Goal: Transaction & Acquisition: Book appointment/travel/reservation

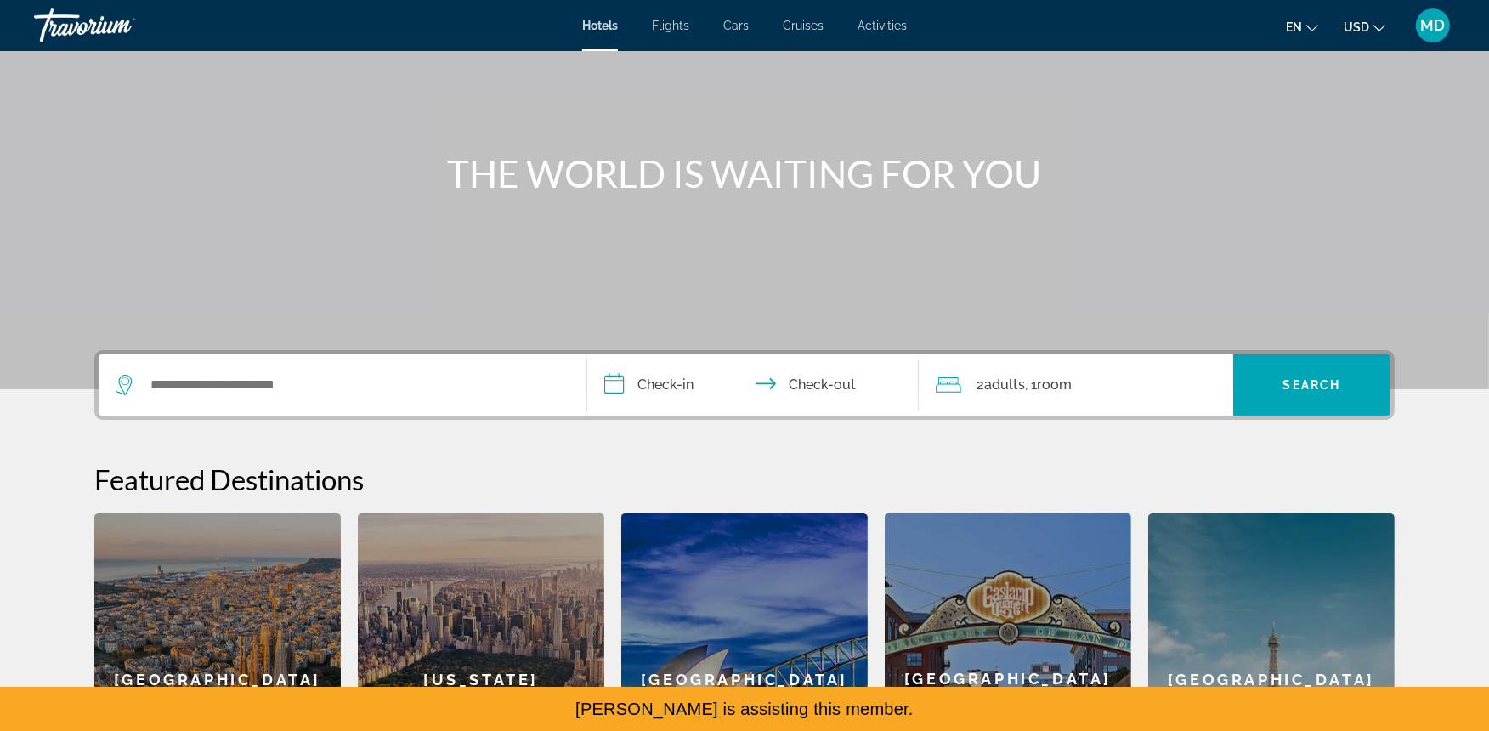
scroll to position [158, 0]
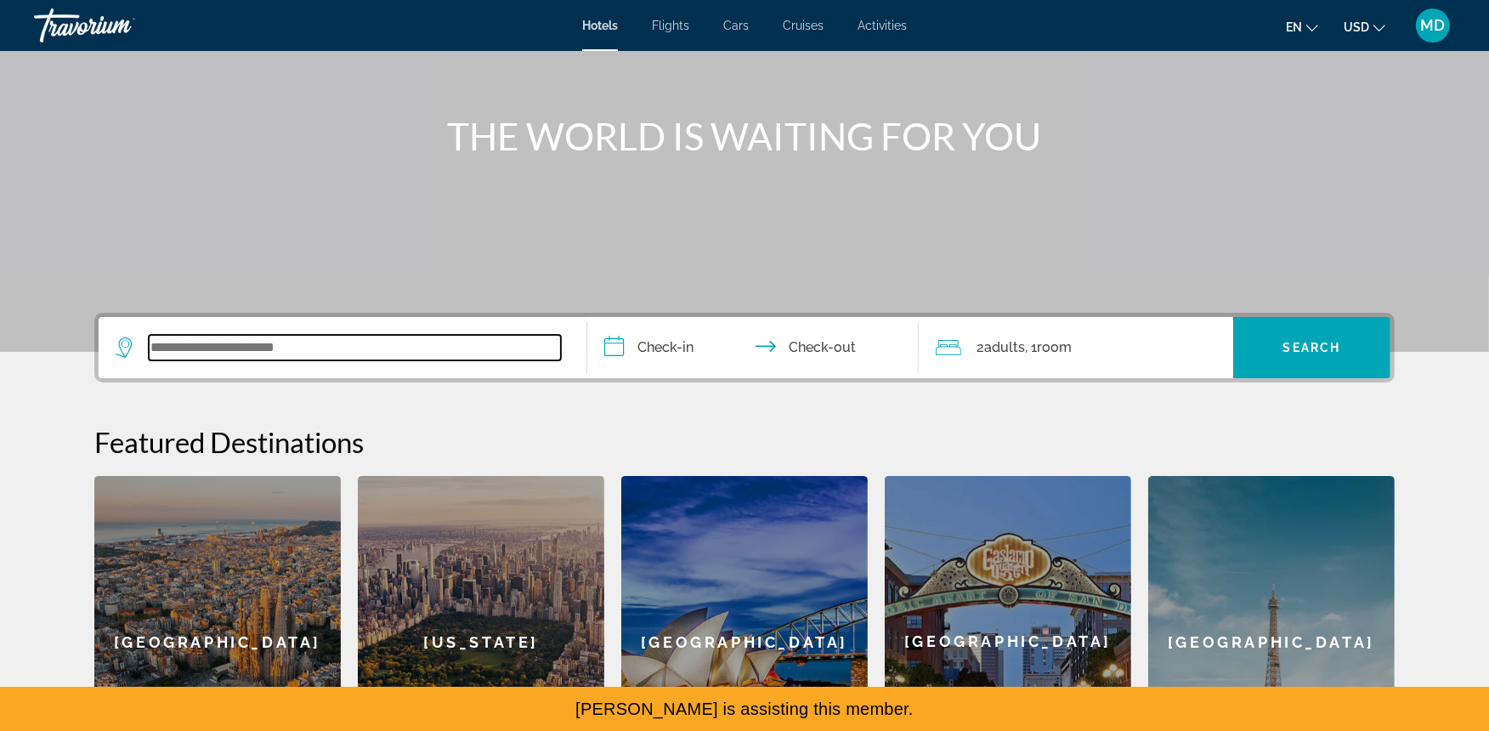
click at [348, 343] on input "Search widget" at bounding box center [355, 347] width 412 height 25
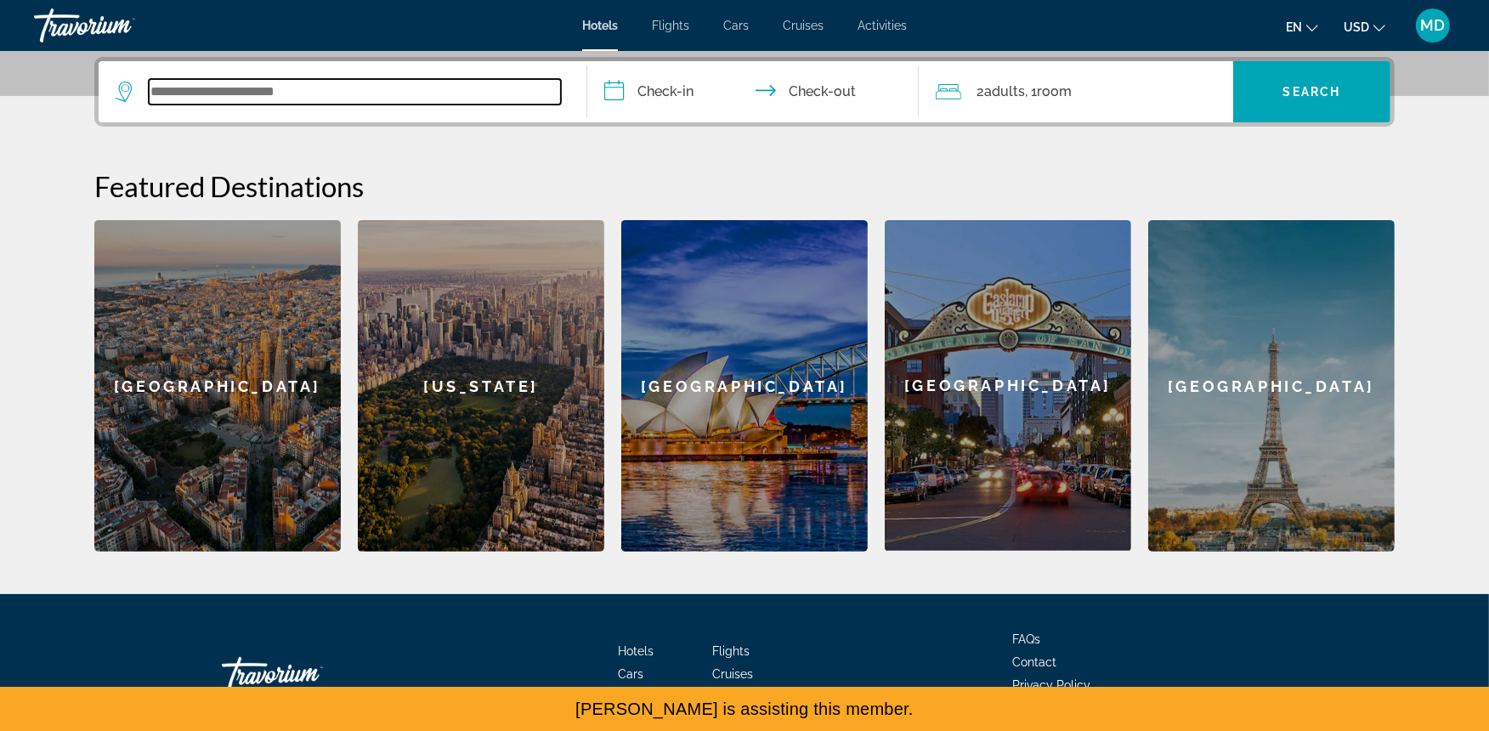
scroll to position [415, 0]
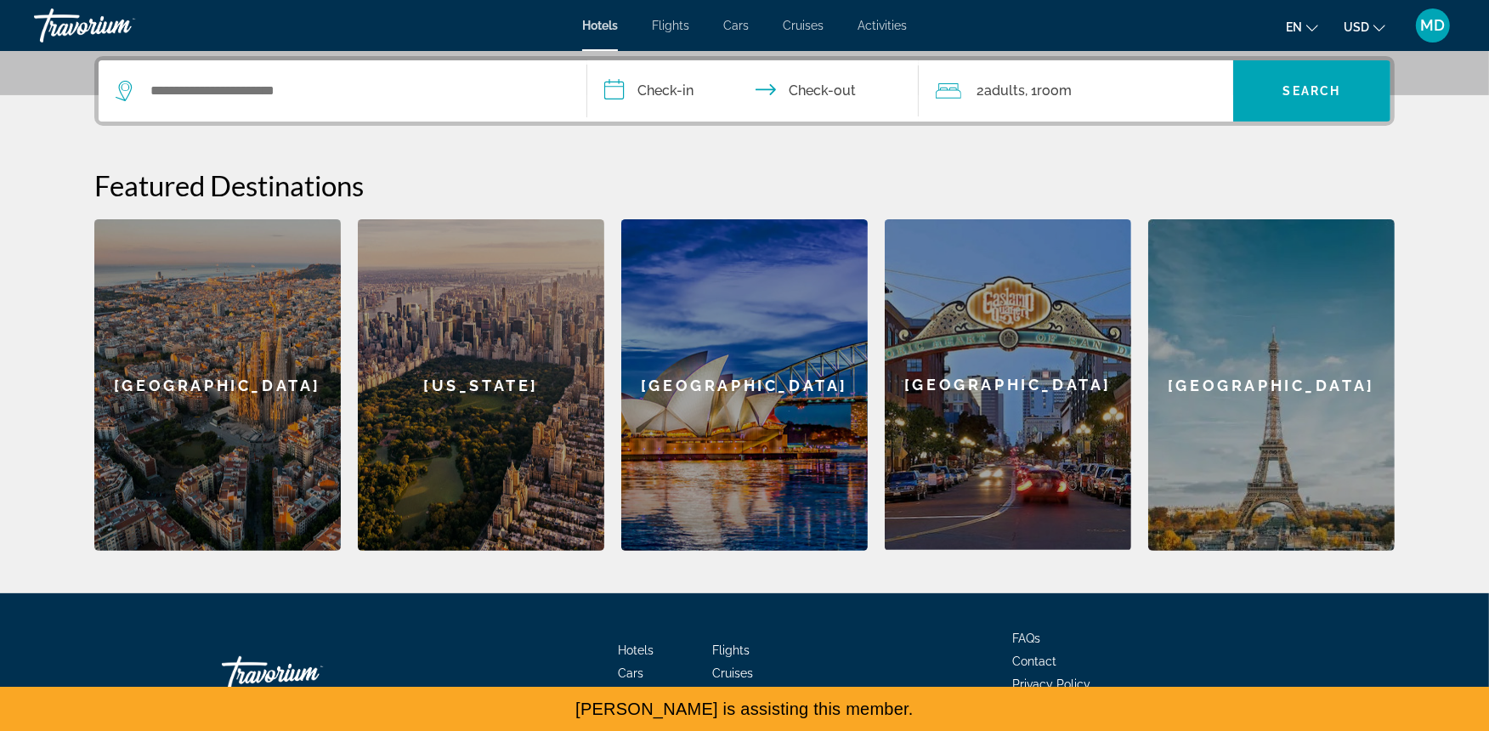
click at [455, 489] on div "[US_STATE]" at bounding box center [481, 384] width 246 height 331
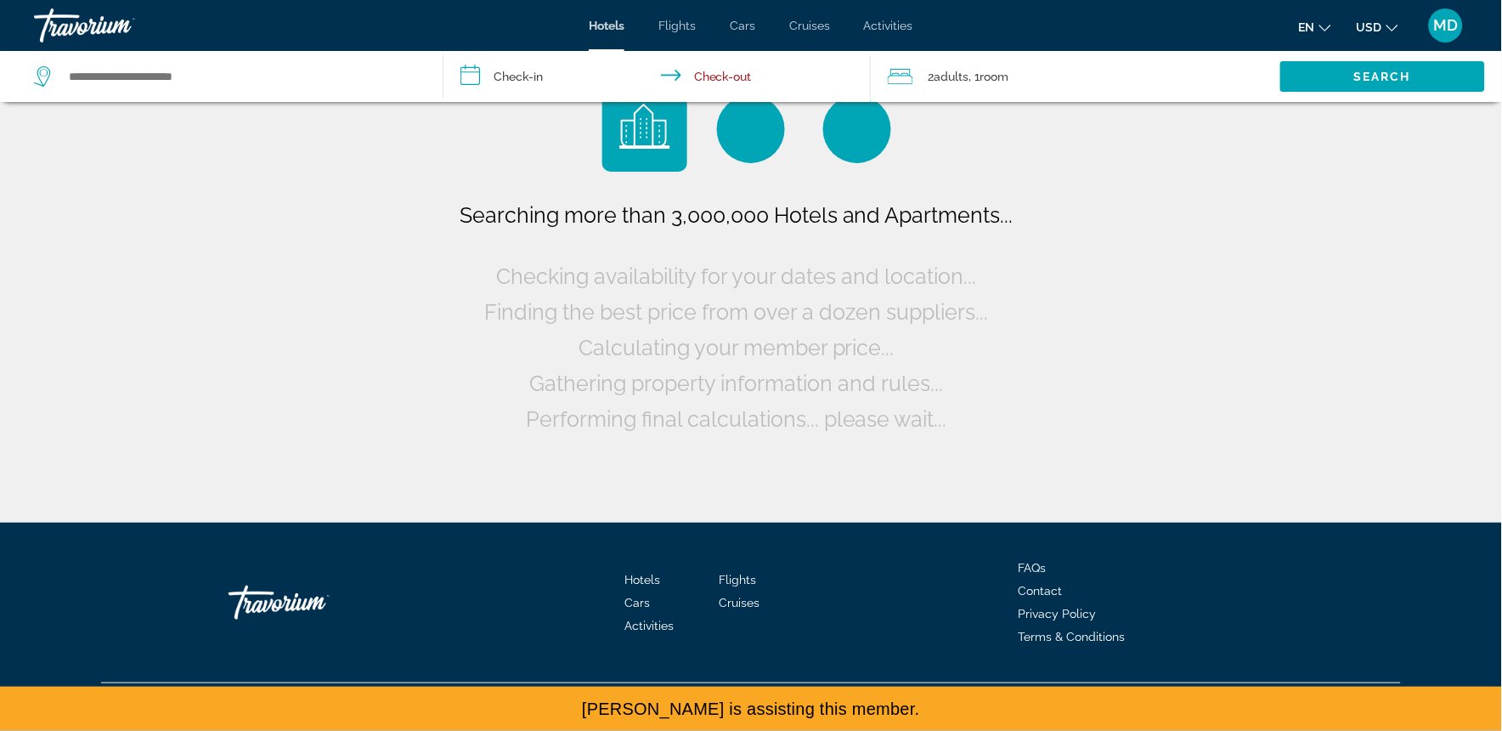
click at [535, 65] on input "**********" at bounding box center [660, 79] width 433 height 56
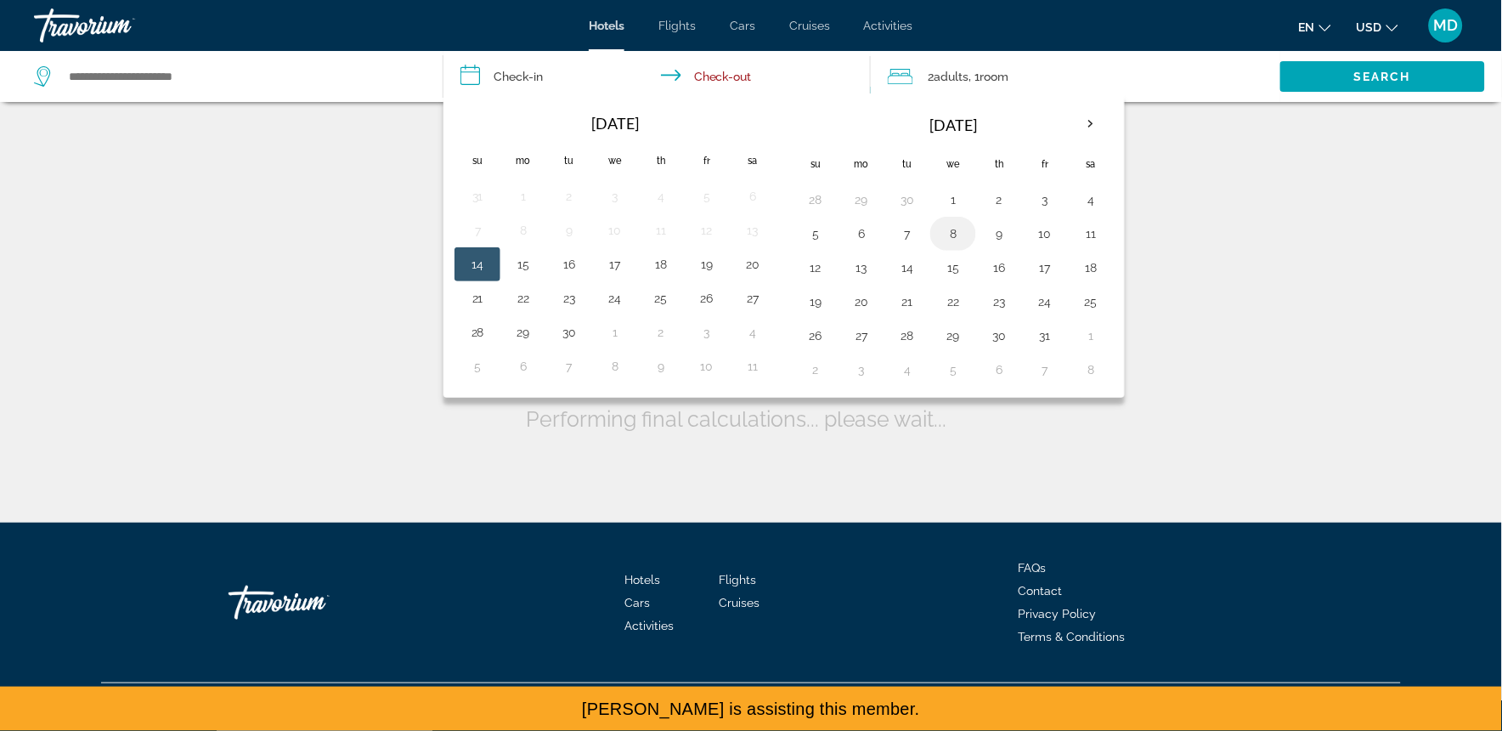
click at [964, 225] on button "8" at bounding box center [953, 234] width 27 height 24
click at [1050, 242] on button "10" at bounding box center [1045, 234] width 27 height 24
type input "**********"
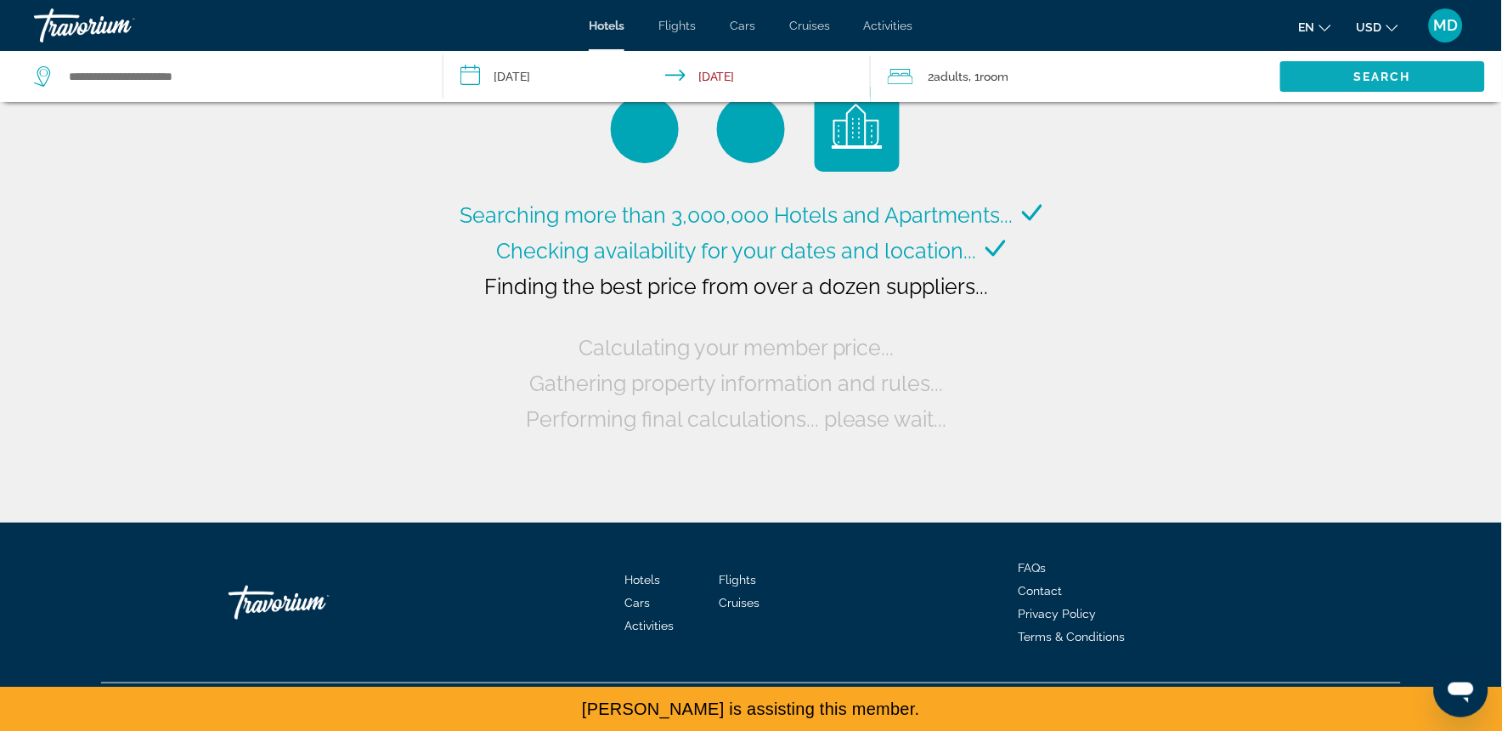
click at [1351, 79] on span "Search widget" at bounding box center [1383, 76] width 205 height 41
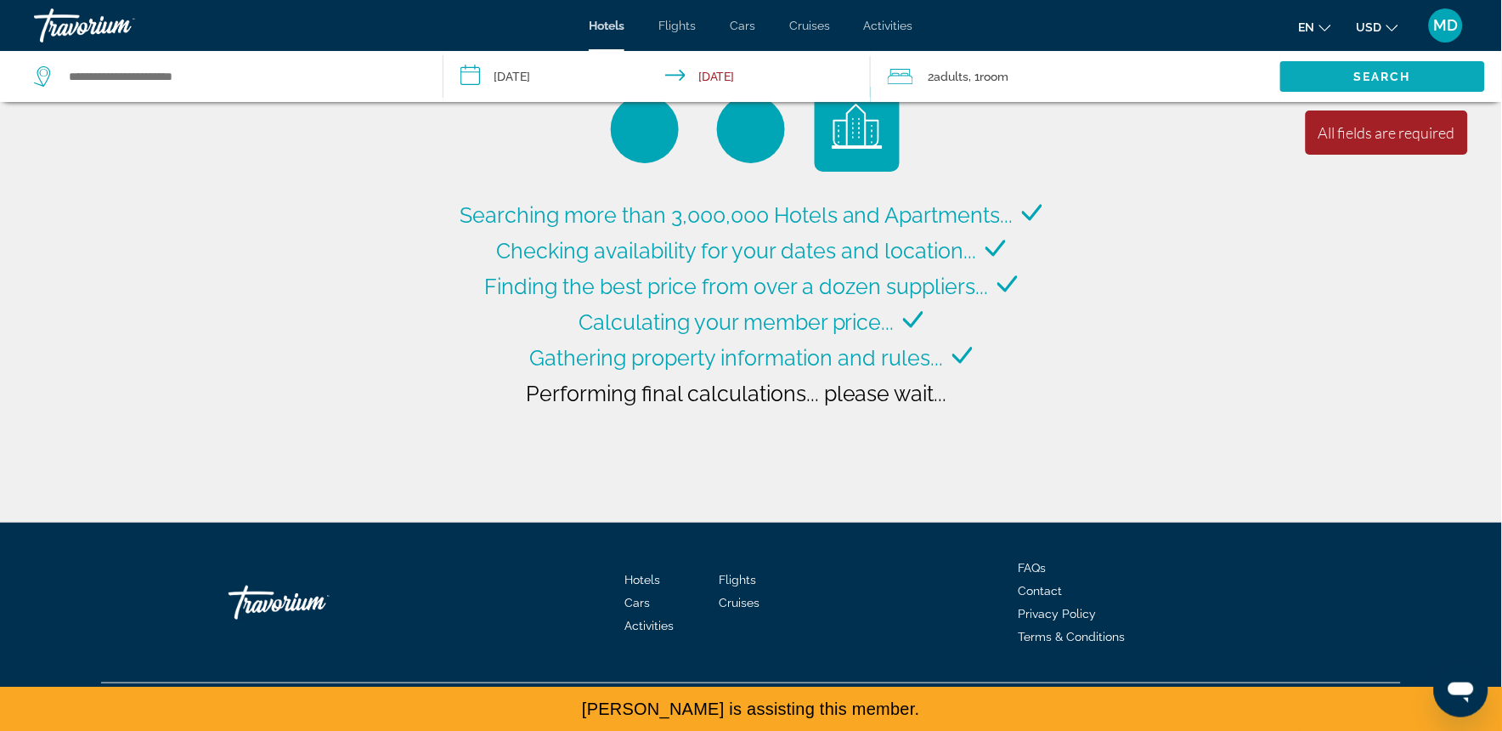
type input "**********"
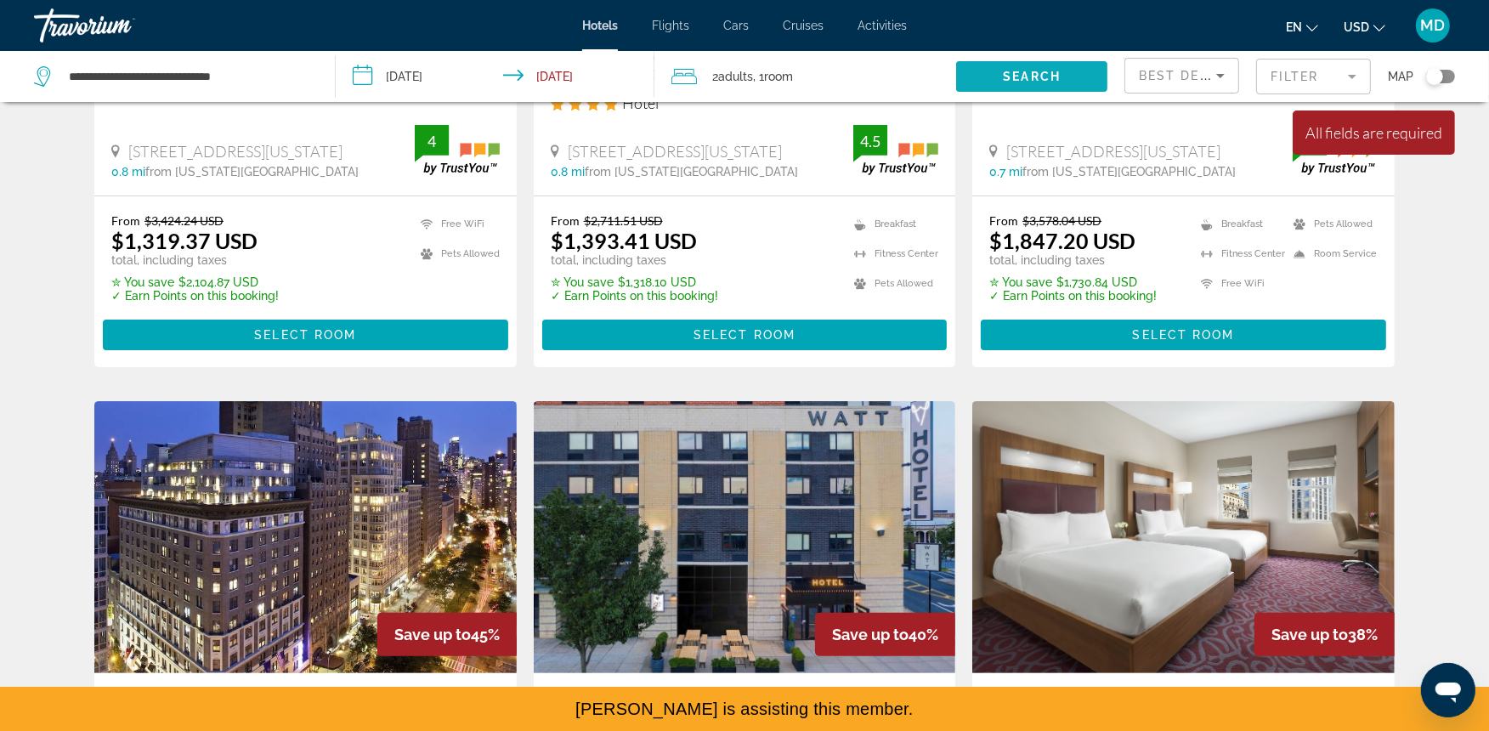
scroll to position [421, 0]
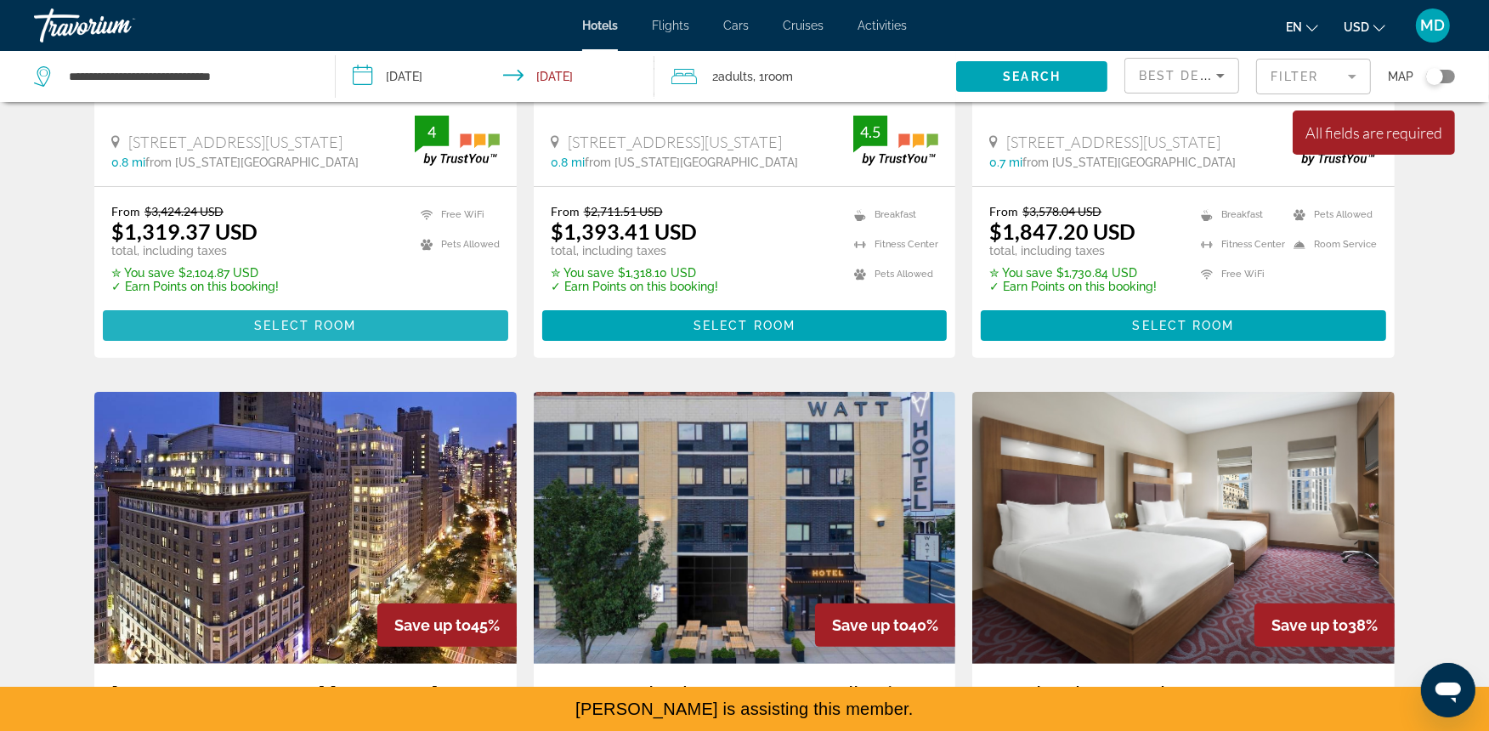
click at [158, 305] on span "Main content" at bounding box center [305, 325] width 405 height 41
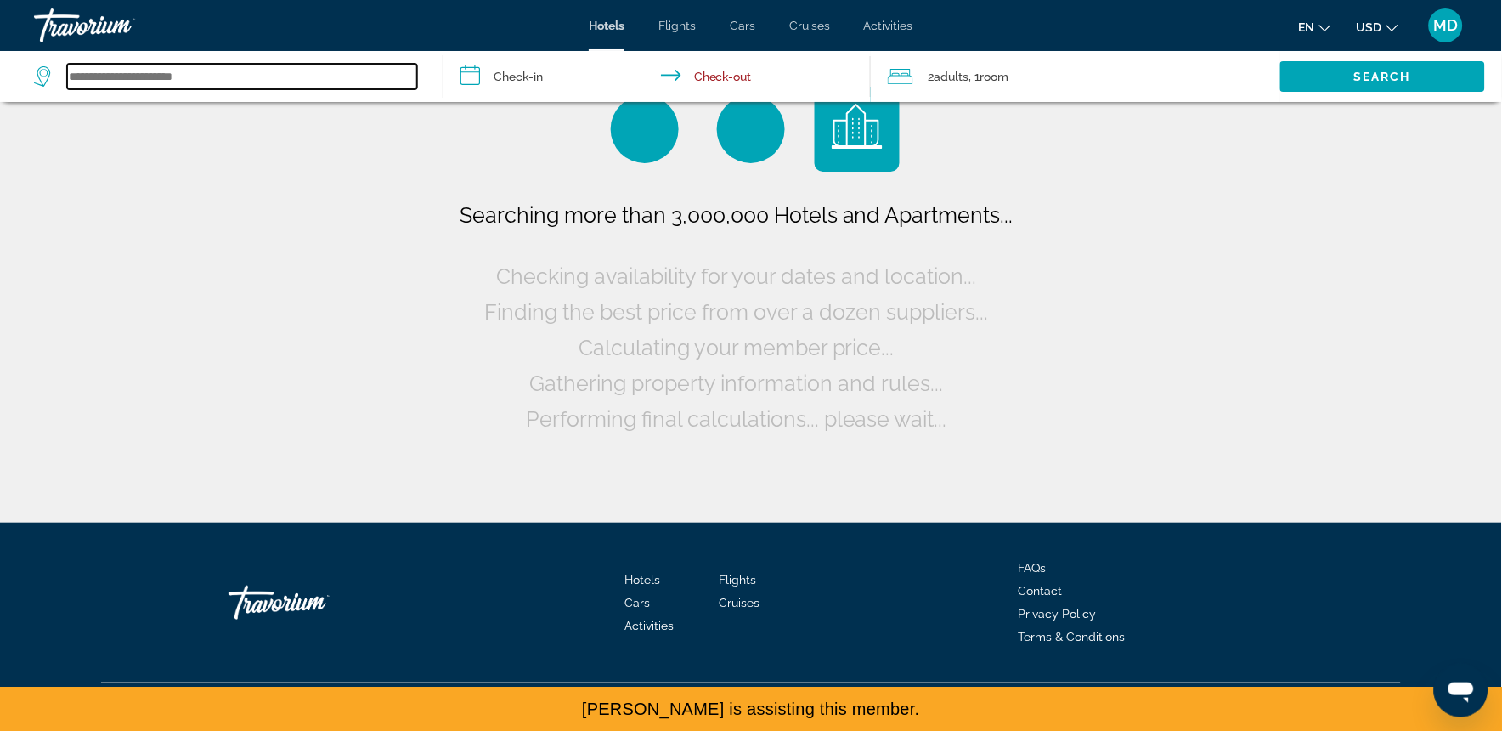
click at [109, 81] on input "Search widget" at bounding box center [242, 76] width 350 height 25
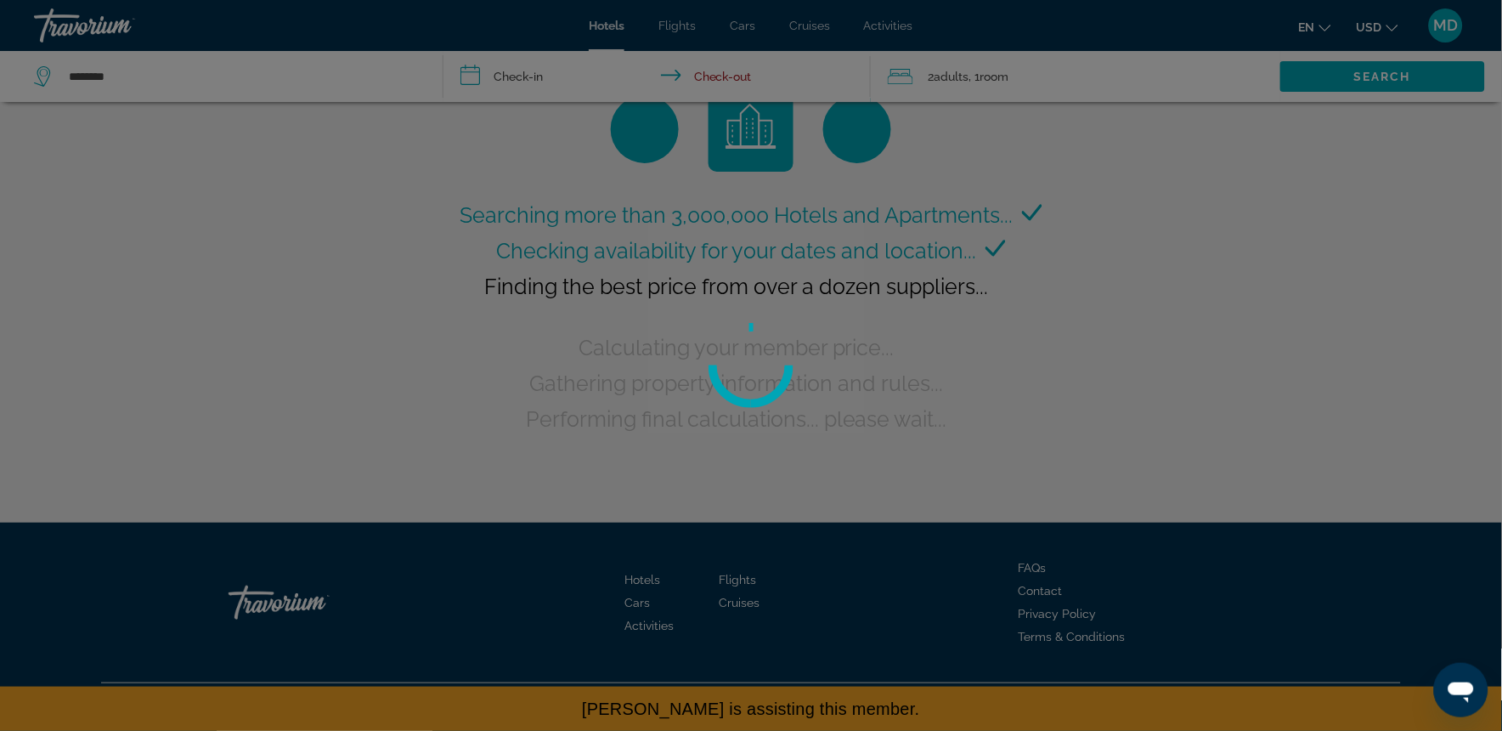
click at [1375, 87] on div at bounding box center [751, 365] width 1502 height 731
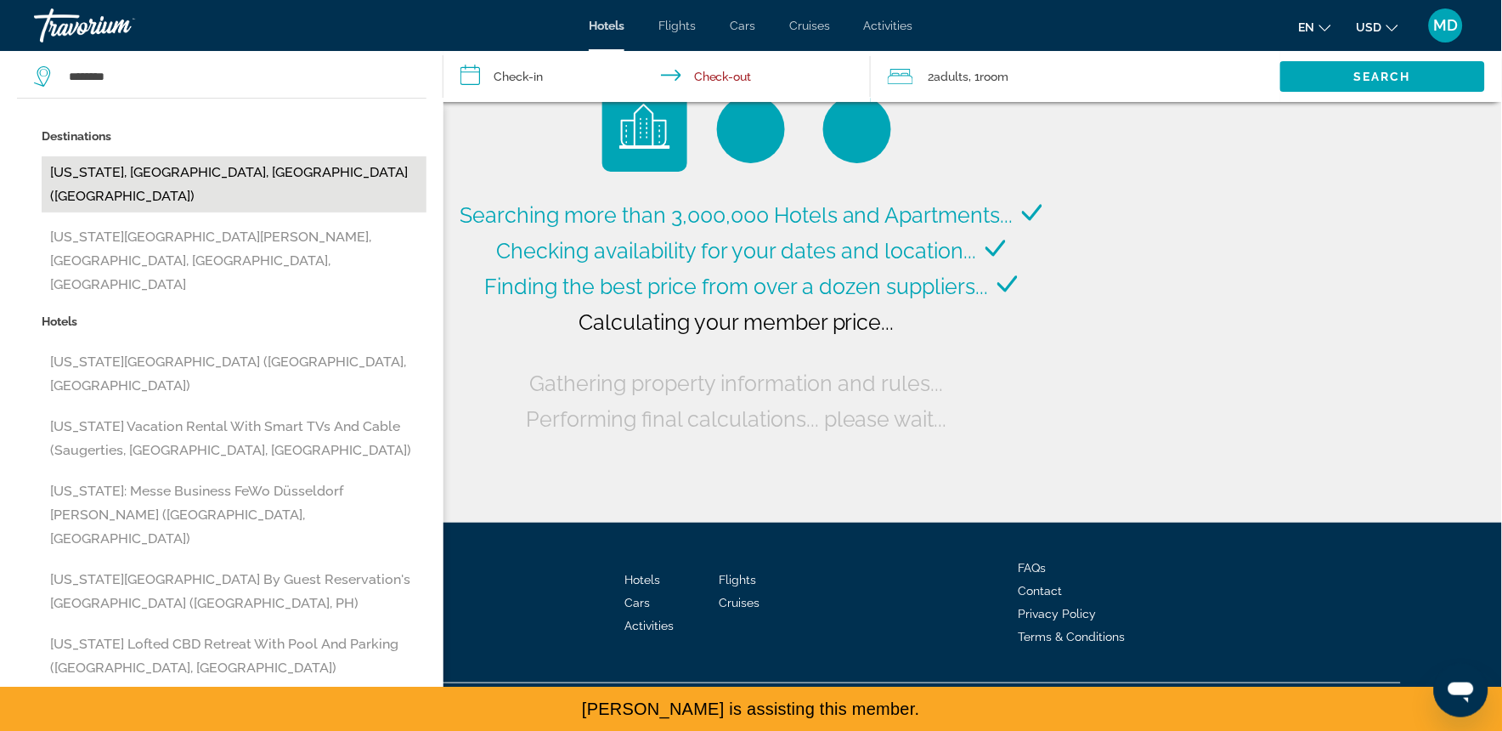
click at [106, 167] on button "[US_STATE], [GEOGRAPHIC_DATA], [GEOGRAPHIC_DATA] ([GEOGRAPHIC_DATA])" at bounding box center [234, 184] width 385 height 56
type input "**********"
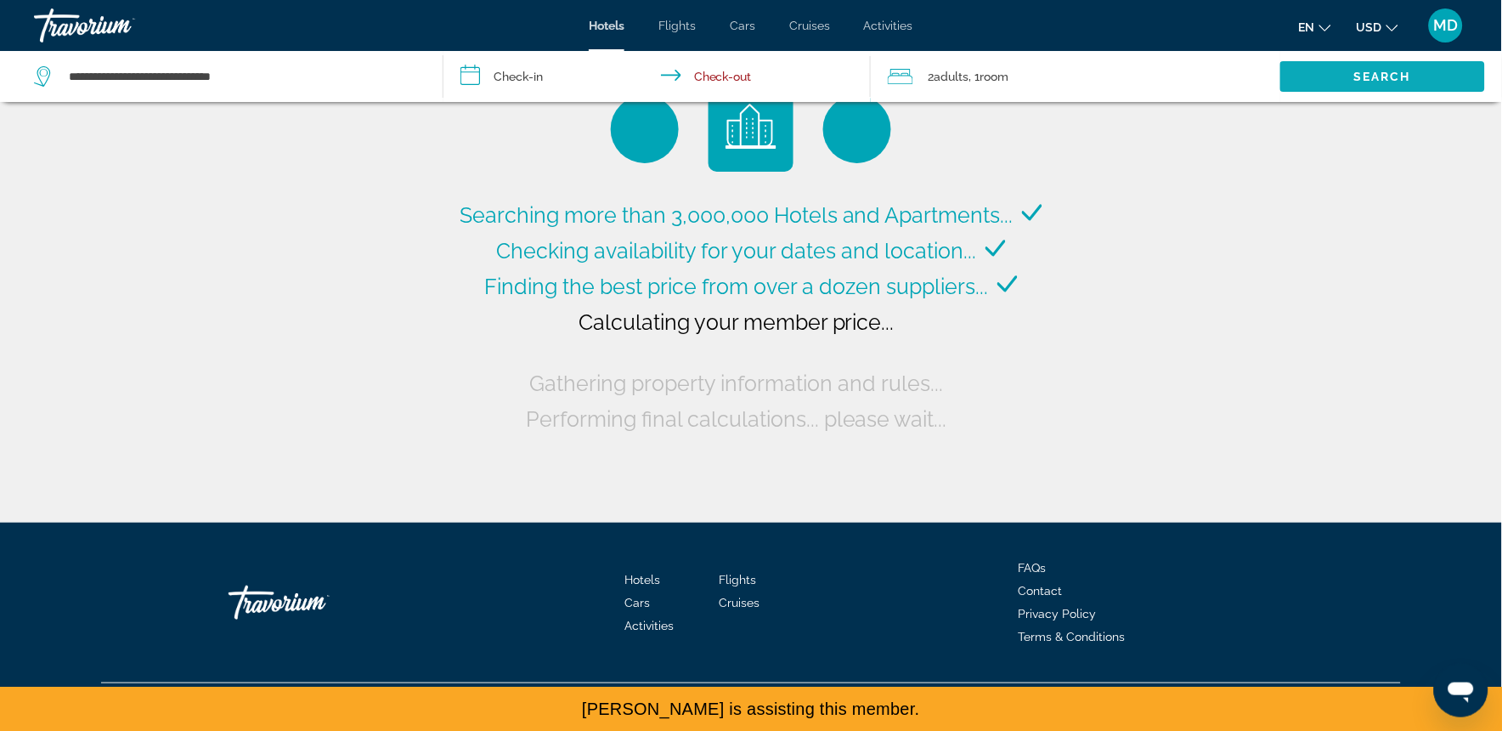
click at [1380, 81] on span "Search" at bounding box center [1383, 77] width 58 height 14
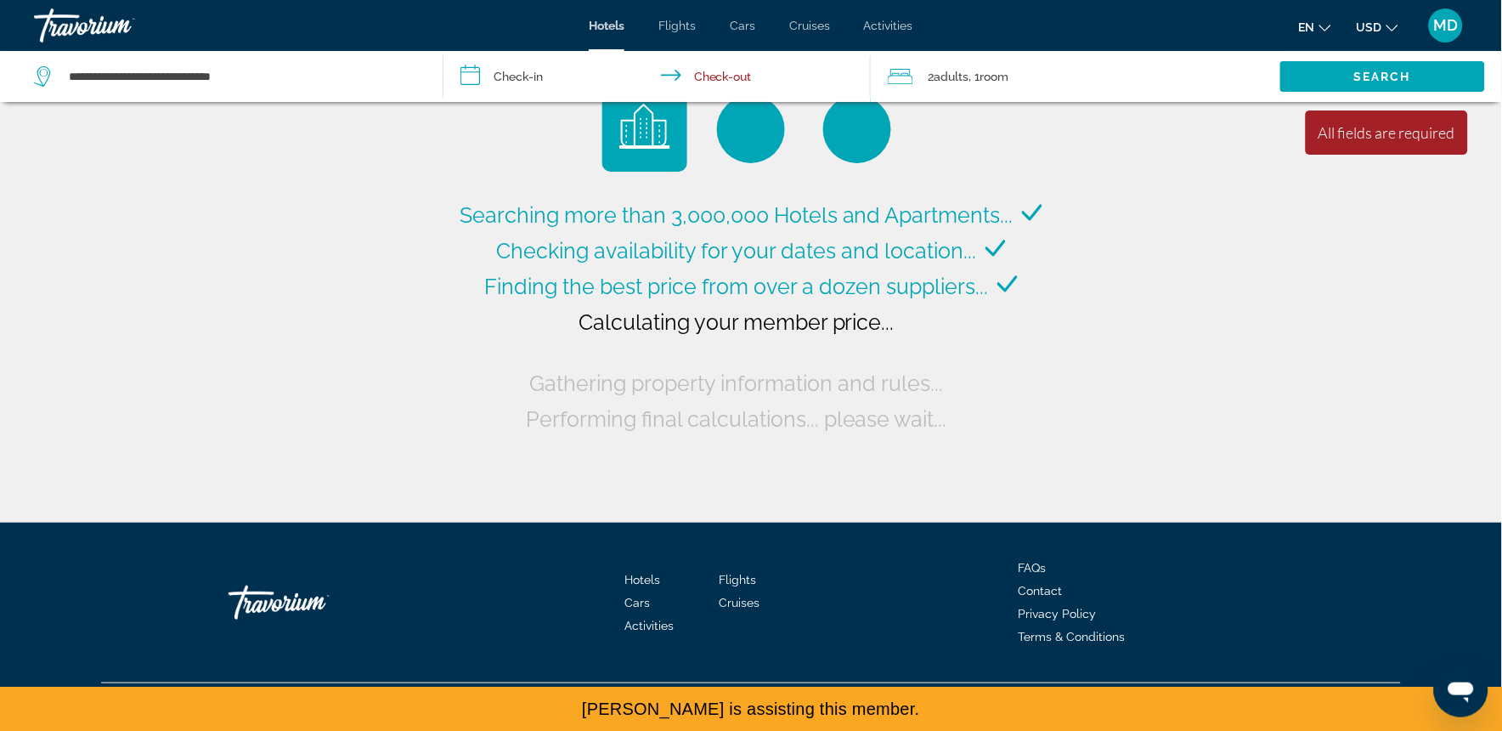
click at [482, 120] on div "Searching more than 3,000,000 Hotels and Apartments... Checking availability fo…" at bounding box center [750, 262] width 591 height 350
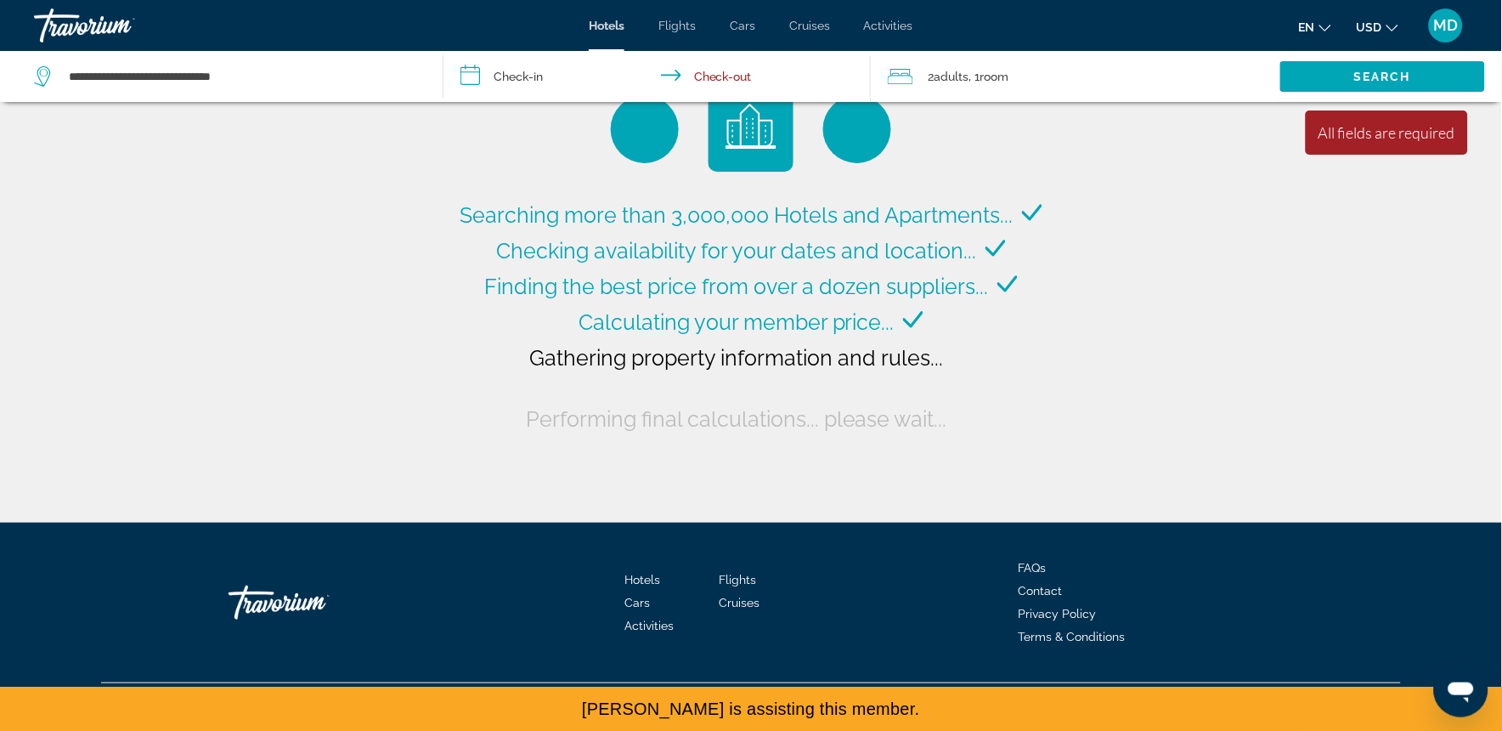
click at [516, 86] on input "**********" at bounding box center [660, 79] width 433 height 56
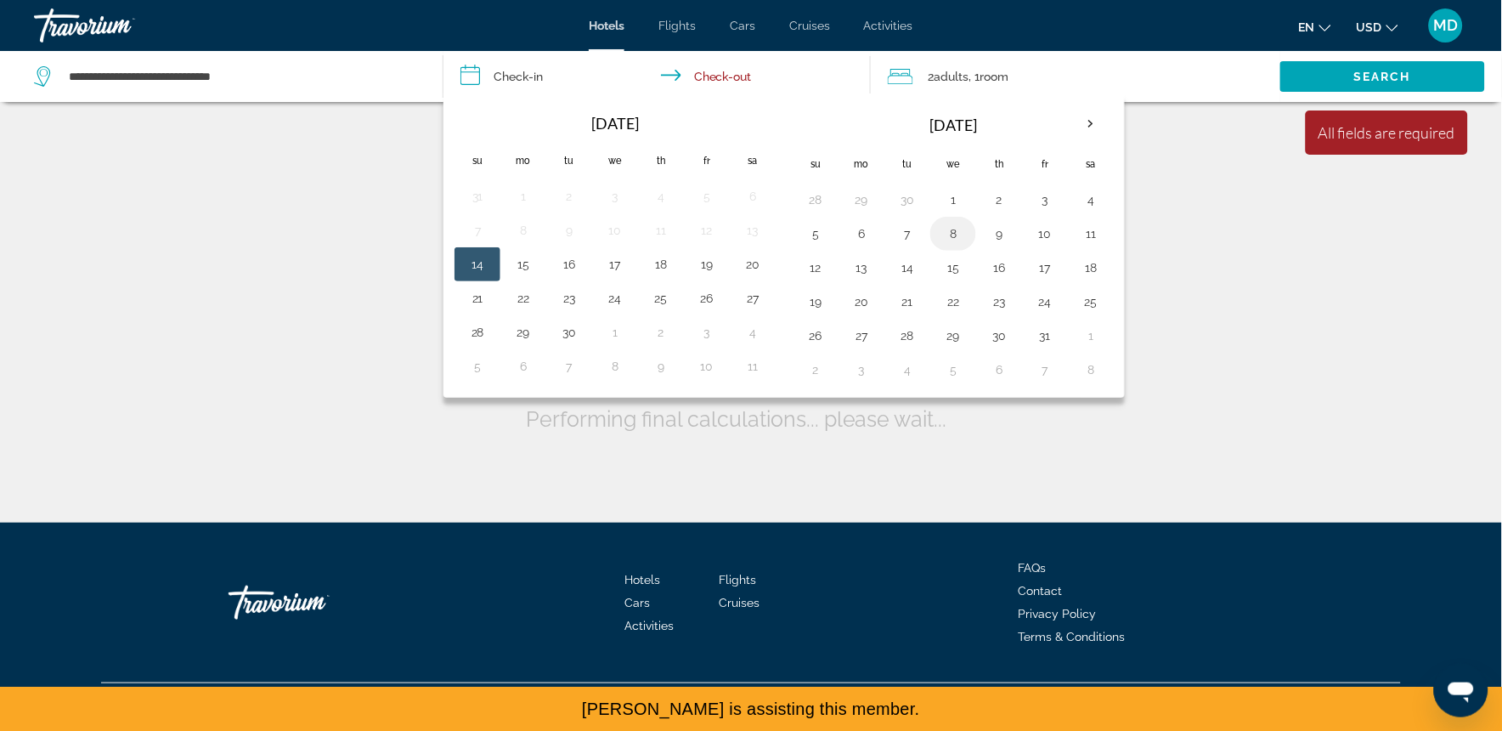
click at [953, 236] on button "8" at bounding box center [953, 234] width 27 height 24
click at [1035, 240] on button "10" at bounding box center [1045, 234] width 27 height 24
type input "**********"
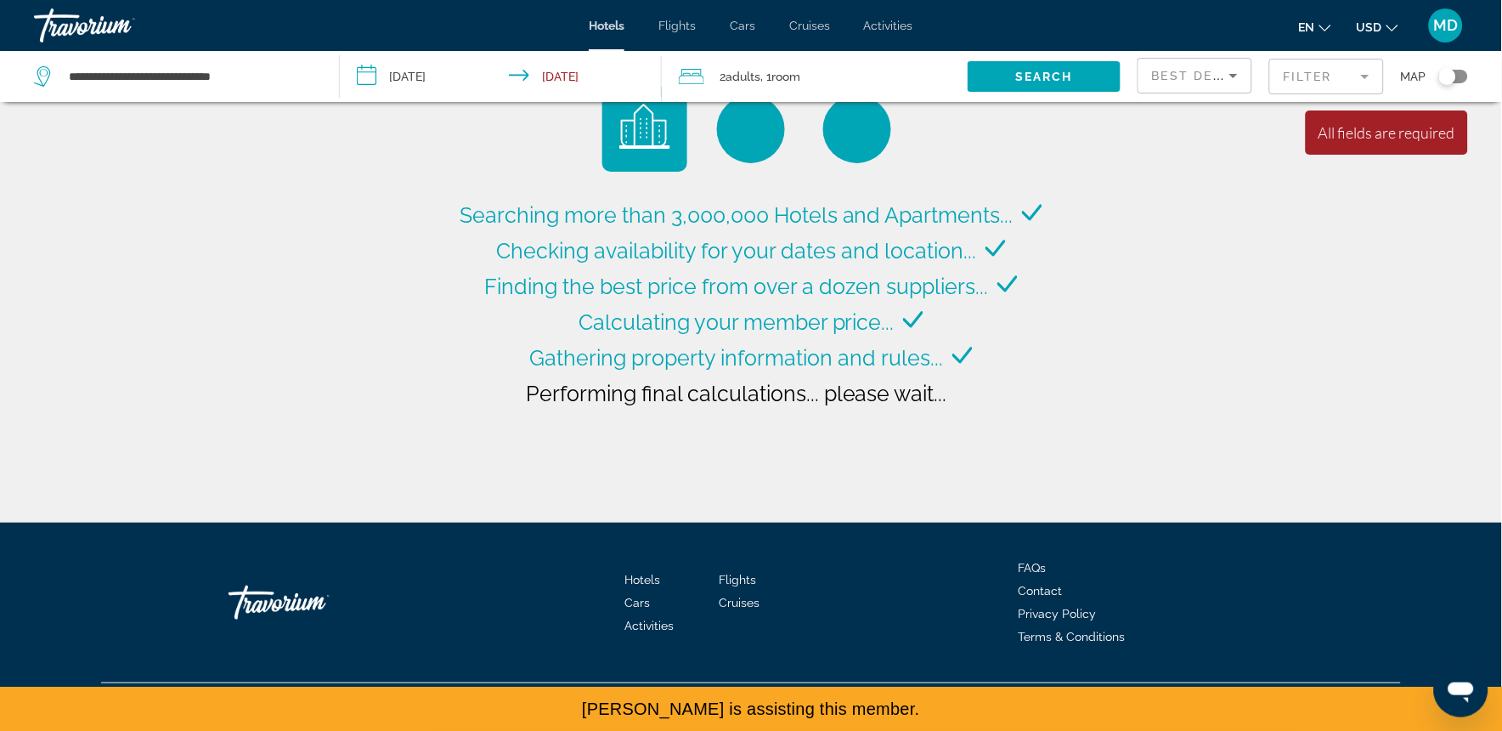
click at [956, 54] on div "2 Adult Adults , 1 Room rooms" at bounding box center [823, 76] width 289 height 51
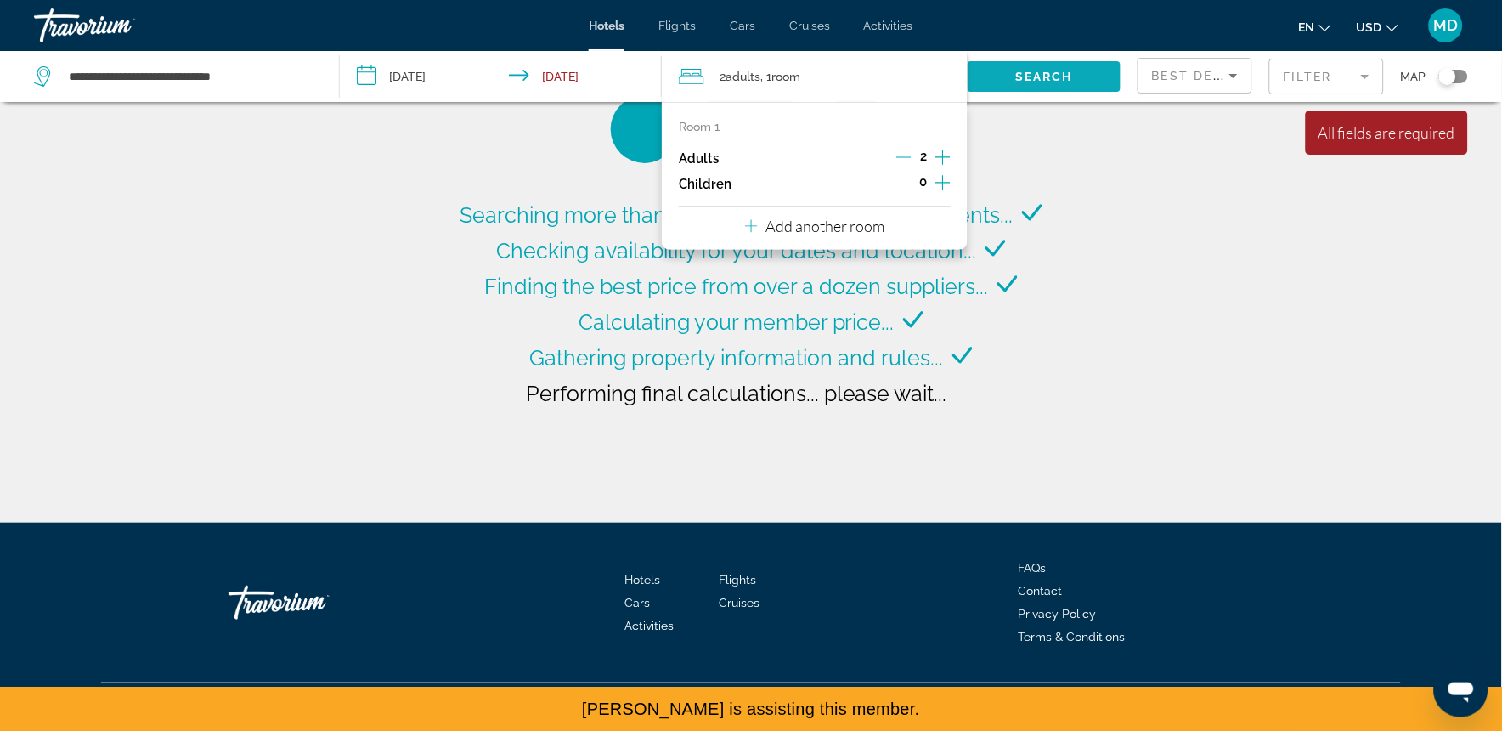
click at [1062, 88] on span "Search widget" at bounding box center [1044, 76] width 153 height 41
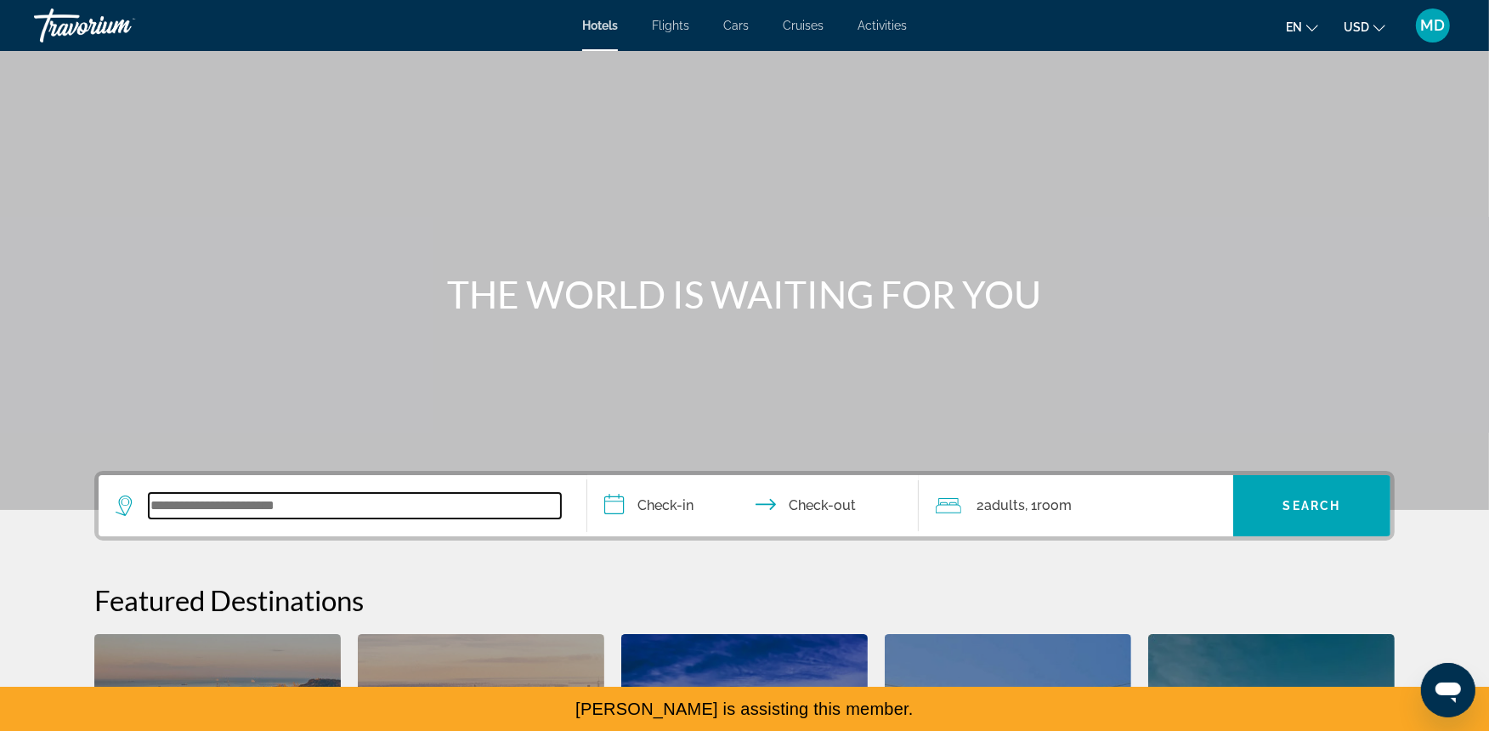
click at [326, 495] on input "Search widget" at bounding box center [355, 505] width 412 height 25
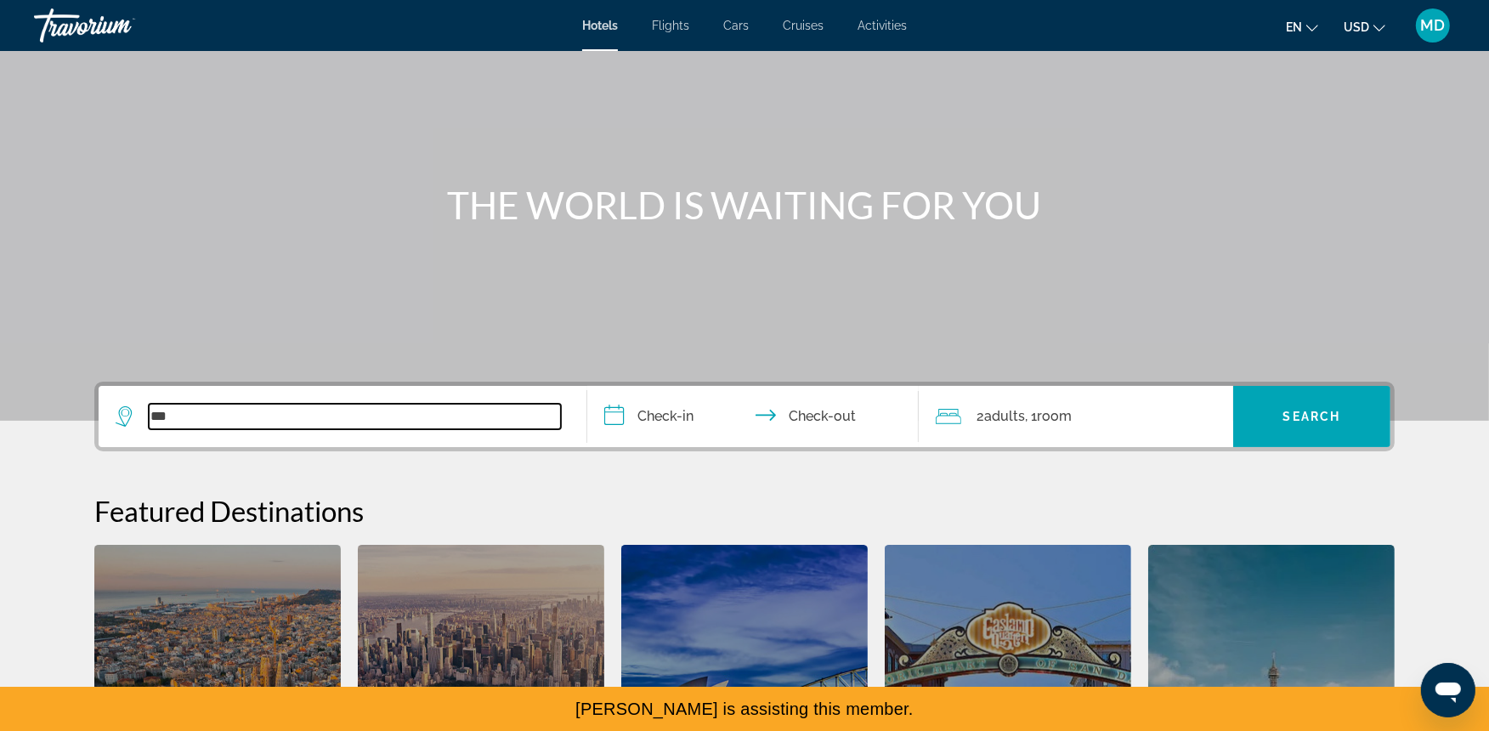
scroll to position [93, 0]
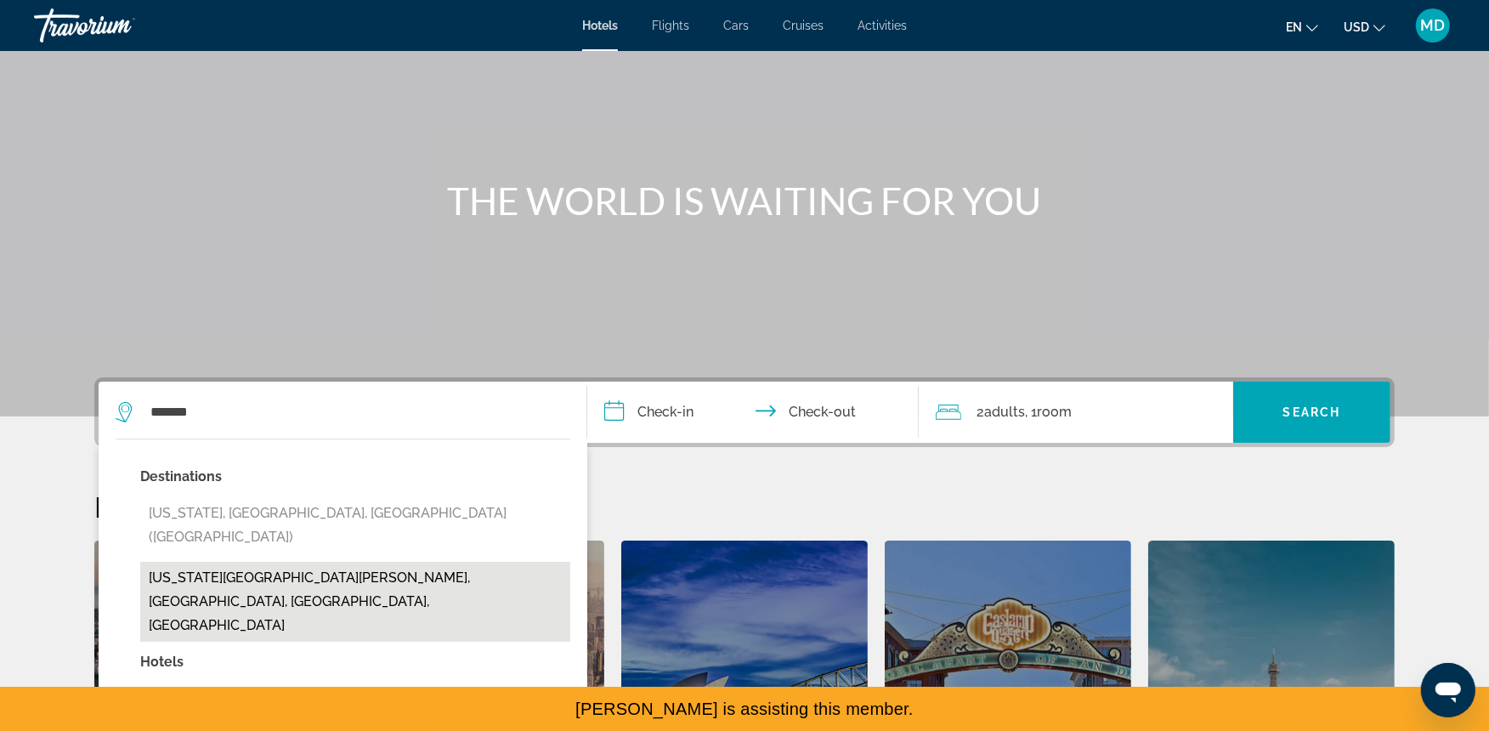
click at [433, 562] on button "[US_STATE][GEOGRAPHIC_DATA][PERSON_NAME], [GEOGRAPHIC_DATA], [GEOGRAPHIC_DATA],…" at bounding box center [355, 602] width 430 height 80
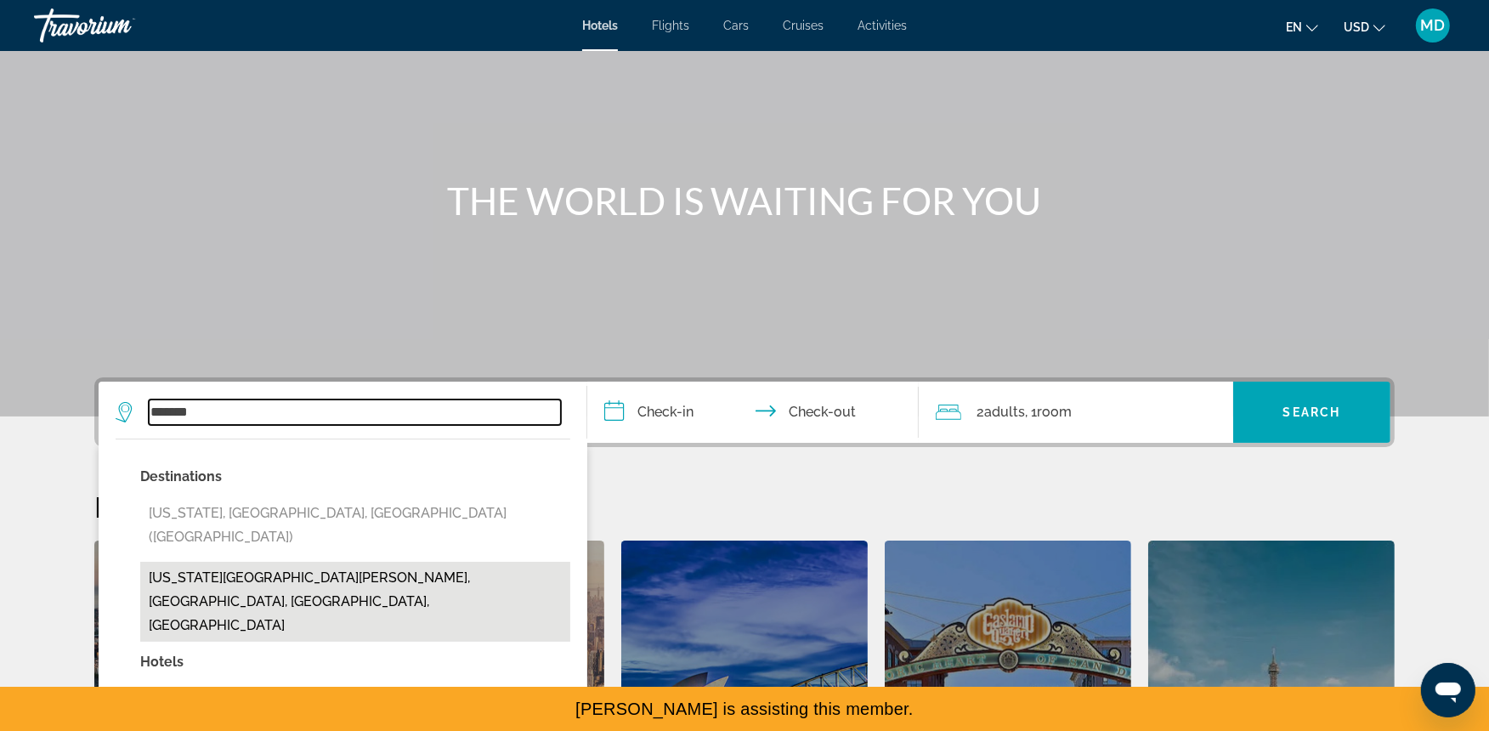
type input "**********"
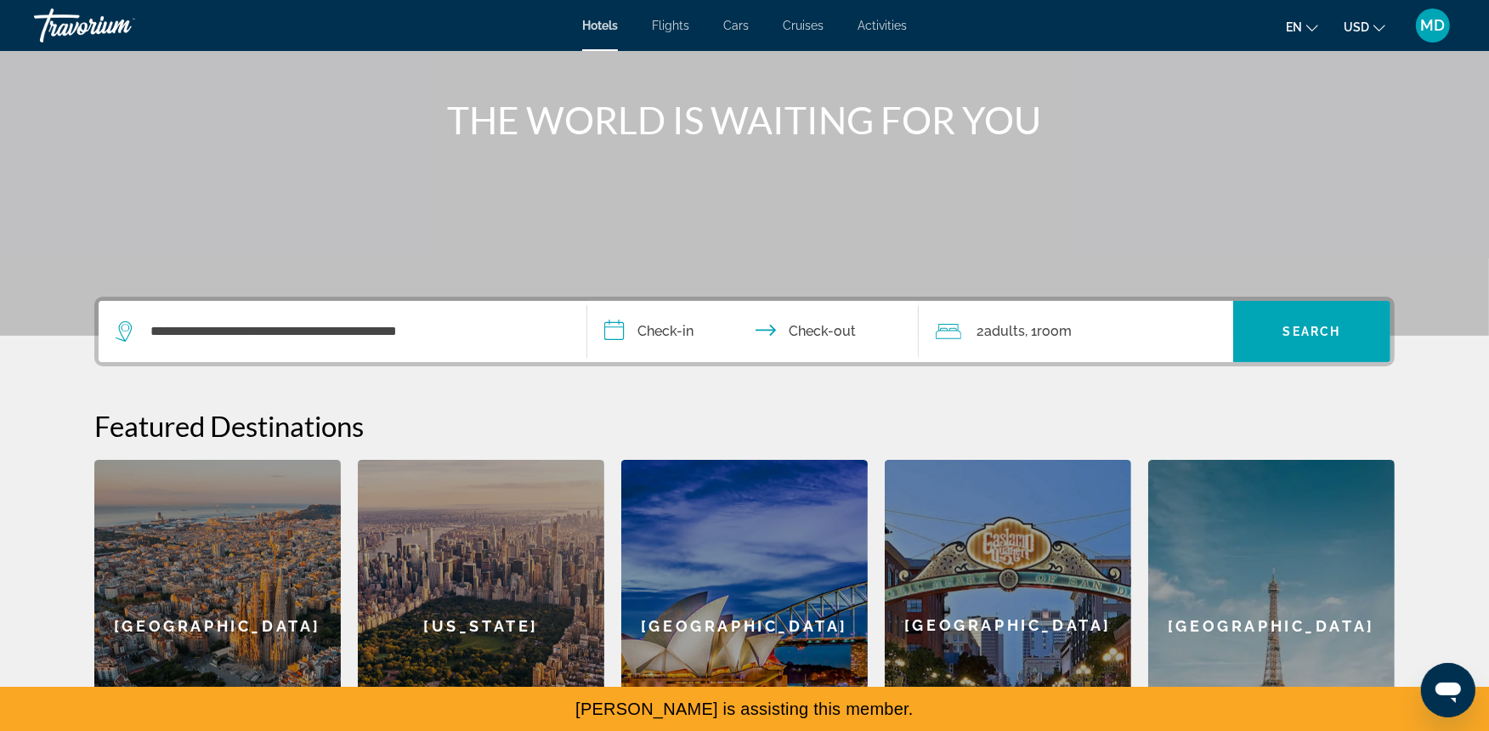
click at [690, 342] on input "**********" at bounding box center [756, 334] width 338 height 66
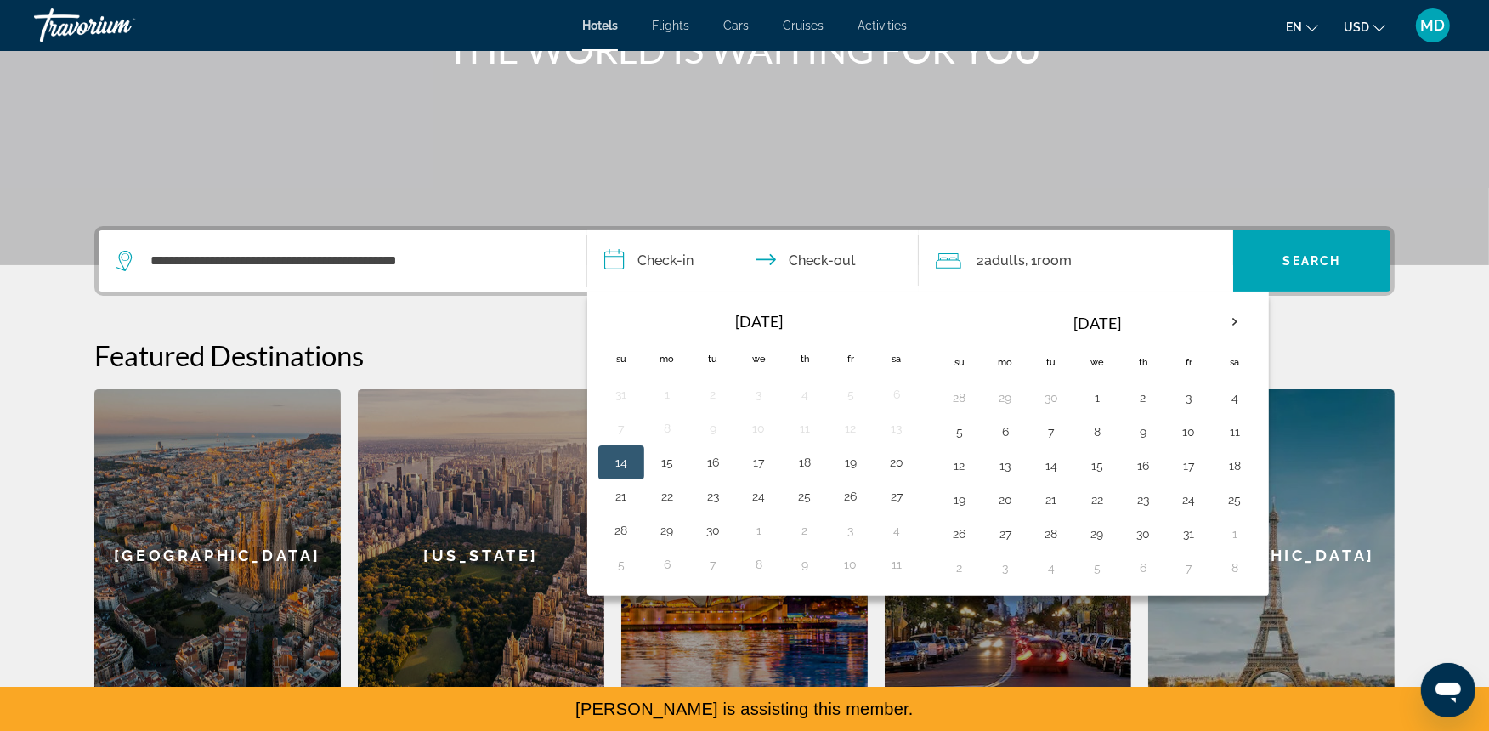
scroll to position [415, 0]
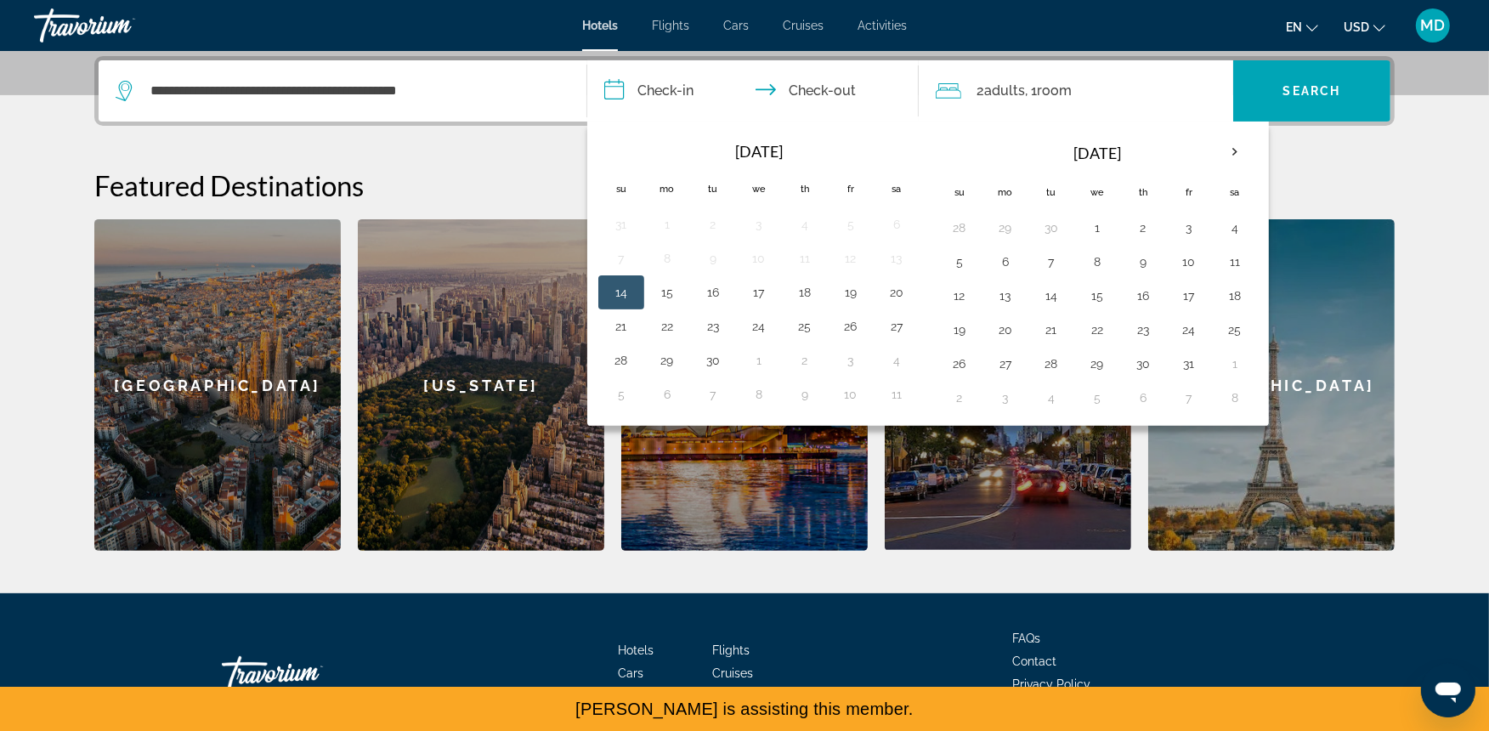
click at [1227, 145] on th "Next month" at bounding box center [1235, 151] width 46 height 37
click at [1233, 157] on th "Next month" at bounding box center [1235, 151] width 46 height 37
click at [1062, 216] on button "2" at bounding box center [1051, 228] width 27 height 24
click at [1144, 235] on button "4" at bounding box center [1142, 228] width 27 height 24
type input "**********"
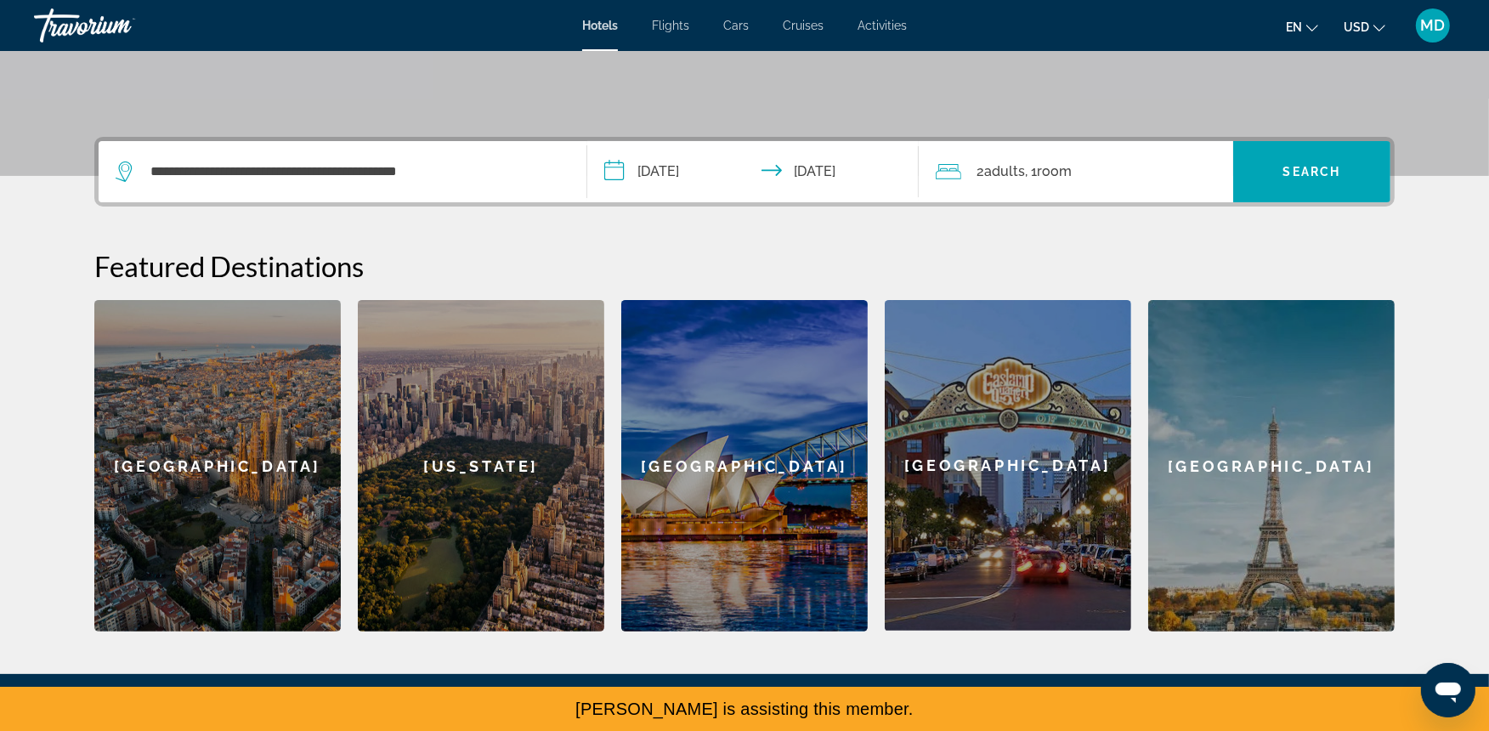
click at [1054, 173] on span "Room" at bounding box center [1054, 171] width 35 height 16
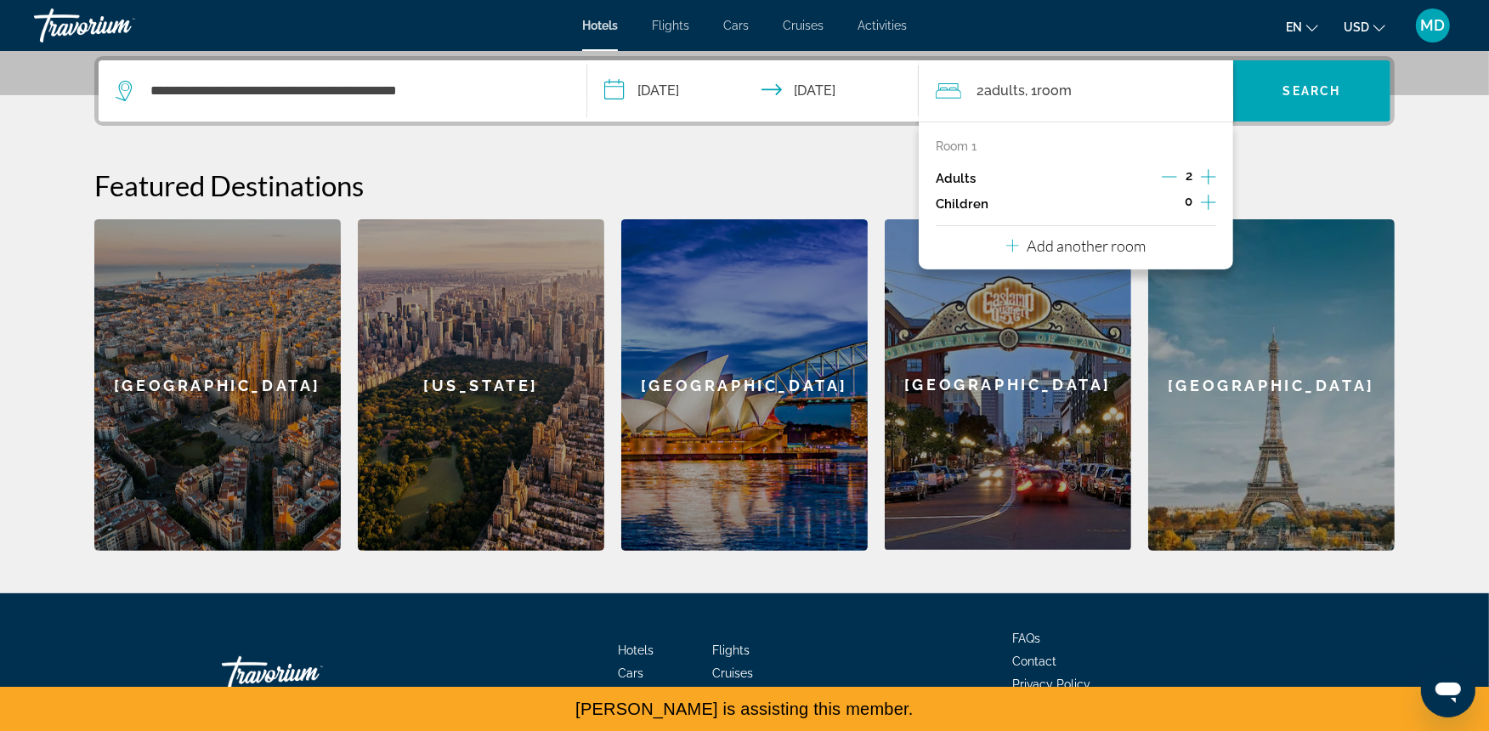
click at [1168, 177] on icon "Decrement adults" at bounding box center [1169, 177] width 15 height 1
click at [1215, 180] on icon "Increment adults" at bounding box center [1208, 177] width 15 height 20
click at [1332, 99] on span "Search widget" at bounding box center [1311, 91] width 157 height 41
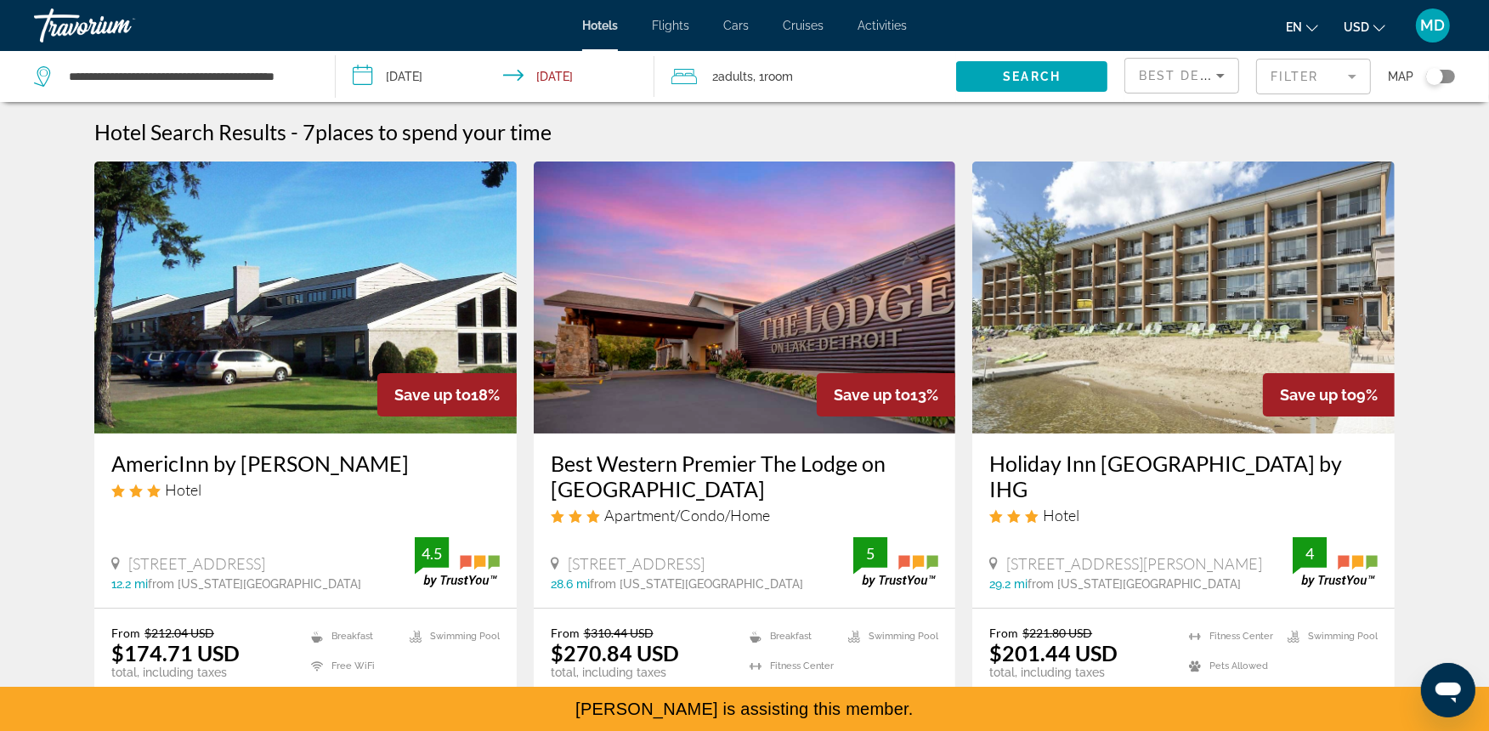
click at [1339, 77] on mat-form-field "Filter" at bounding box center [1313, 77] width 115 height 36
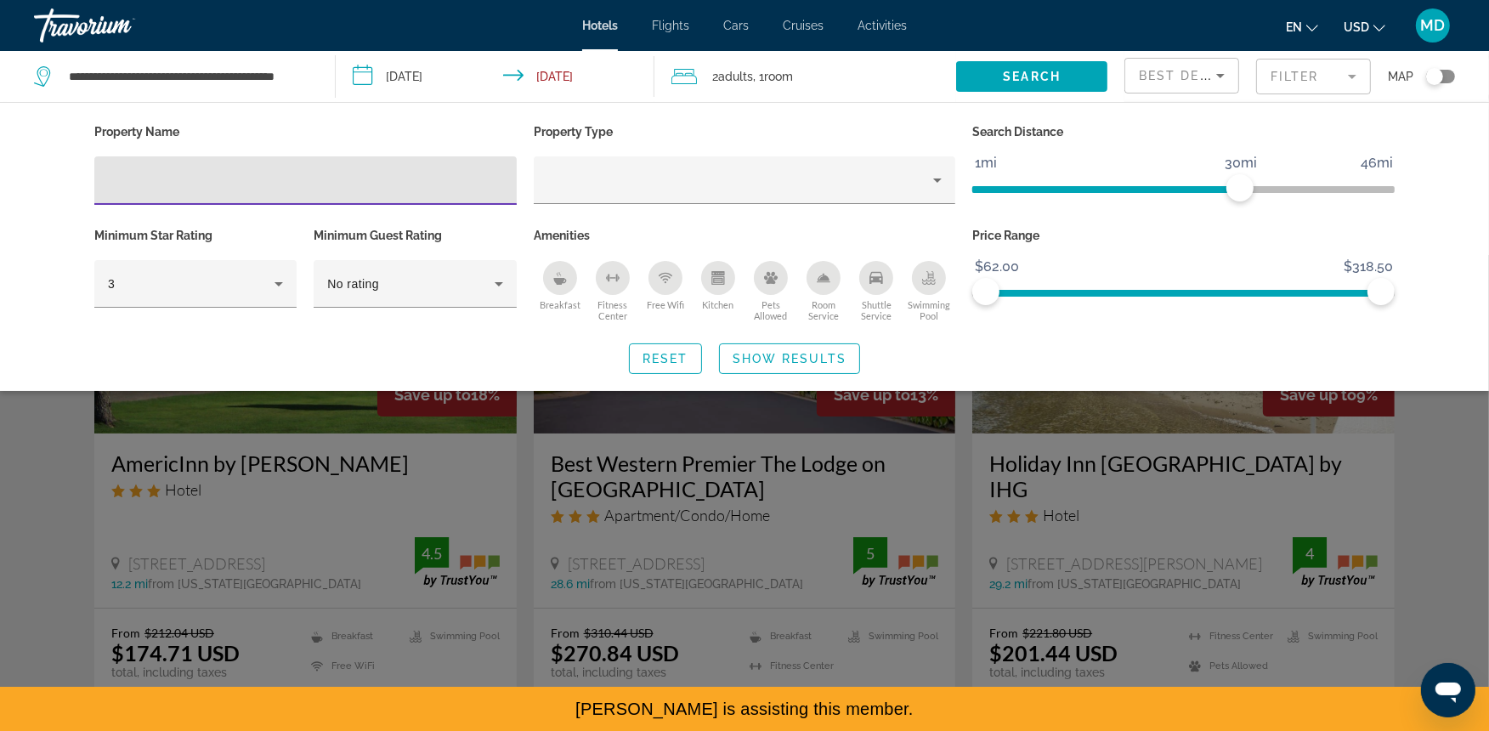
click at [872, 277] on icon "Shuttle Service" at bounding box center [876, 278] width 14 height 12
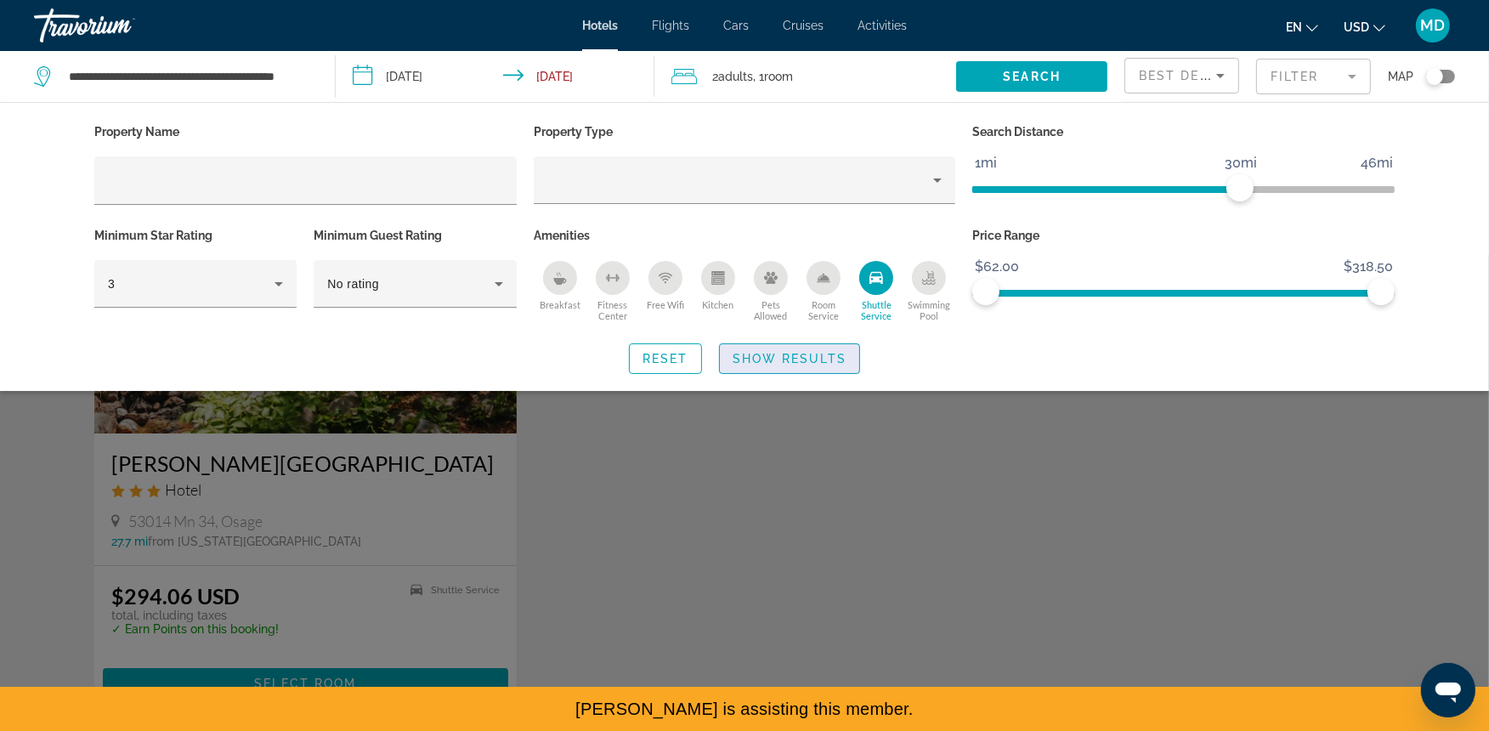
click at [809, 363] on span "Show Results" at bounding box center [789, 359] width 114 height 14
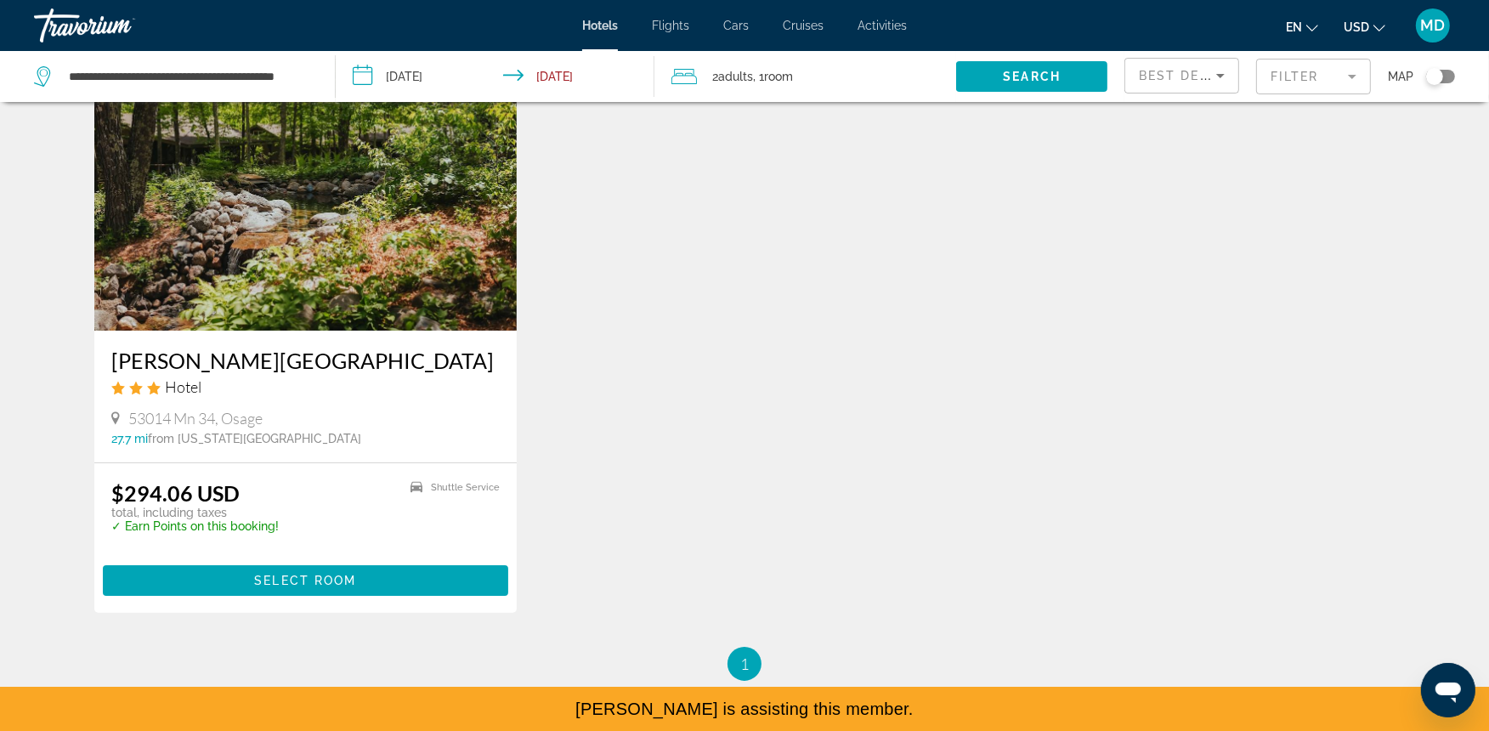
scroll to position [112, 0]
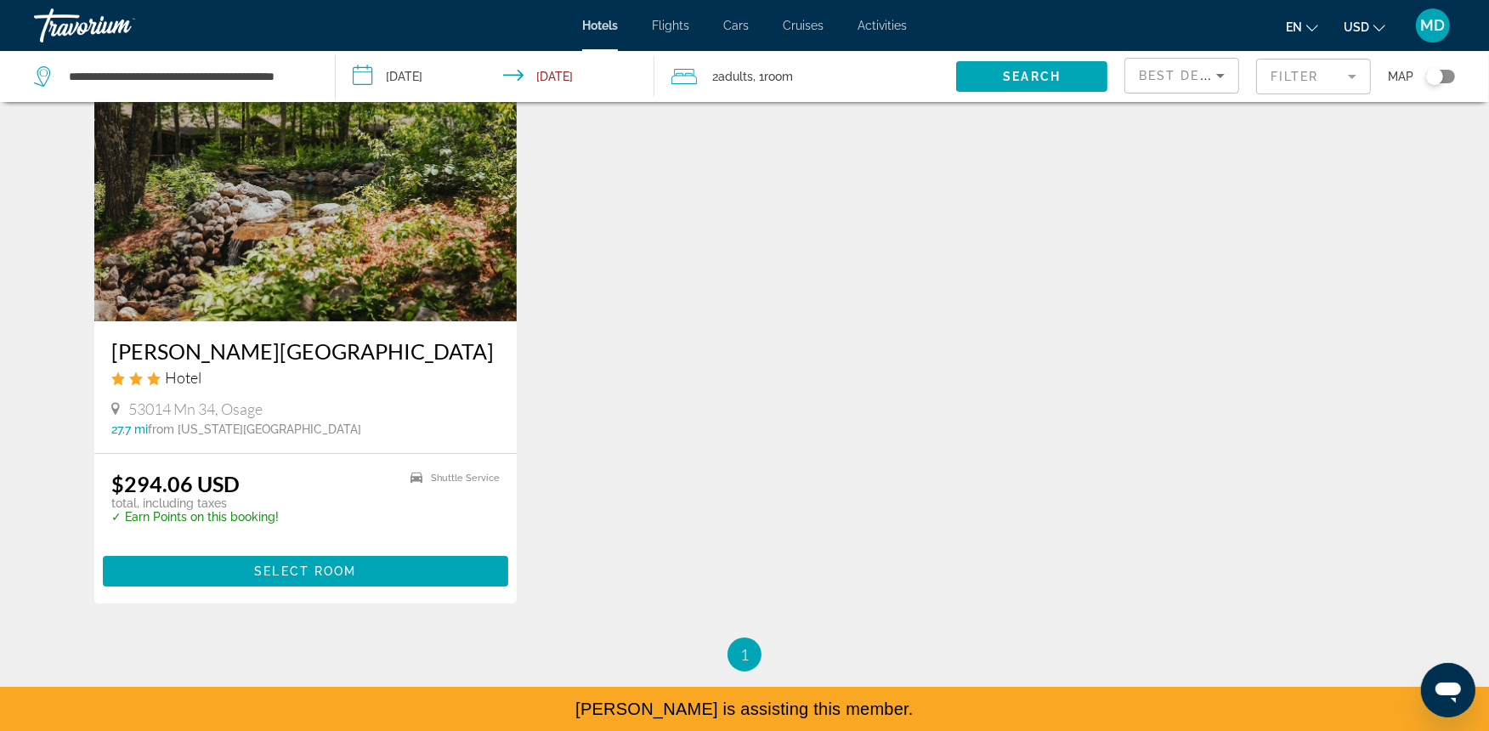
click at [517, 572] on app-hotels-search-item "[PERSON_NAME][GEOGRAPHIC_DATA] Hotel 53014 Mn 34, Osage 27.7 mi from [US_STATE]…" at bounding box center [305, 326] width 439 height 554
click at [472, 564] on span "Main content" at bounding box center [305, 571] width 405 height 41
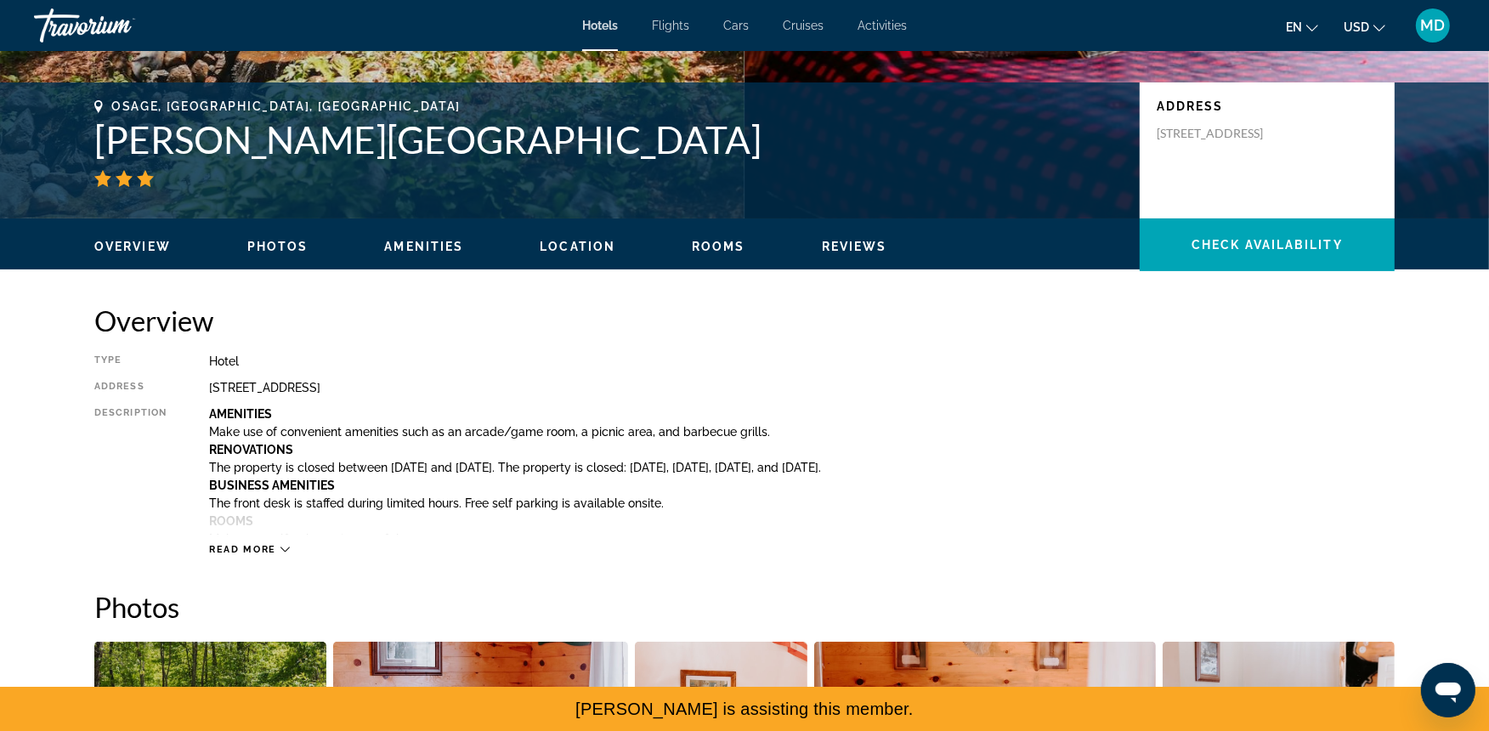
scroll to position [343, 0]
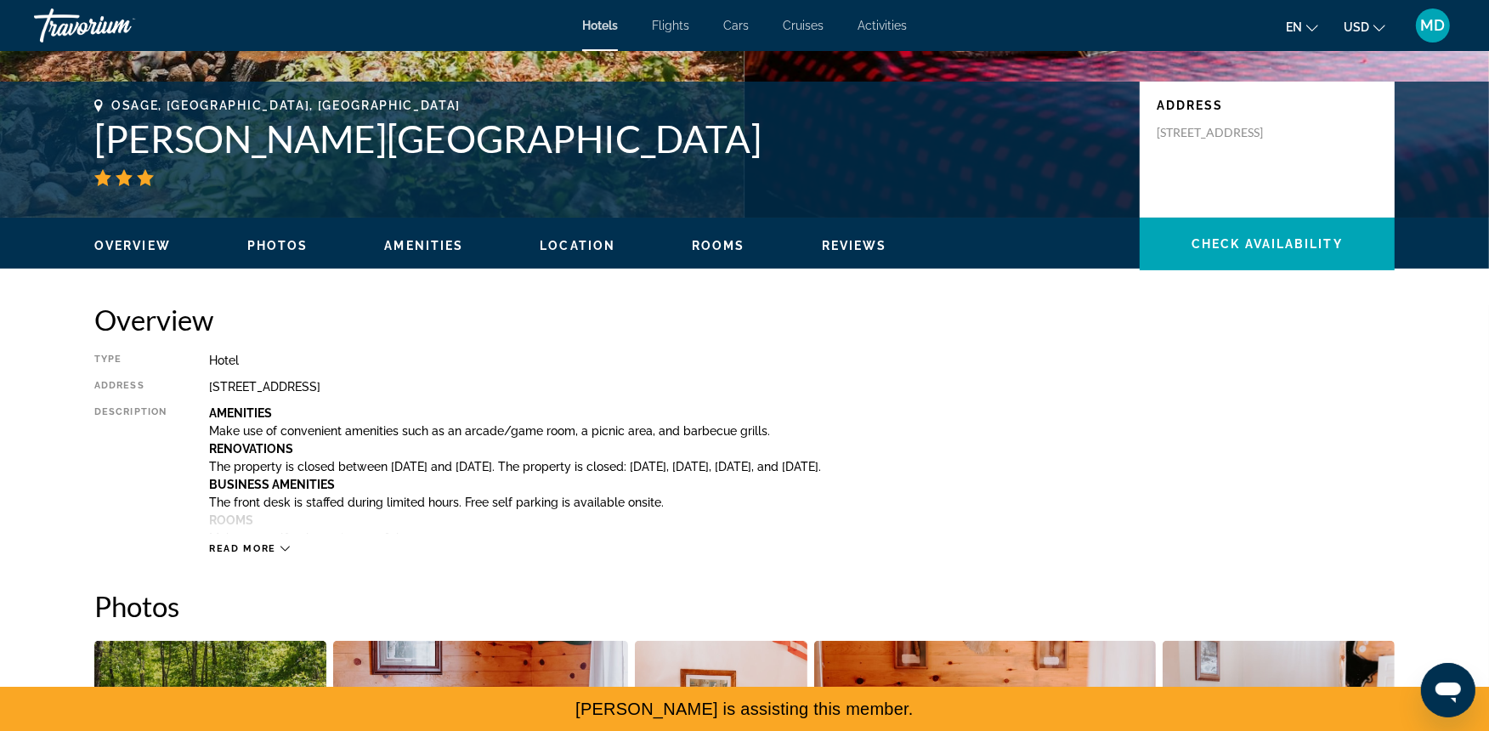
click at [267, 549] on span "Read more" at bounding box center [242, 548] width 67 height 11
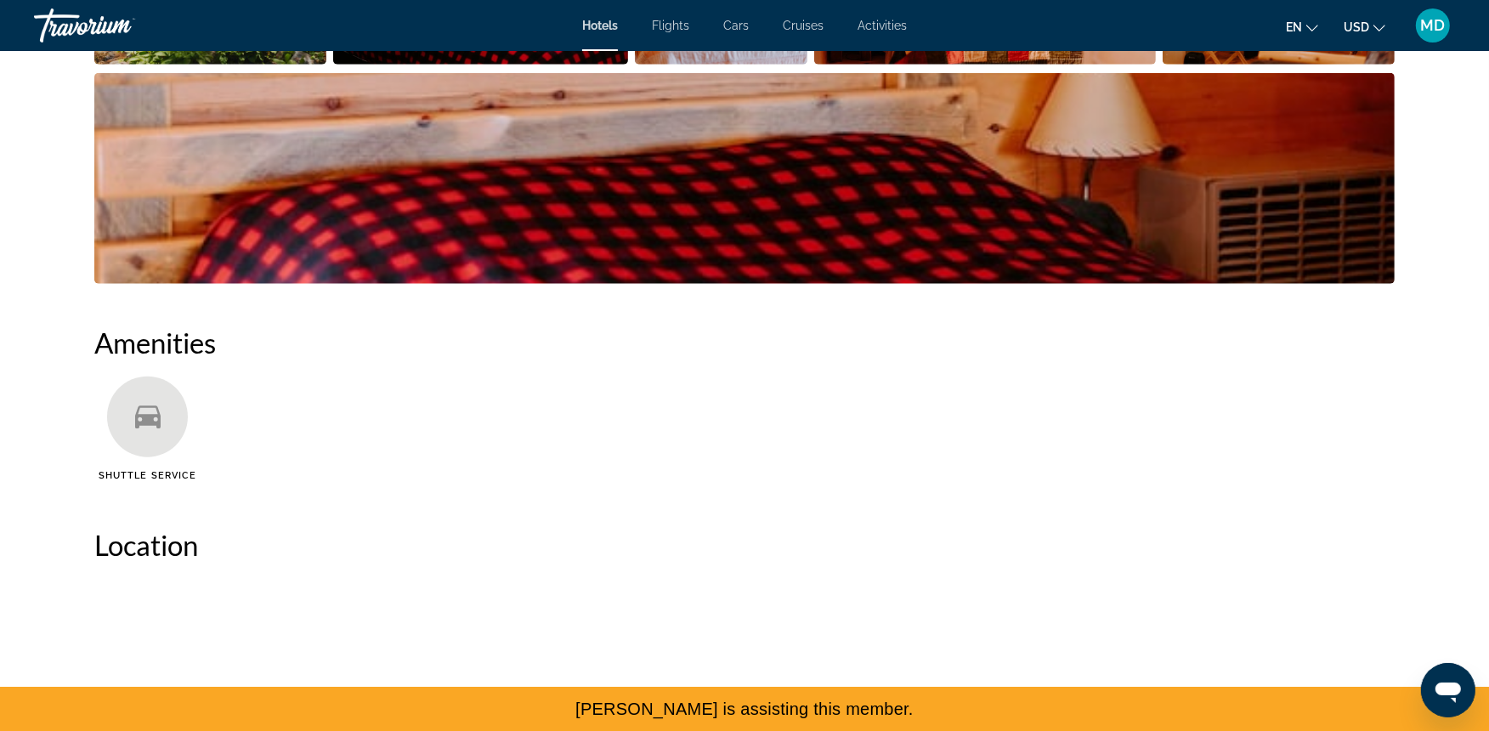
scroll to position [1834, 0]
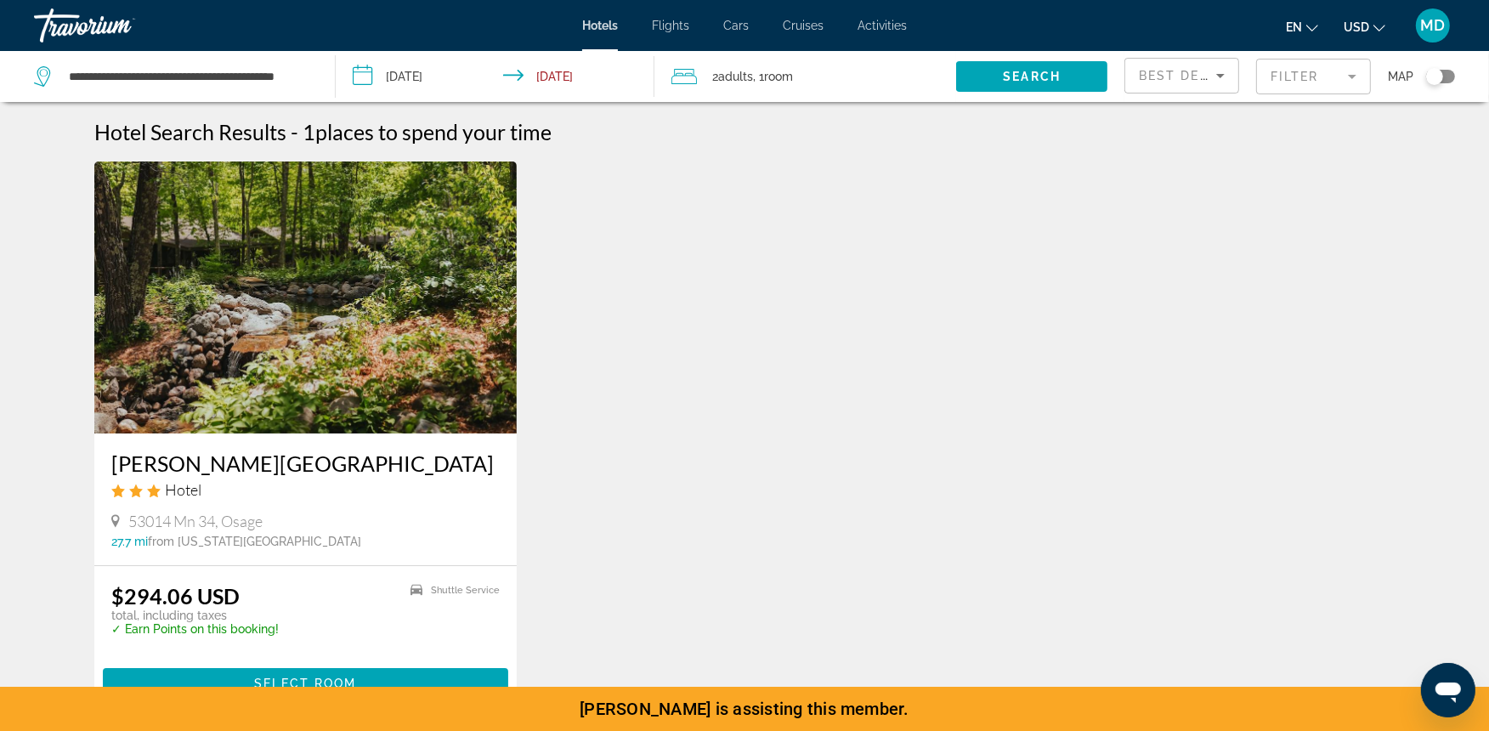
click at [1286, 73] on mat-form-field "Filter" at bounding box center [1313, 77] width 115 height 36
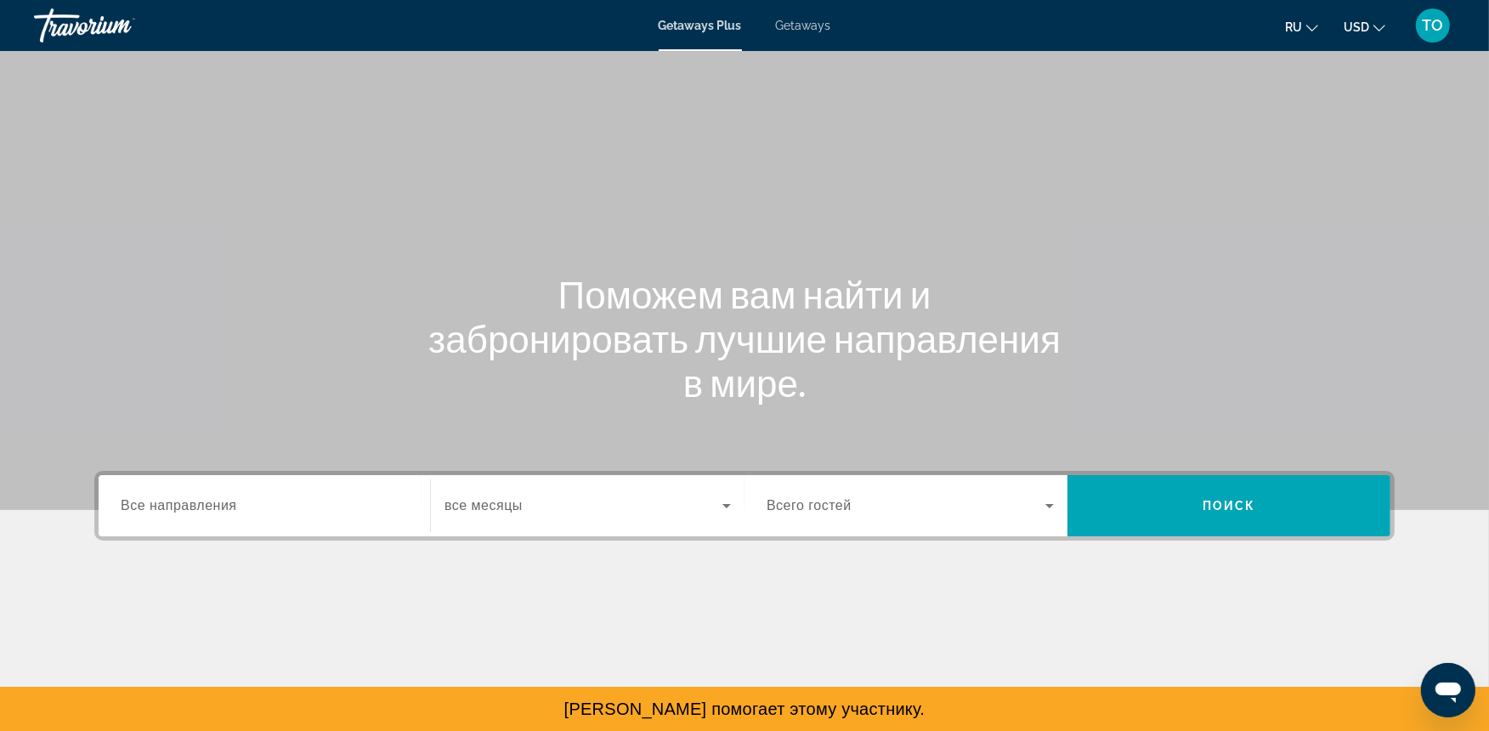
click at [848, 437] on div "Main content" at bounding box center [744, 255] width 1489 height 510
click at [806, 20] on span "Getaways" at bounding box center [803, 26] width 55 height 14
click at [1311, 30] on icon "Change language" at bounding box center [1312, 28] width 12 height 12
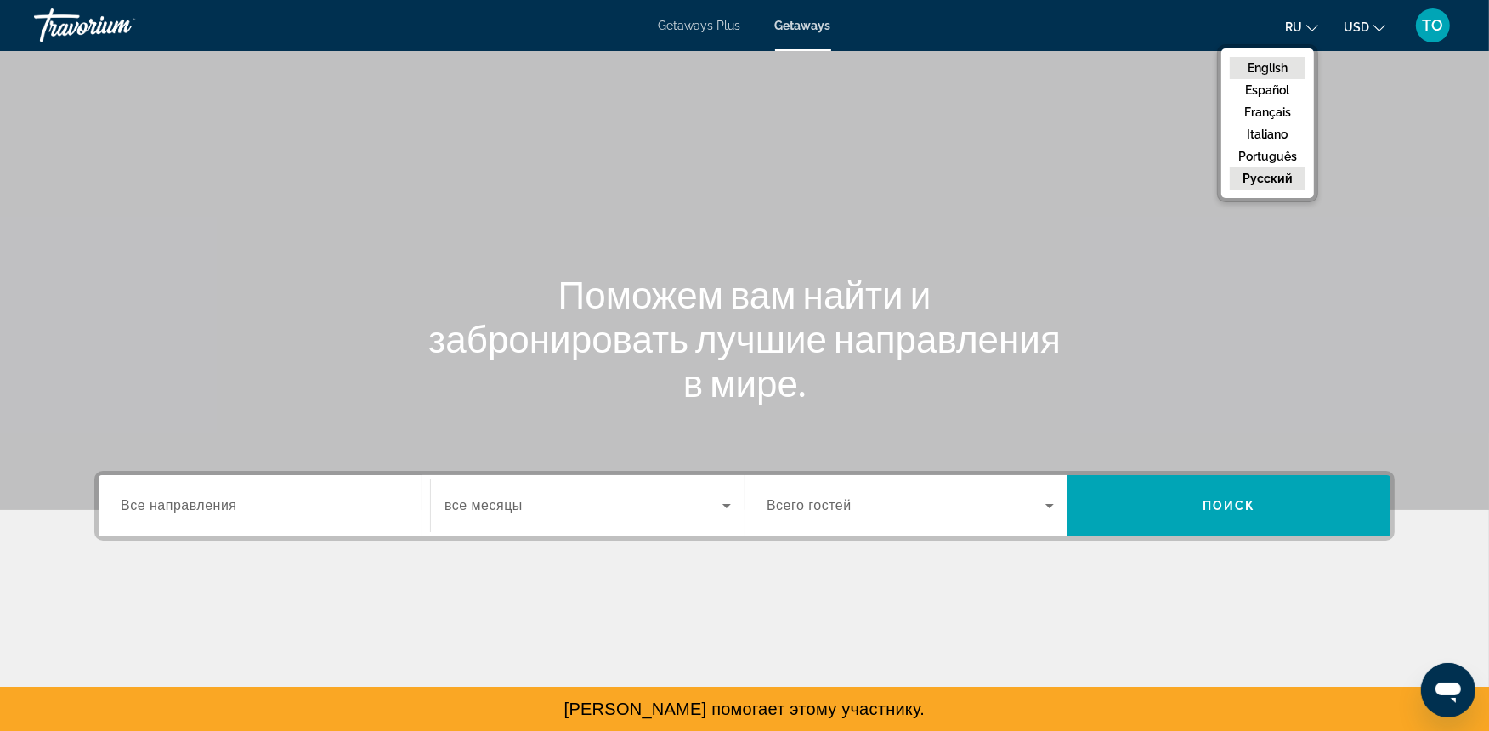
click at [1279, 71] on button "English" at bounding box center [1268, 68] width 76 height 22
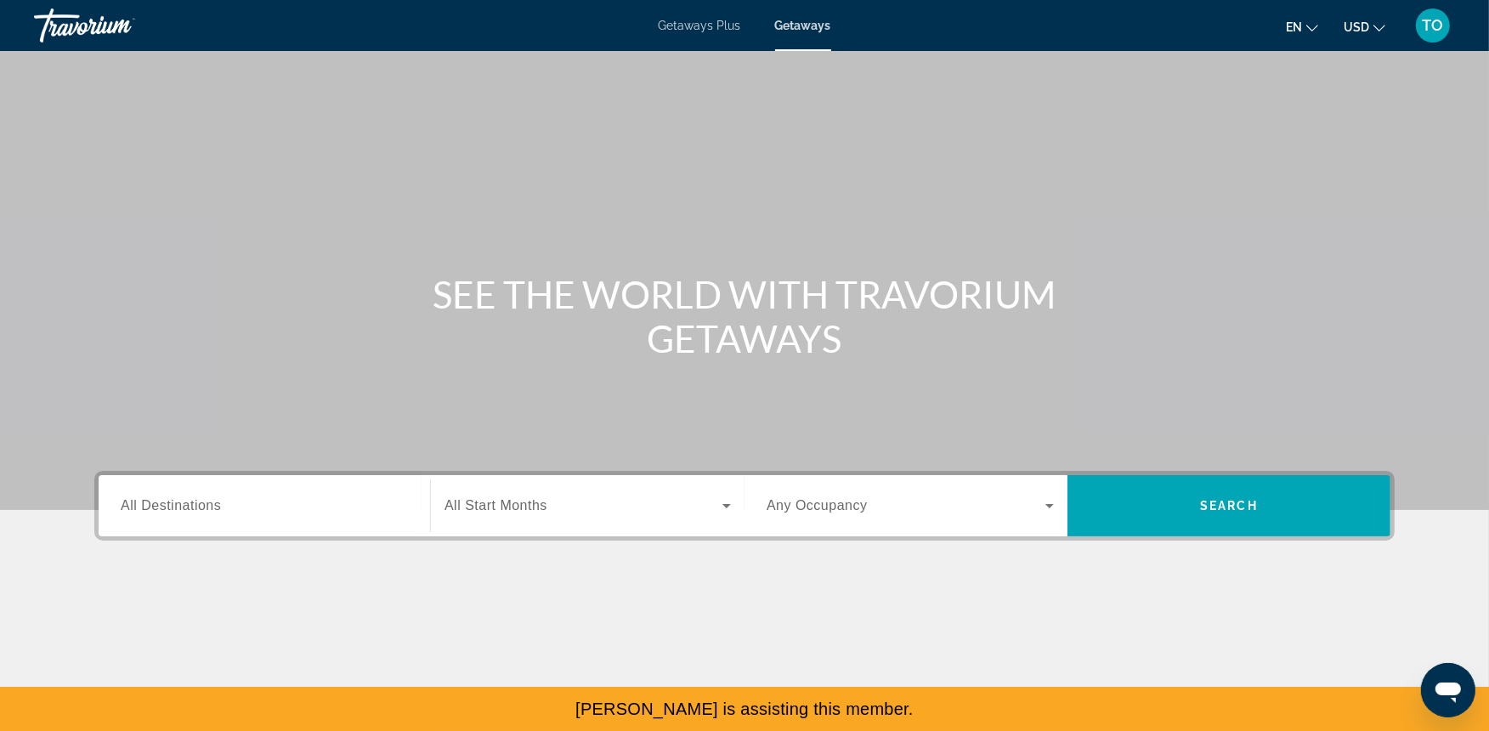
click at [200, 508] on span "All Destinations" at bounding box center [171, 505] width 100 height 14
click at [200, 508] on input "Destination All Destinations" at bounding box center [264, 506] width 287 height 20
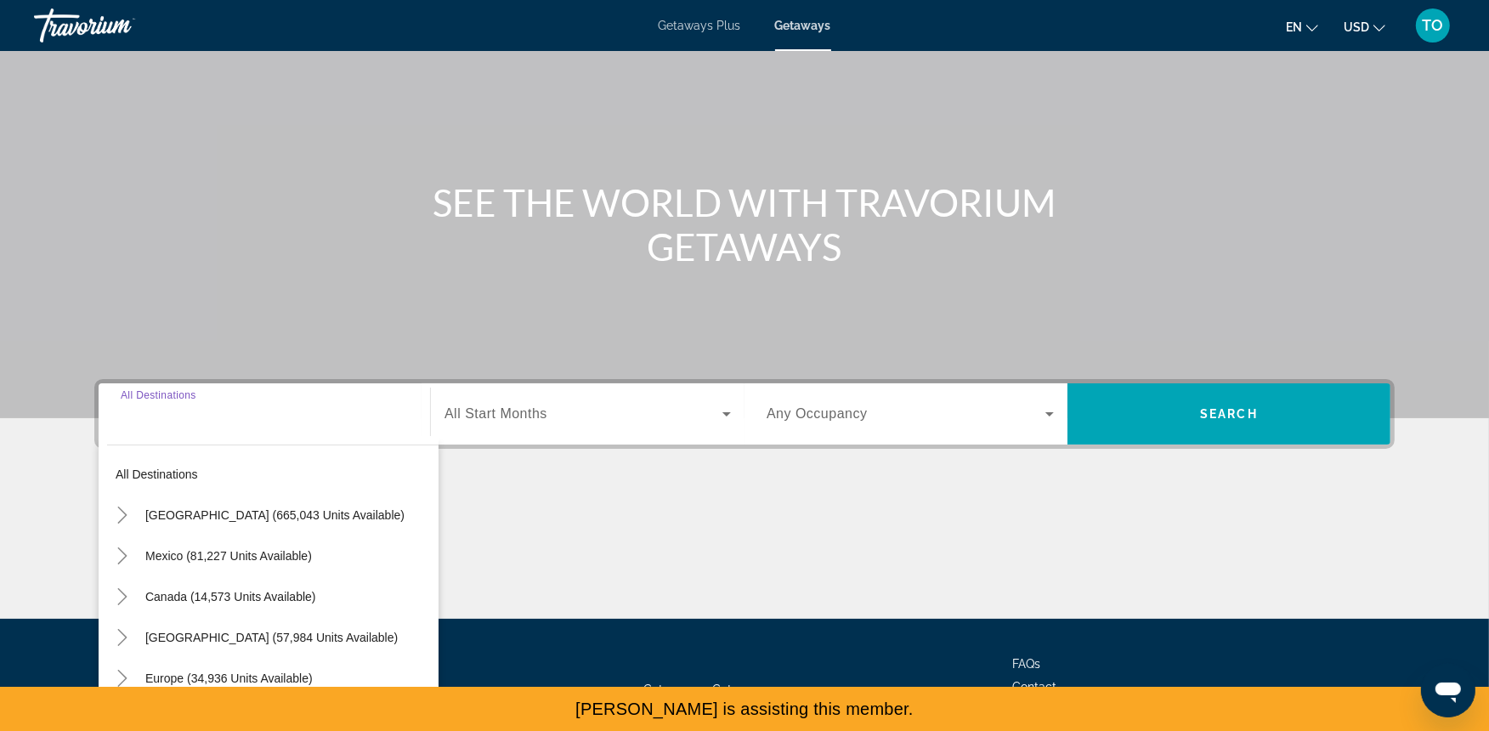
scroll to position [187, 0]
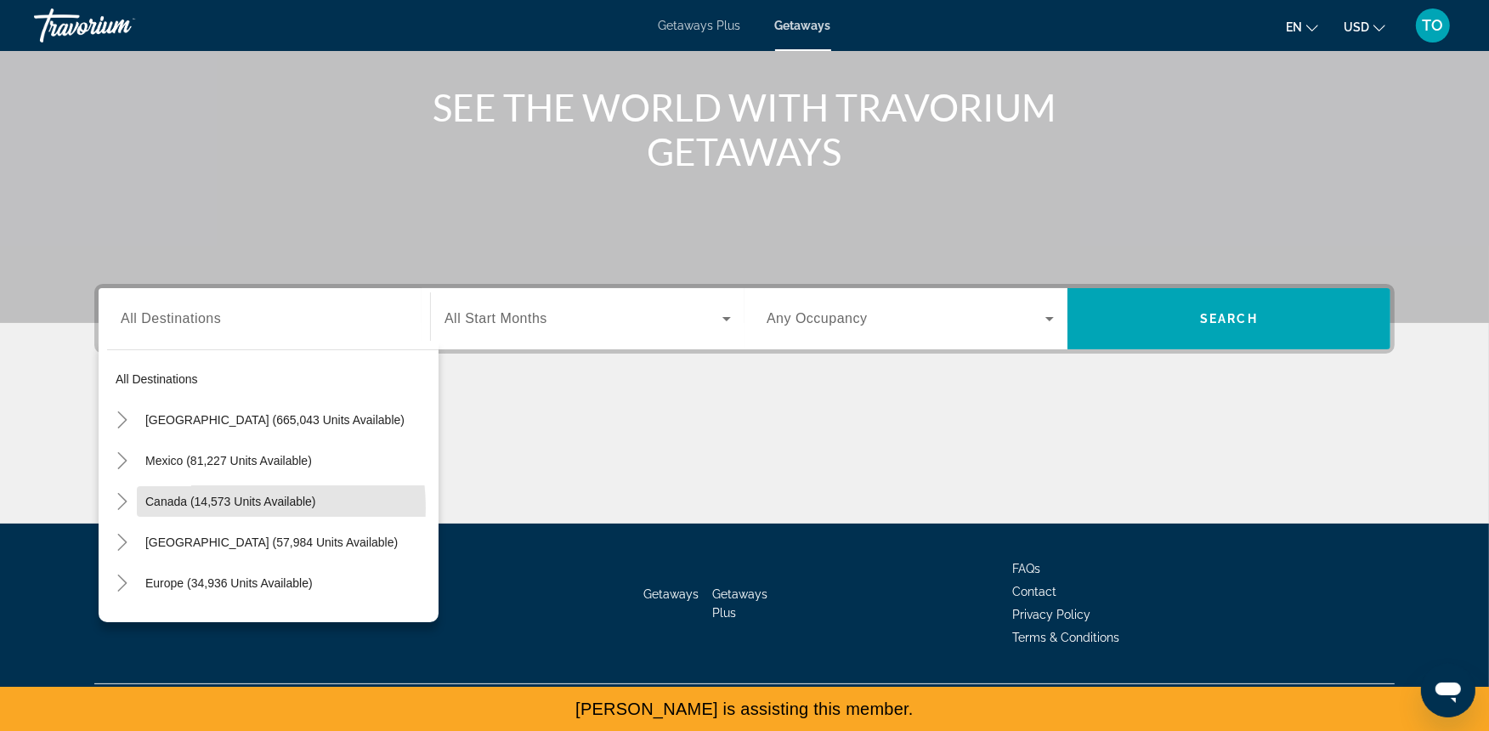
click at [200, 508] on span "Search widget" at bounding box center [288, 501] width 302 height 41
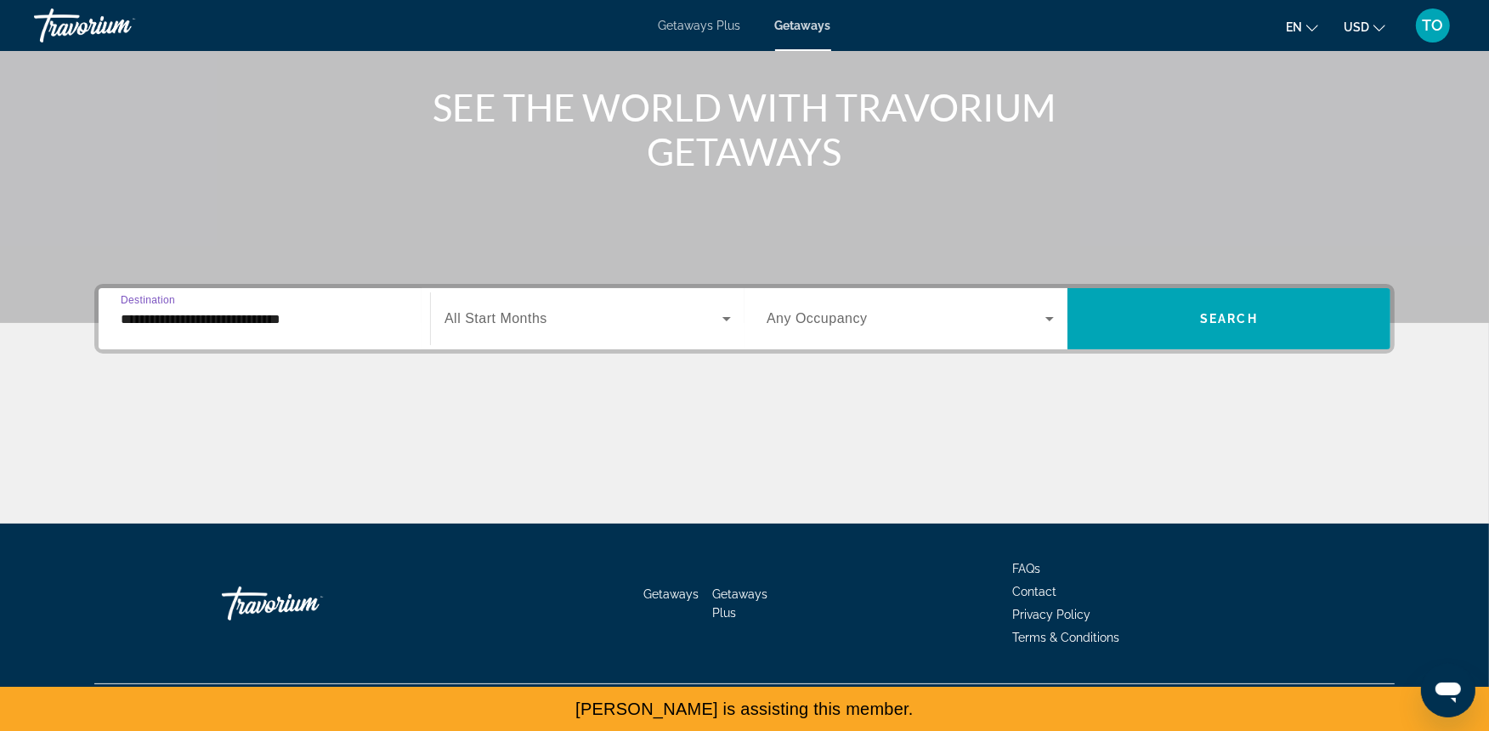
click at [211, 319] on input "**********" at bounding box center [264, 319] width 287 height 20
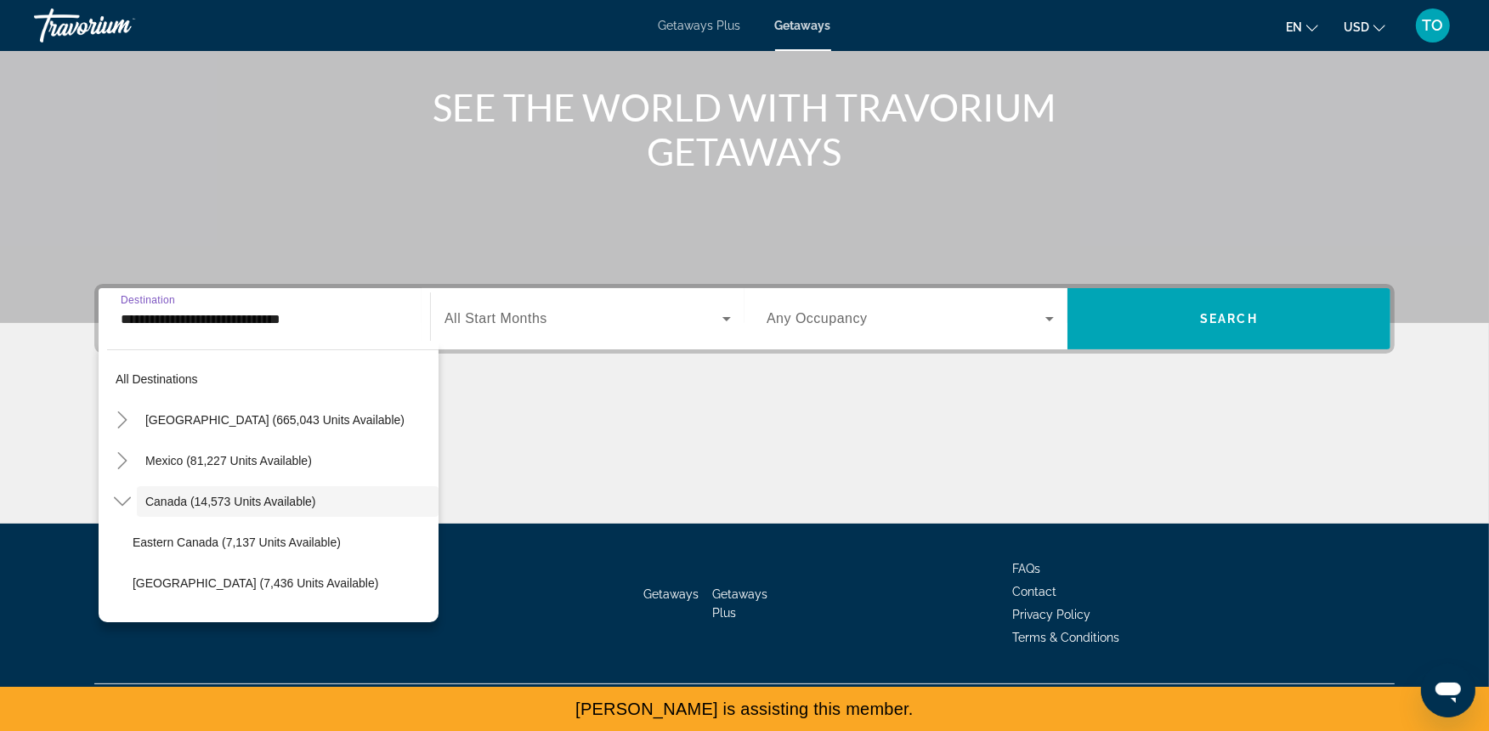
scroll to position [20, 0]
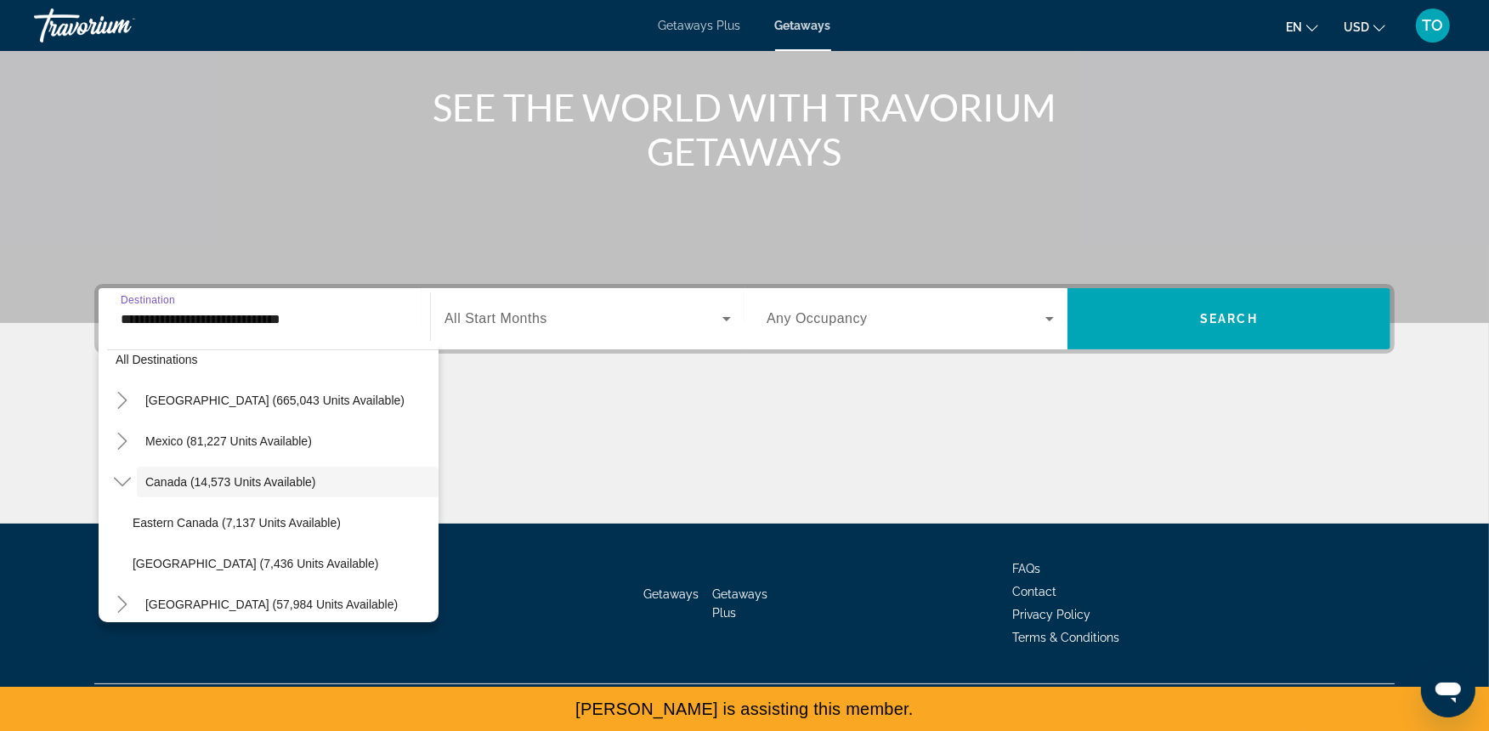
click at [211, 319] on input "**********" at bounding box center [264, 319] width 287 height 20
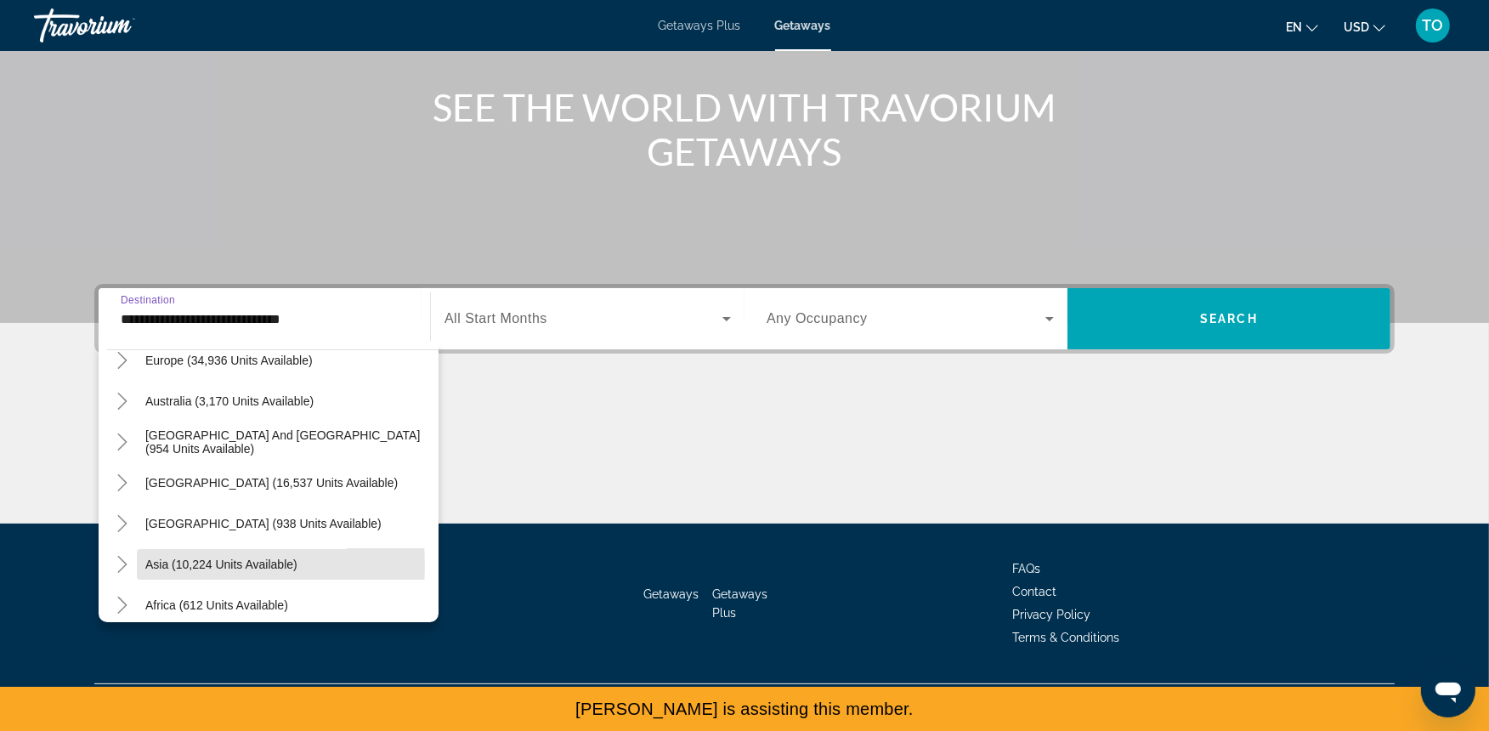
scroll to position [357, 0]
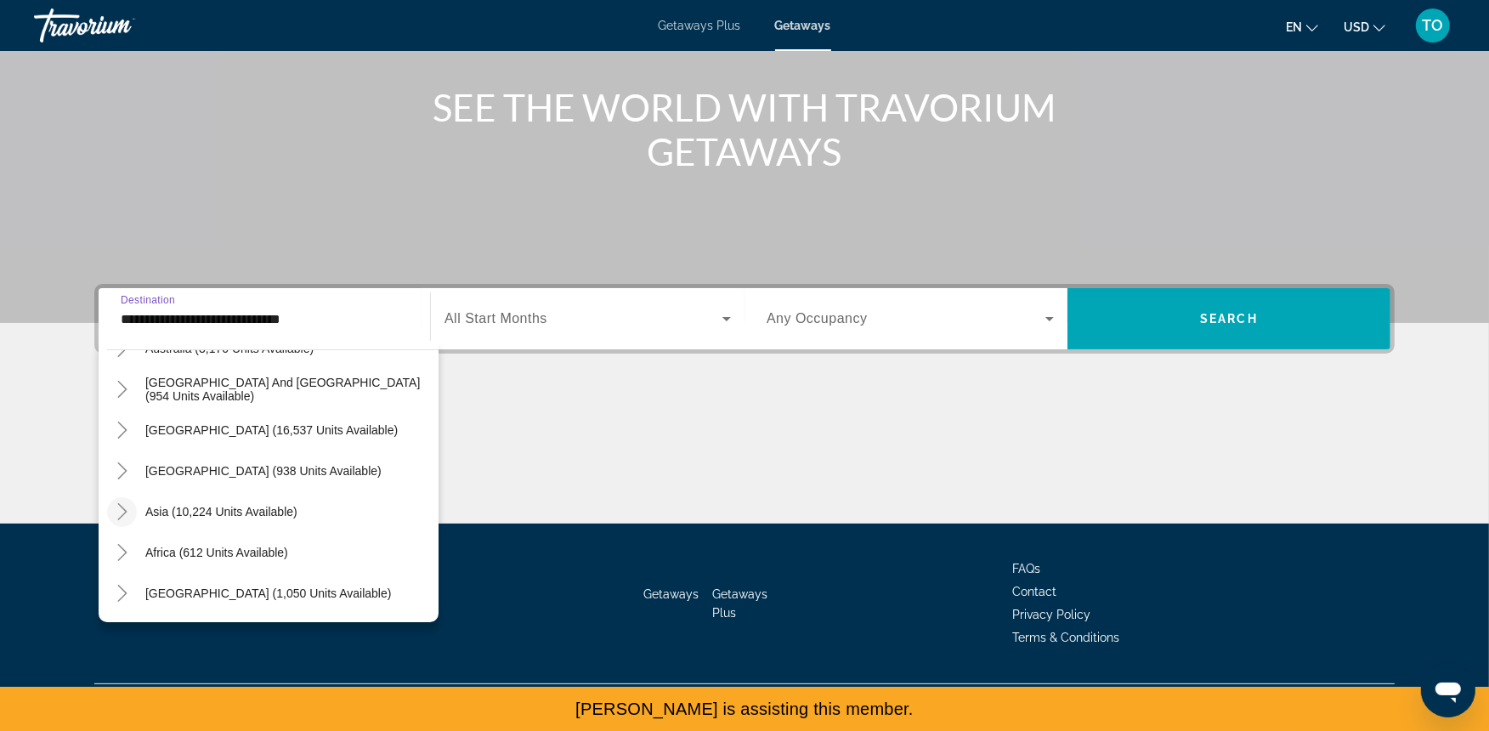
click at [128, 512] on icon "Toggle Asia (10,224 units available)" at bounding box center [122, 511] width 17 height 17
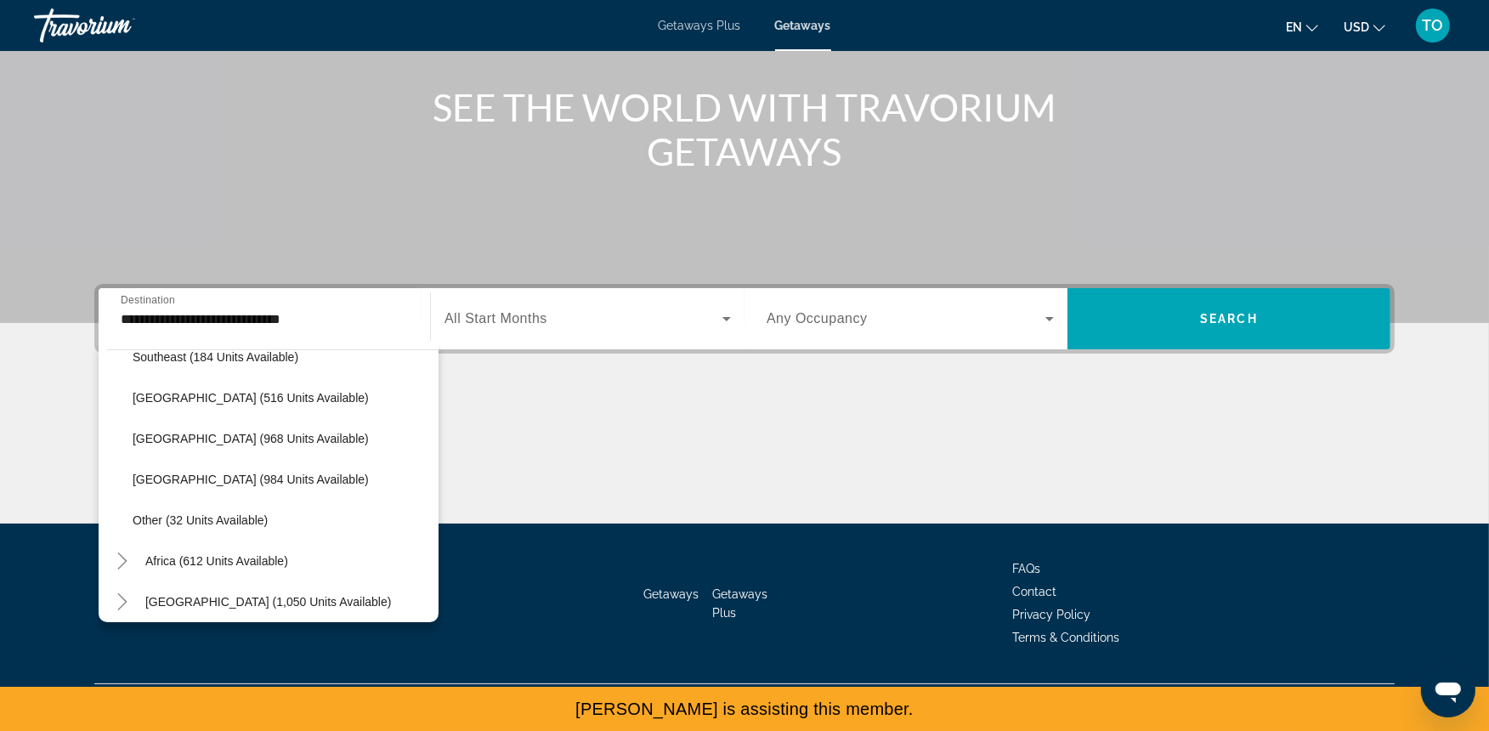
scroll to position [962, 0]
click at [240, 480] on span "Vietnam (984 units available)" at bounding box center [251, 478] width 236 height 14
type input "**********"
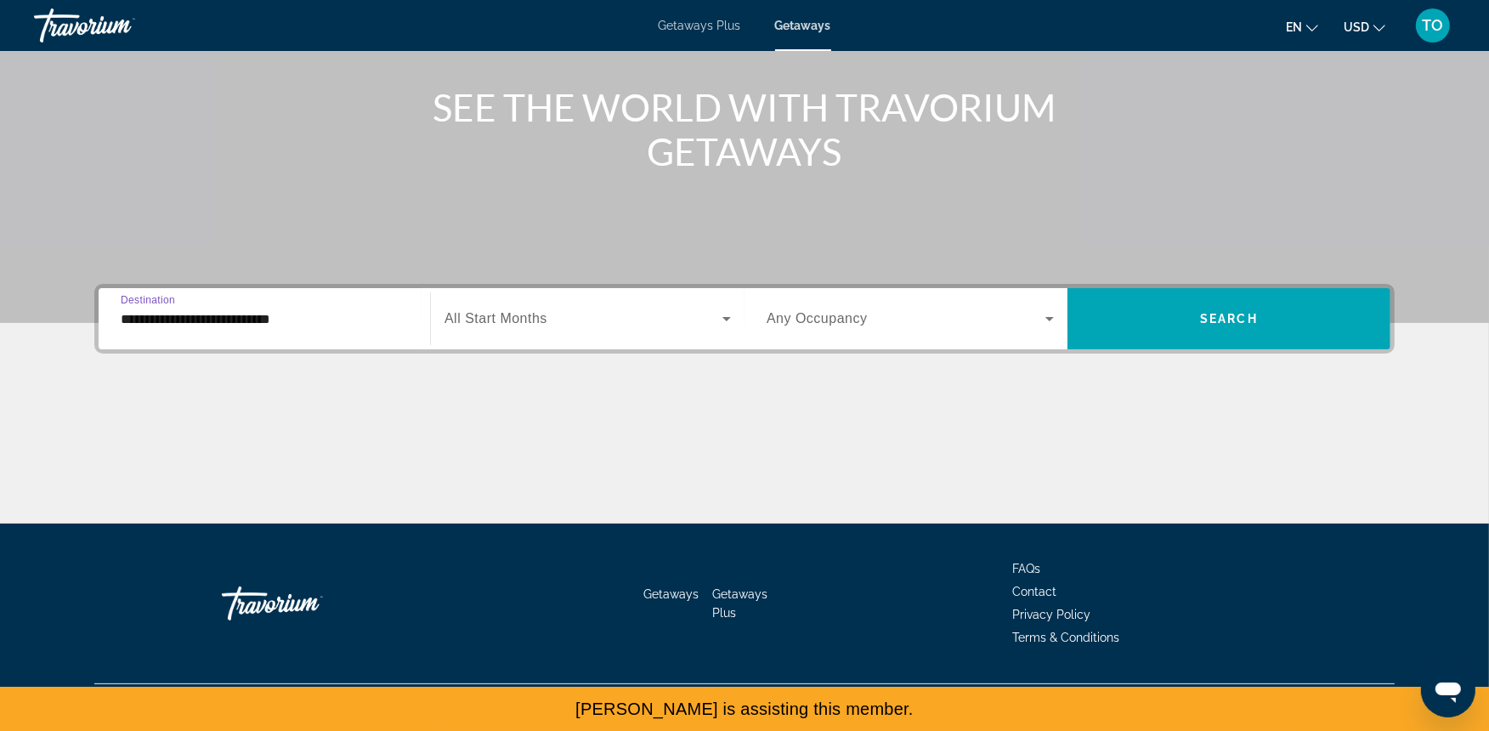
click at [681, 324] on span "Search widget" at bounding box center [583, 318] width 278 height 20
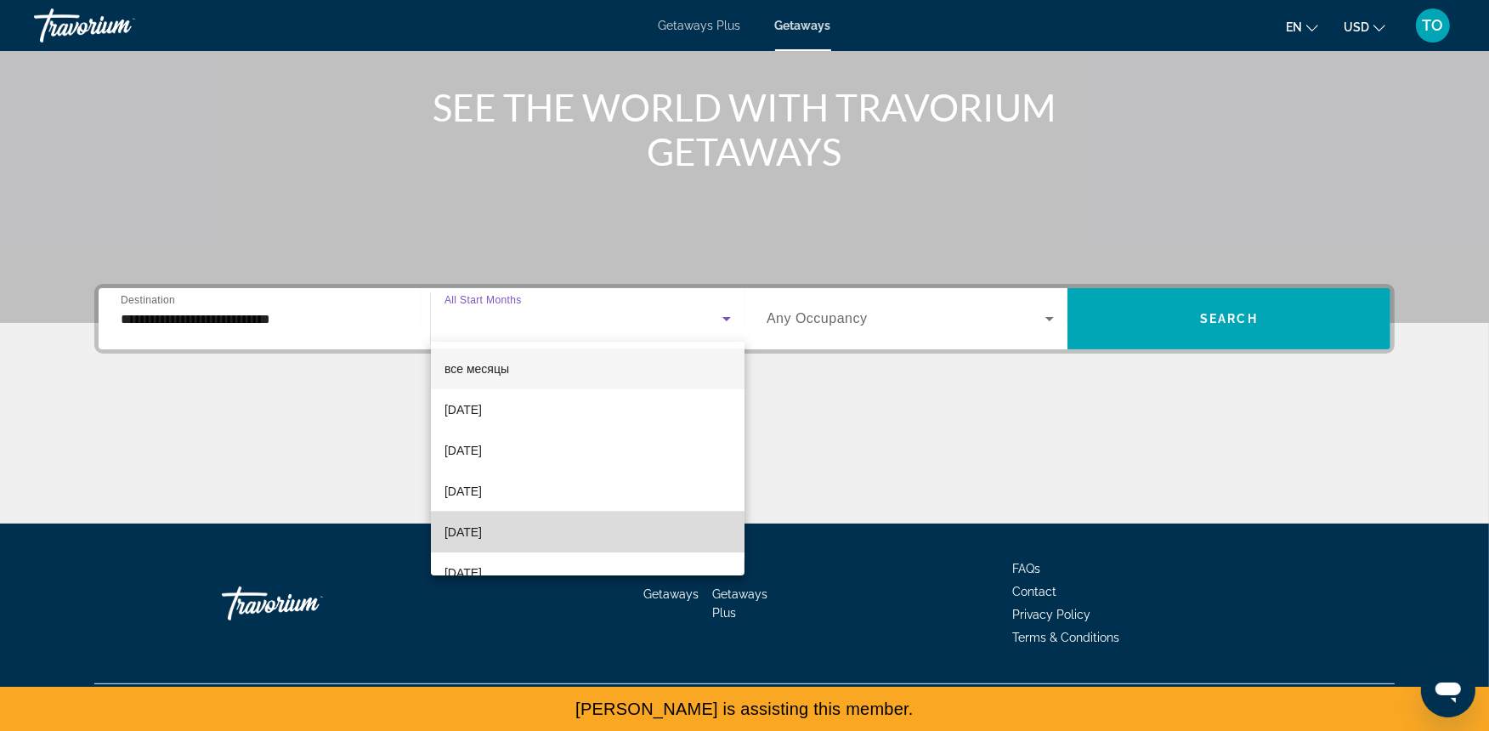
click at [617, 521] on mat-option "December 2025" at bounding box center [588, 532] width 314 height 41
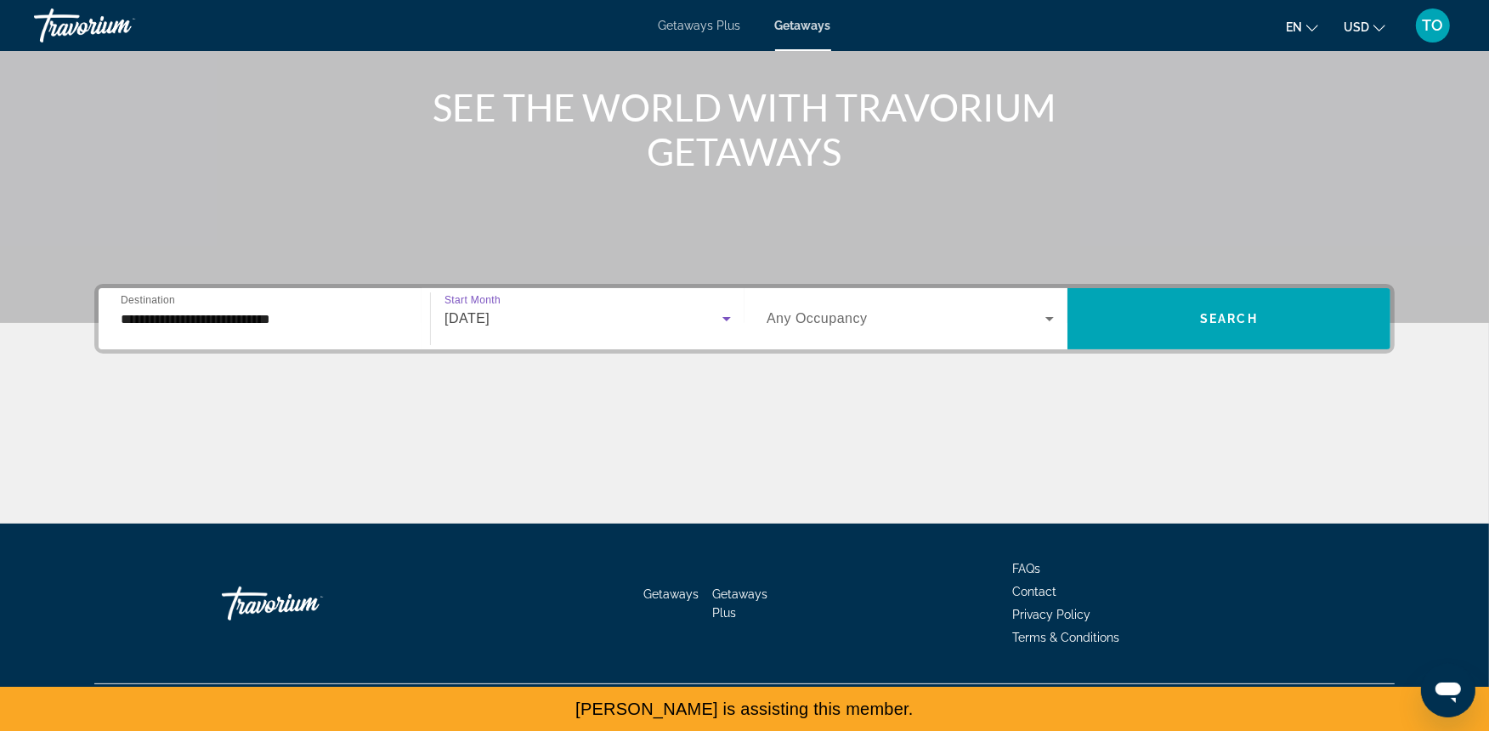
click at [827, 304] on div "Search widget" at bounding box center [909, 319] width 287 height 48
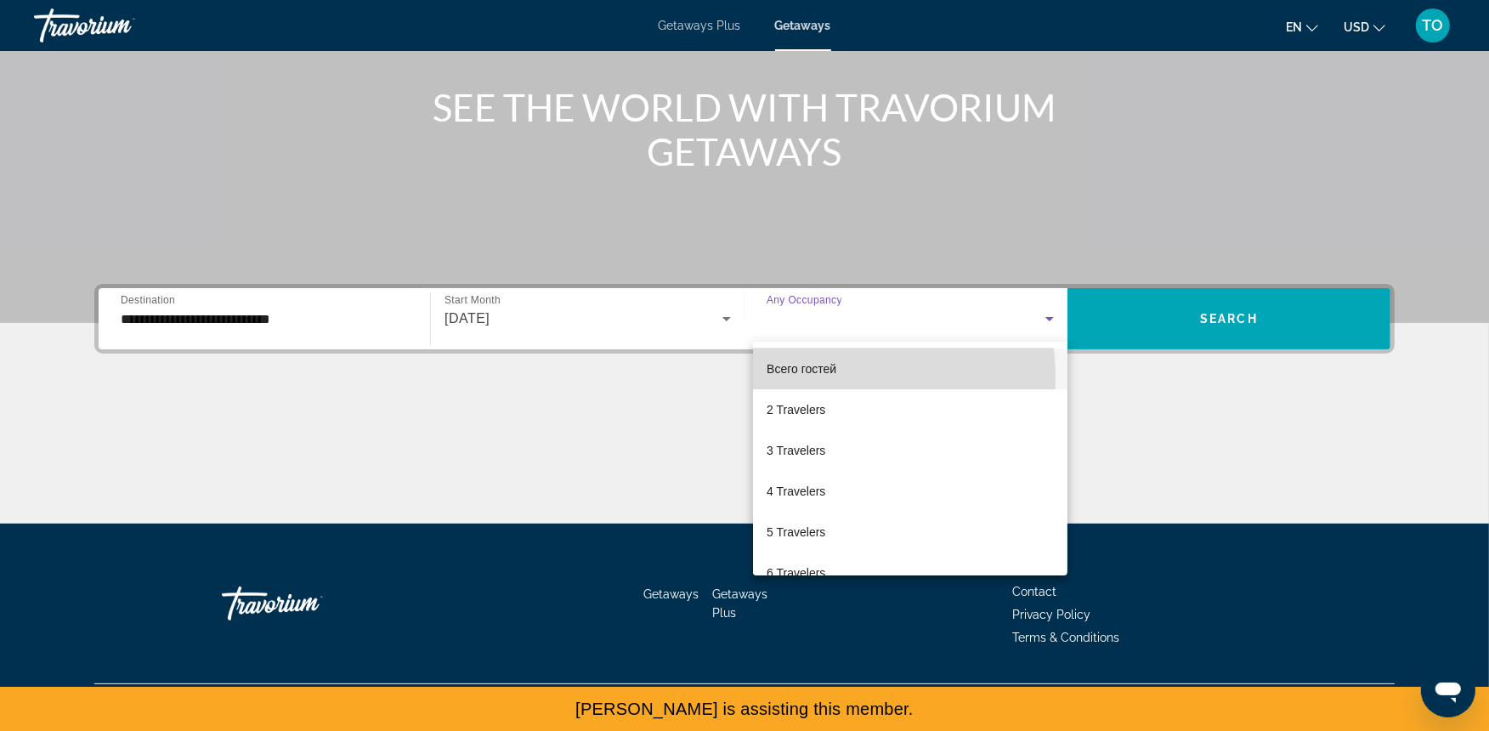
click at [831, 377] on span "Всего гостей" at bounding box center [801, 369] width 70 height 20
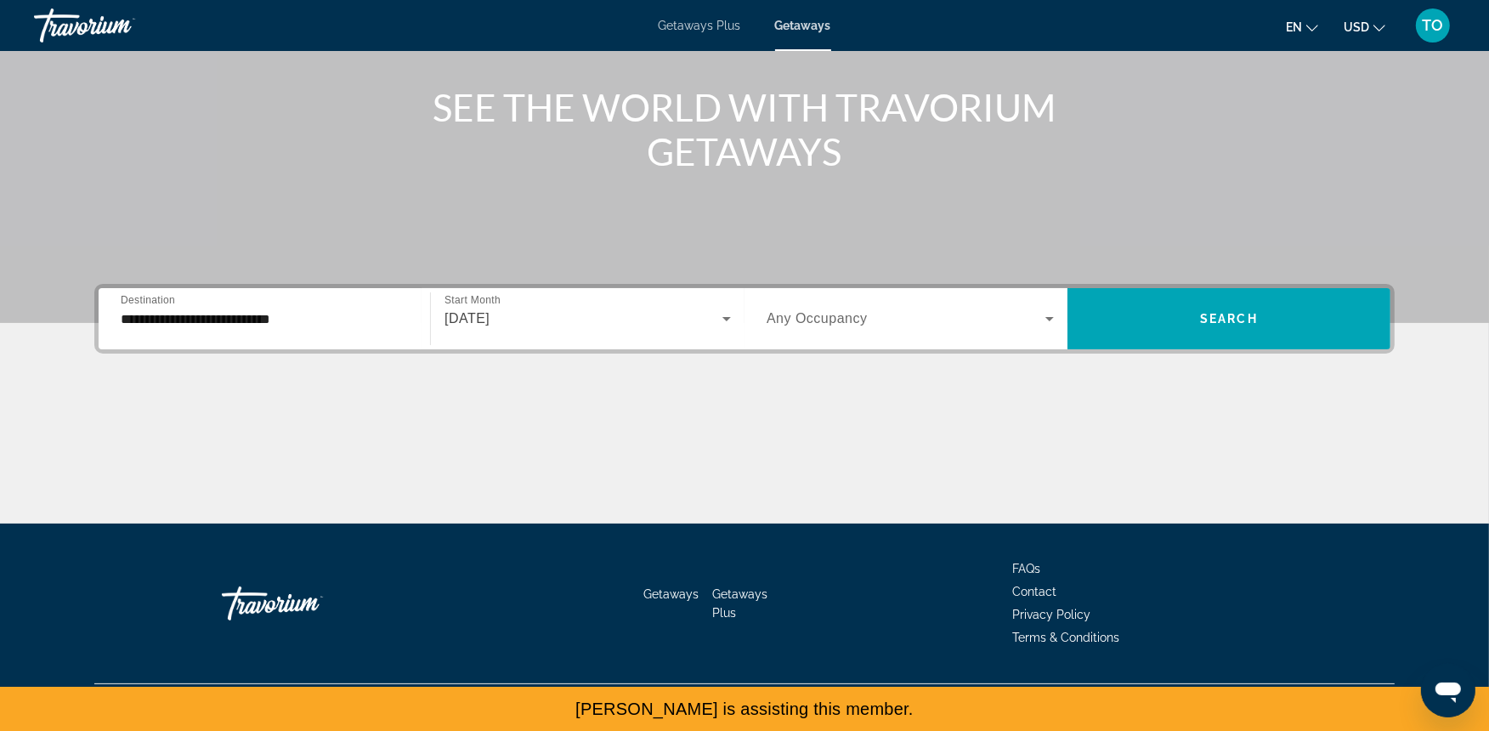
click at [831, 379] on div "**********" at bounding box center [744, 404] width 1368 height 240
click at [845, 303] on div "Search widget" at bounding box center [909, 319] width 287 height 48
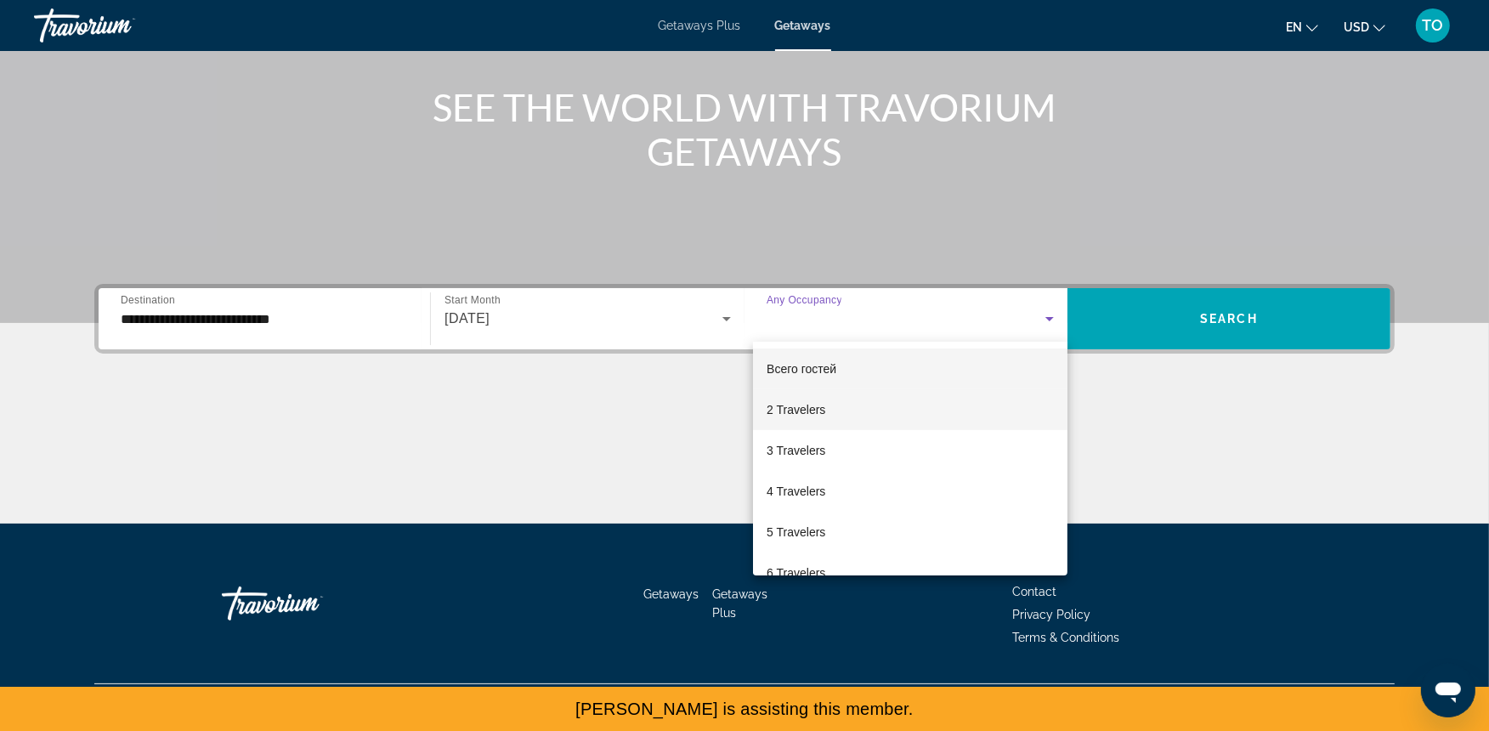
click at [812, 398] on mat-option "2 Travelers" at bounding box center [910, 409] width 314 height 41
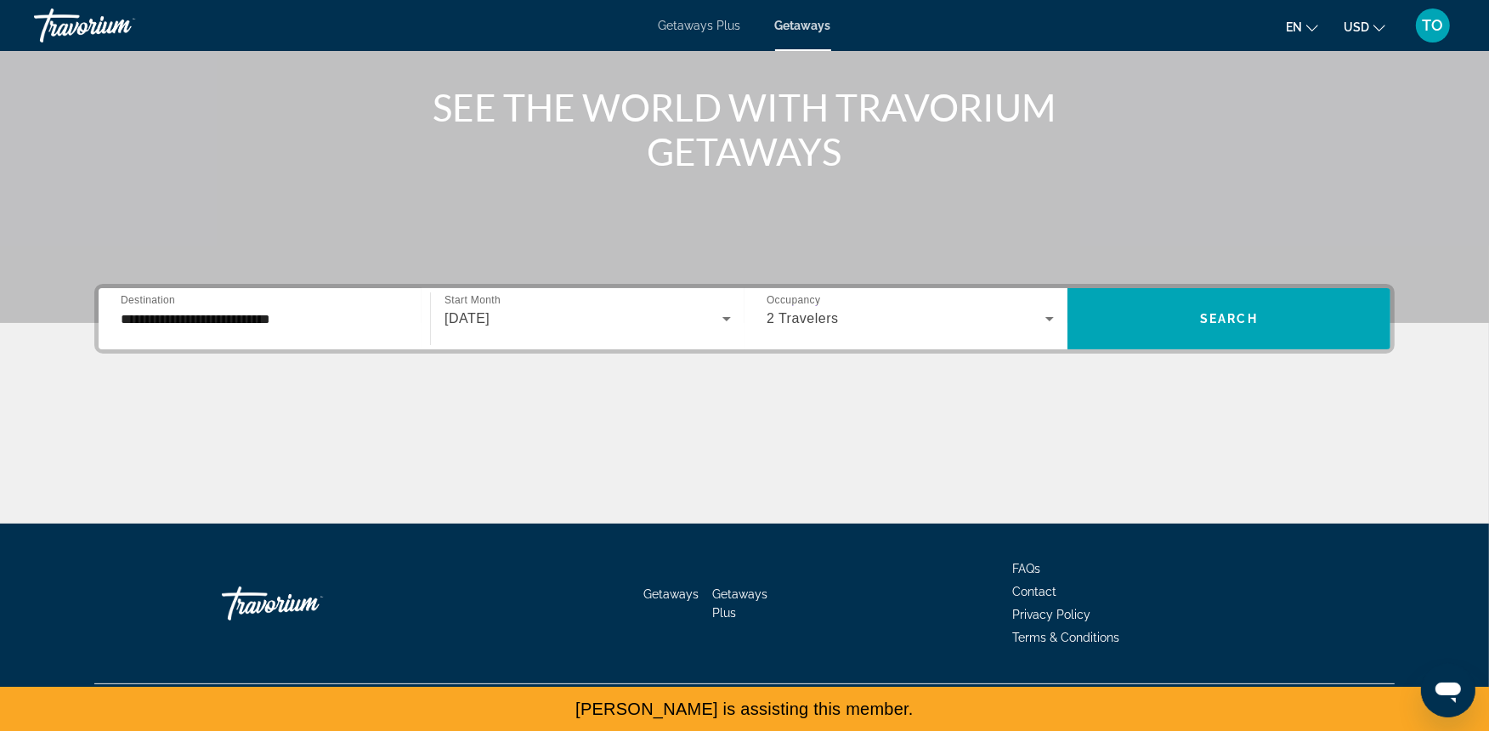
click at [1099, 350] on div "**********" at bounding box center [744, 319] width 1300 height 70
click at [1122, 318] on span "Search widget" at bounding box center [1228, 318] width 323 height 41
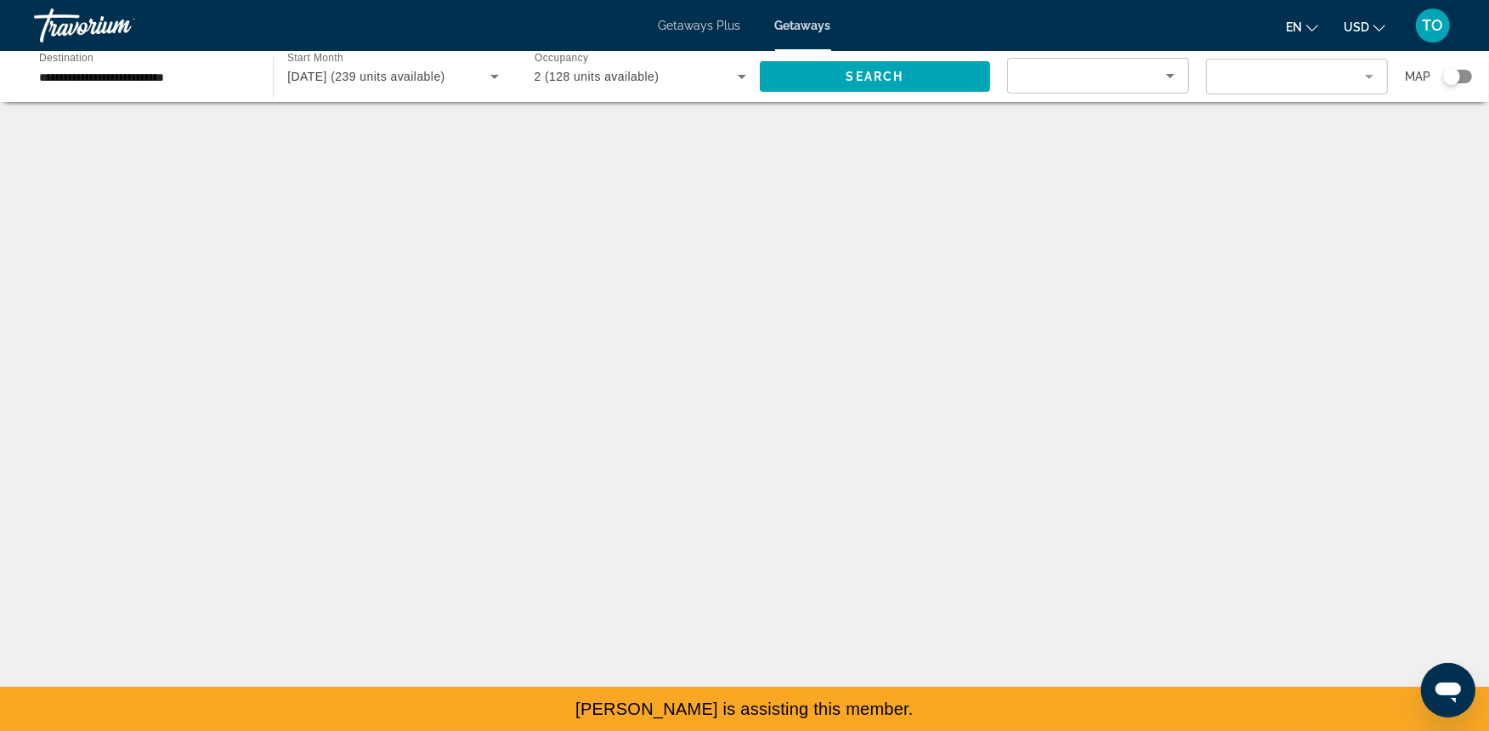
click at [1271, 82] on mat-form-field "Filter" at bounding box center [1297, 77] width 182 height 36
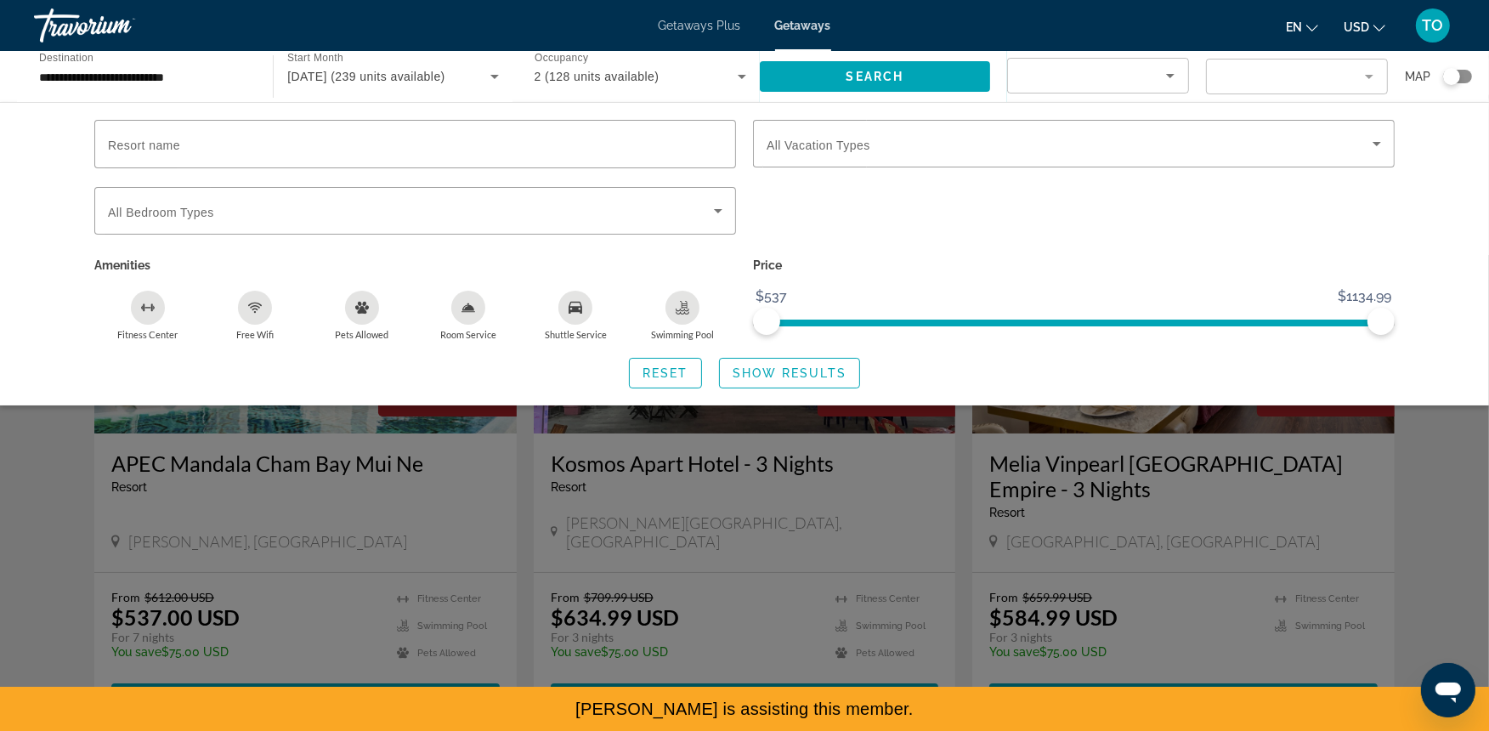
click at [360, 176] on div "Search widget" at bounding box center [415, 177] width 642 height 19
click at [307, 155] on div "Search widget" at bounding box center [415, 144] width 614 height 48
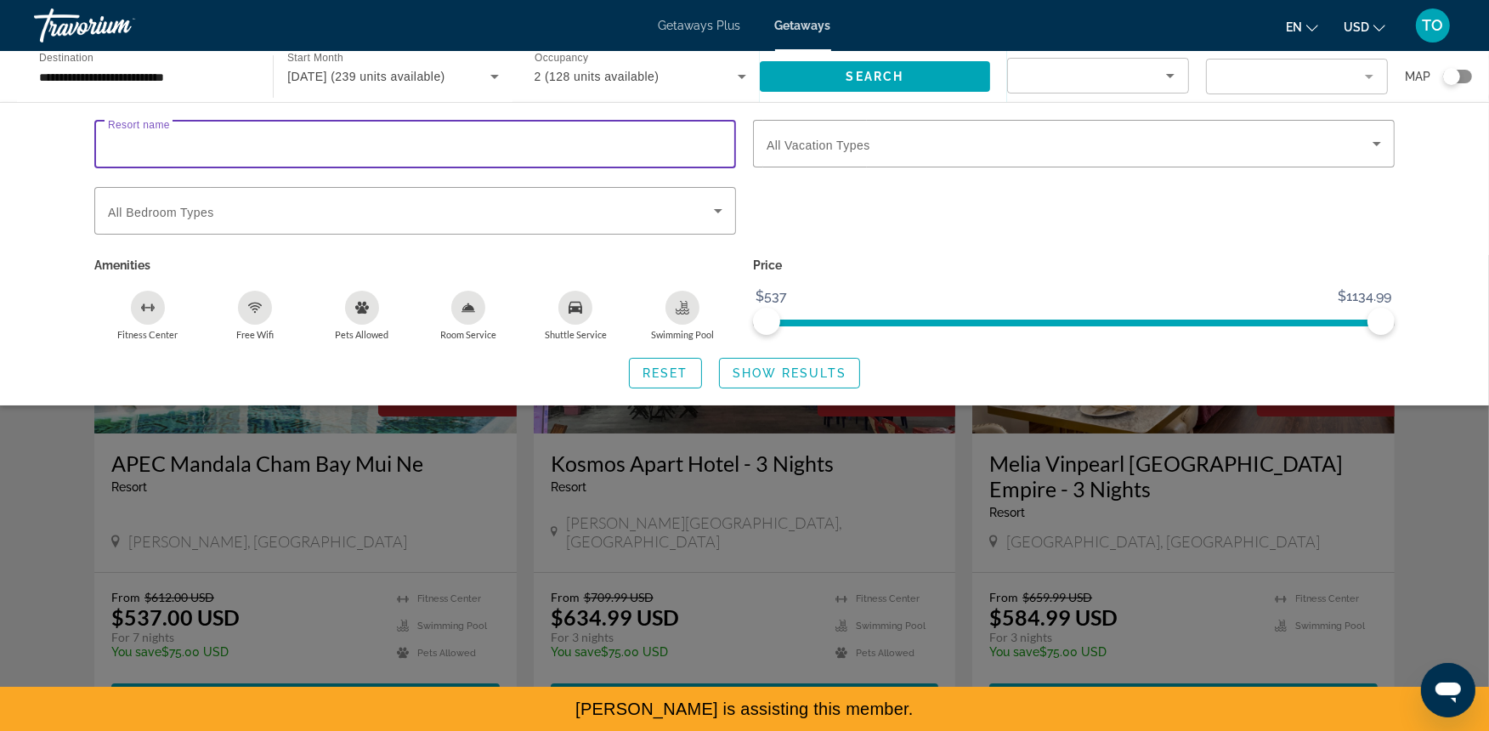
paste input "**********"
type input "**********"
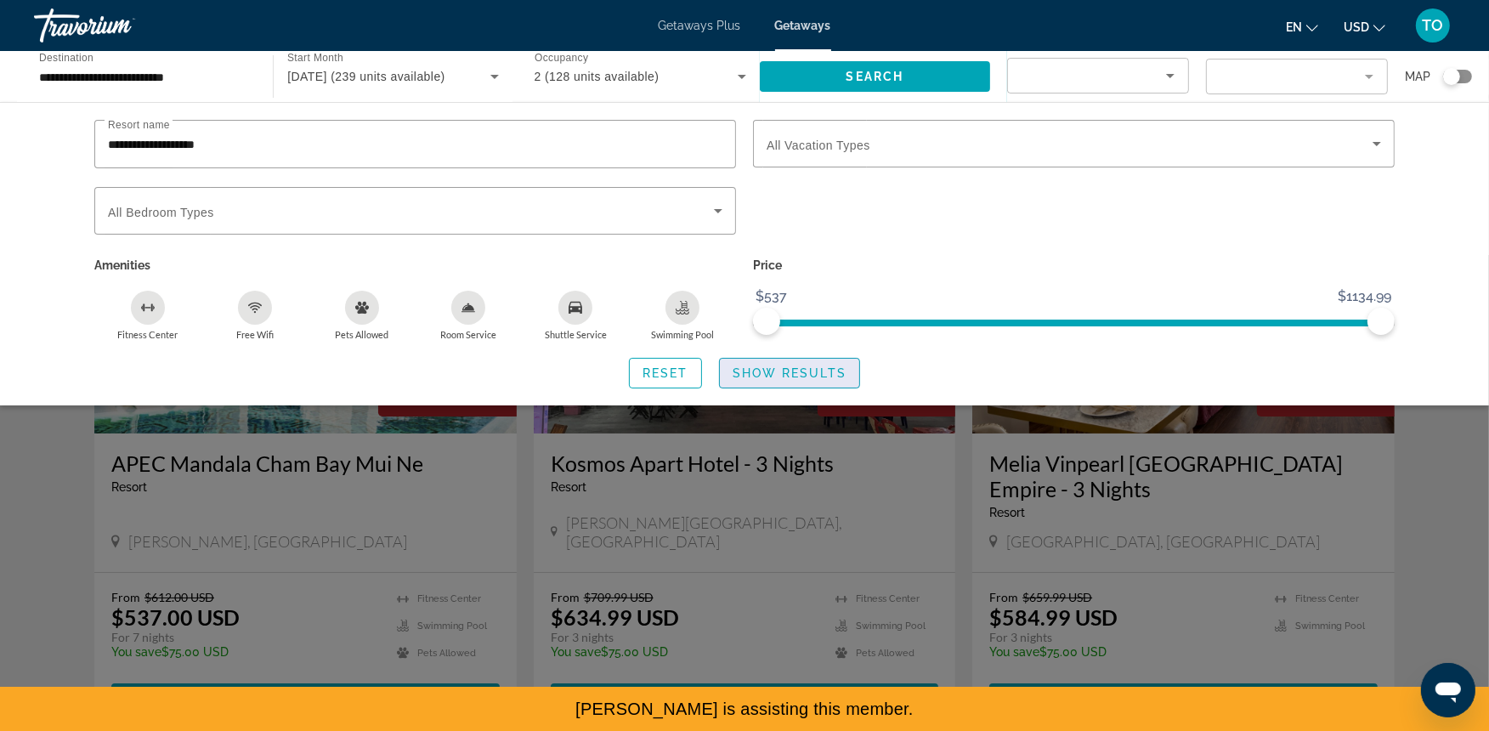
click at [744, 385] on span "Search widget" at bounding box center [789, 373] width 139 height 41
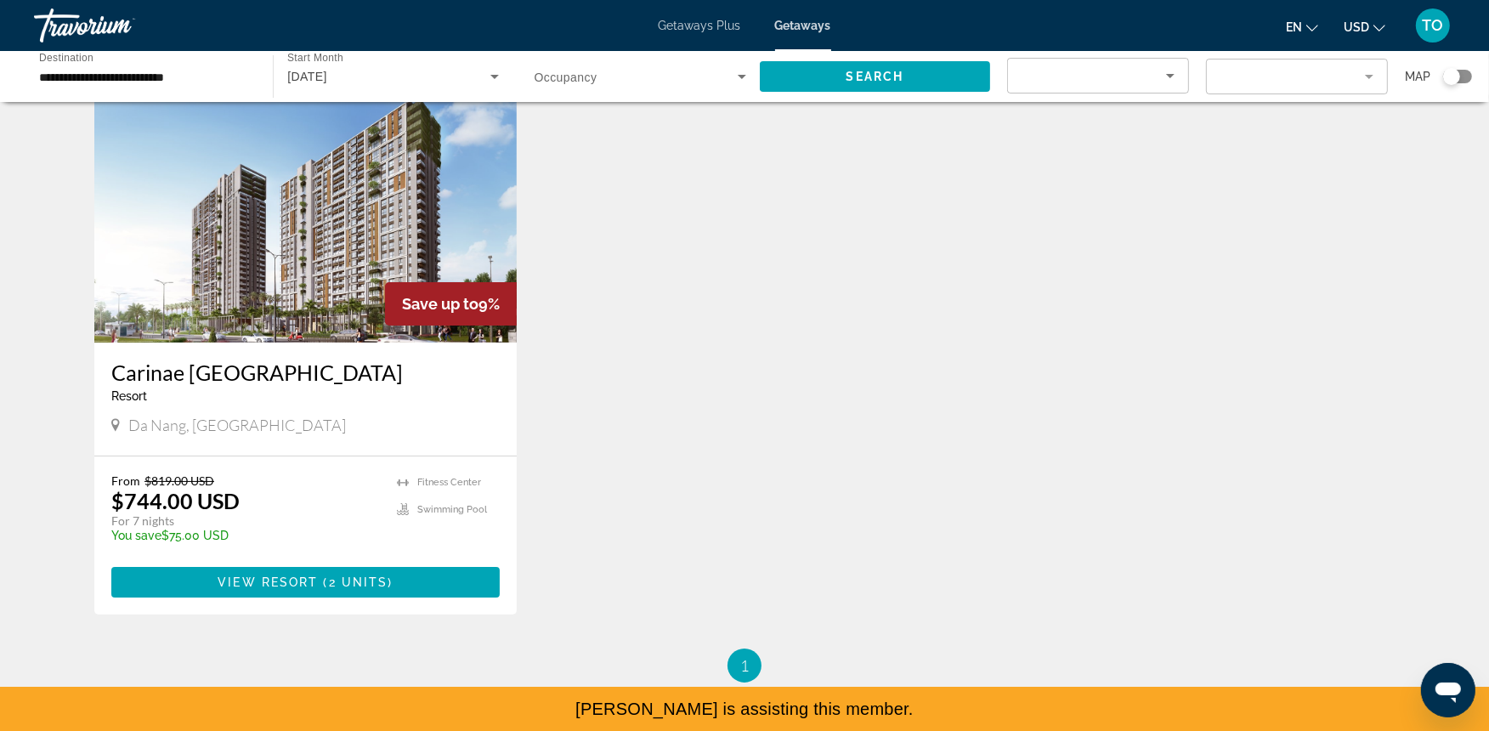
scroll to position [92, 0]
click at [382, 588] on span "Main content" at bounding box center [305, 581] width 388 height 41
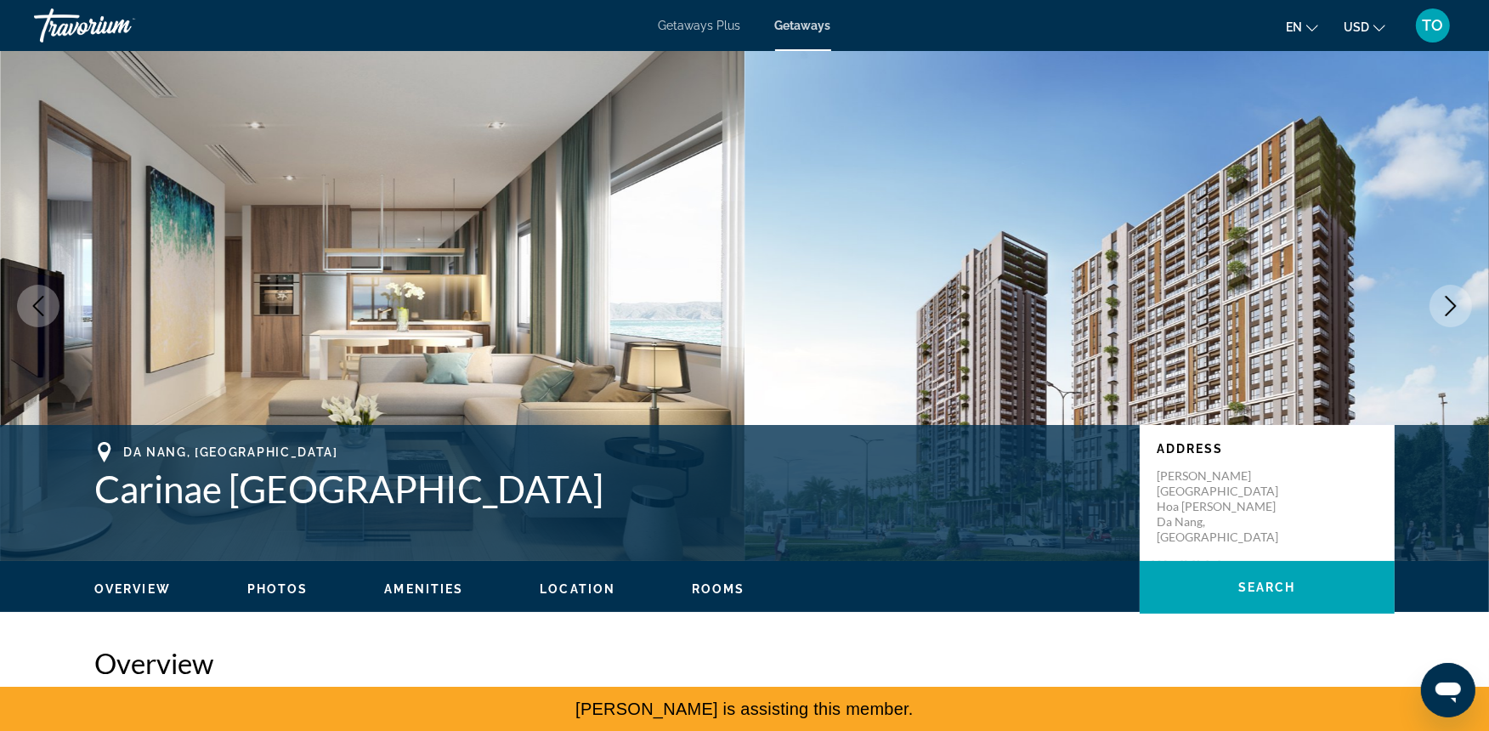
click at [294, 609] on div "Overview Photos Amenities Location Rooms Search" at bounding box center [744, 587] width 1368 height 53
click at [299, 584] on span "Photos" at bounding box center [277, 589] width 61 height 14
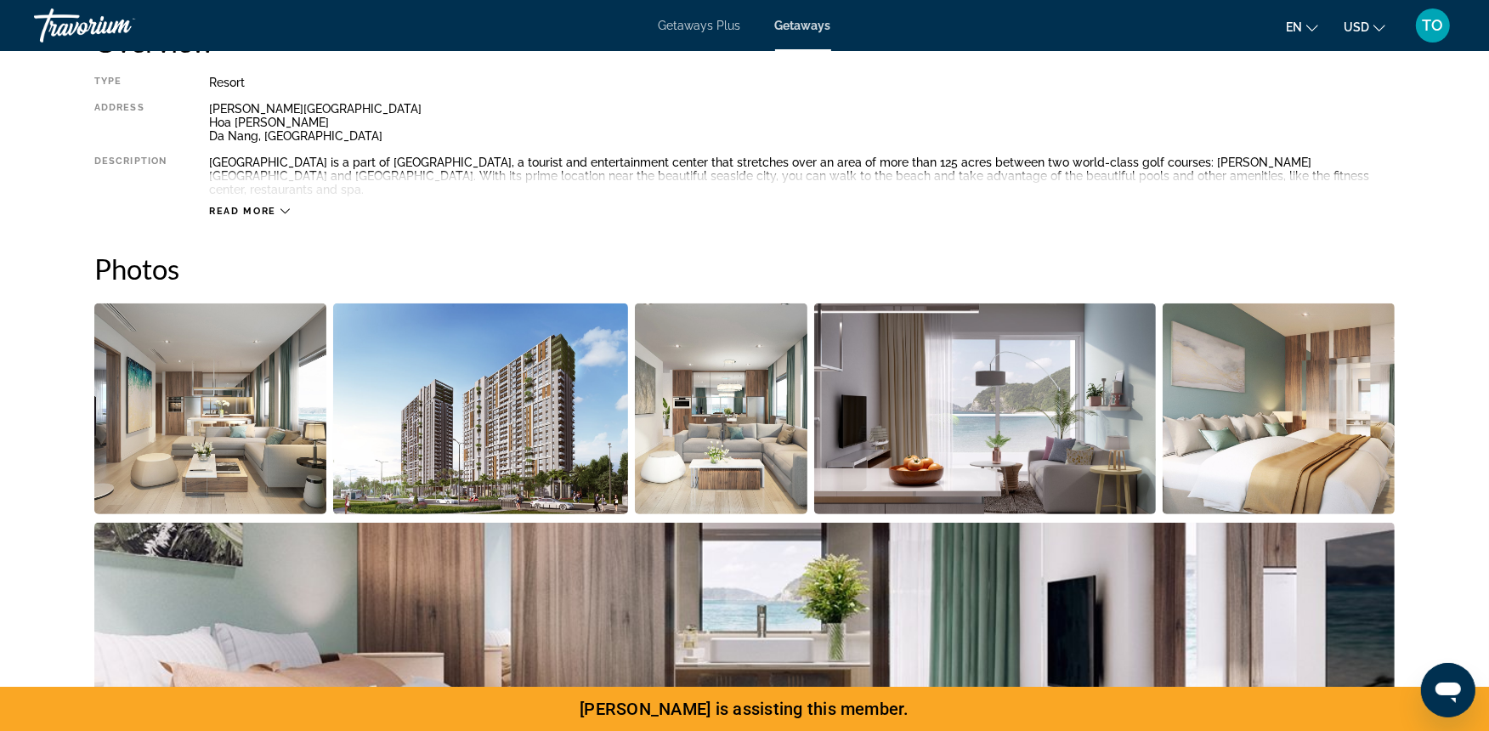
scroll to position [757, 0]
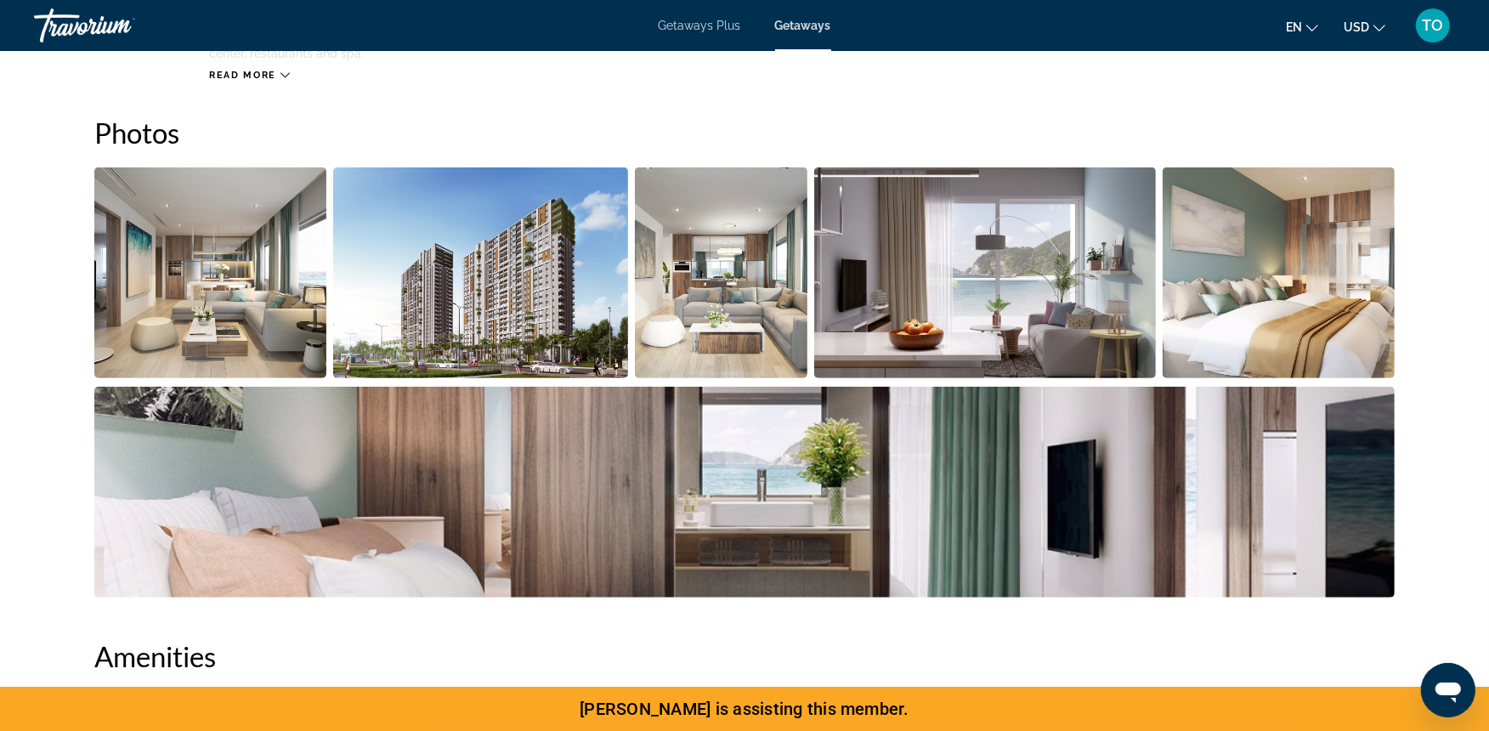
click at [996, 300] on img "Open full-screen image slider" at bounding box center [985, 272] width 342 height 211
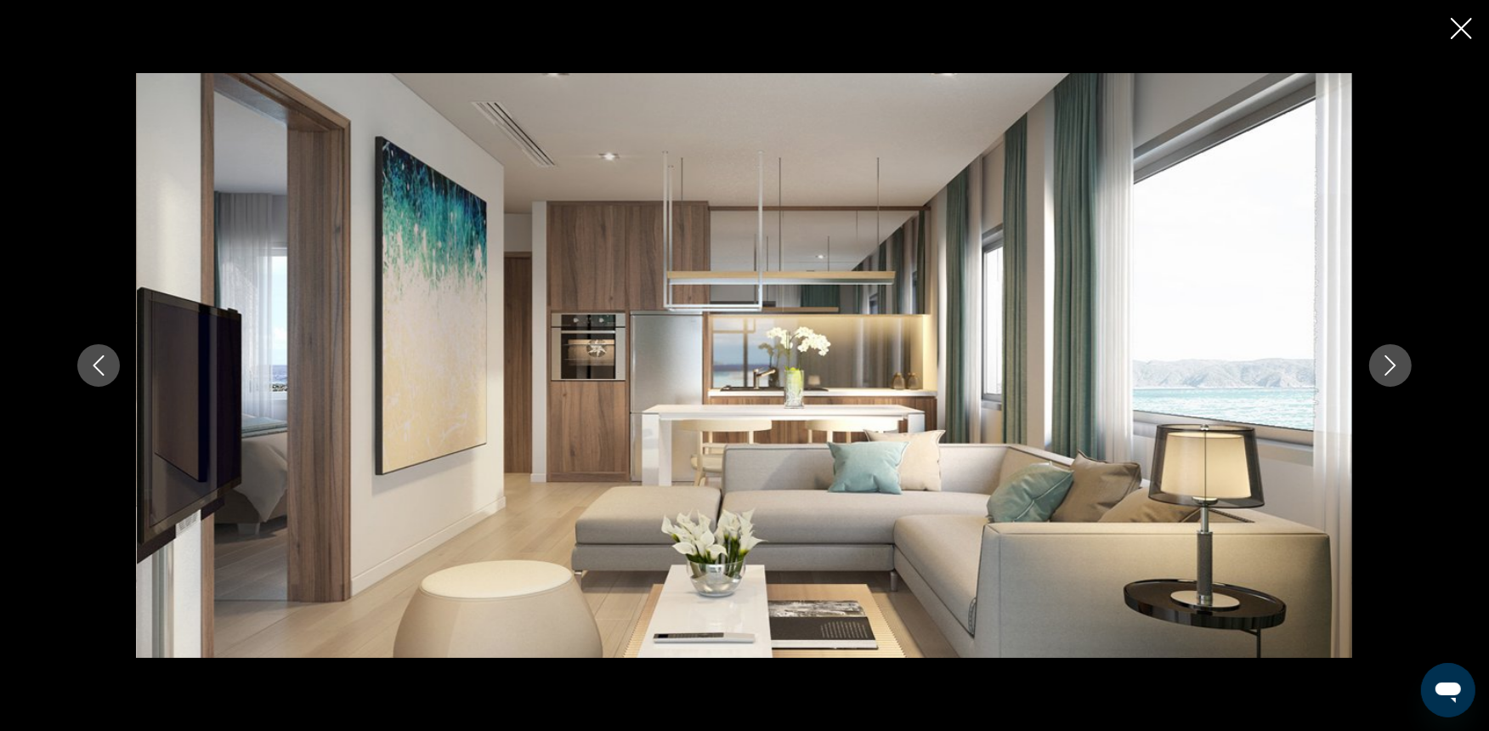
click at [795, 476] on img "Main content" at bounding box center [744, 365] width 1215 height 585
click at [953, 388] on img "Main content" at bounding box center [744, 365] width 1215 height 585
click at [1038, 345] on img "Main content" at bounding box center [744, 365] width 1215 height 585
click at [1352, 263] on div "prev next" at bounding box center [744, 365] width 1368 height 585
click at [1352, 29] on icon "Close slideshow" at bounding box center [1460, 28] width 21 height 21
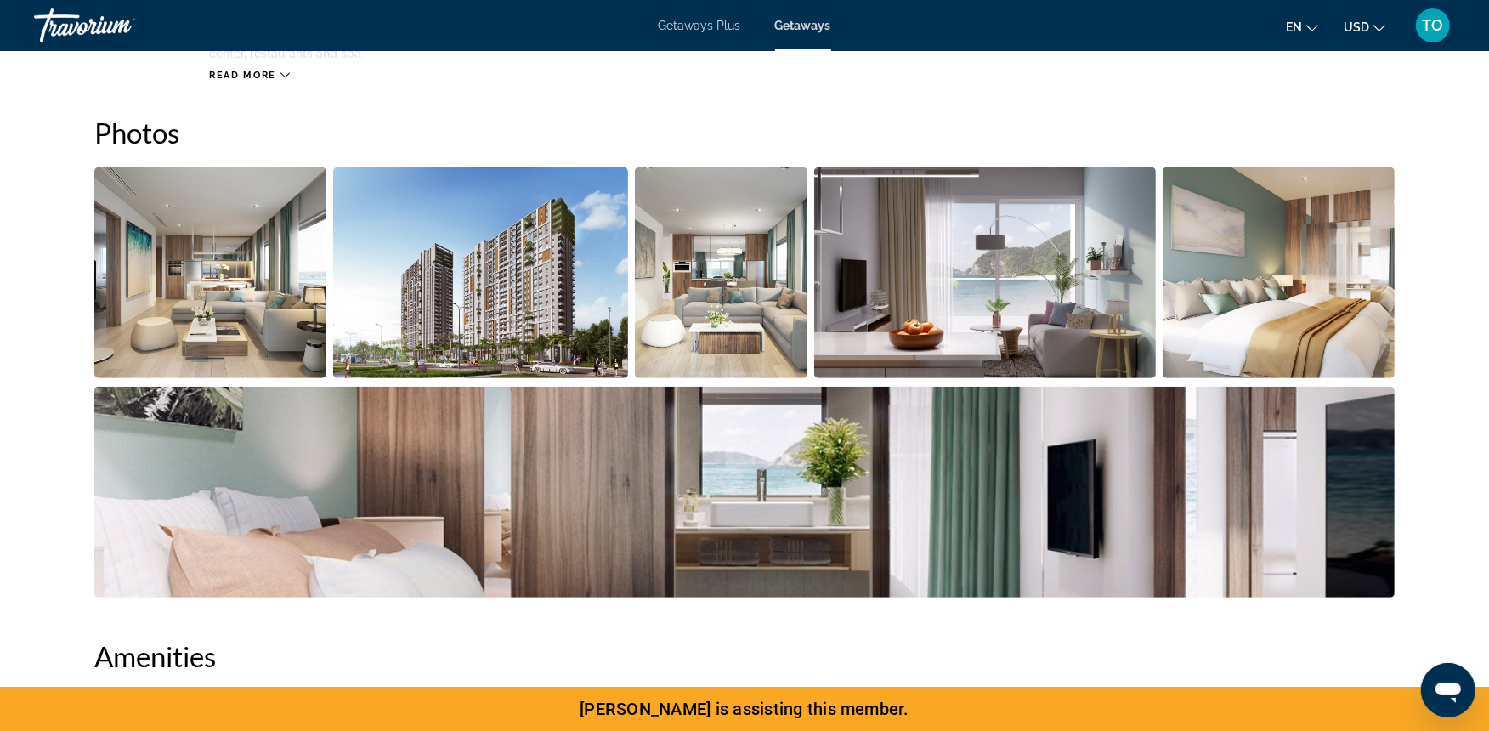
click at [1052, 274] on img "Open full-screen image slider" at bounding box center [985, 272] width 342 height 211
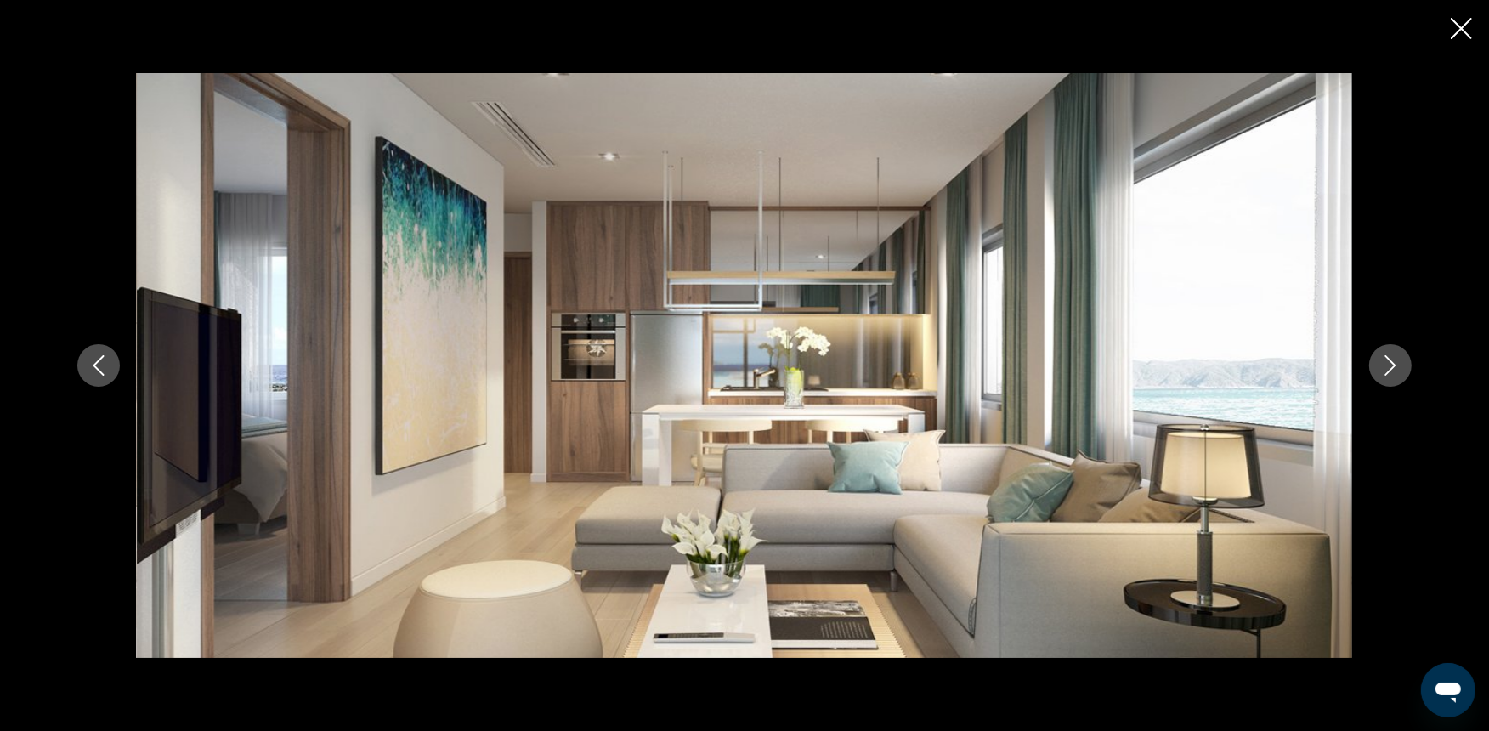
click at [1352, 42] on button "Close slideshow" at bounding box center [1460, 30] width 21 height 26
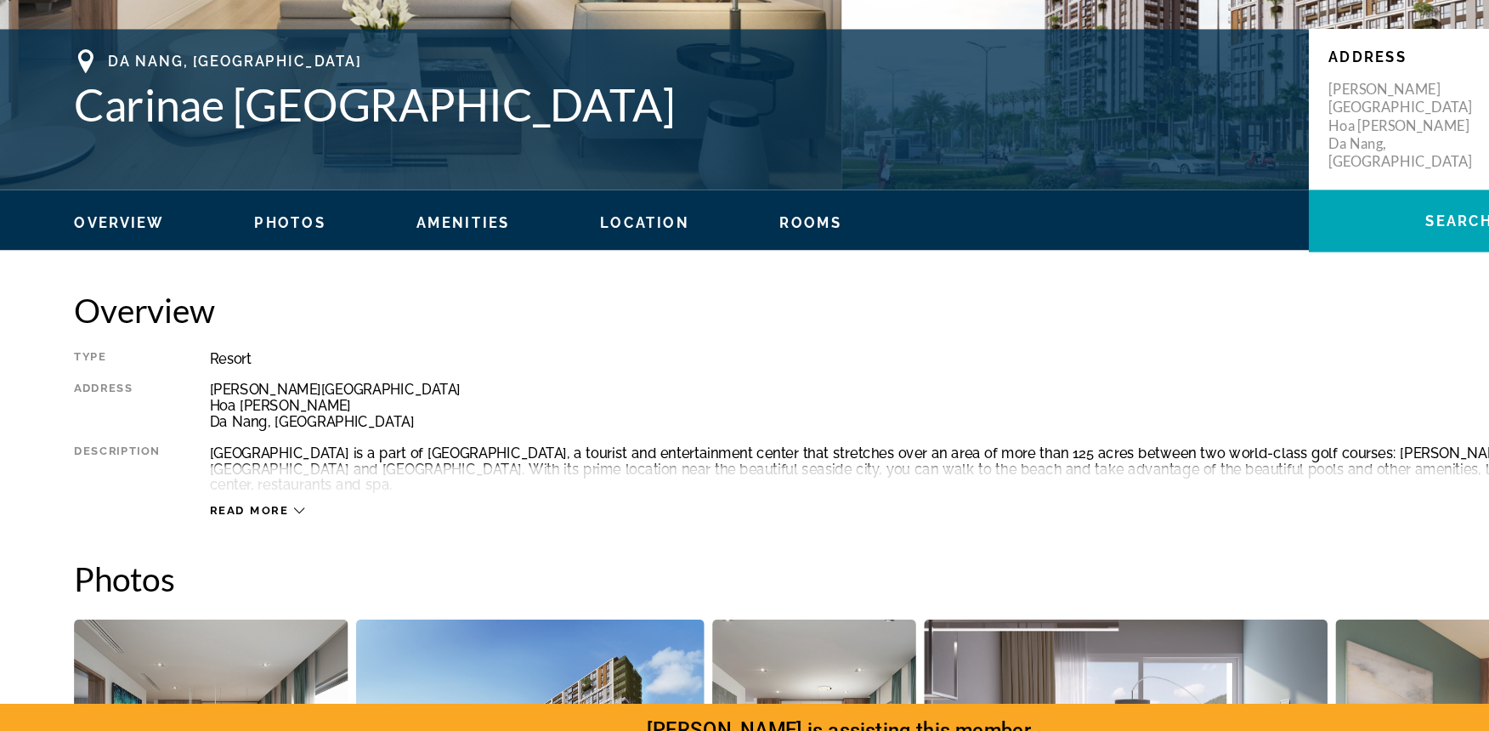
click at [981, 483] on div "Read more" at bounding box center [801, 506] width 1185 height 47
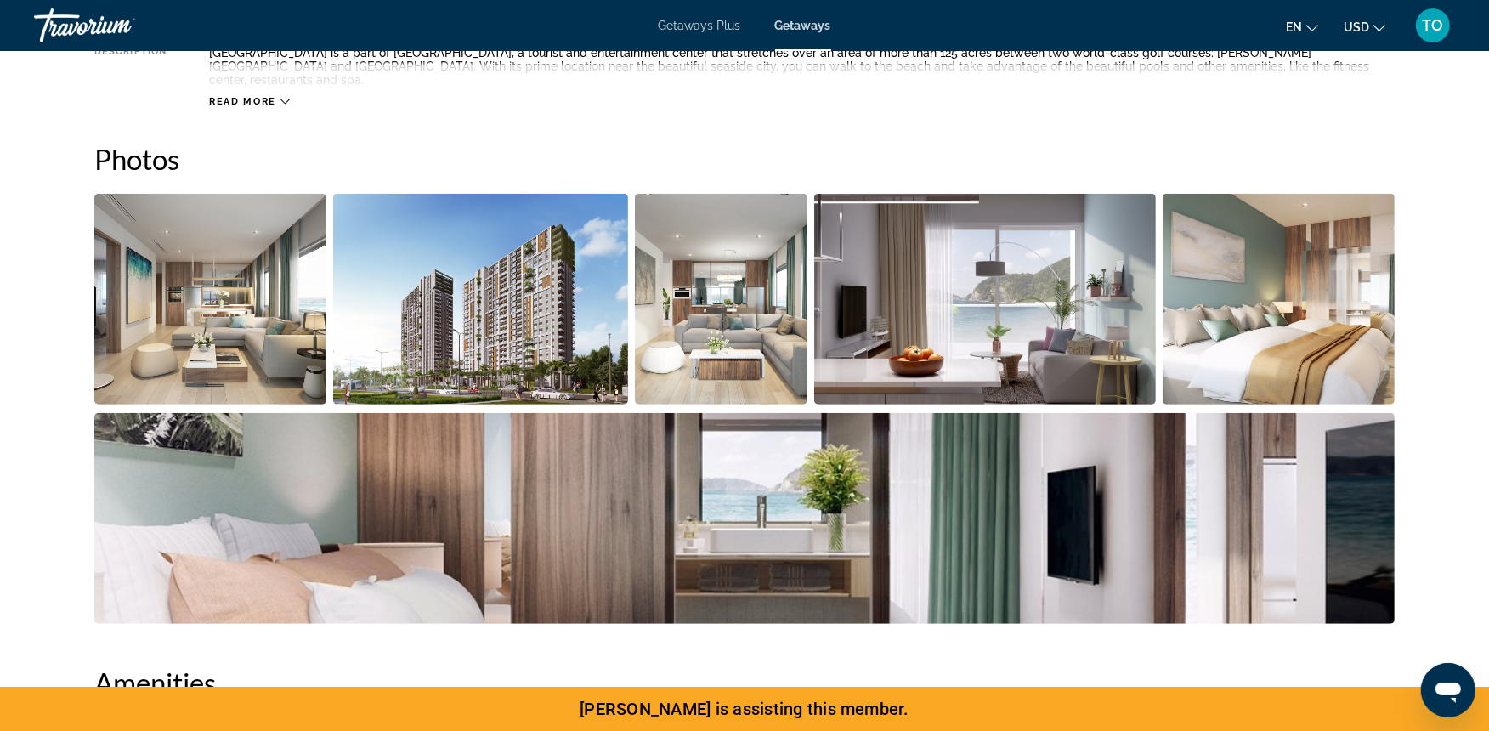
scroll to position [734, 0]
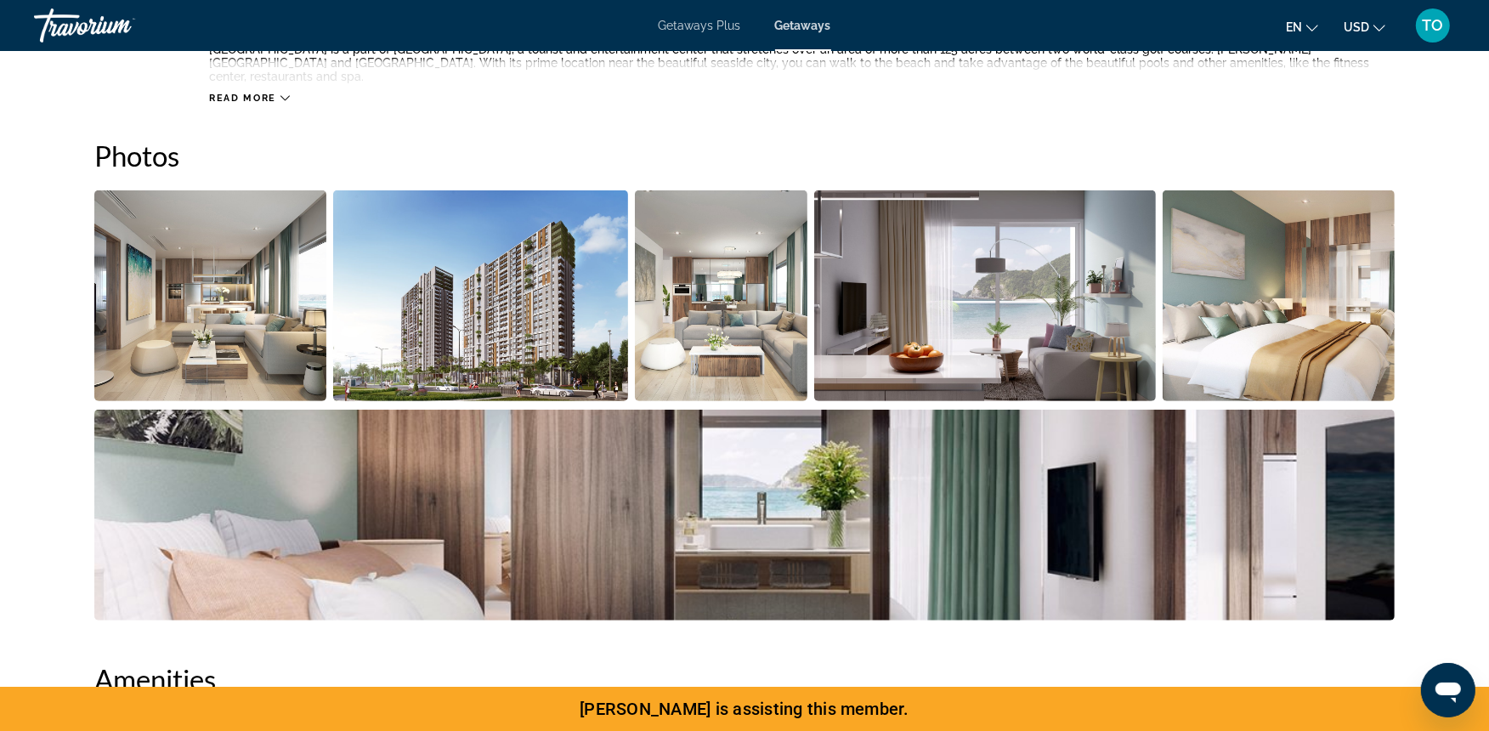
click at [1067, 337] on img "Open full-screen image slider" at bounding box center [985, 295] width 342 height 211
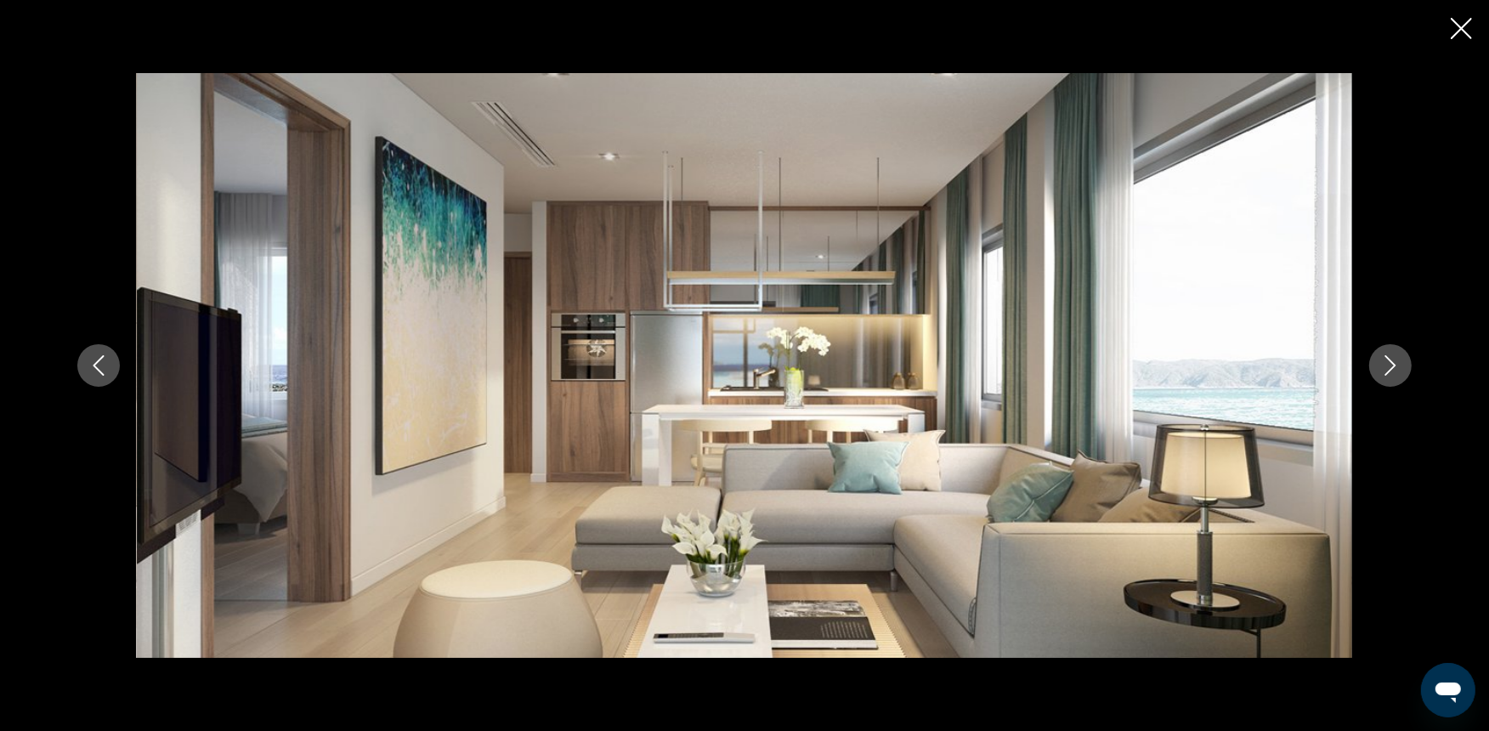
click at [1352, 365] on icon "Next image" at bounding box center [1390, 365] width 20 height 20
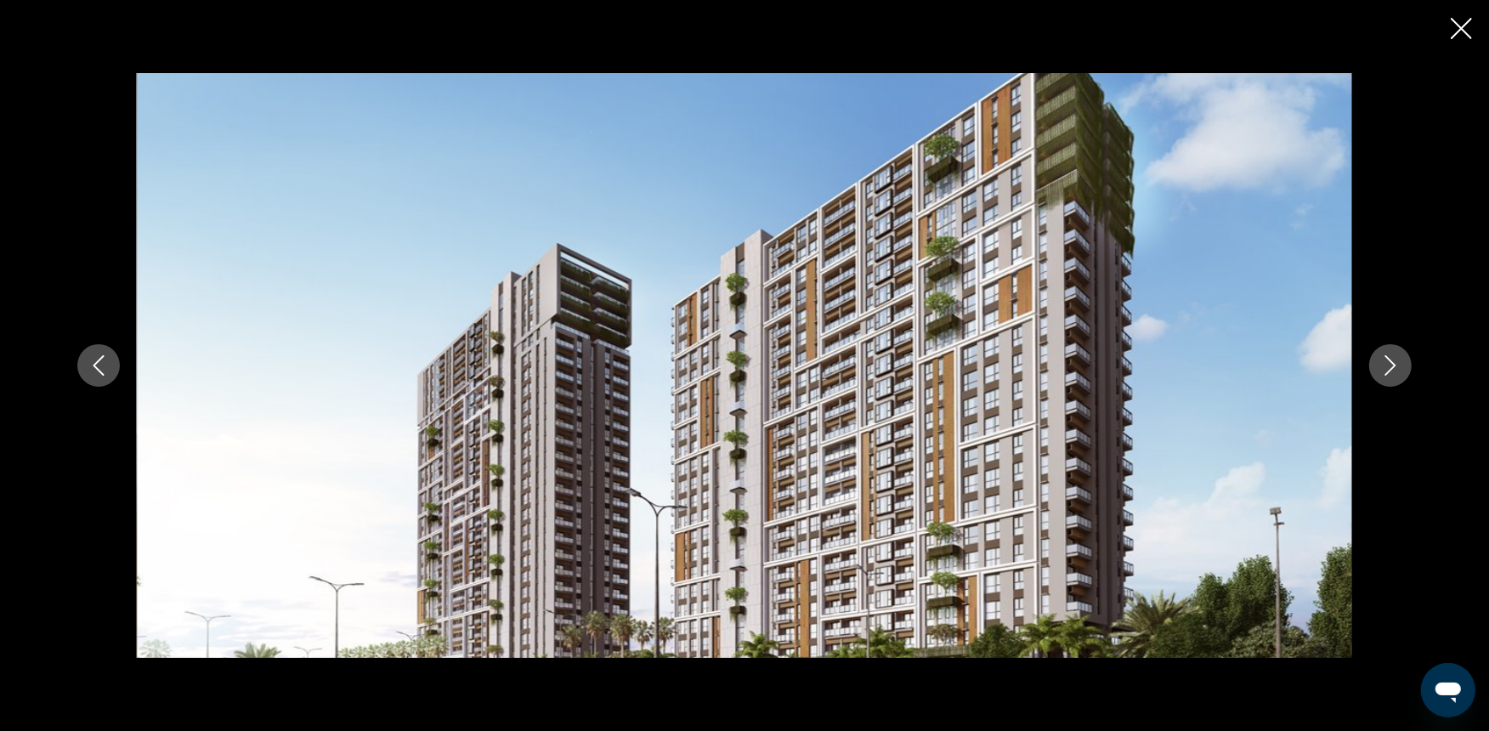
click at [1352, 365] on icon "Next image" at bounding box center [1390, 365] width 20 height 20
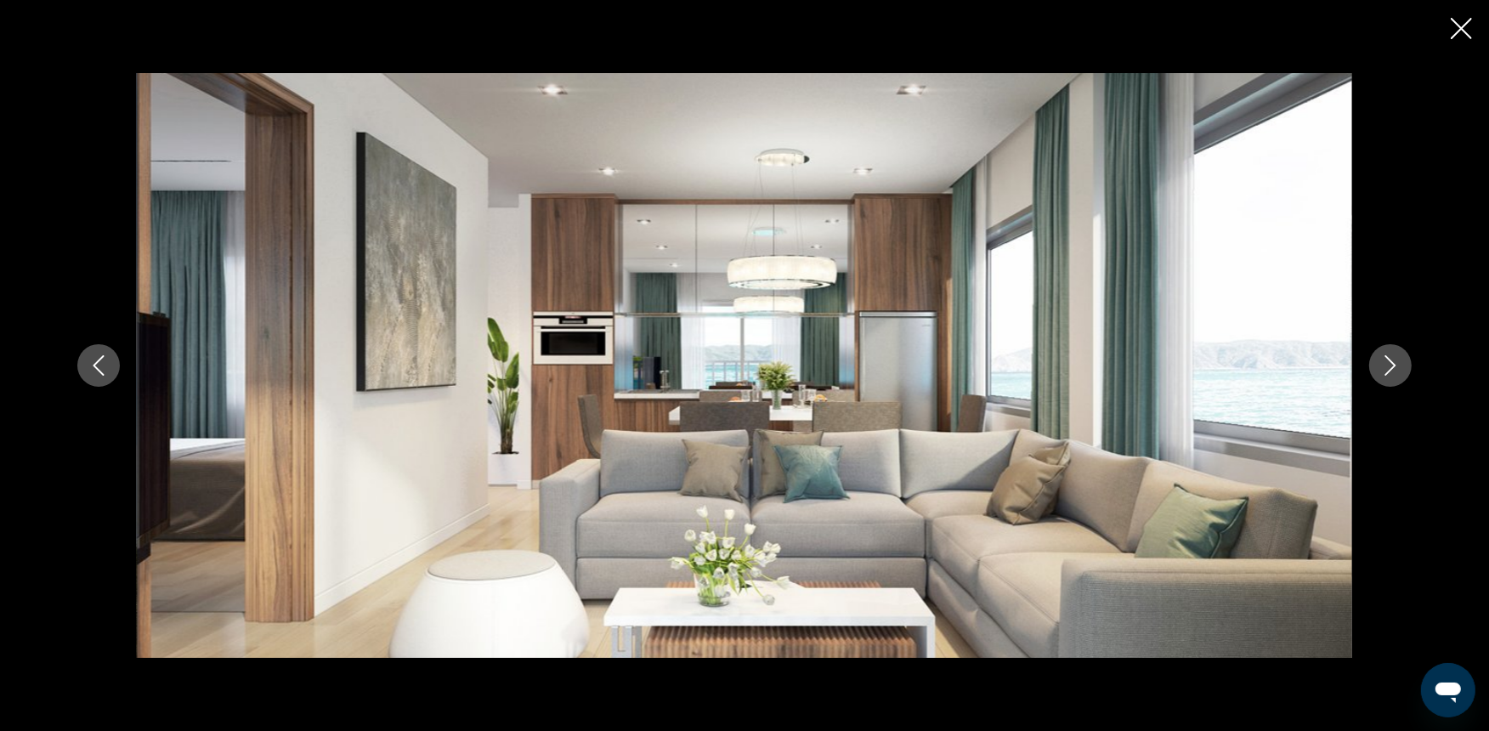
click at [1352, 370] on icon "Next image" at bounding box center [1390, 365] width 20 height 20
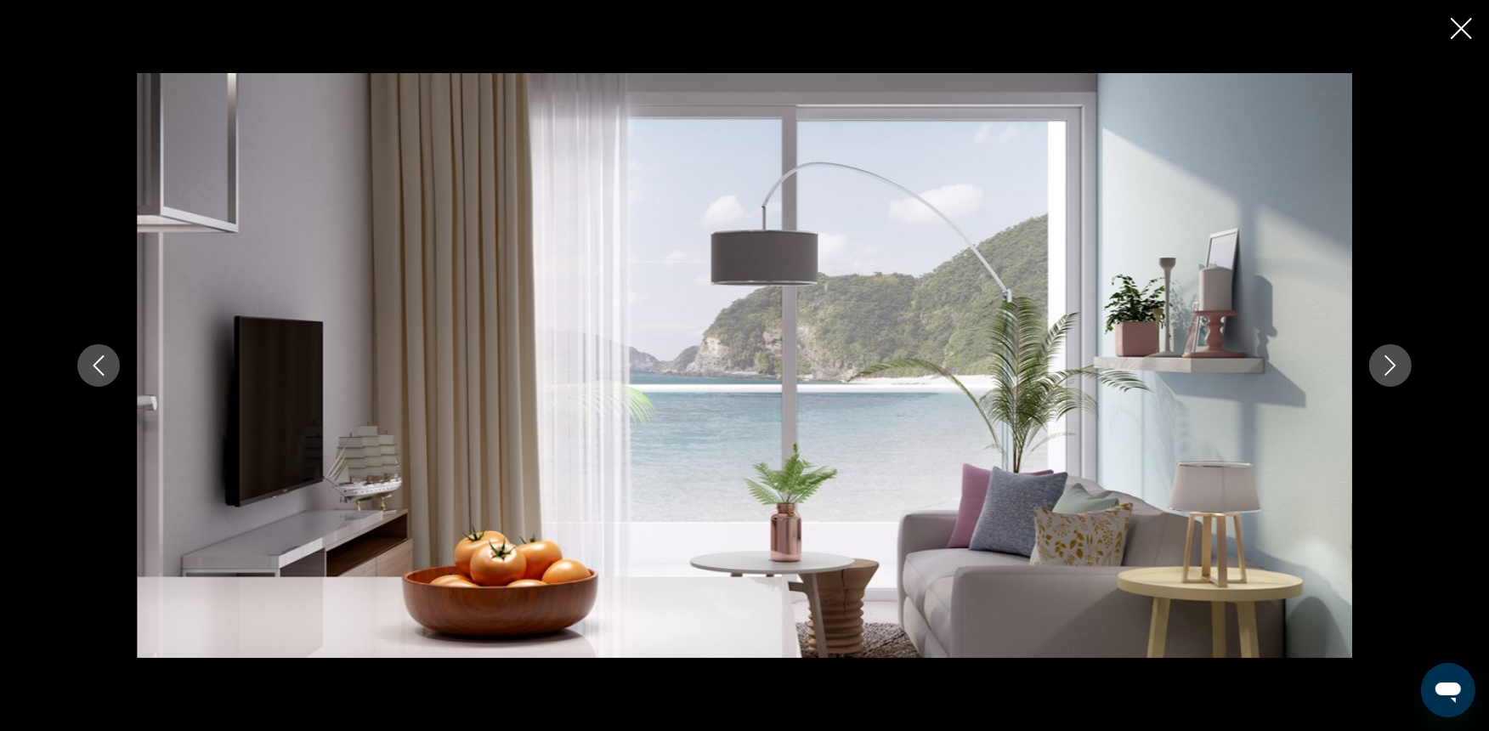
click at [1352, 366] on button "Next image" at bounding box center [1390, 365] width 42 height 42
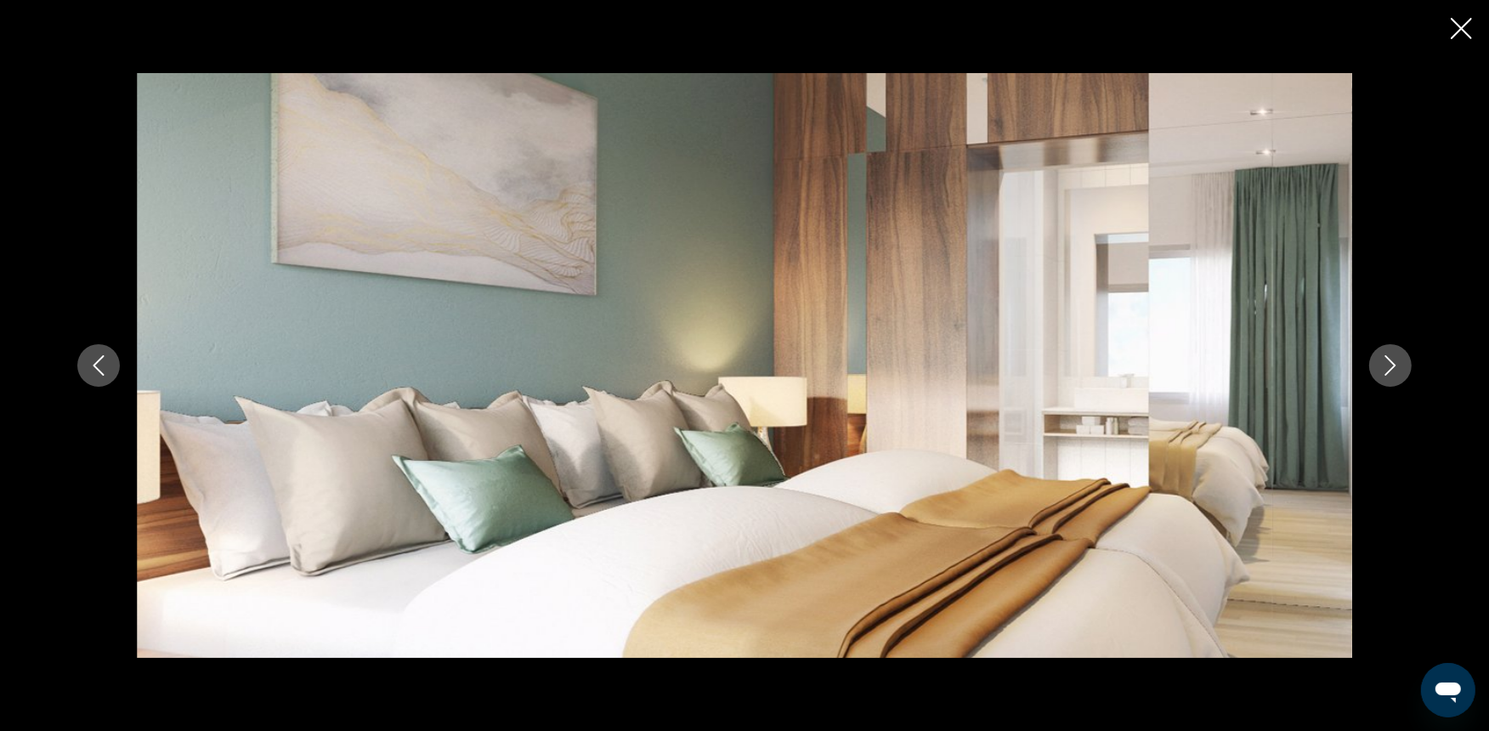
click at [1352, 366] on button "Next image" at bounding box center [1390, 365] width 42 height 42
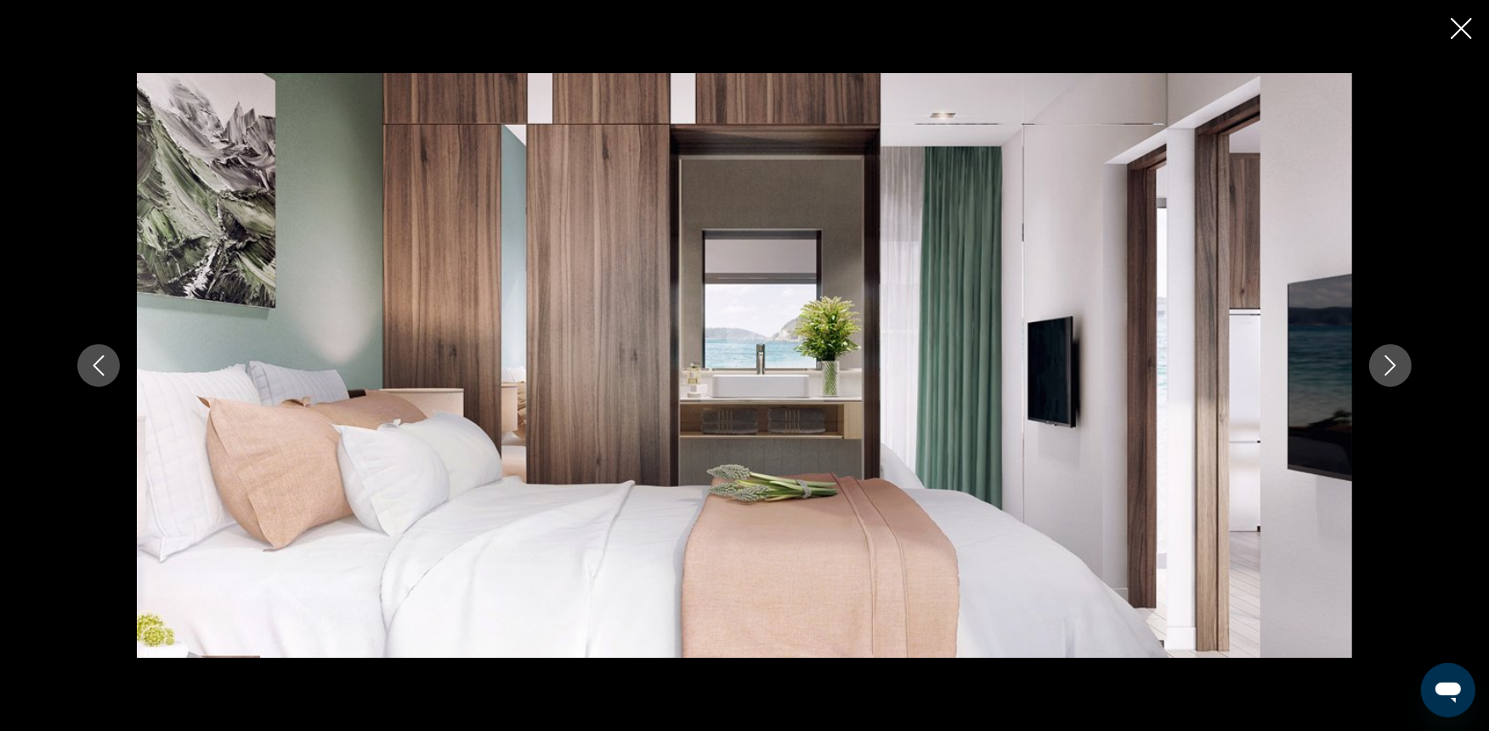
click at [1352, 366] on button "Next image" at bounding box center [1390, 365] width 42 height 42
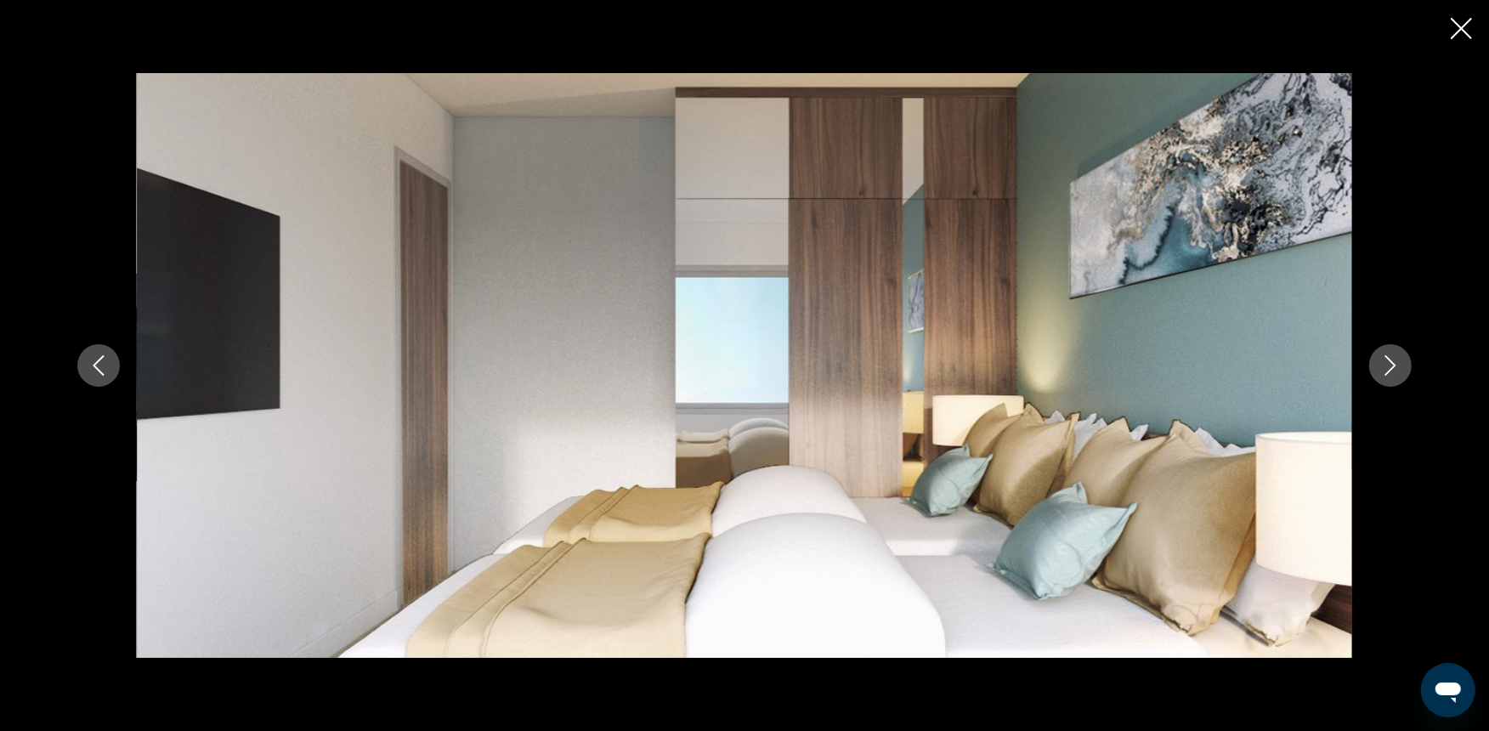
click at [1352, 366] on button "Next image" at bounding box center [1390, 365] width 42 height 42
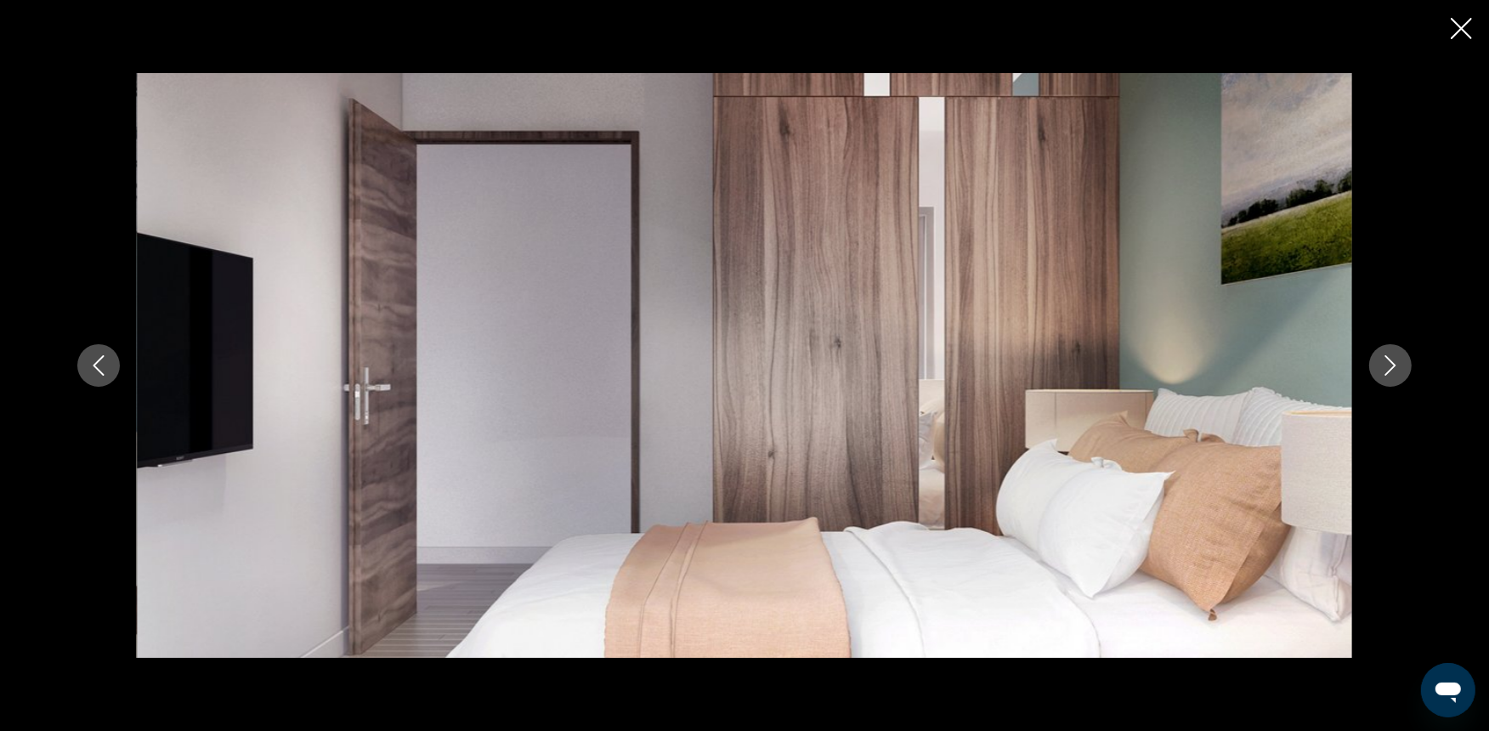
click at [1352, 366] on button "Next image" at bounding box center [1390, 365] width 42 height 42
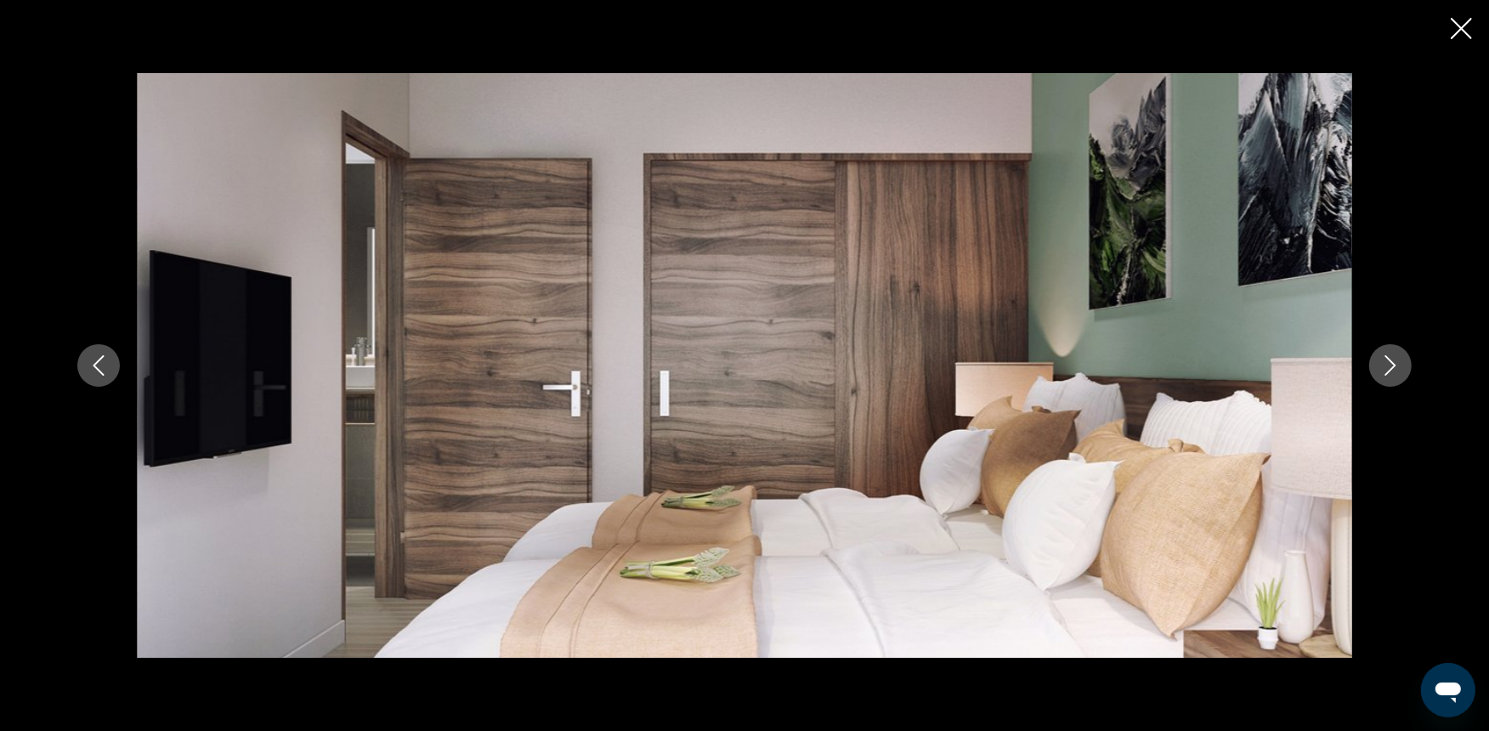
click at [1352, 366] on button "Next image" at bounding box center [1390, 365] width 42 height 42
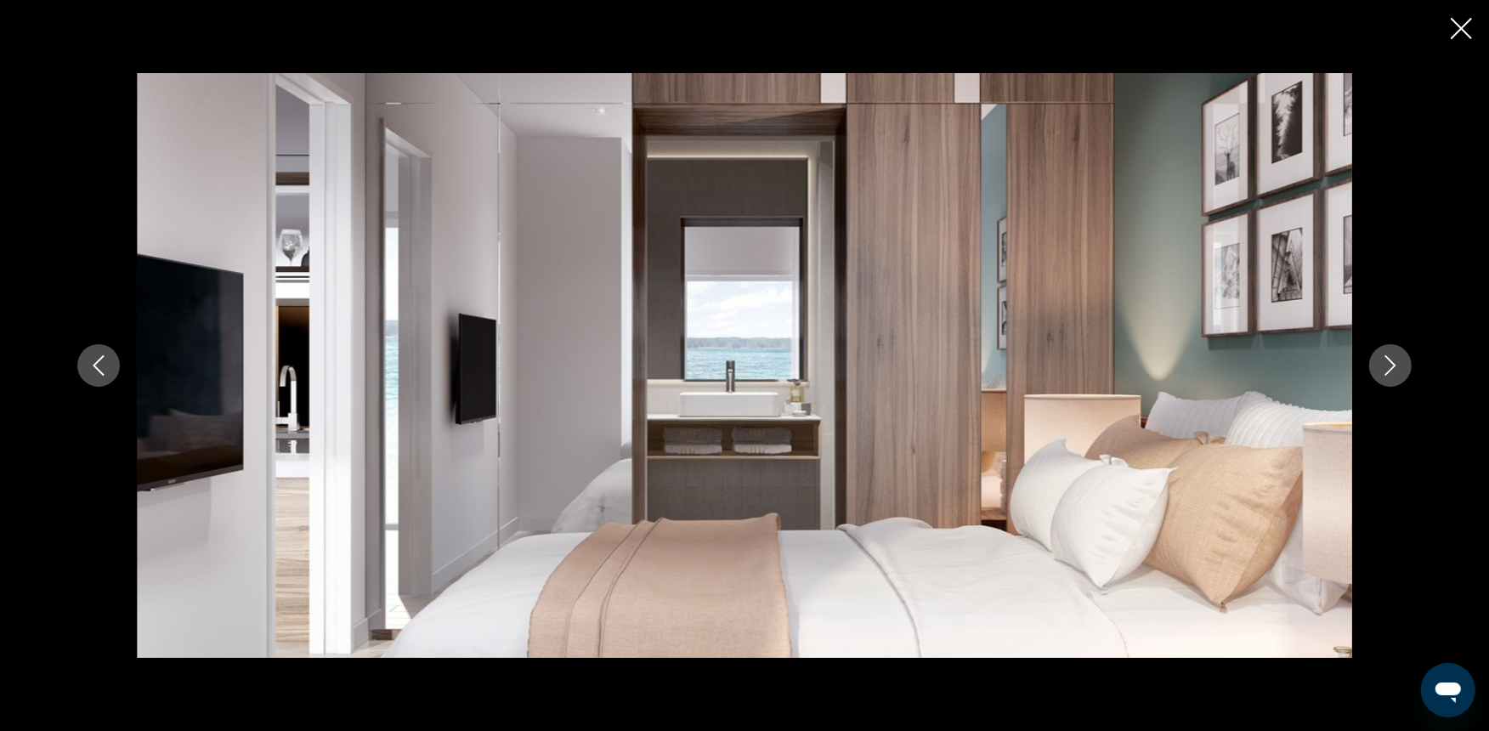
click at [1352, 369] on icon "Next image" at bounding box center [1390, 365] width 20 height 20
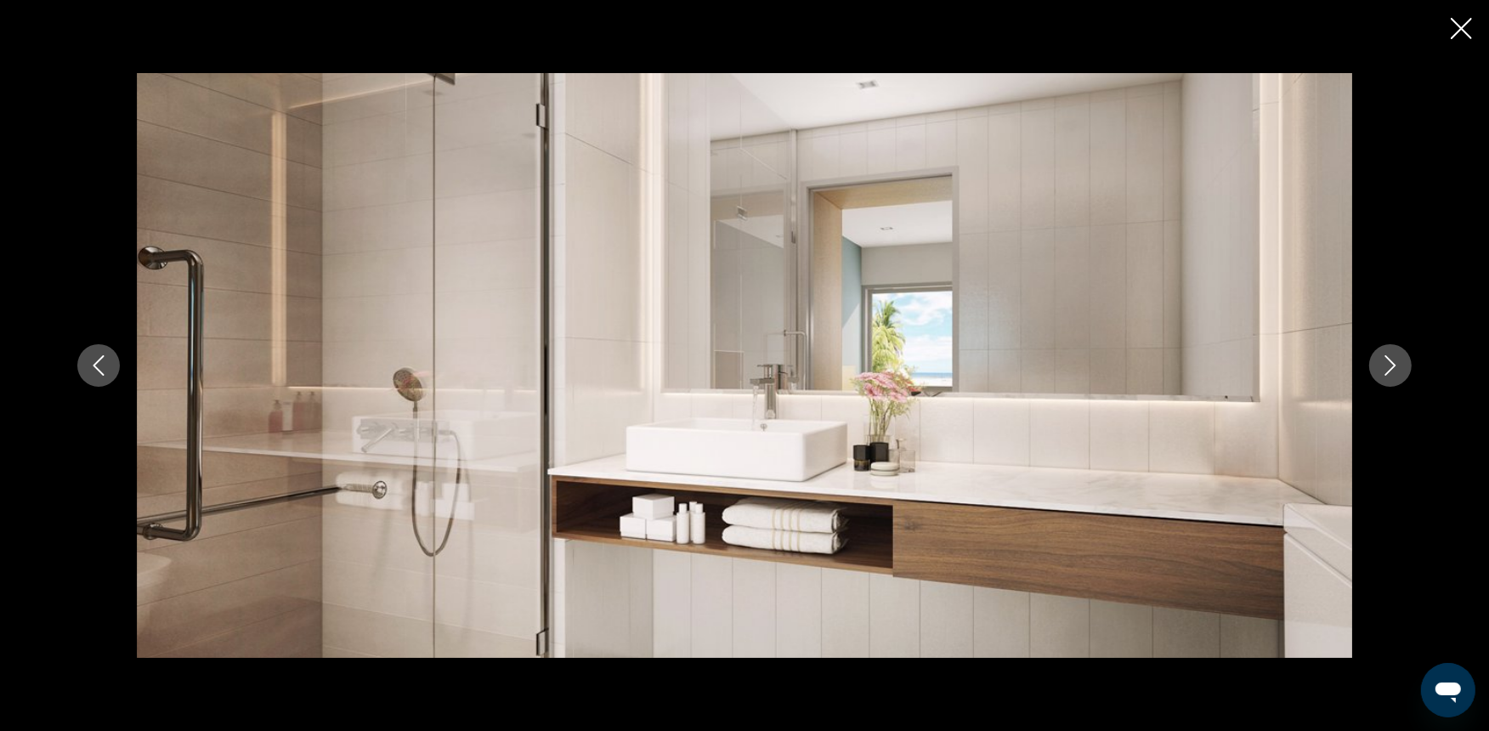
click at [1352, 369] on icon "Next image" at bounding box center [1390, 365] width 20 height 20
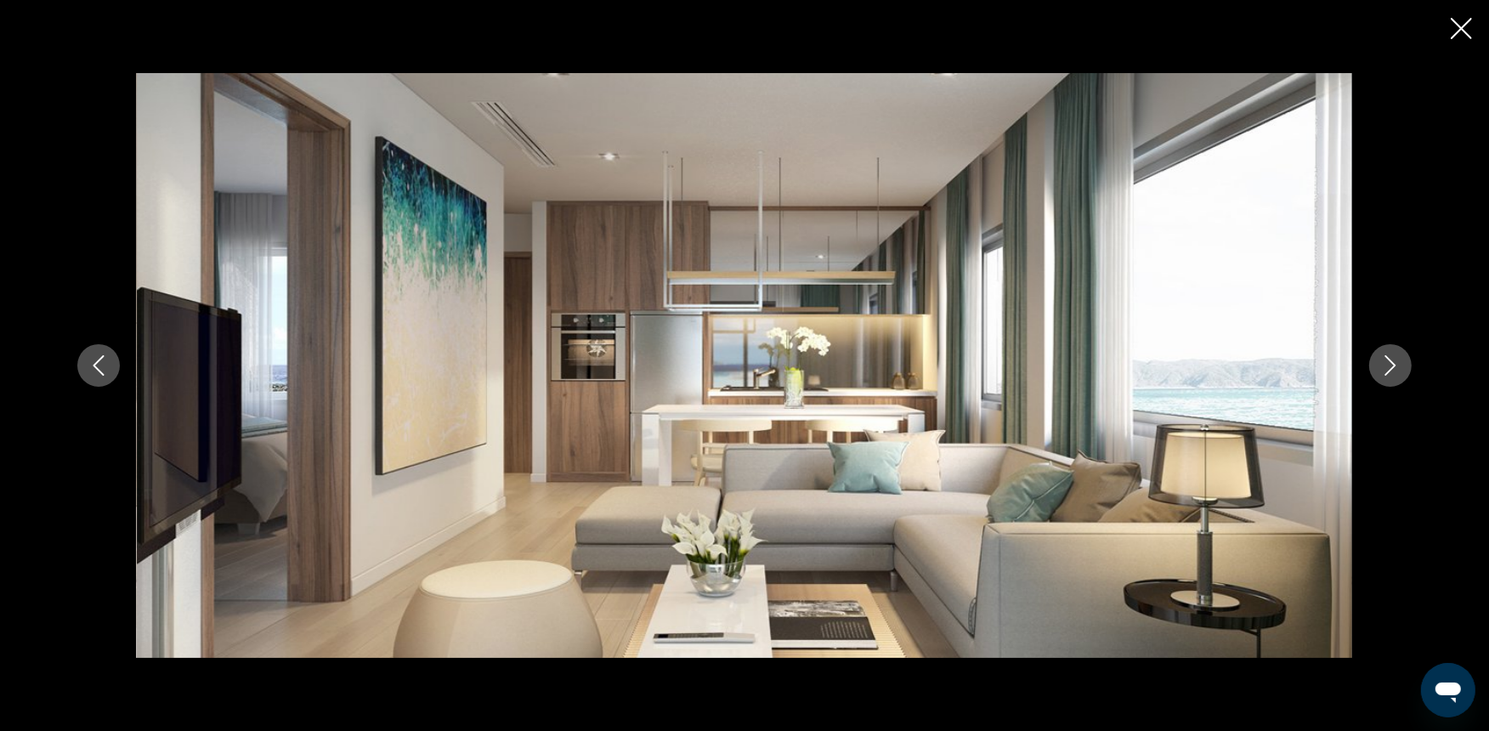
click at [1352, 369] on icon "Next image" at bounding box center [1390, 365] width 20 height 20
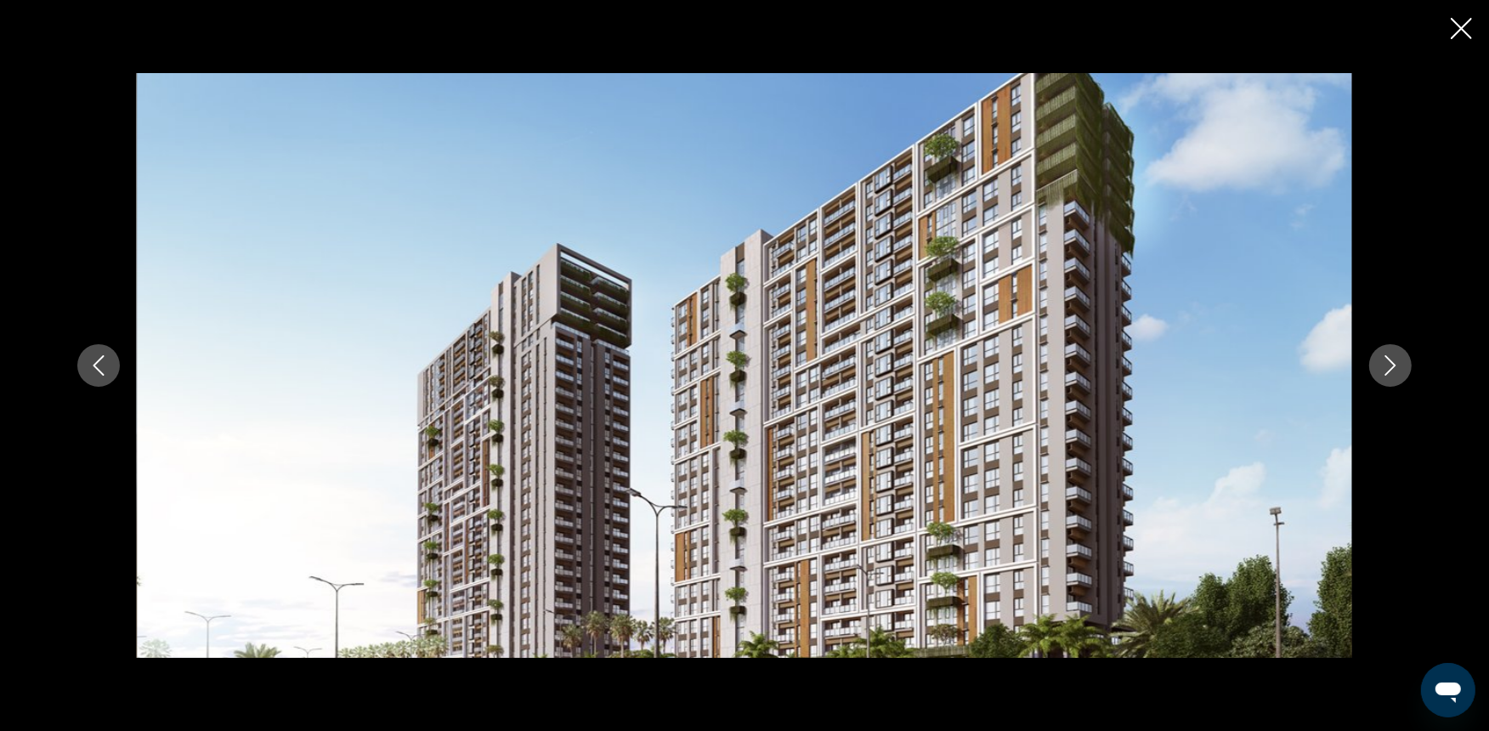
click at [1352, 325] on div "prev next" at bounding box center [744, 365] width 1368 height 585
click at [1352, 27] on icon "Close slideshow" at bounding box center [1460, 28] width 21 height 21
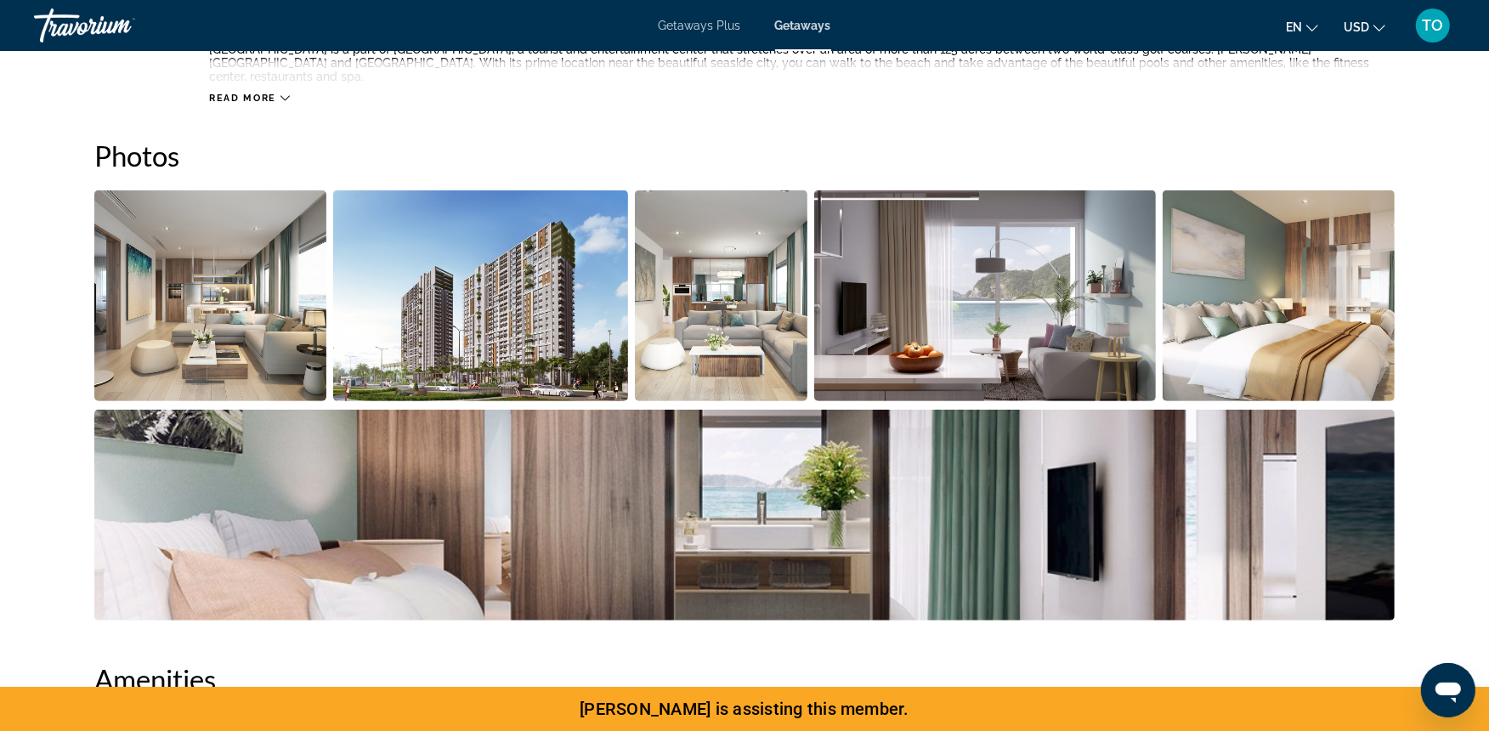
click at [527, 345] on img "Open full-screen image slider" at bounding box center [481, 295] width 296 height 211
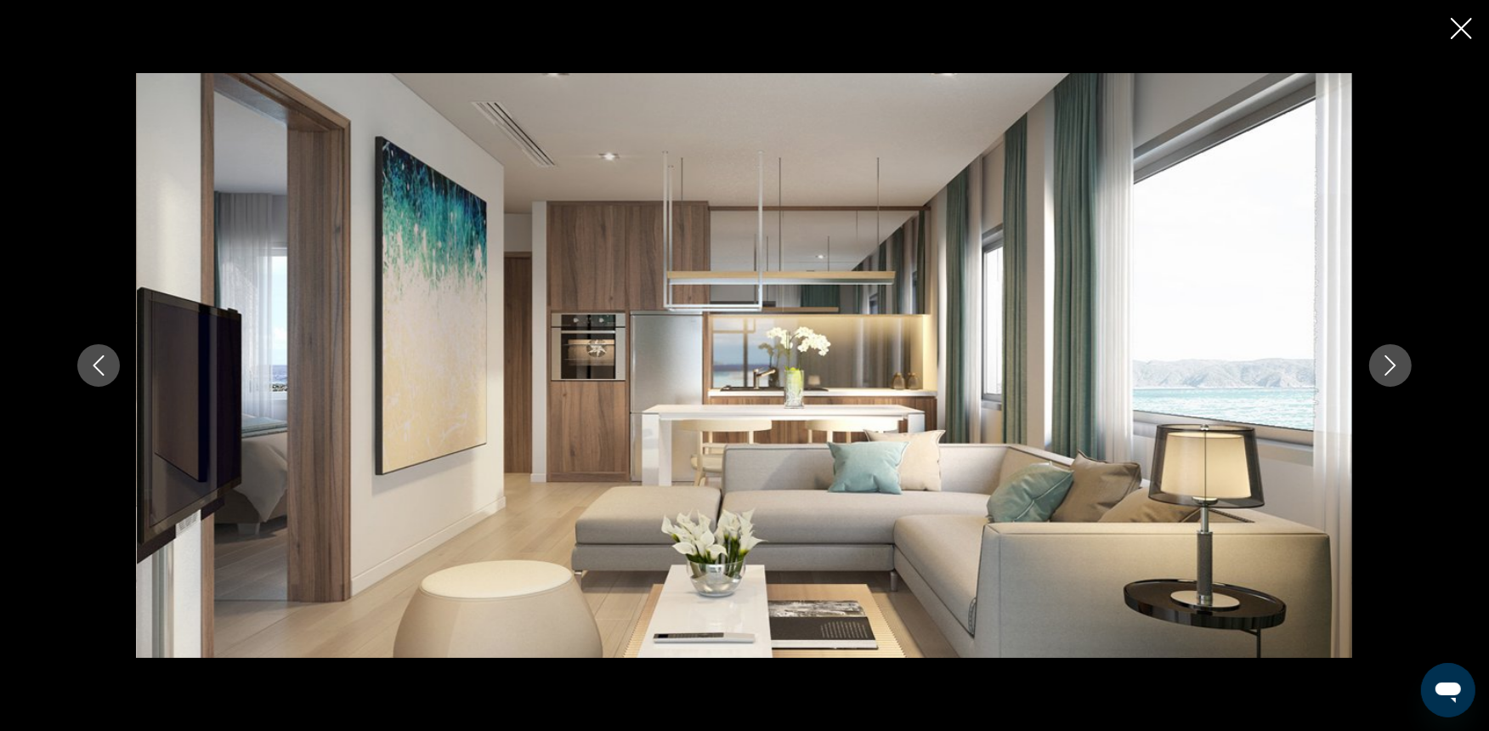
click at [636, 402] on img "Main content" at bounding box center [744, 365] width 1215 height 585
click at [108, 341] on div "prev next" at bounding box center [744, 365] width 1368 height 585
click at [107, 351] on button "Previous image" at bounding box center [98, 365] width 42 height 42
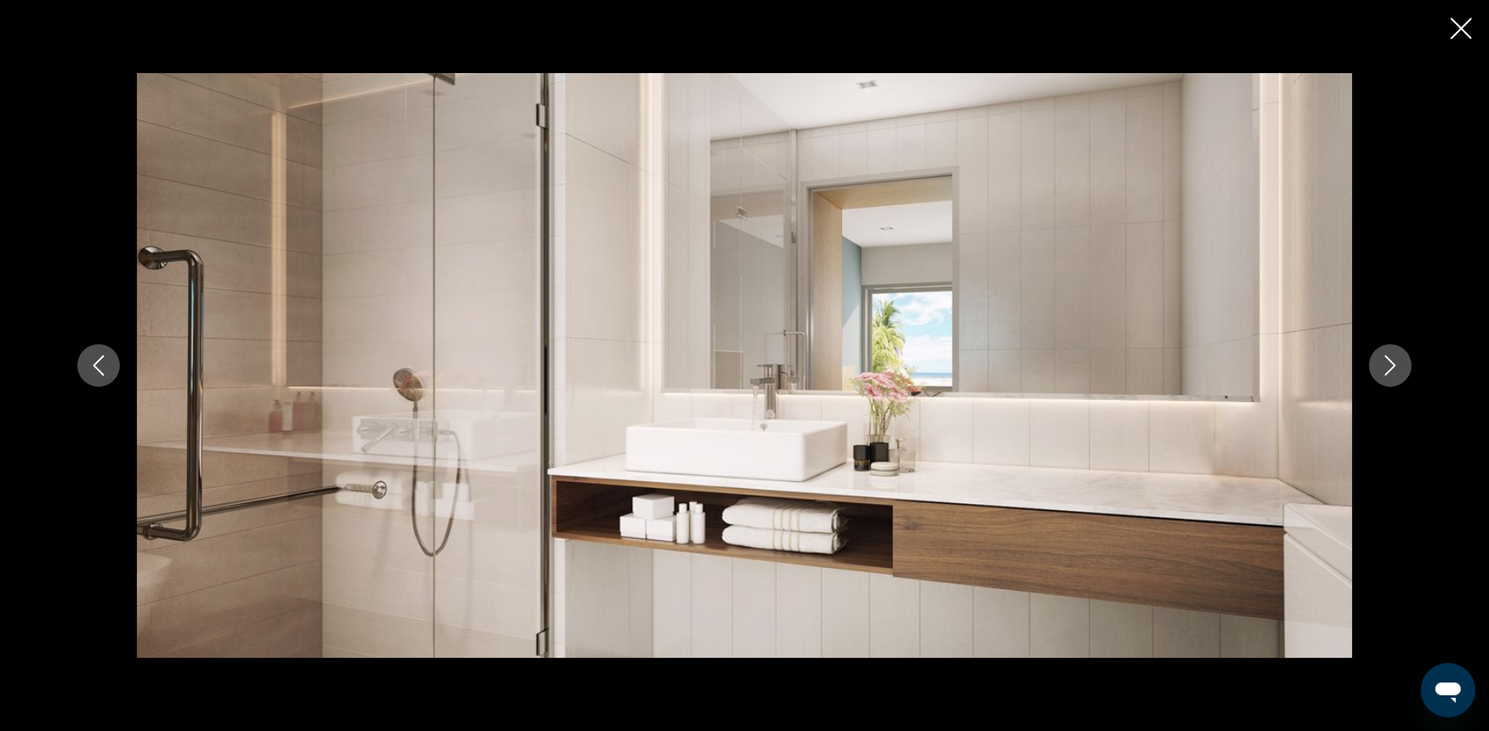
click at [107, 351] on button "Previous image" at bounding box center [98, 365] width 42 height 42
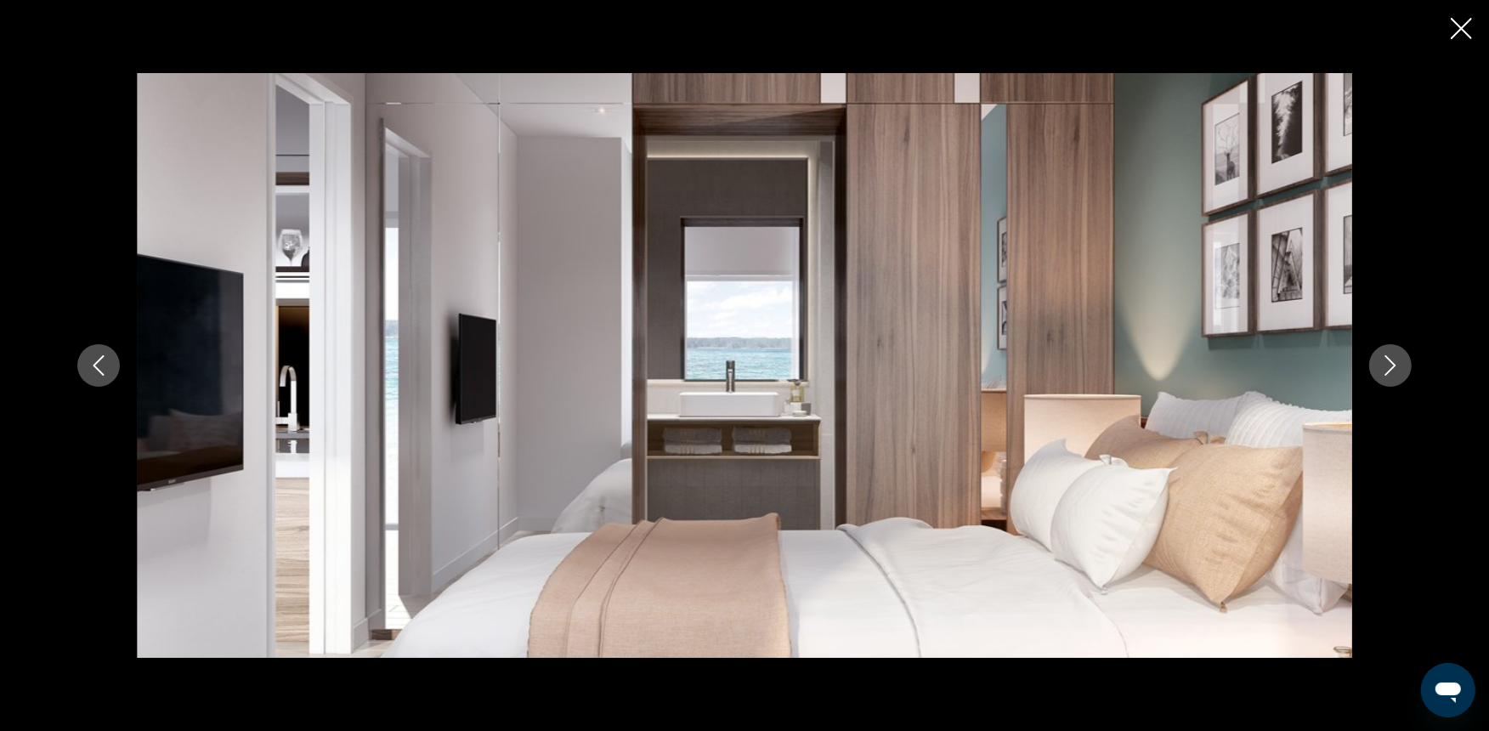
click at [107, 351] on button "Previous image" at bounding box center [98, 365] width 42 height 42
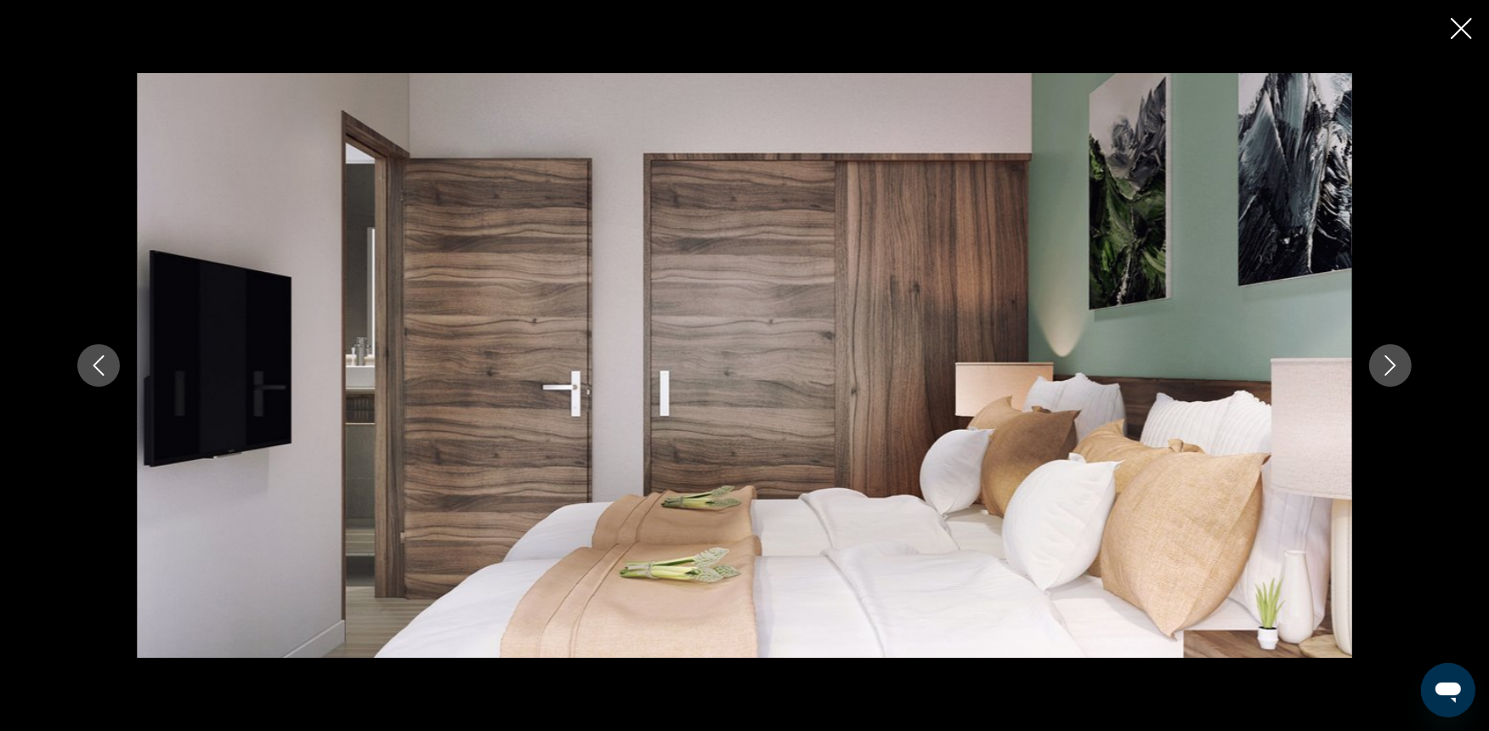
click at [107, 351] on button "Previous image" at bounding box center [98, 365] width 42 height 42
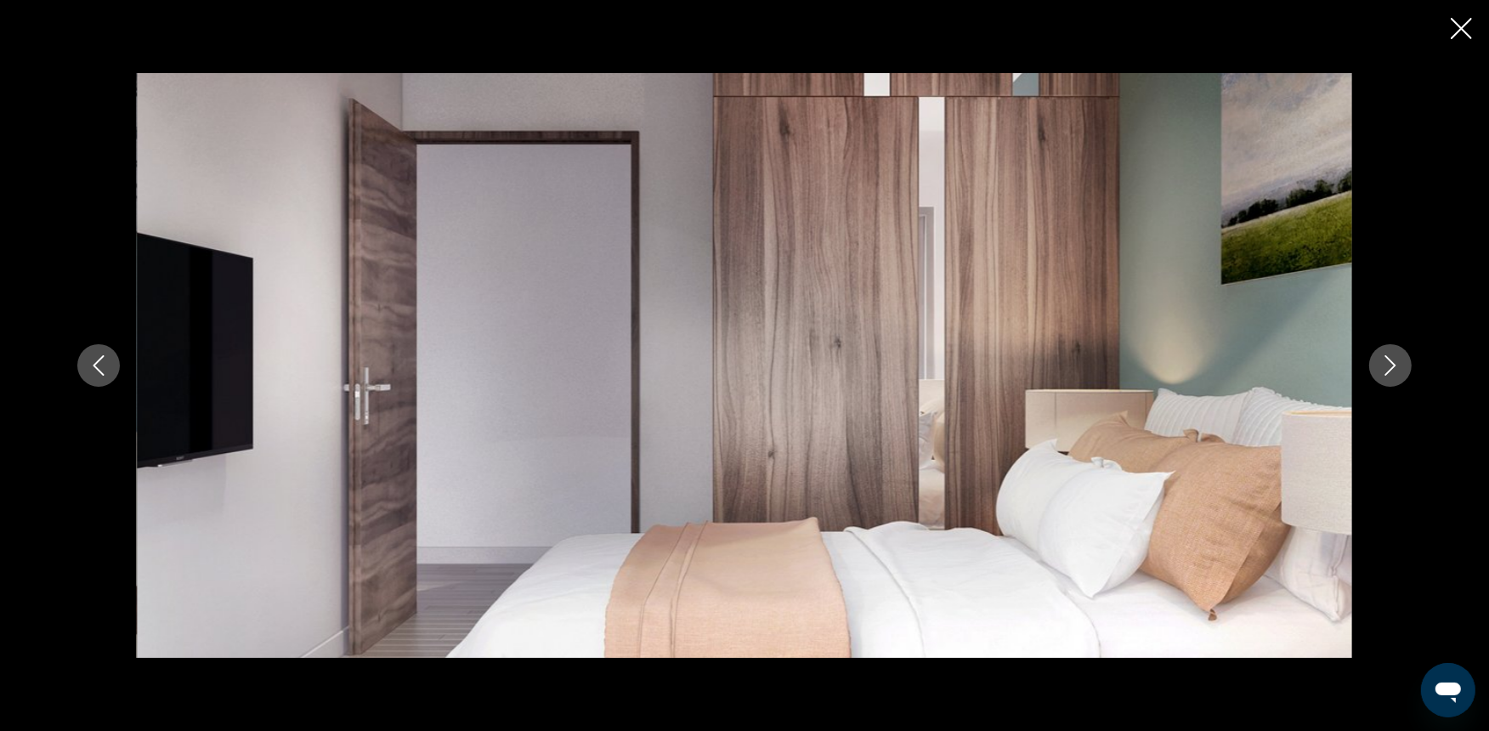
click at [107, 351] on button "Previous image" at bounding box center [98, 365] width 42 height 42
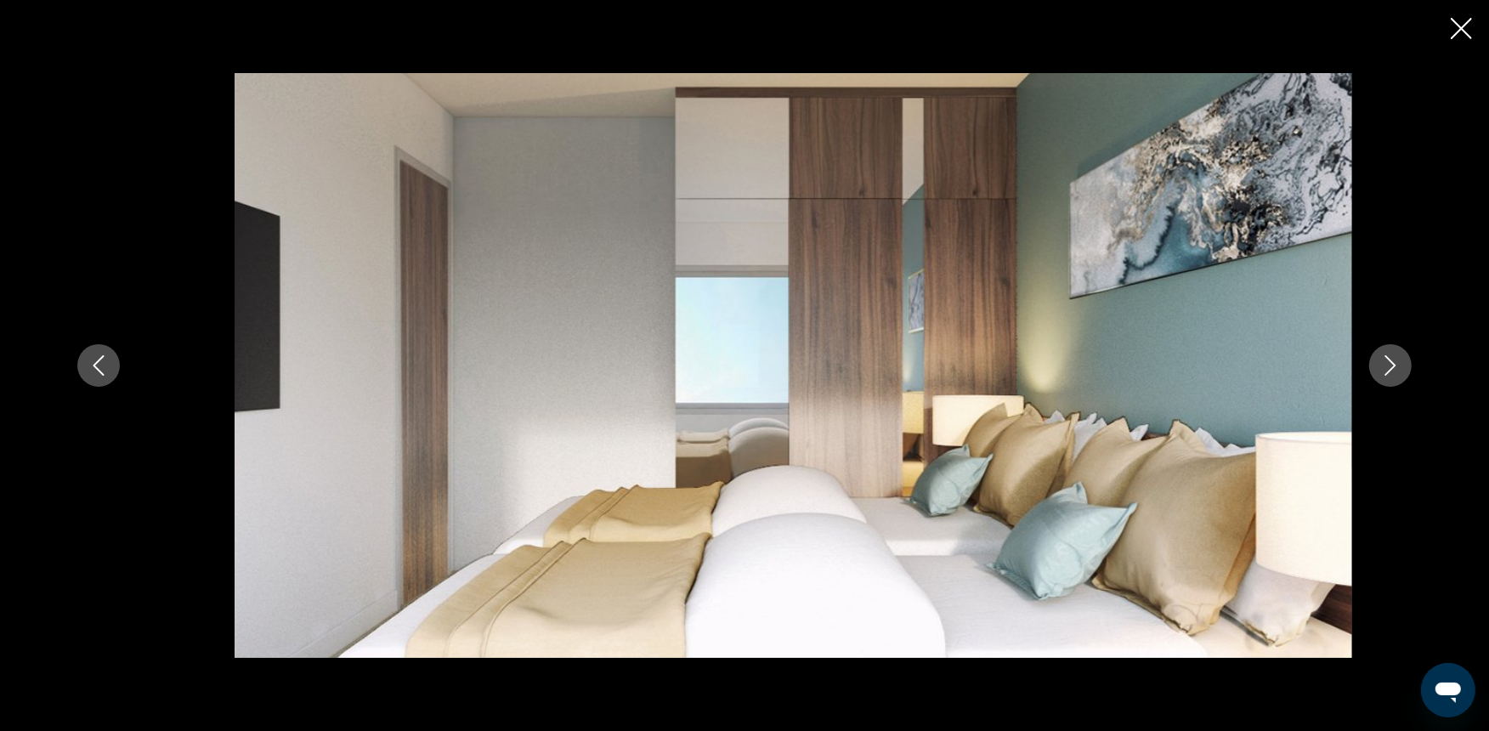
click at [107, 351] on button "Previous image" at bounding box center [98, 365] width 42 height 42
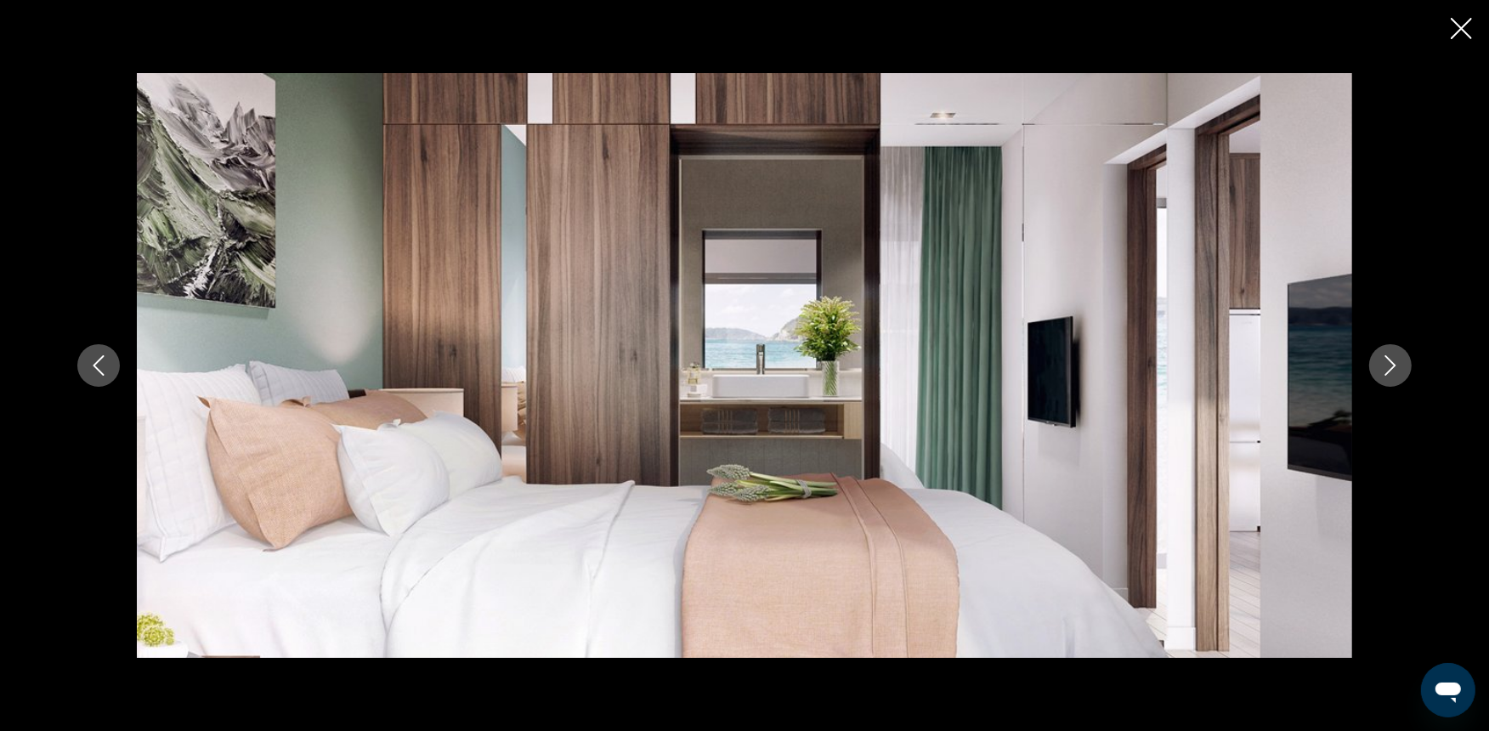
click at [107, 351] on button "Previous image" at bounding box center [98, 365] width 42 height 42
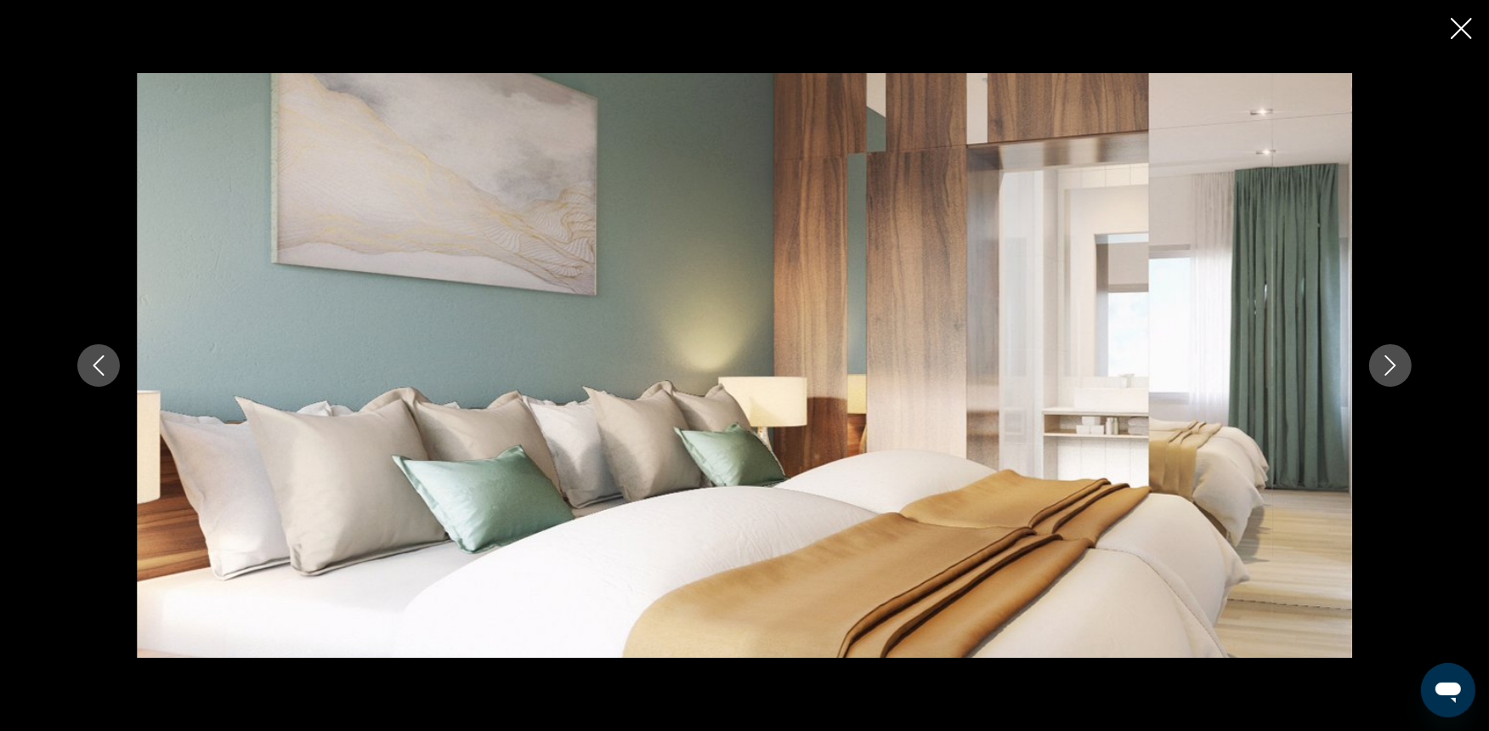
click at [107, 351] on button "Previous image" at bounding box center [98, 365] width 42 height 42
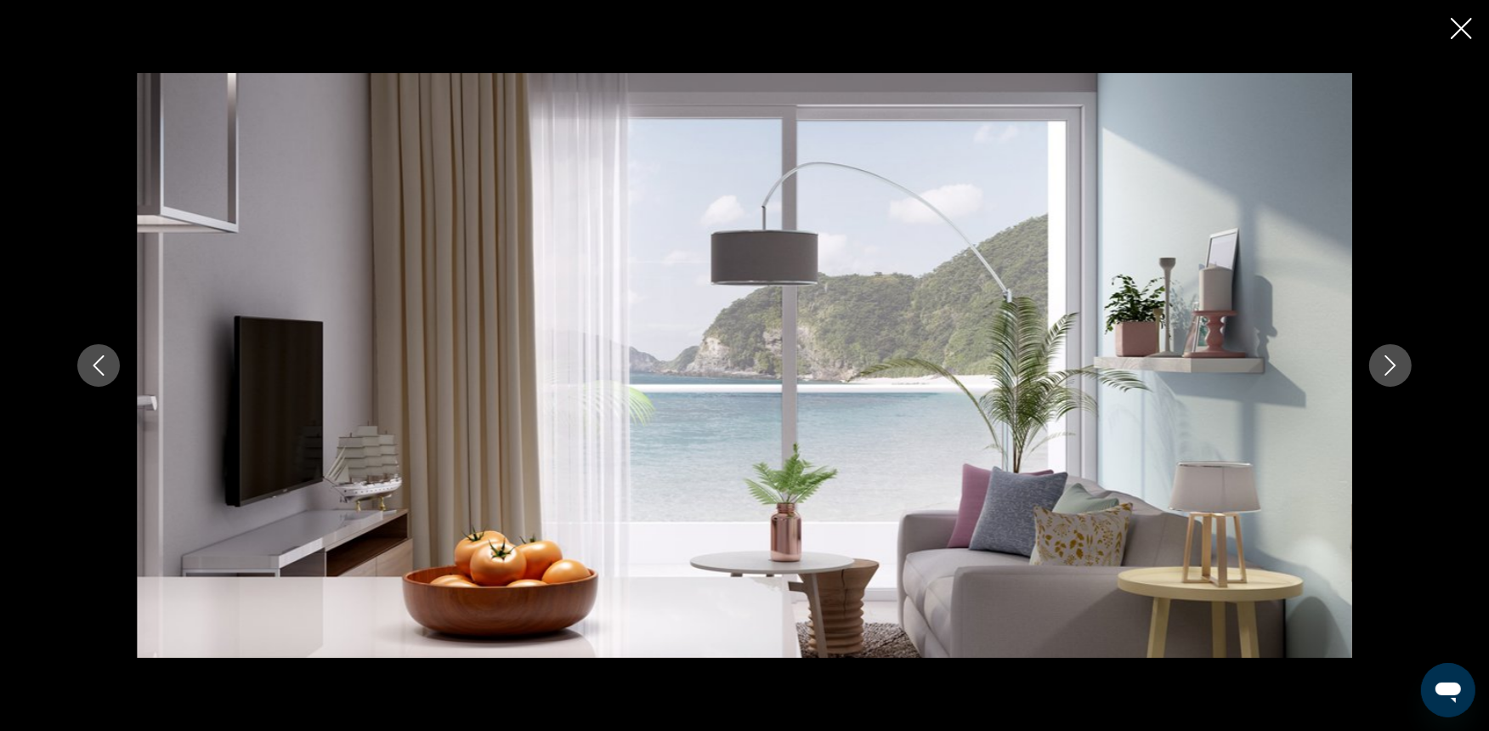
click at [107, 351] on button "Previous image" at bounding box center [98, 365] width 42 height 42
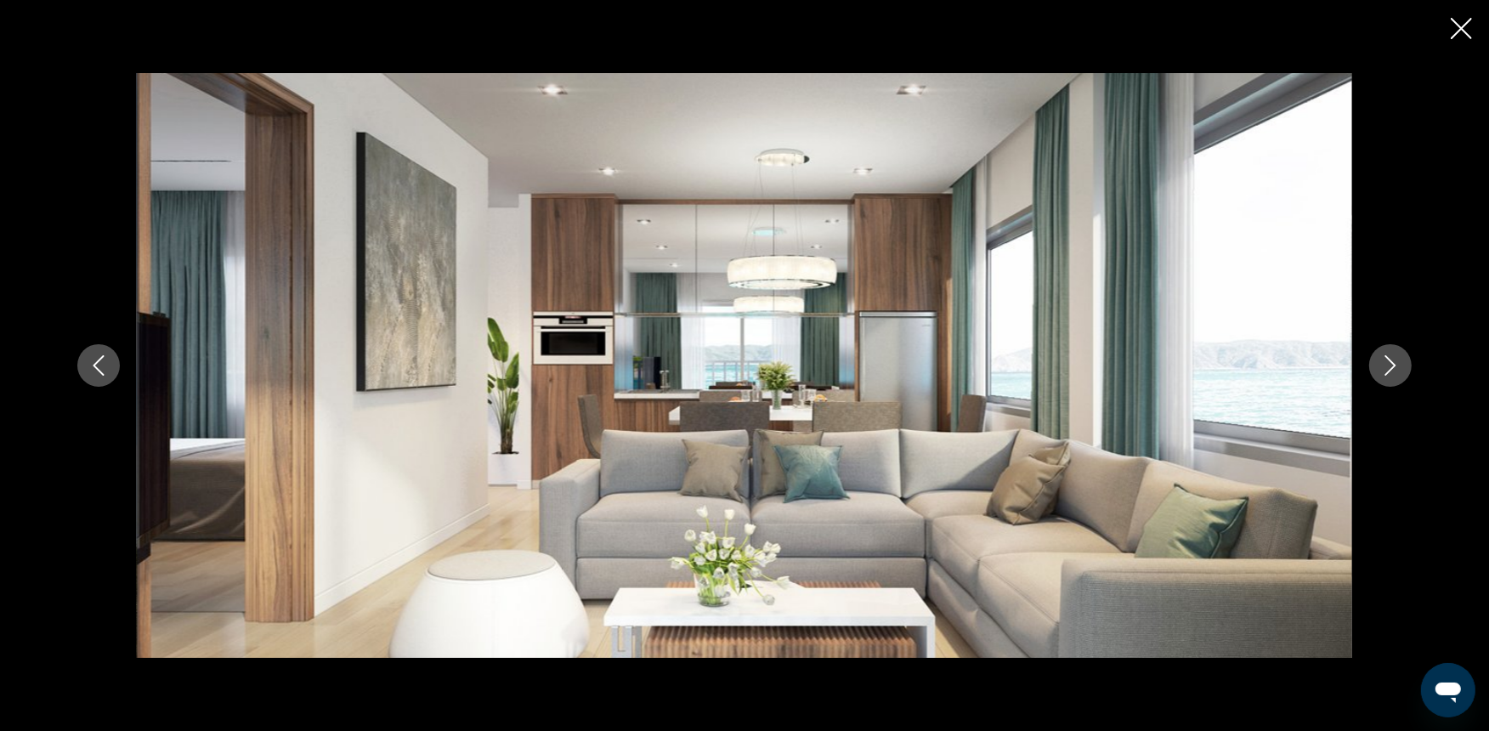
click at [107, 351] on button "Previous image" at bounding box center [98, 365] width 42 height 42
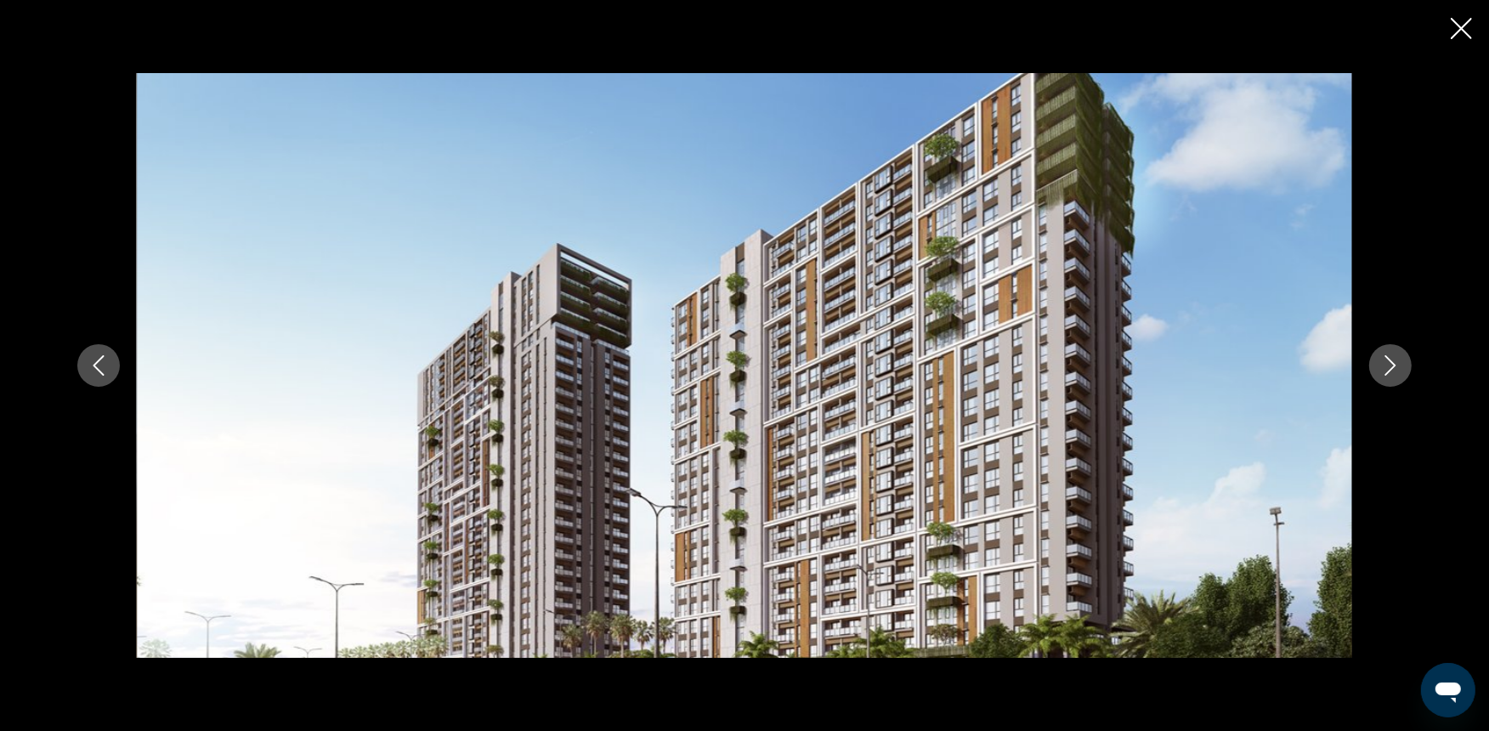
click at [247, 507] on img "Main content" at bounding box center [744, 365] width 1215 height 585
click at [1352, 14] on div "prev next" at bounding box center [744, 365] width 1489 height 731
click at [1352, 35] on div "prev next" at bounding box center [744, 365] width 1489 height 731
drag, startPoint x: 1476, startPoint y: 35, endPoint x: 1460, endPoint y: 27, distance: 17.9
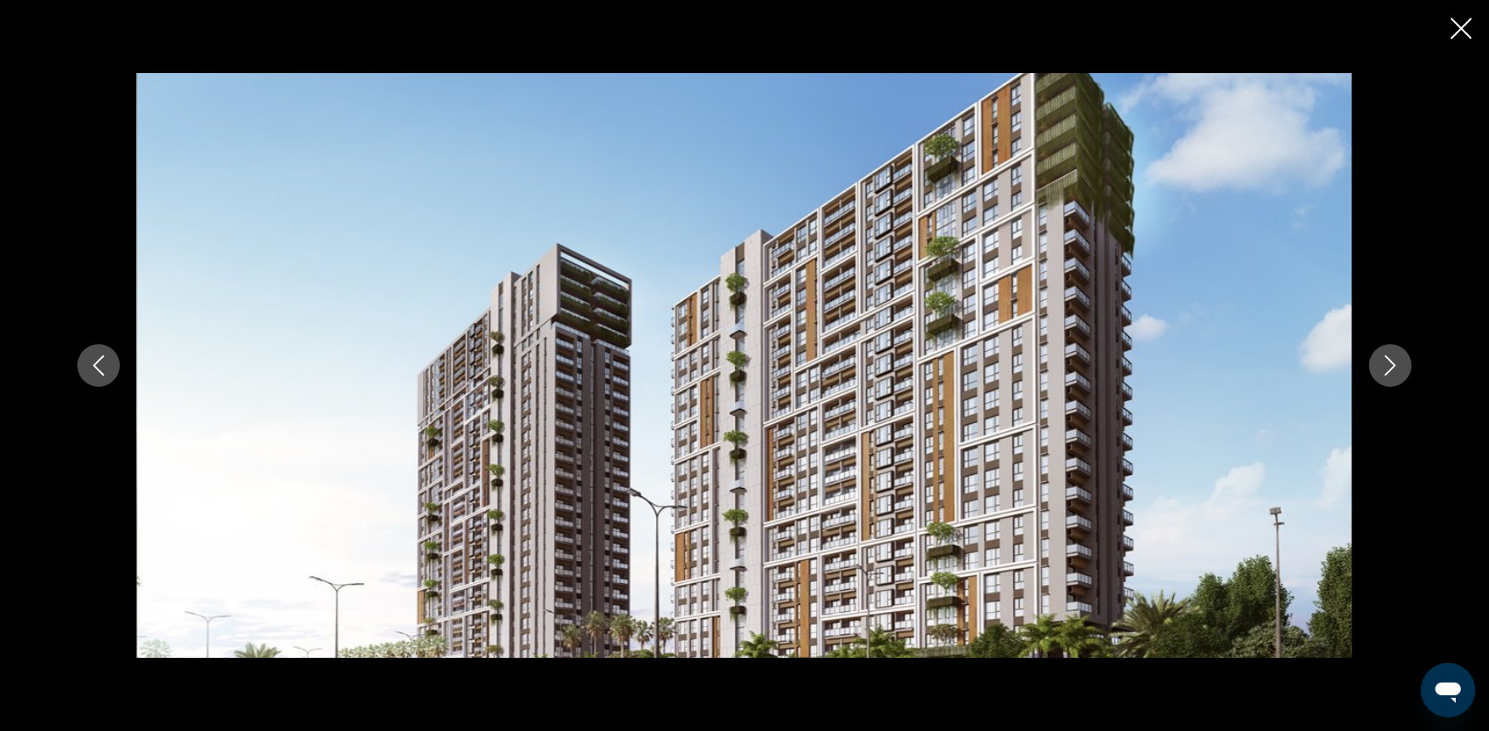
click at [1352, 27] on icon "Close slideshow" at bounding box center [1460, 28] width 21 height 21
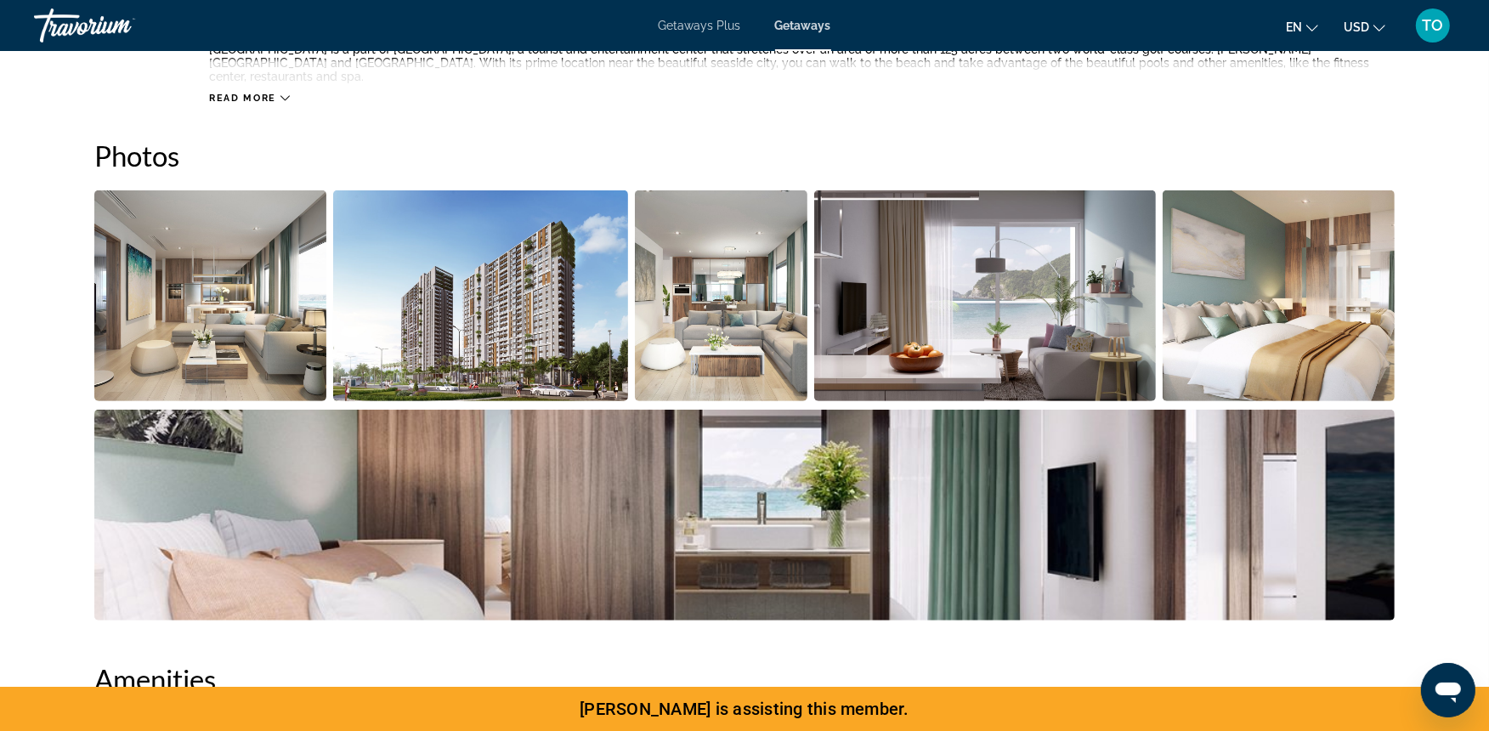
click at [1352, 27] on div "Getaways Plus Getaways en English Español Français Italiano Português русский U…" at bounding box center [744, 25] width 1489 height 44
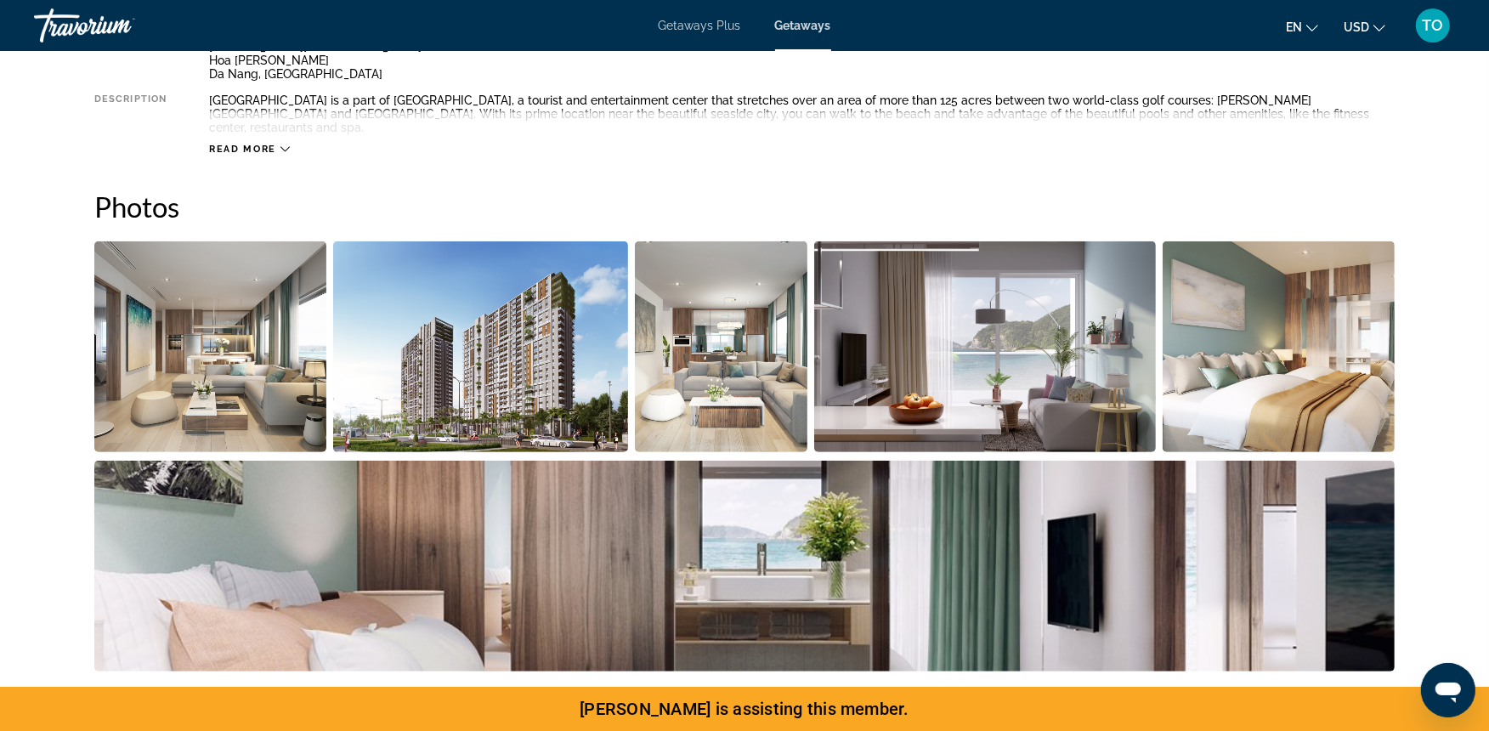
scroll to position [671, 0]
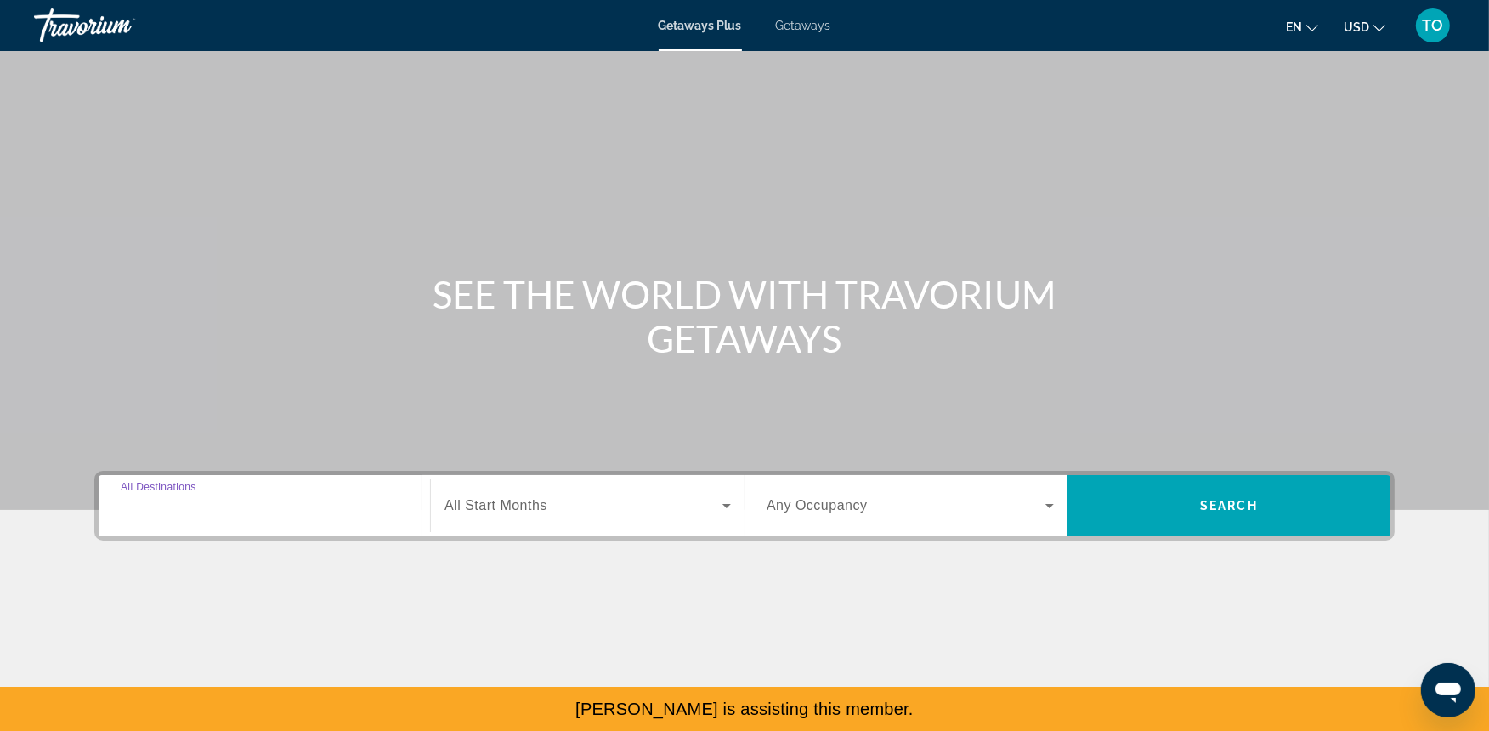
click at [252, 506] on input "Destination All Destinations" at bounding box center [264, 506] width 287 height 20
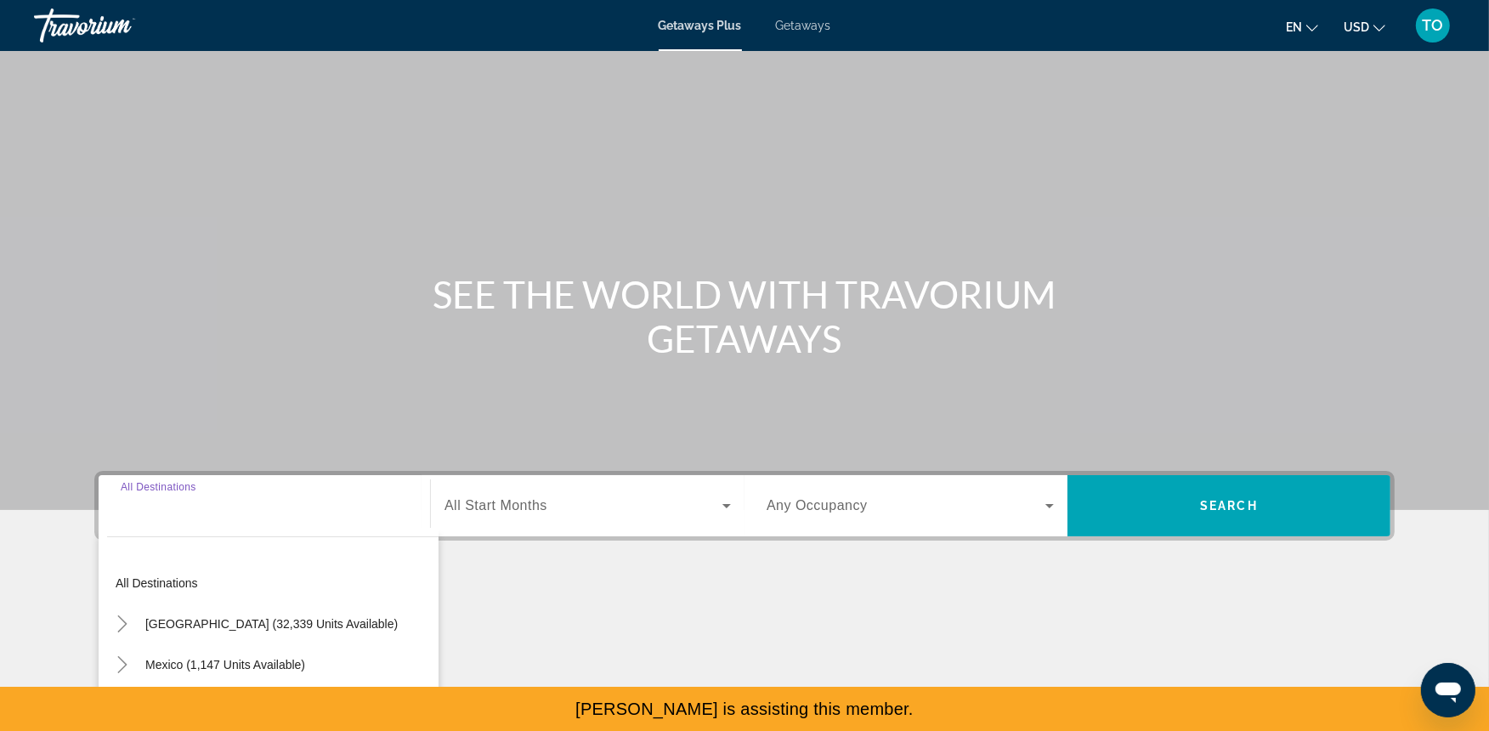
scroll to position [187, 0]
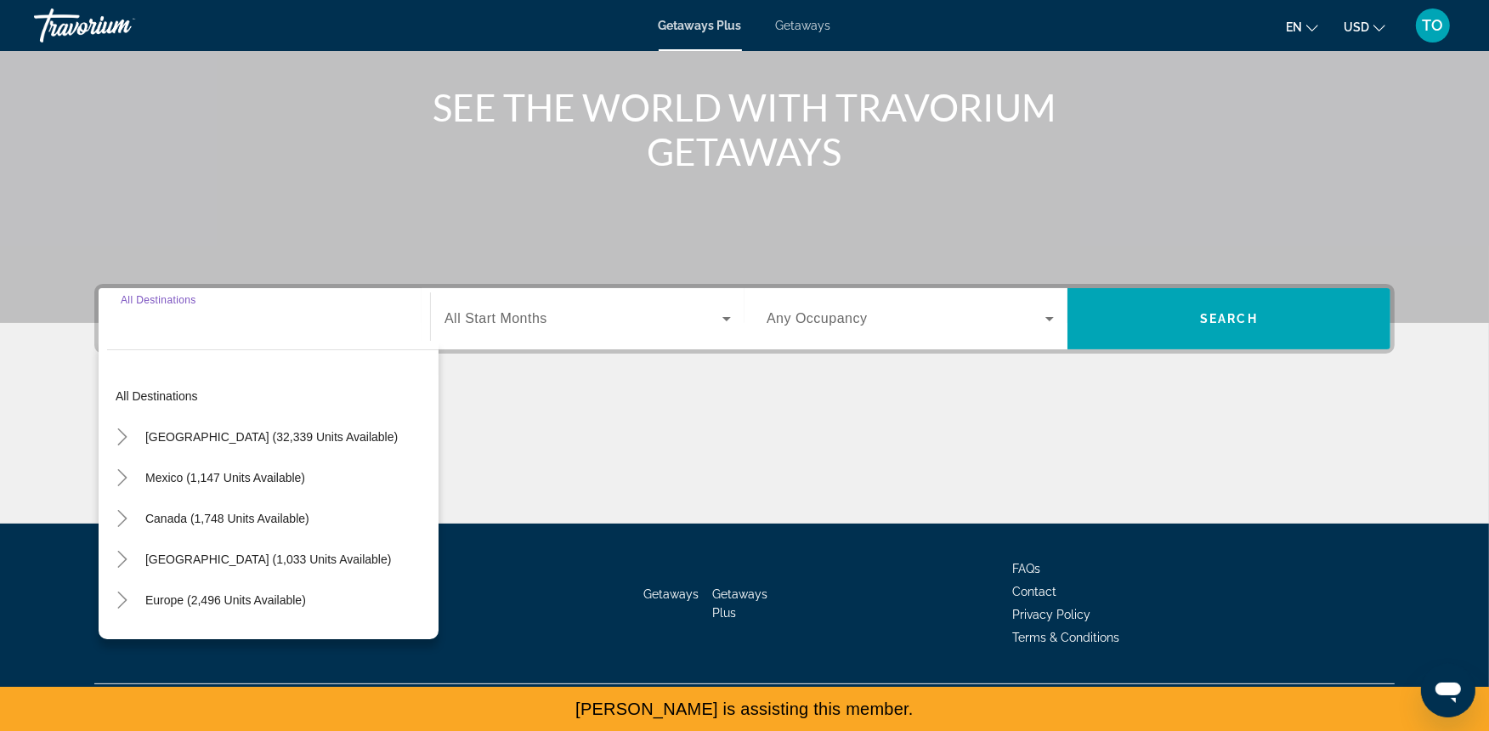
click at [811, 17] on div "Getaways Plus Getaways en English Español Français Italiano Português русский U…" at bounding box center [744, 25] width 1489 height 44
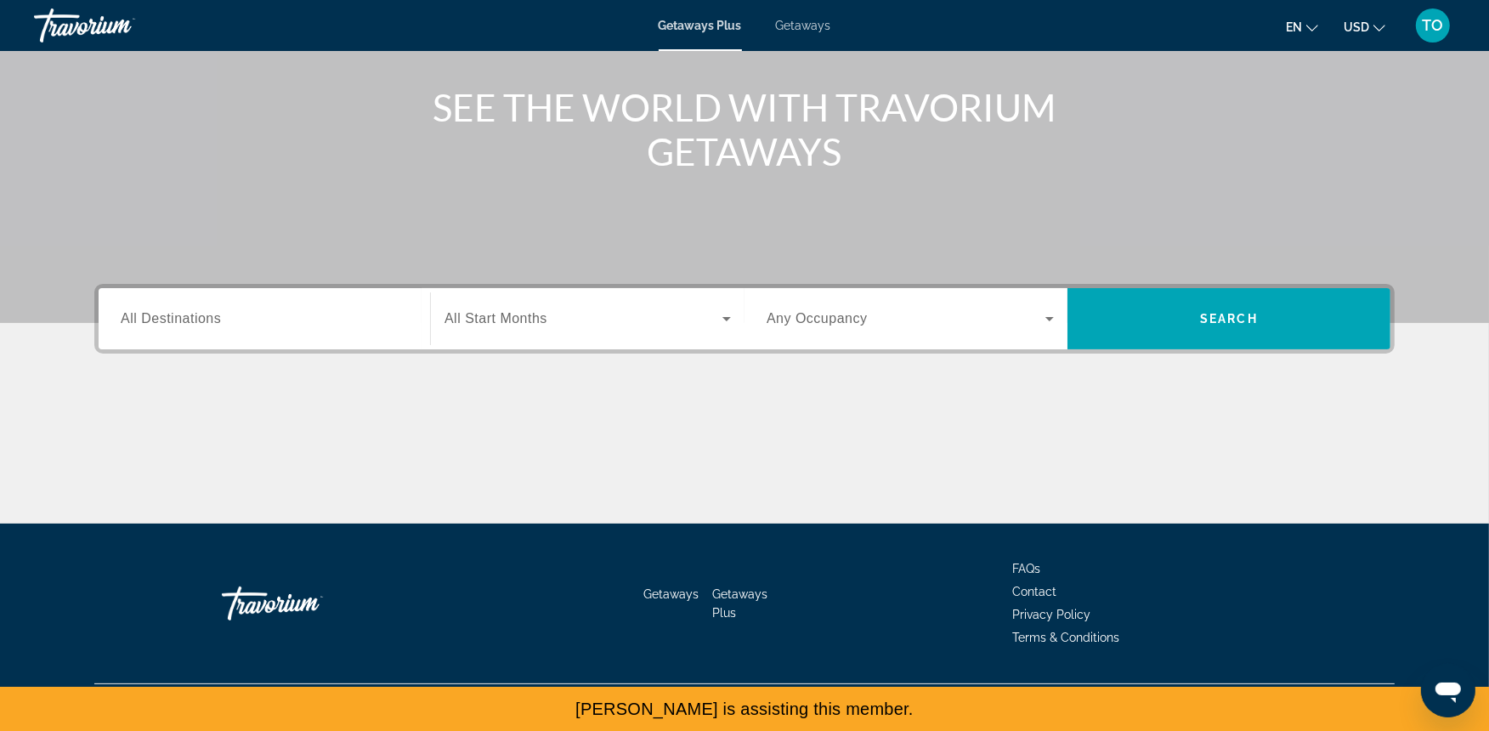
click at [812, 29] on span "Getaways" at bounding box center [803, 26] width 55 height 14
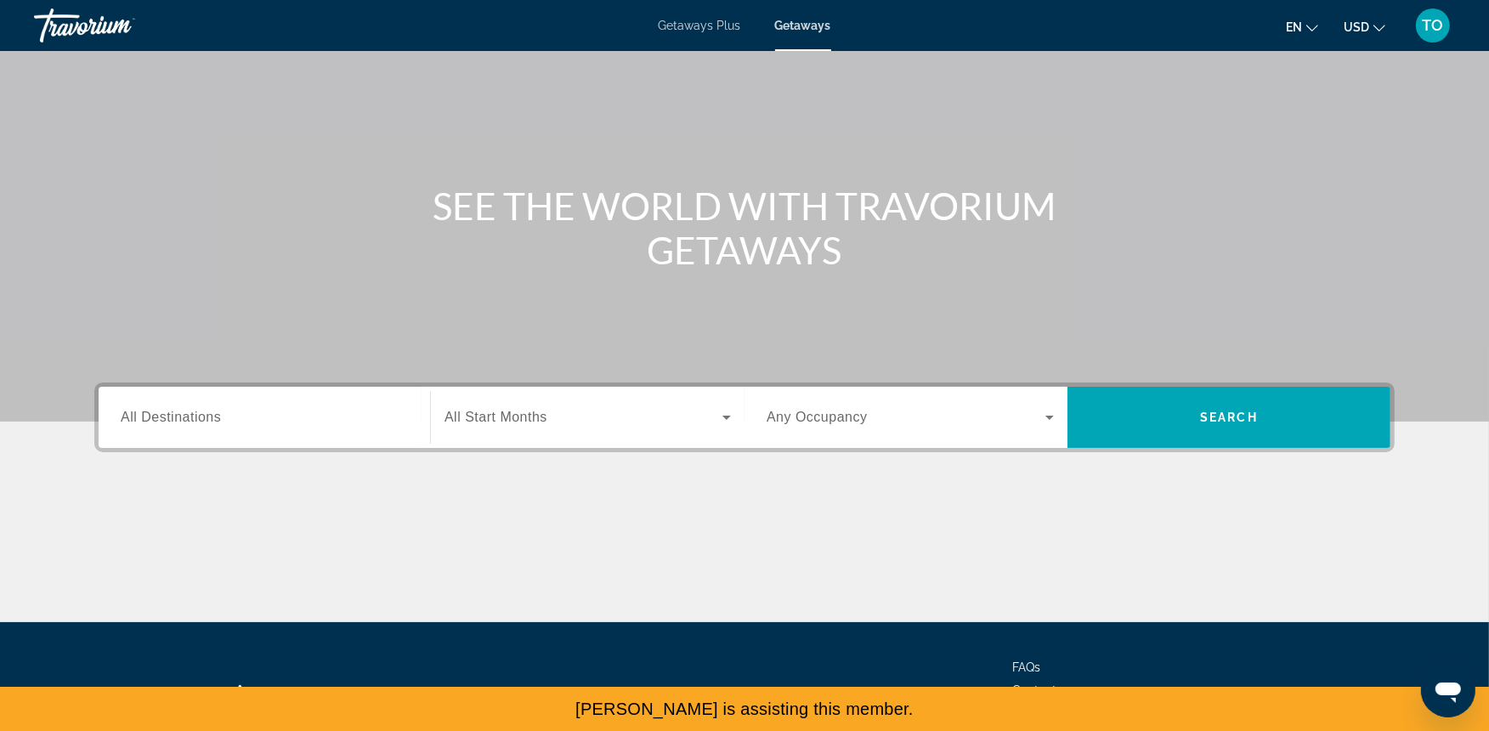
click at [283, 425] on input "Destination All Destinations" at bounding box center [264, 418] width 287 height 20
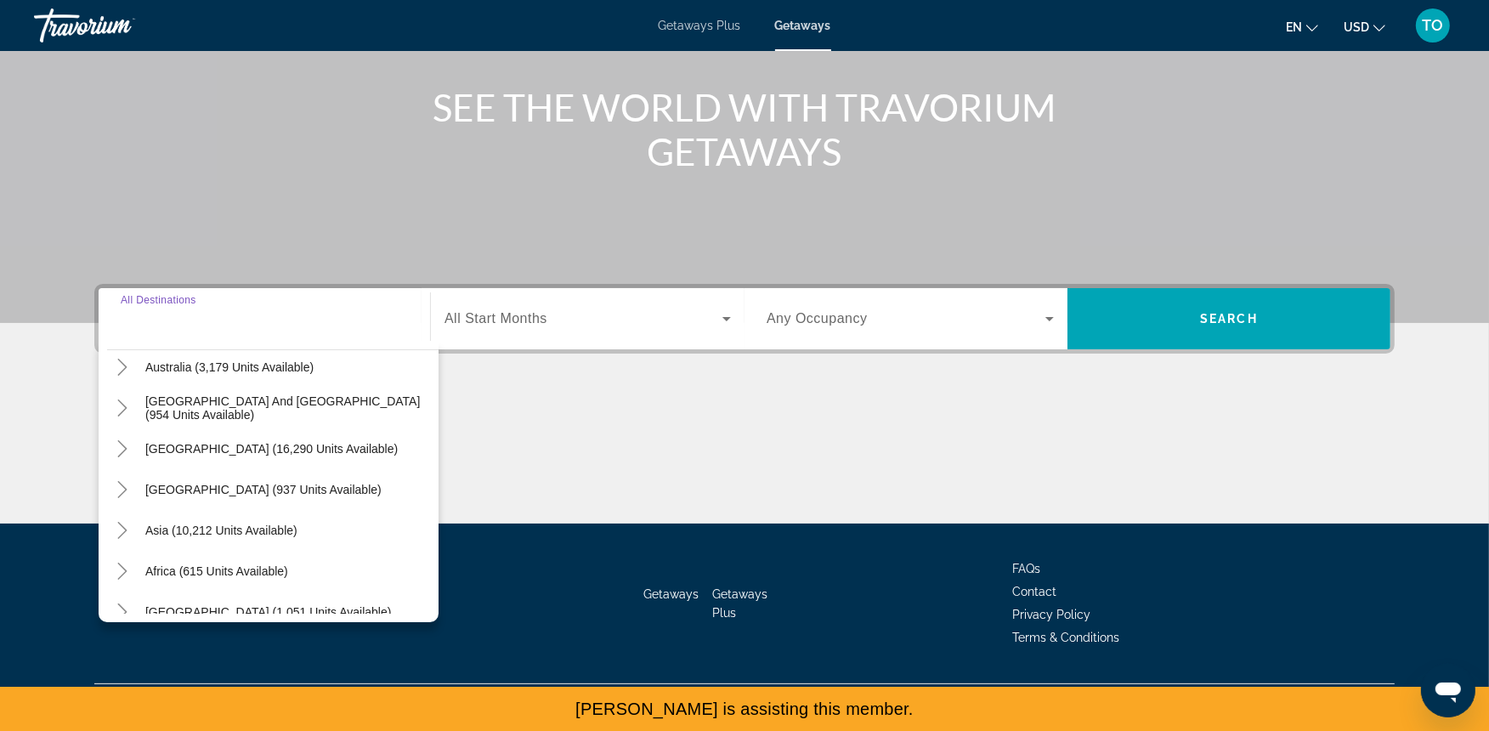
scroll to position [274, 0]
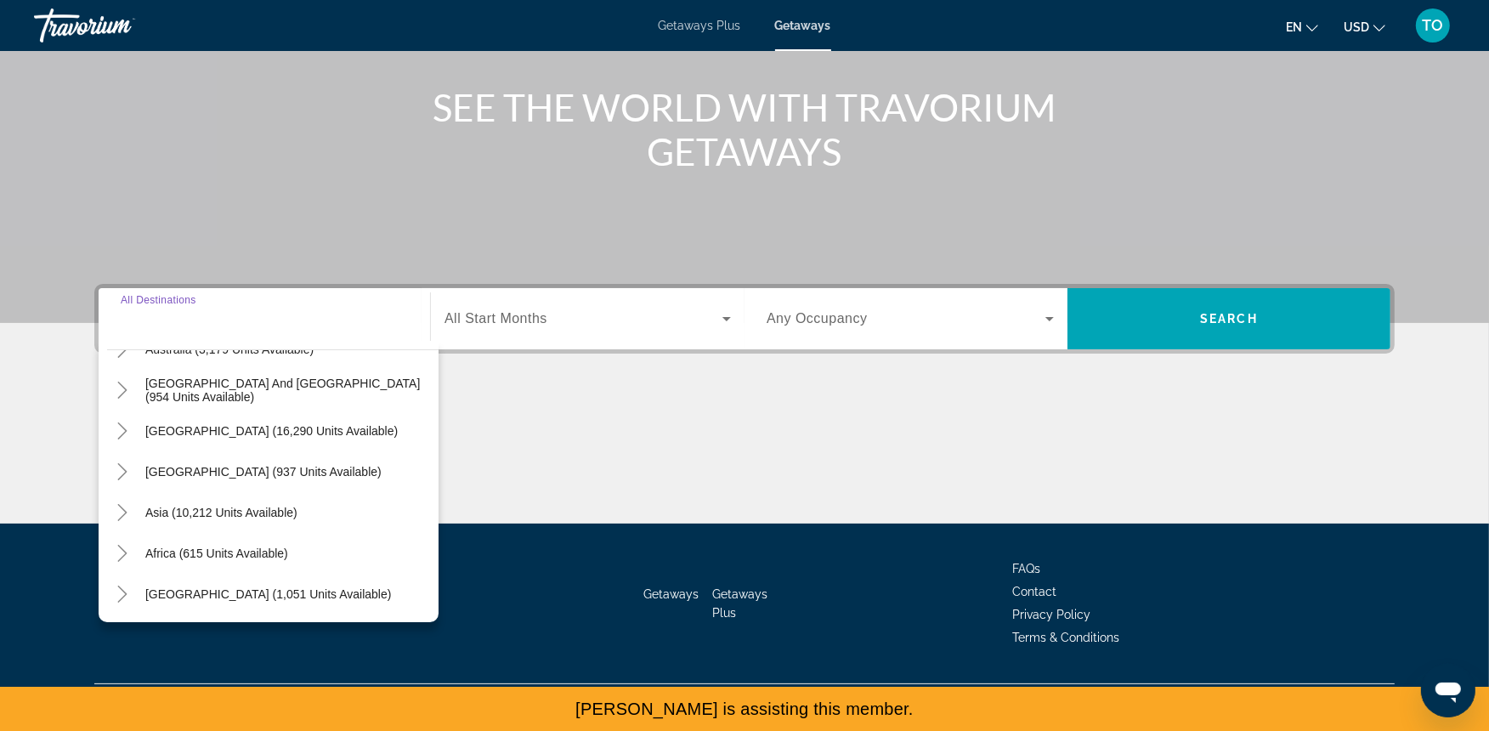
click at [105, 516] on div "All destinations United States (662,276 units available) Mexico (81,178 units a…" at bounding box center [269, 481] width 340 height 281
click at [125, 516] on icon "Toggle Asia (10,212 units available)" at bounding box center [122, 512] width 17 height 17
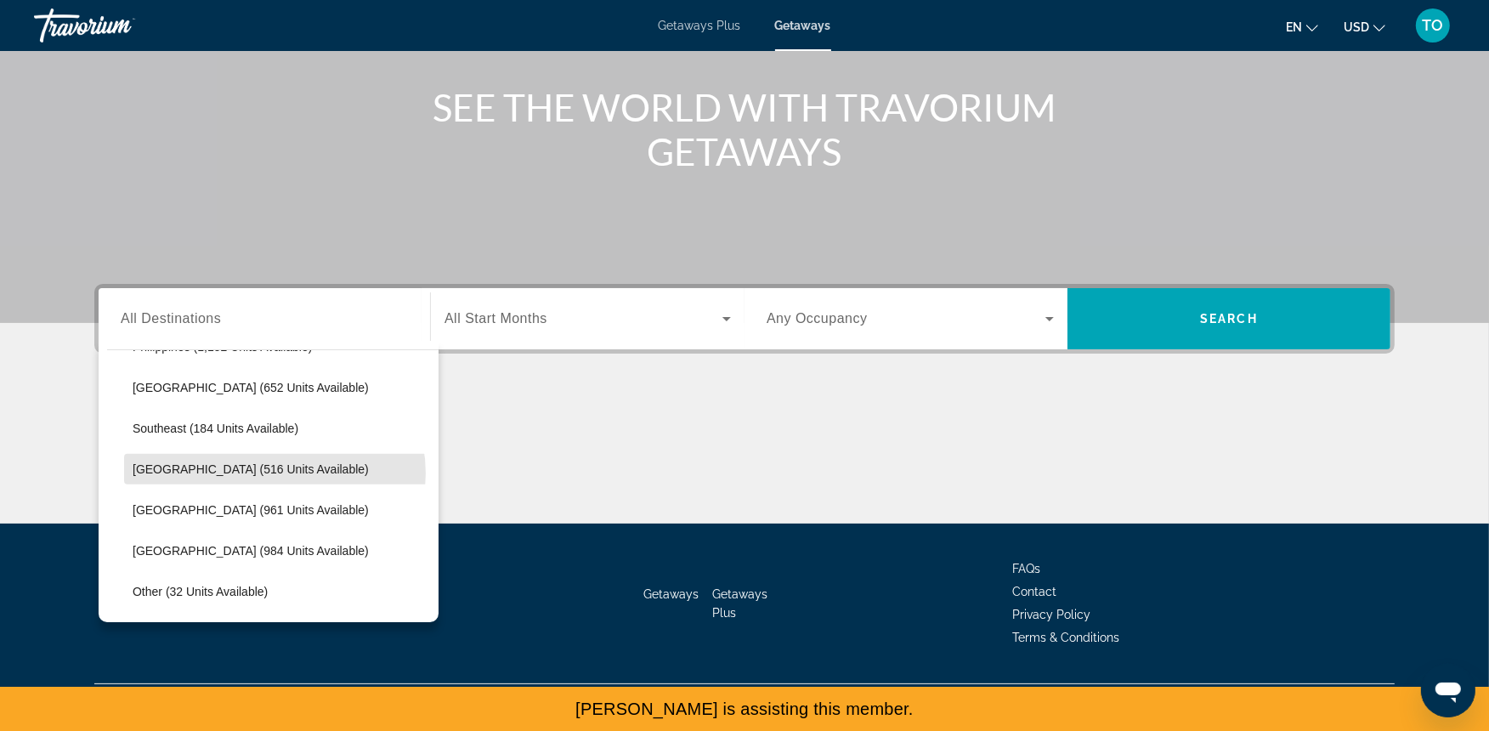
scroll to position [811, 0]
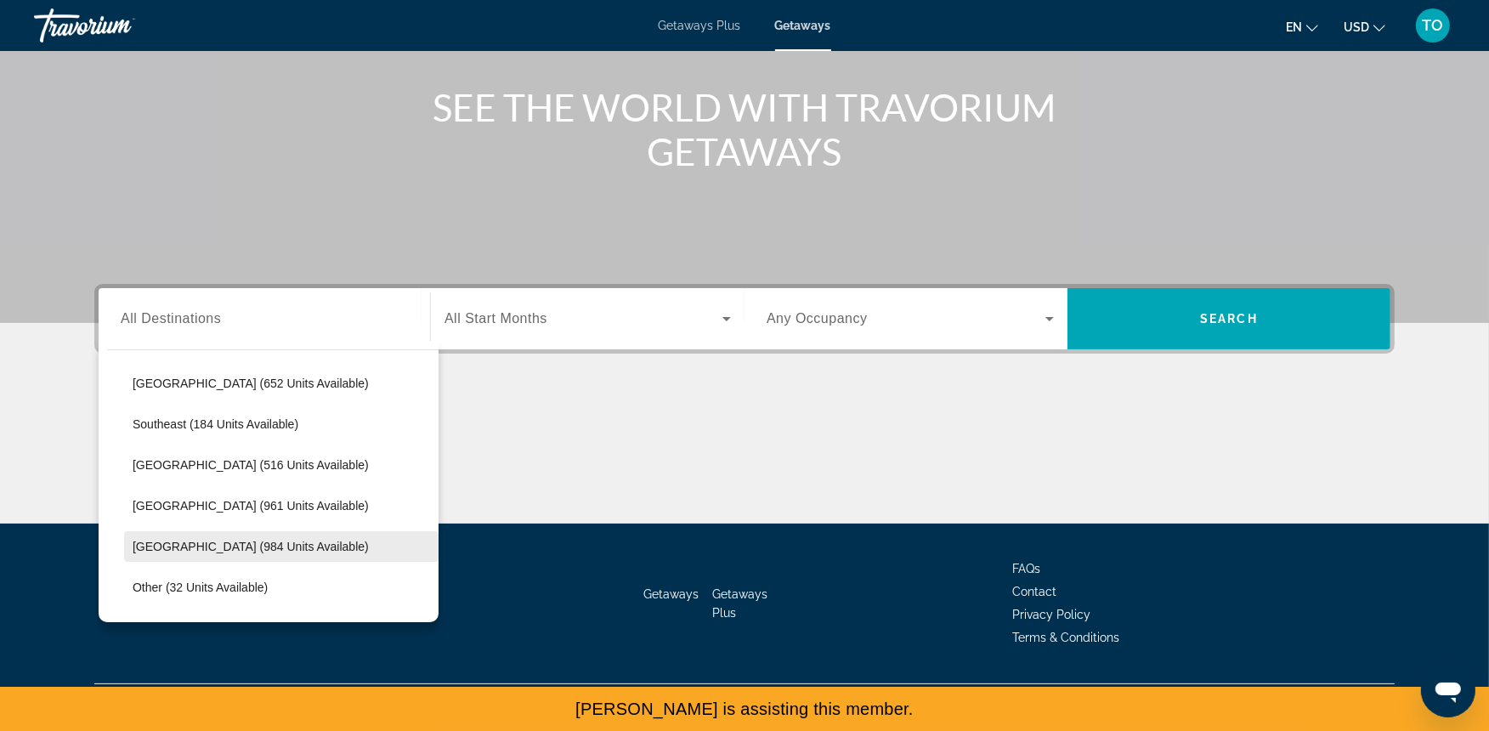
click at [258, 544] on span "Vietnam (984 units available)" at bounding box center [251, 547] width 236 height 14
type input "**********"
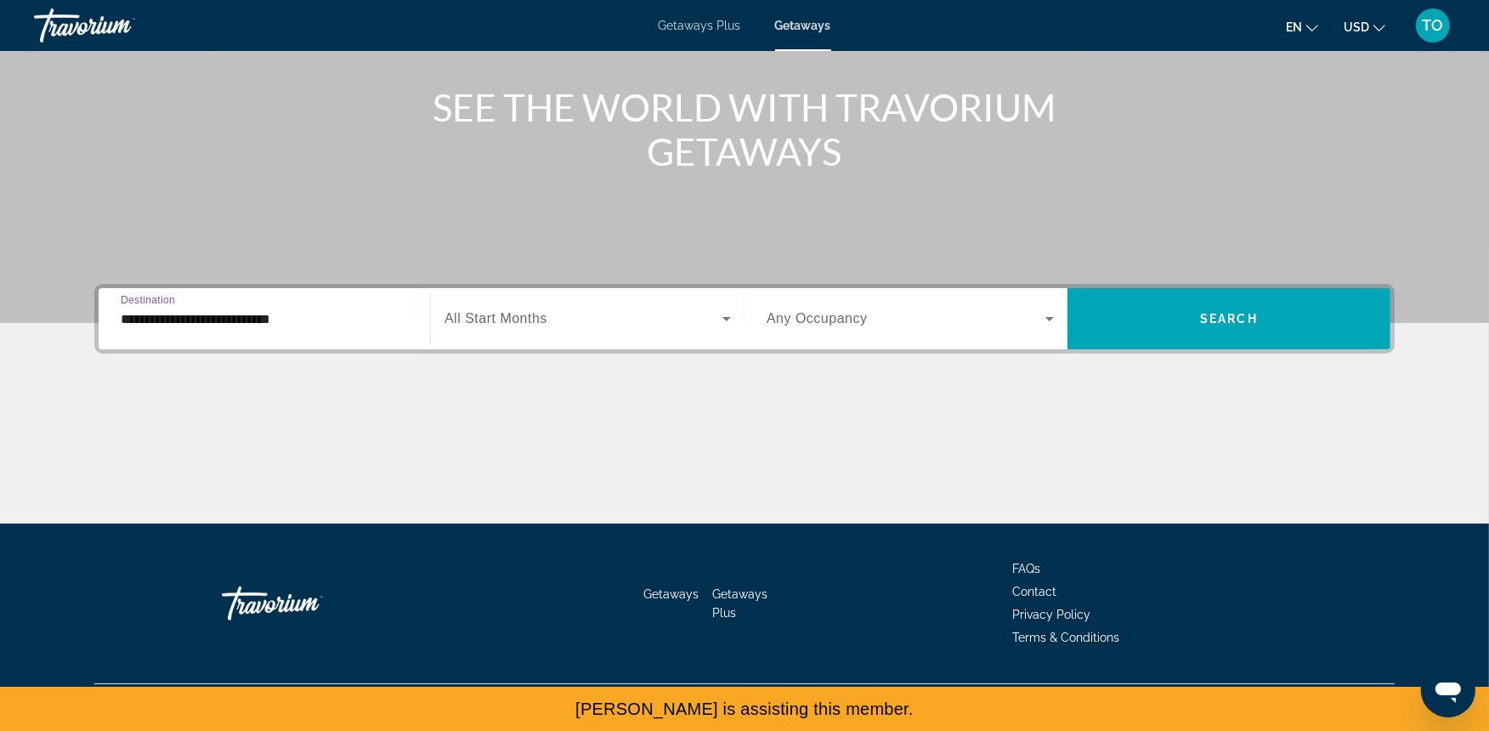
click at [556, 315] on span "Search widget" at bounding box center [583, 318] width 278 height 20
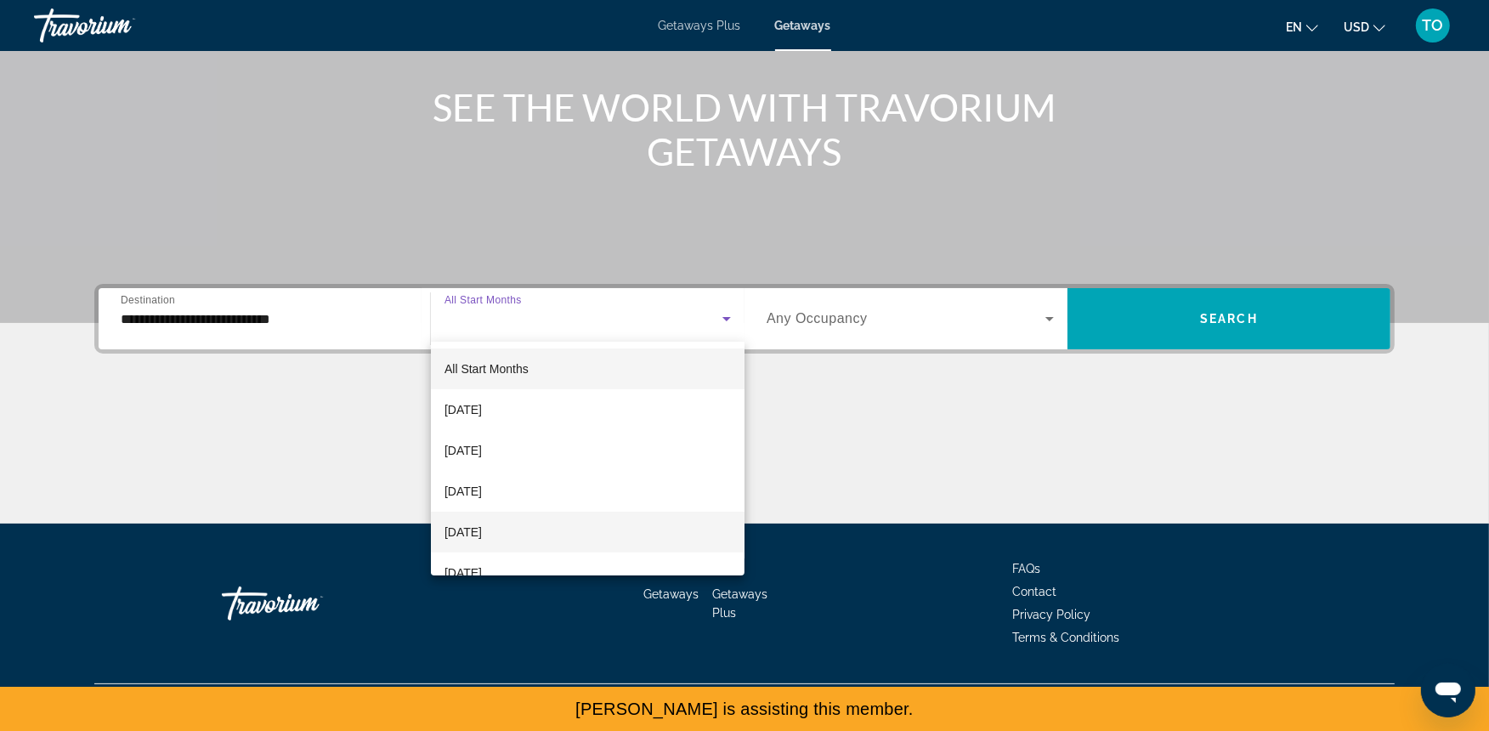
click at [545, 529] on mat-option "December 2025" at bounding box center [588, 532] width 314 height 41
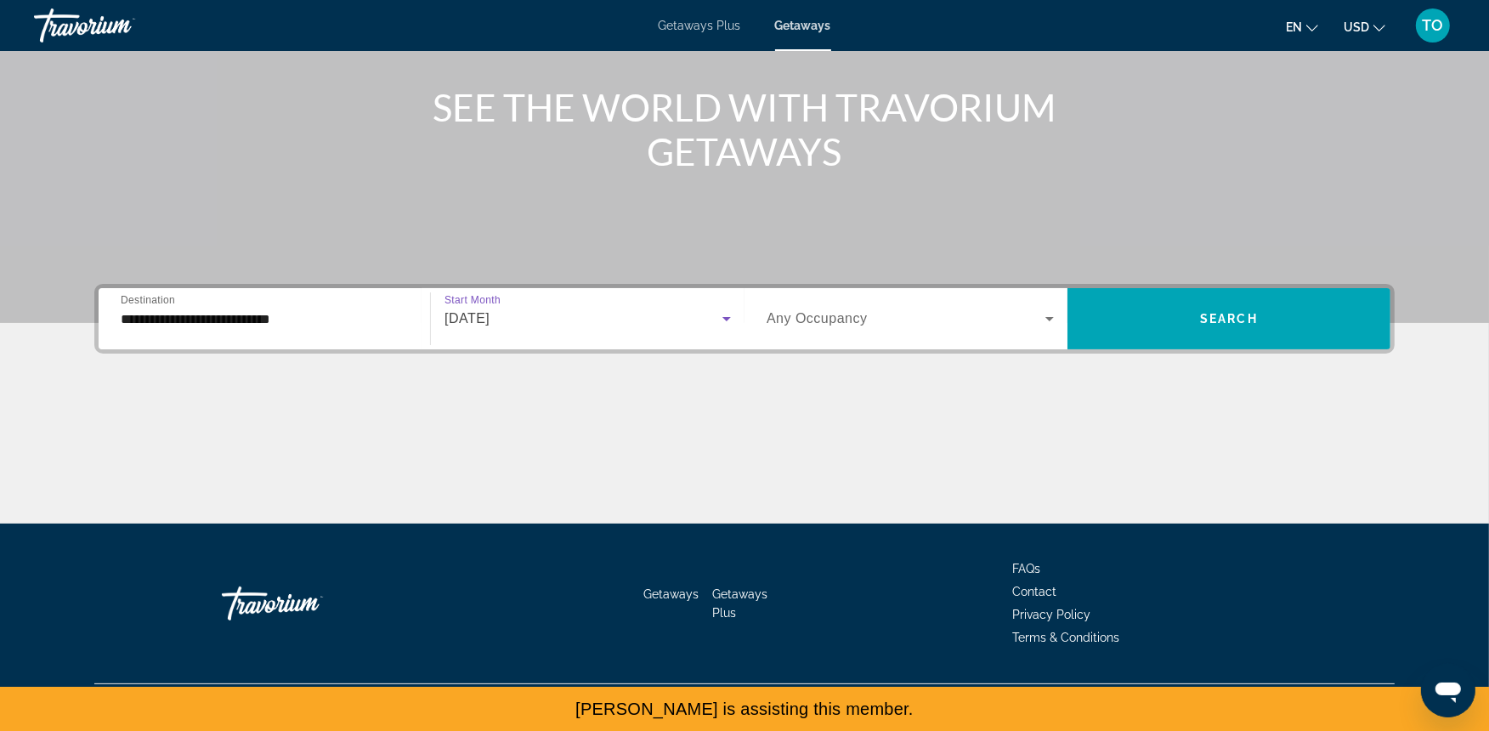
click at [811, 320] on span "Any Occupancy" at bounding box center [816, 318] width 101 height 14
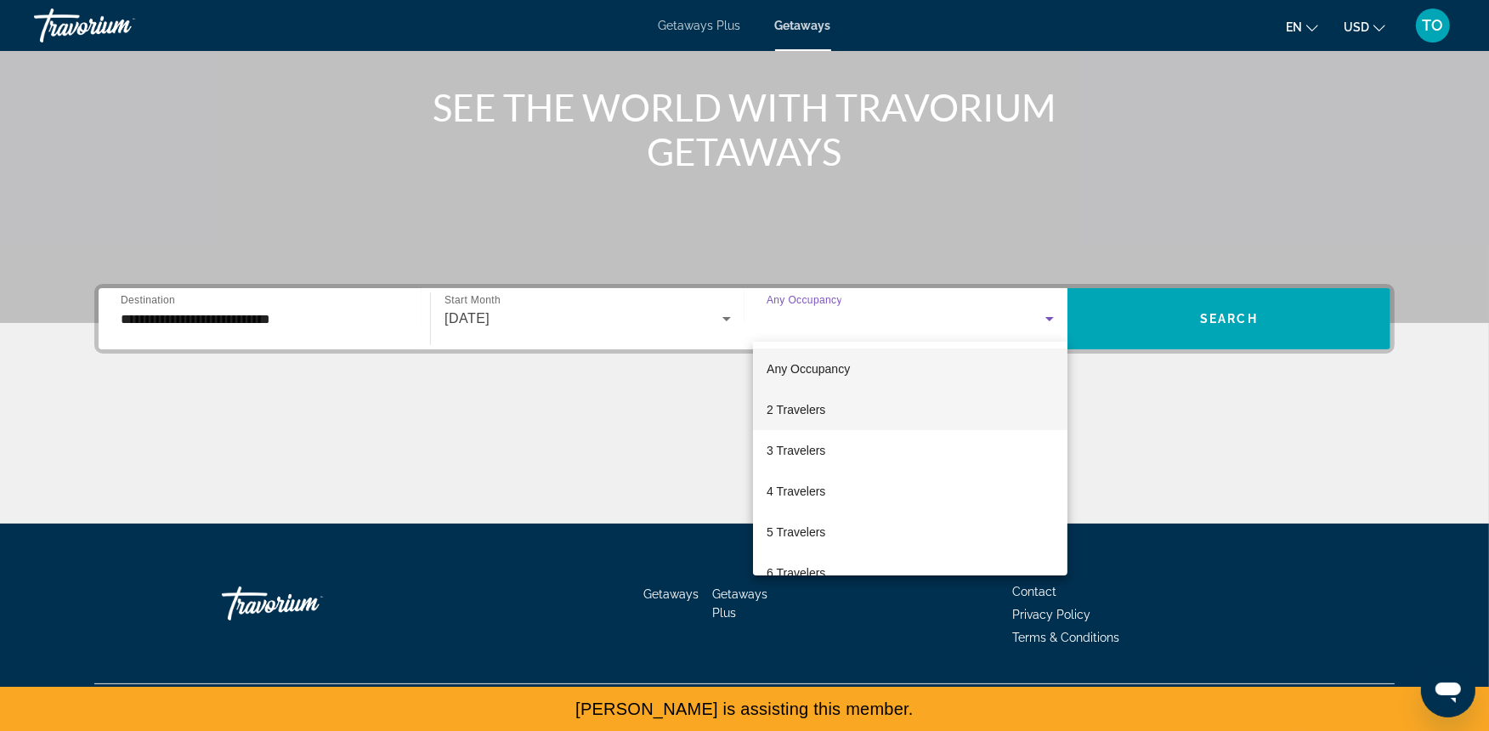
click at [870, 396] on mat-option "2 Travelers" at bounding box center [910, 409] width 314 height 41
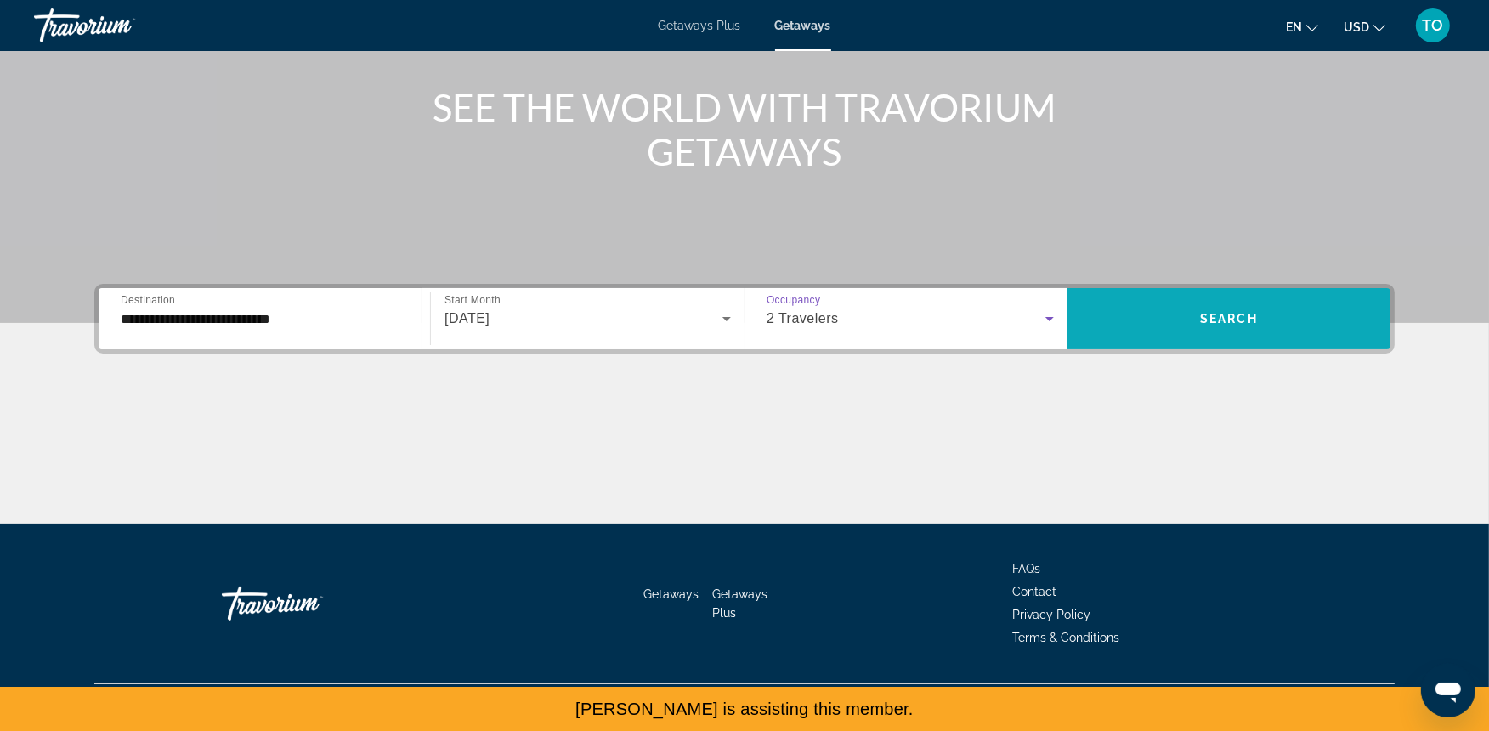
click at [1139, 321] on span "Search widget" at bounding box center [1228, 318] width 323 height 41
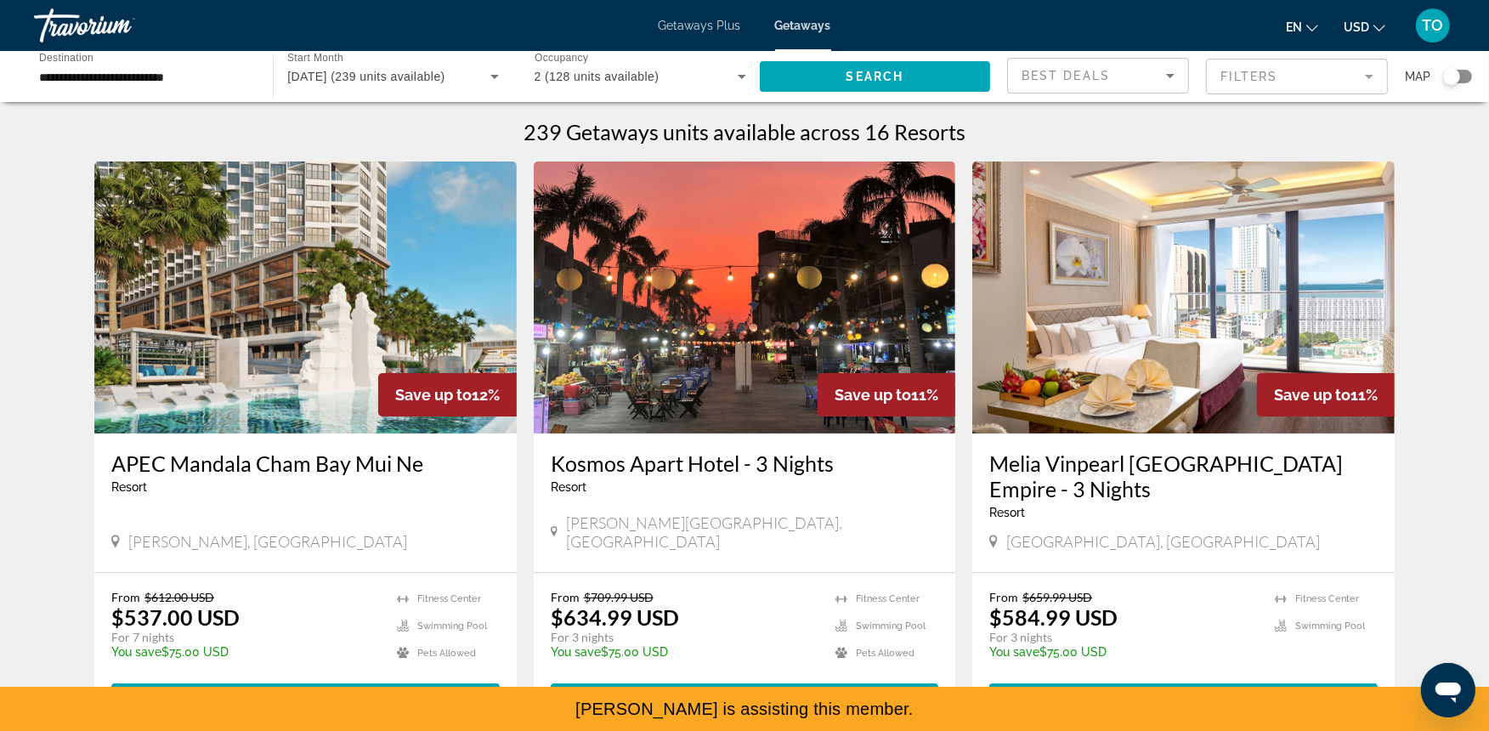
click at [1224, 87] on mat-form-field "Filters" at bounding box center [1297, 77] width 182 height 36
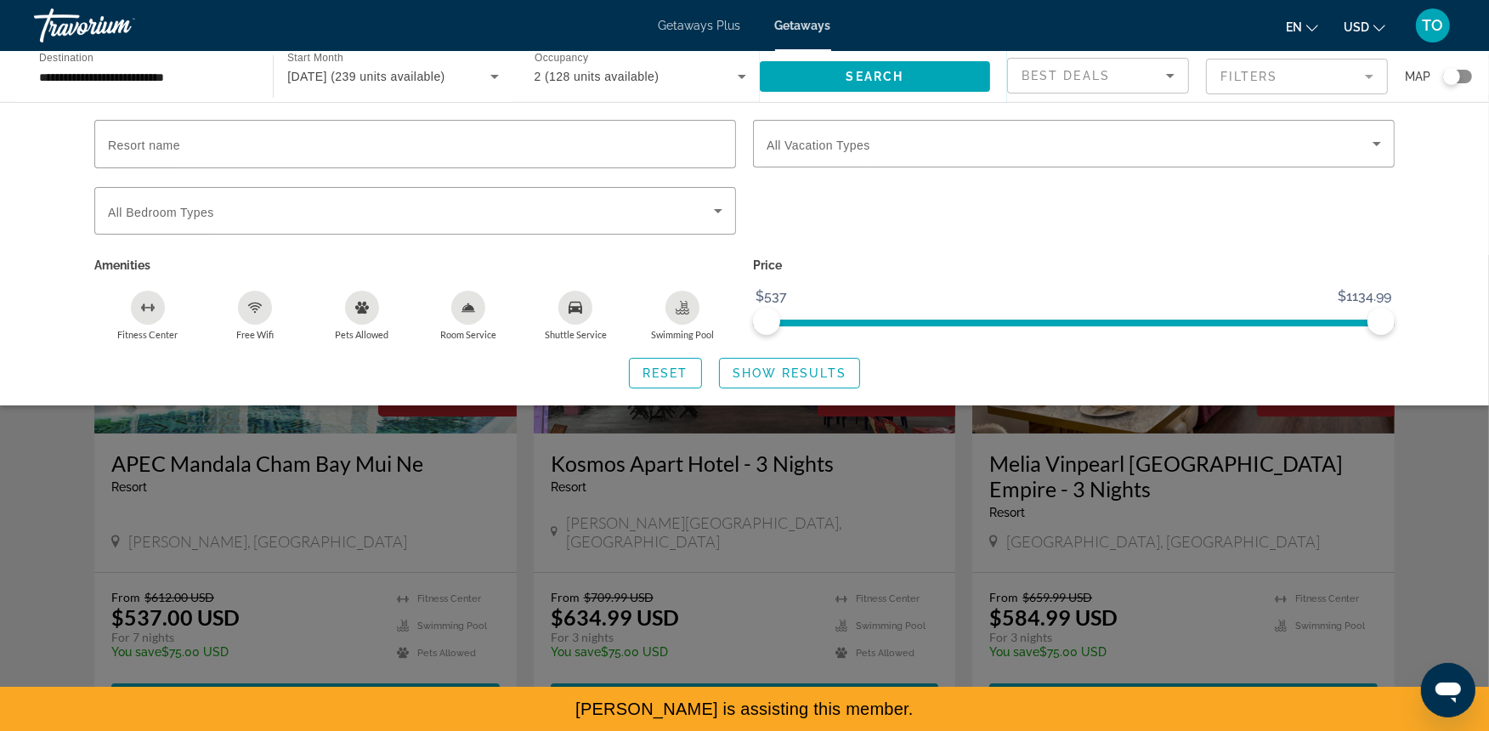
click at [287, 174] on div "Search widget" at bounding box center [415, 177] width 642 height 19
click at [231, 149] on input "Resort name" at bounding box center [415, 144] width 614 height 20
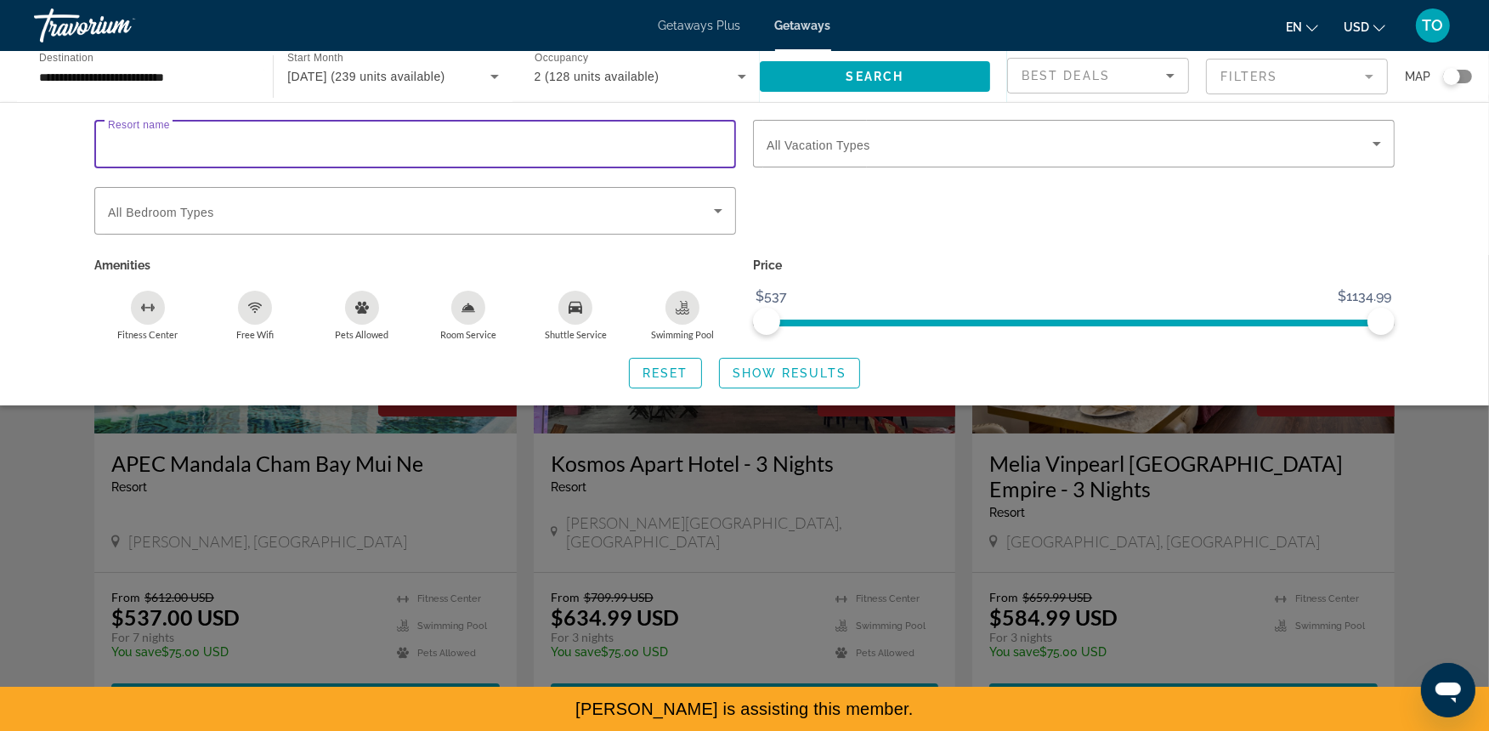
paste input "**********"
type input "**********"
click at [794, 362] on span "Search widget" at bounding box center [789, 373] width 139 height 41
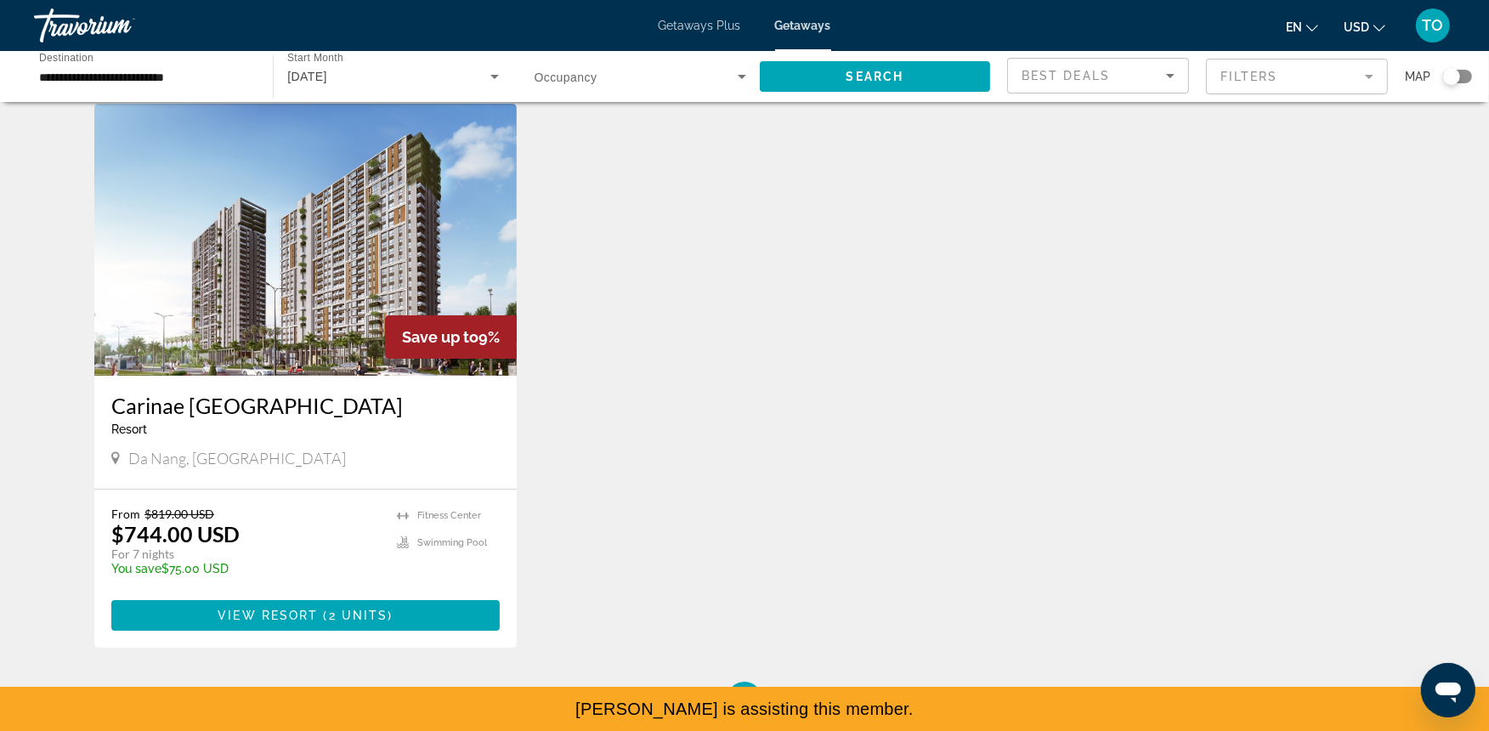
scroll to position [116, 0]
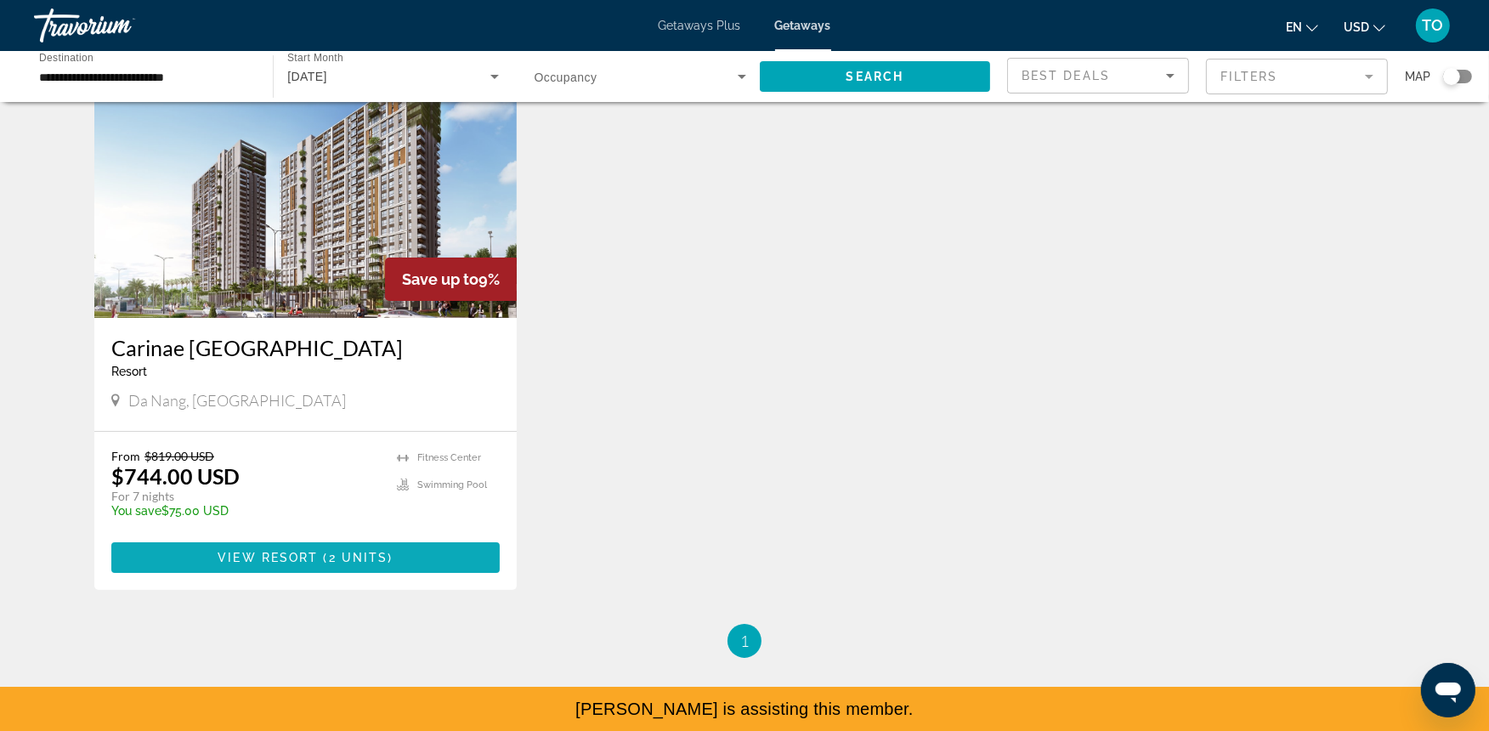
click at [436, 546] on span "Main content" at bounding box center [305, 557] width 388 height 41
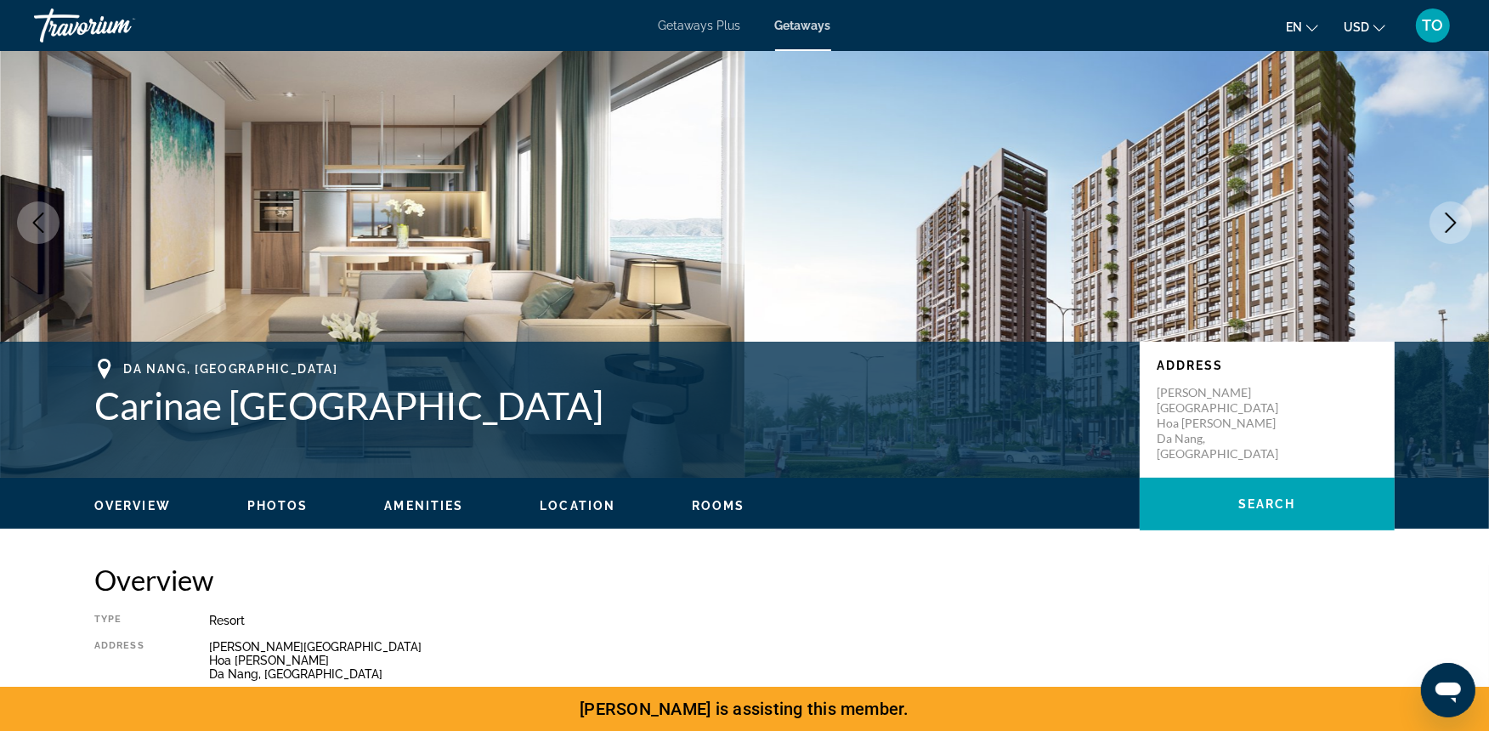
click at [420, 512] on button "Amenities" at bounding box center [423, 505] width 79 height 15
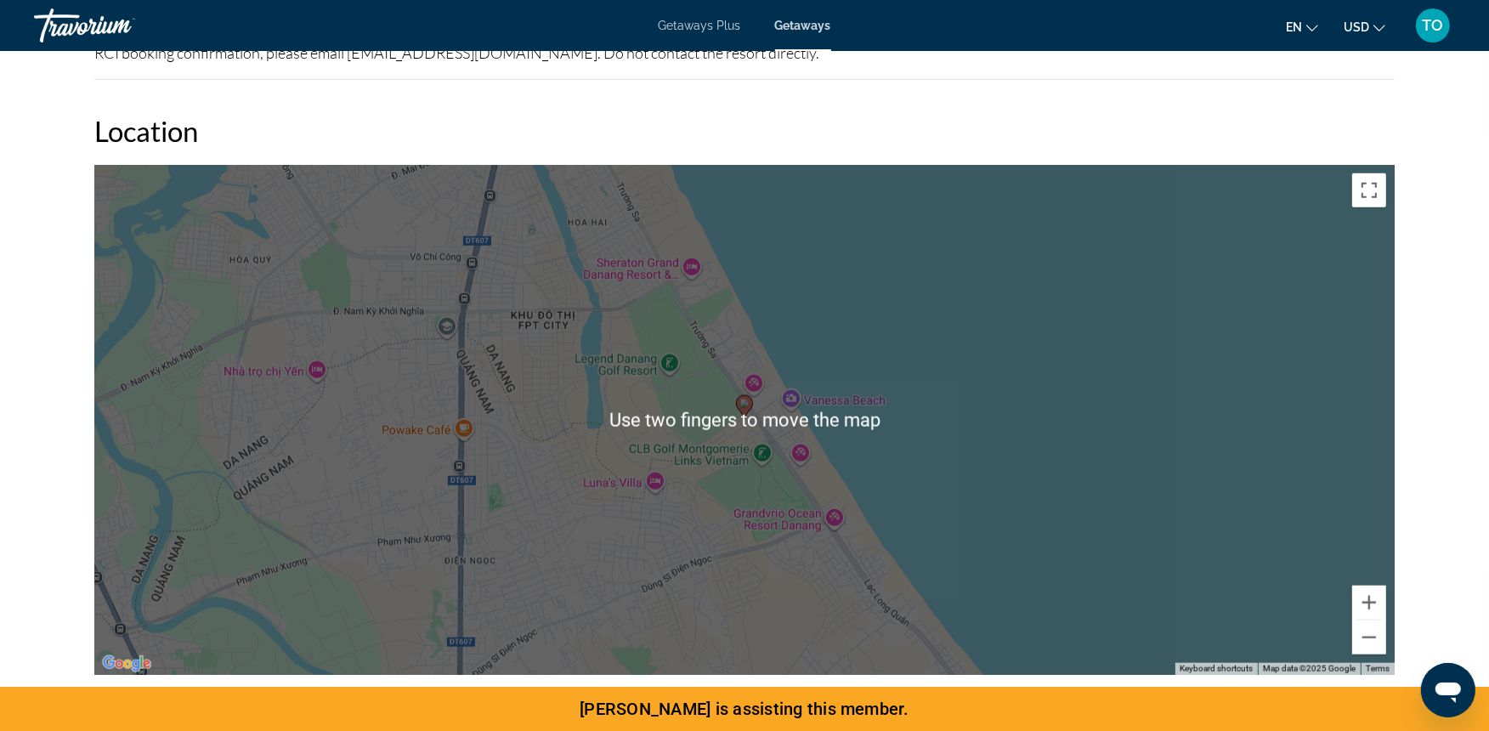
scroll to position [1811, 0]
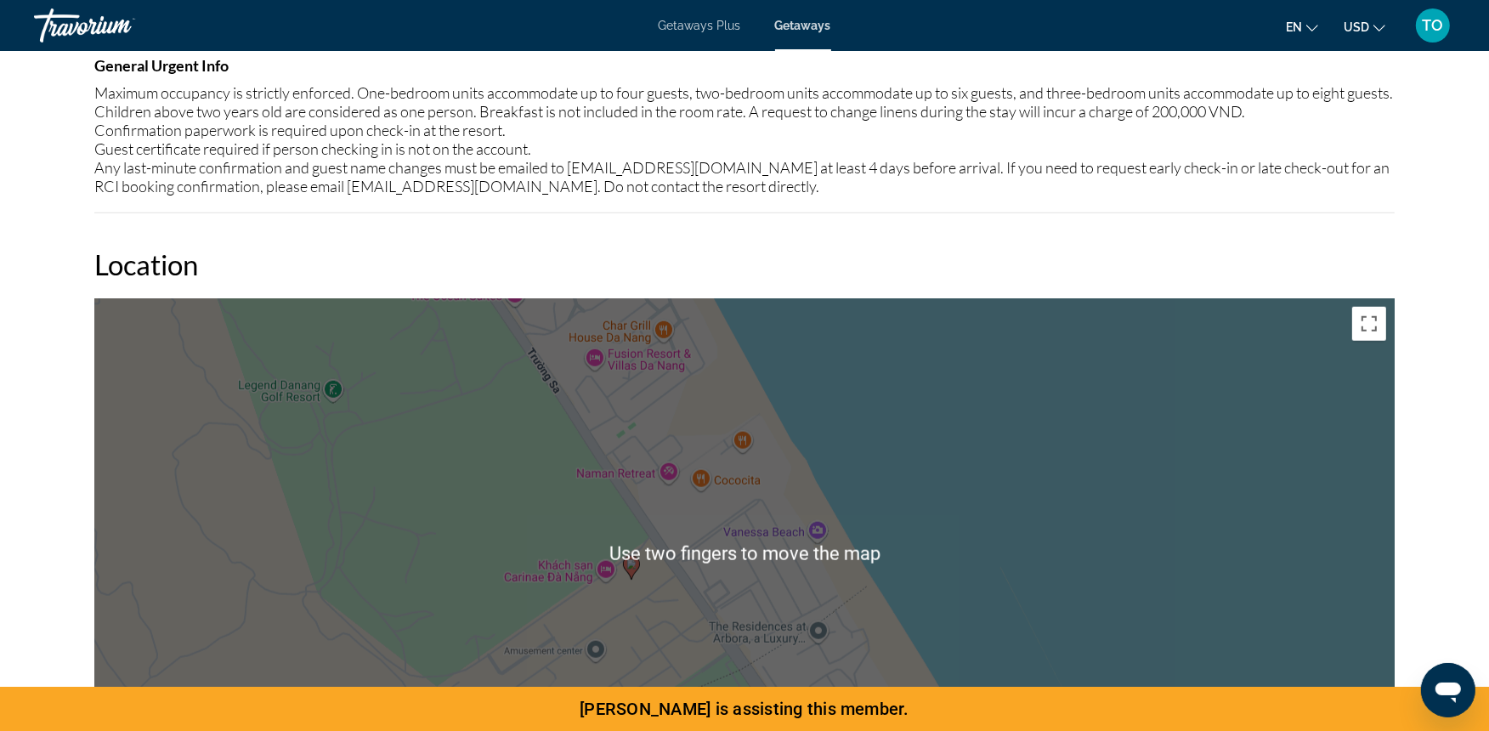
scroll to position [1692, 0]
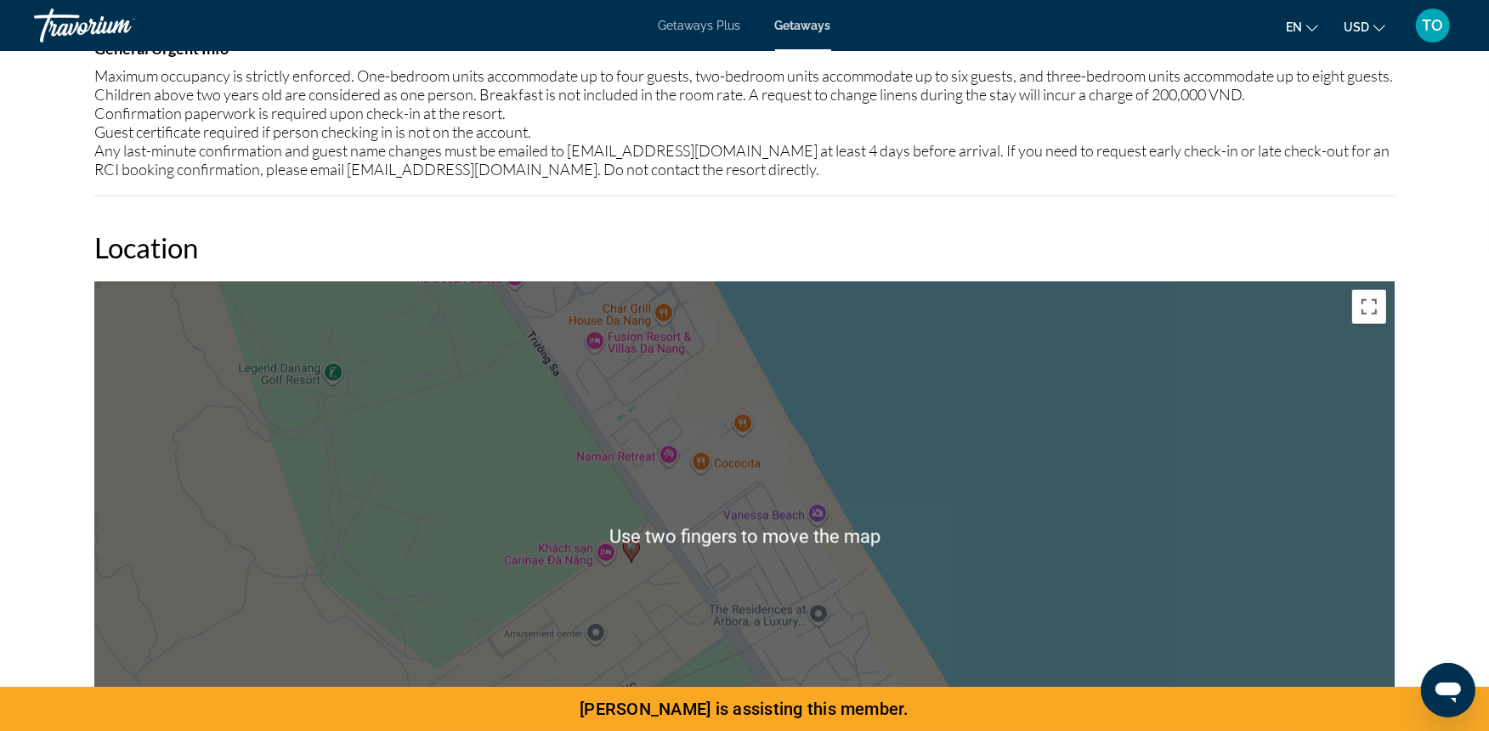
click at [1343, 211] on div "Overview Type Resort All-Inclusive No All-Inclusive Address Truong Sa Road Hoa …" at bounding box center [744, 258] width 1317 height 2609
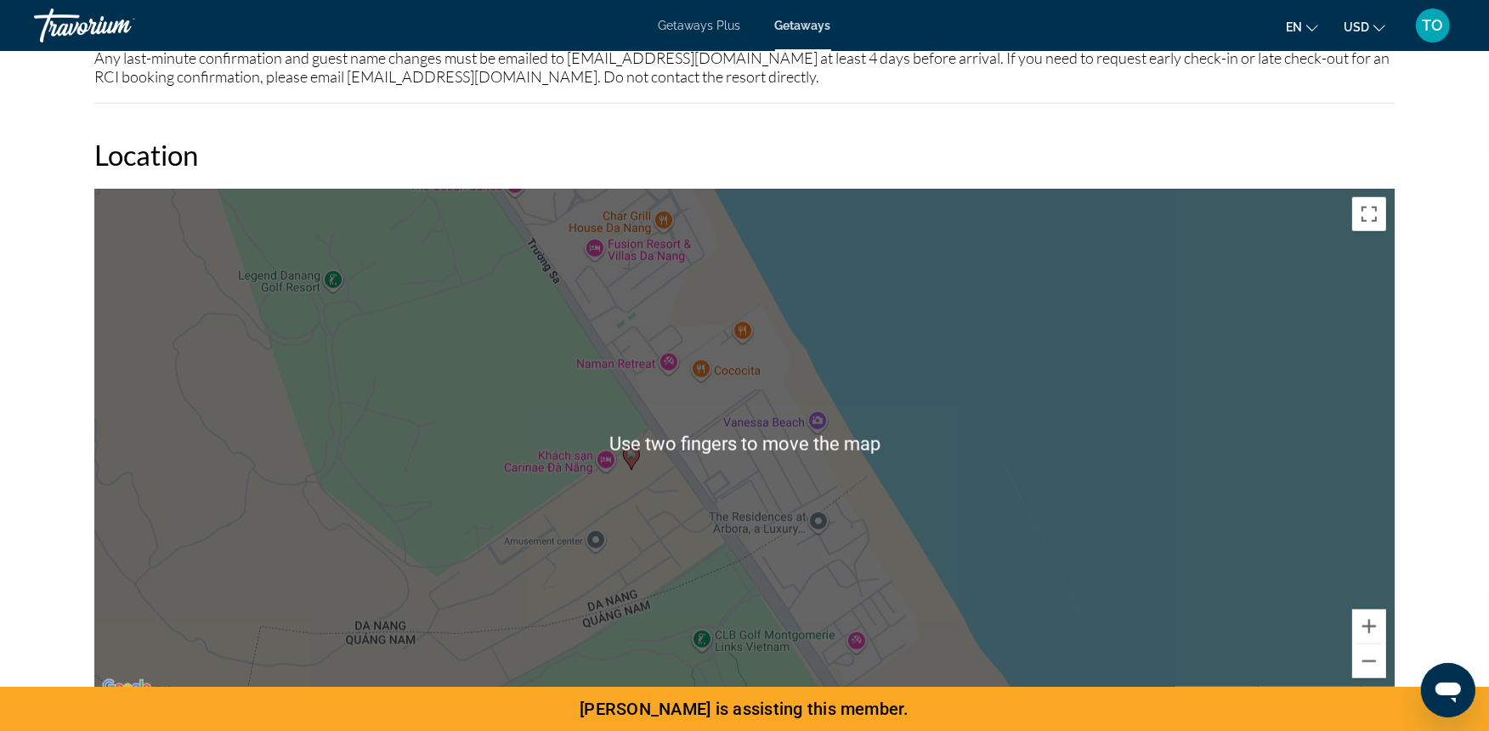
scroll to position [1816, 0]
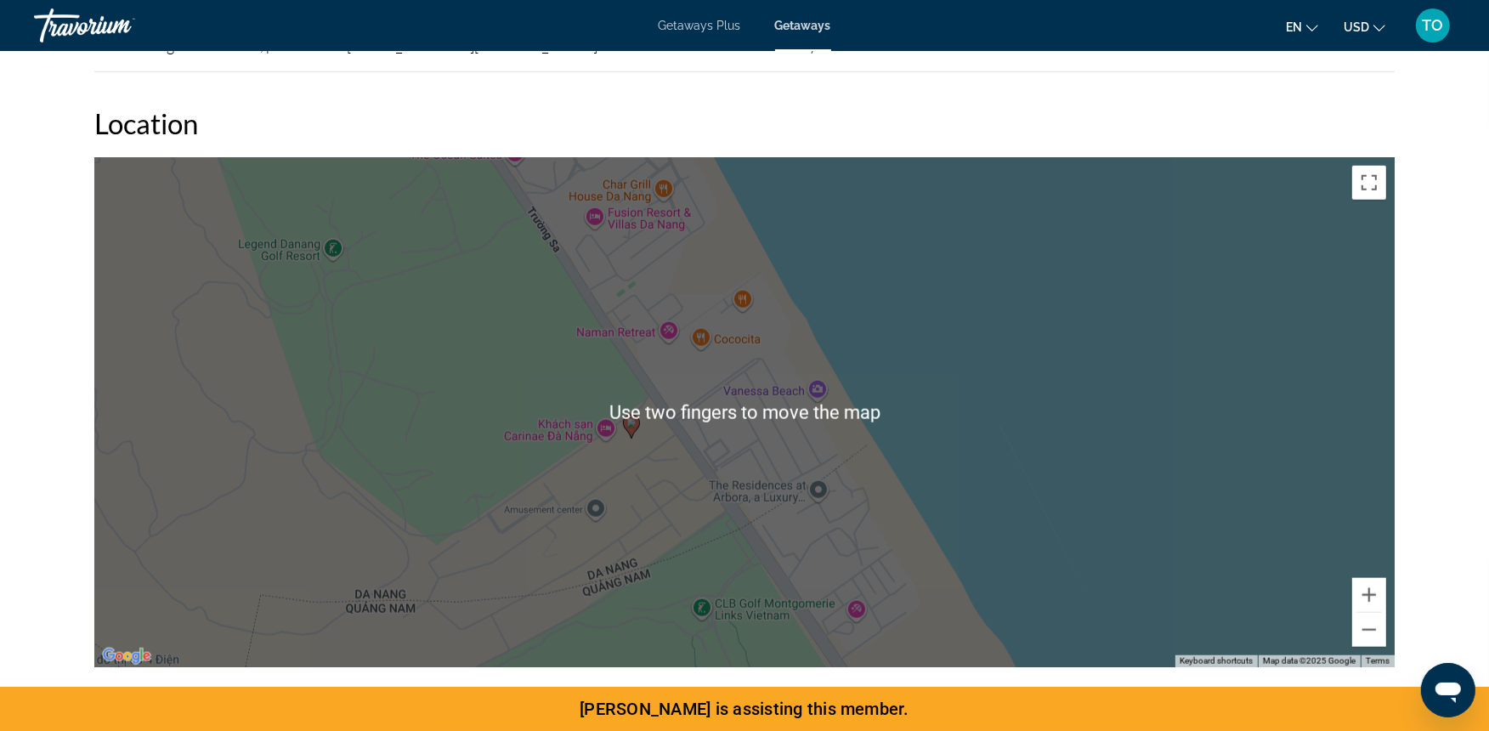
click at [631, 418] on image "Main content" at bounding box center [631, 423] width 10 height 10
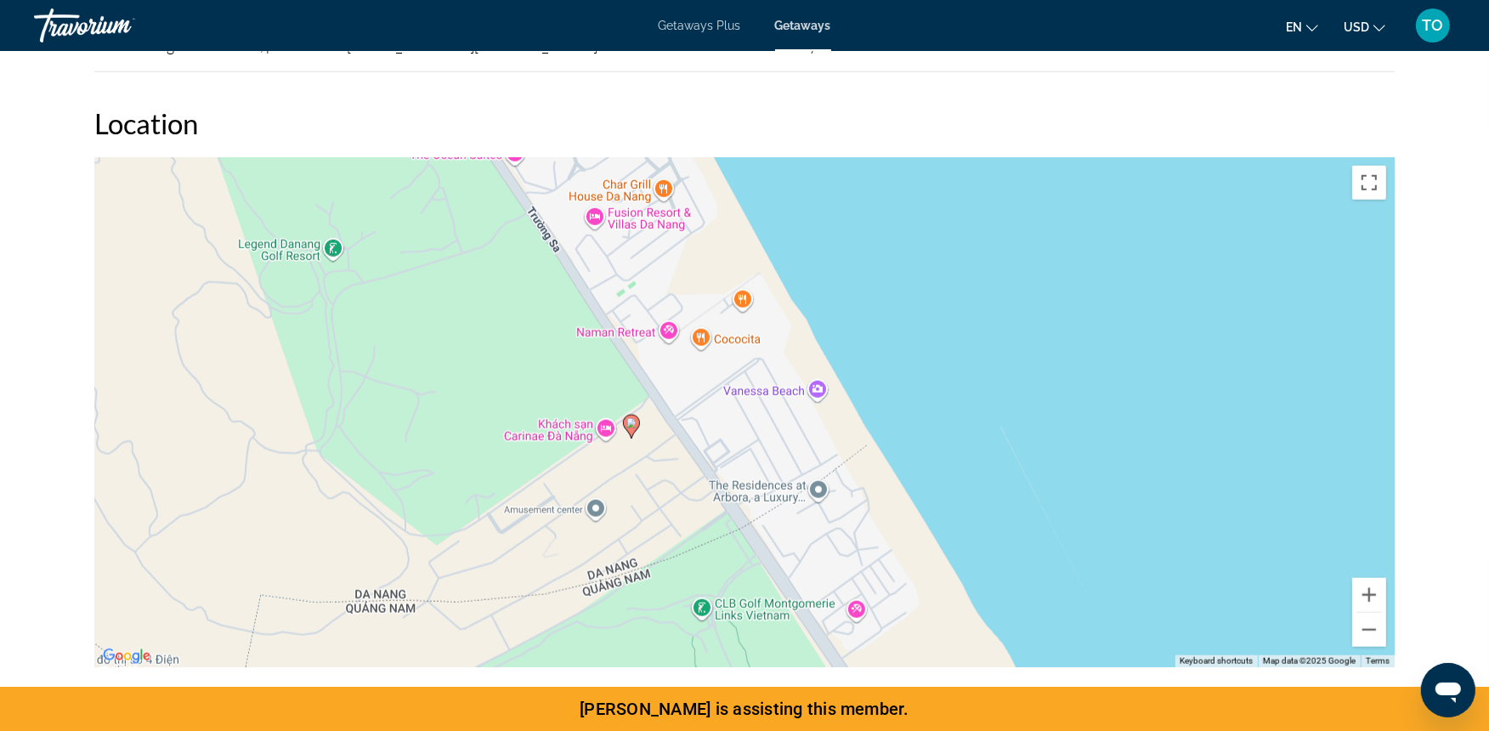
click at [639, 421] on gmp-advanced-marker "Main content" at bounding box center [631, 426] width 17 height 25
click at [630, 418] on image "Main content" at bounding box center [631, 423] width 10 height 10
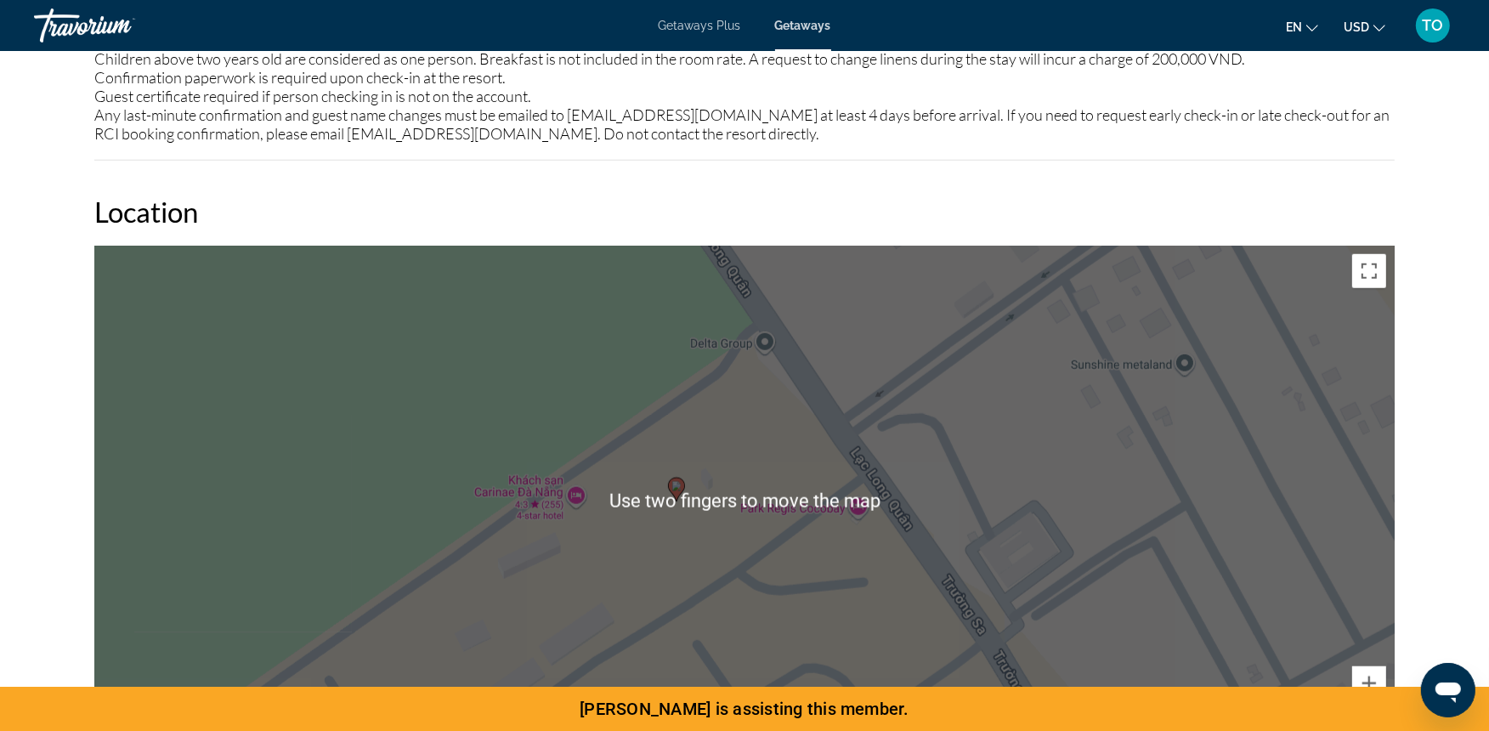
click at [811, 523] on div "To activate drag with keyboard, press Alt + Enter. Once in keyboard drag state,…" at bounding box center [744, 501] width 1300 height 510
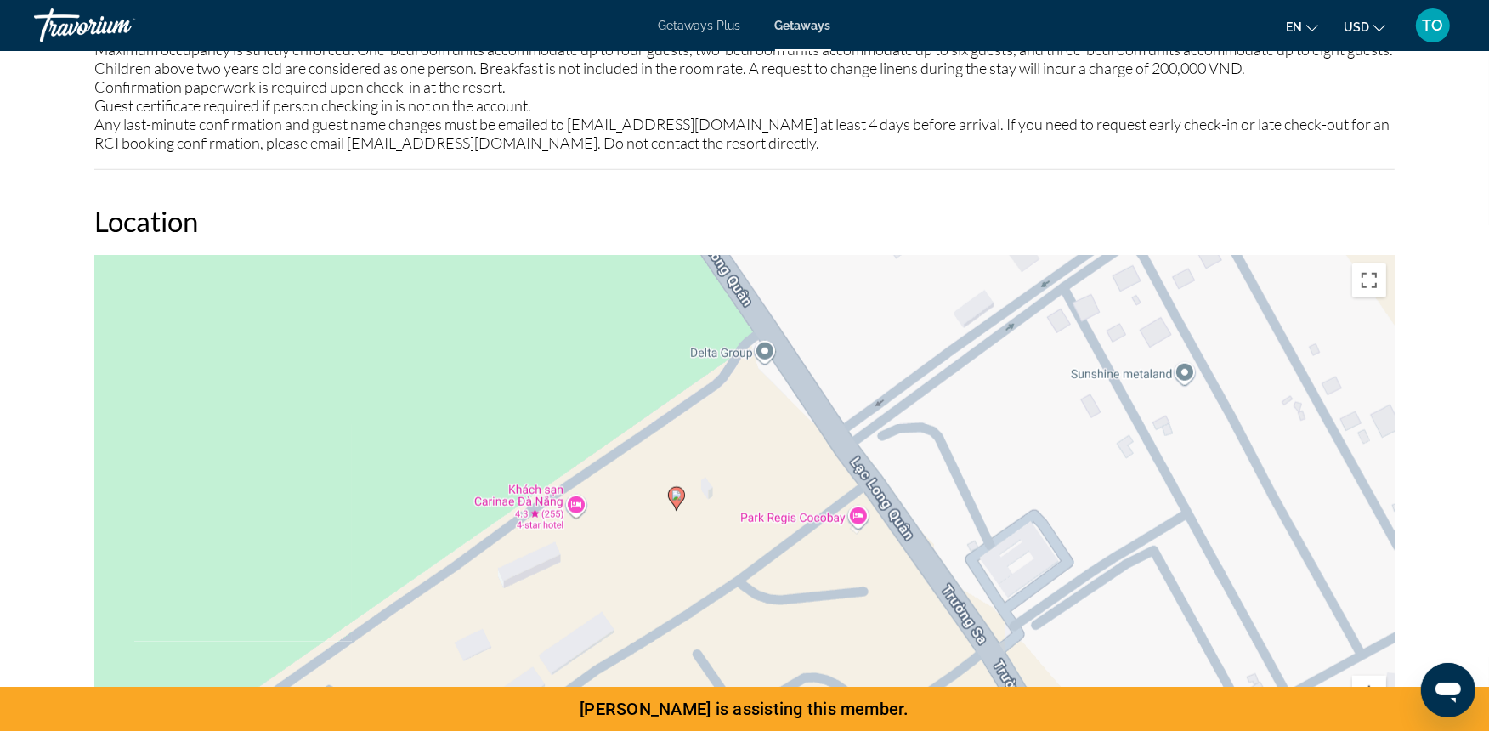
scroll to position [1717, 0]
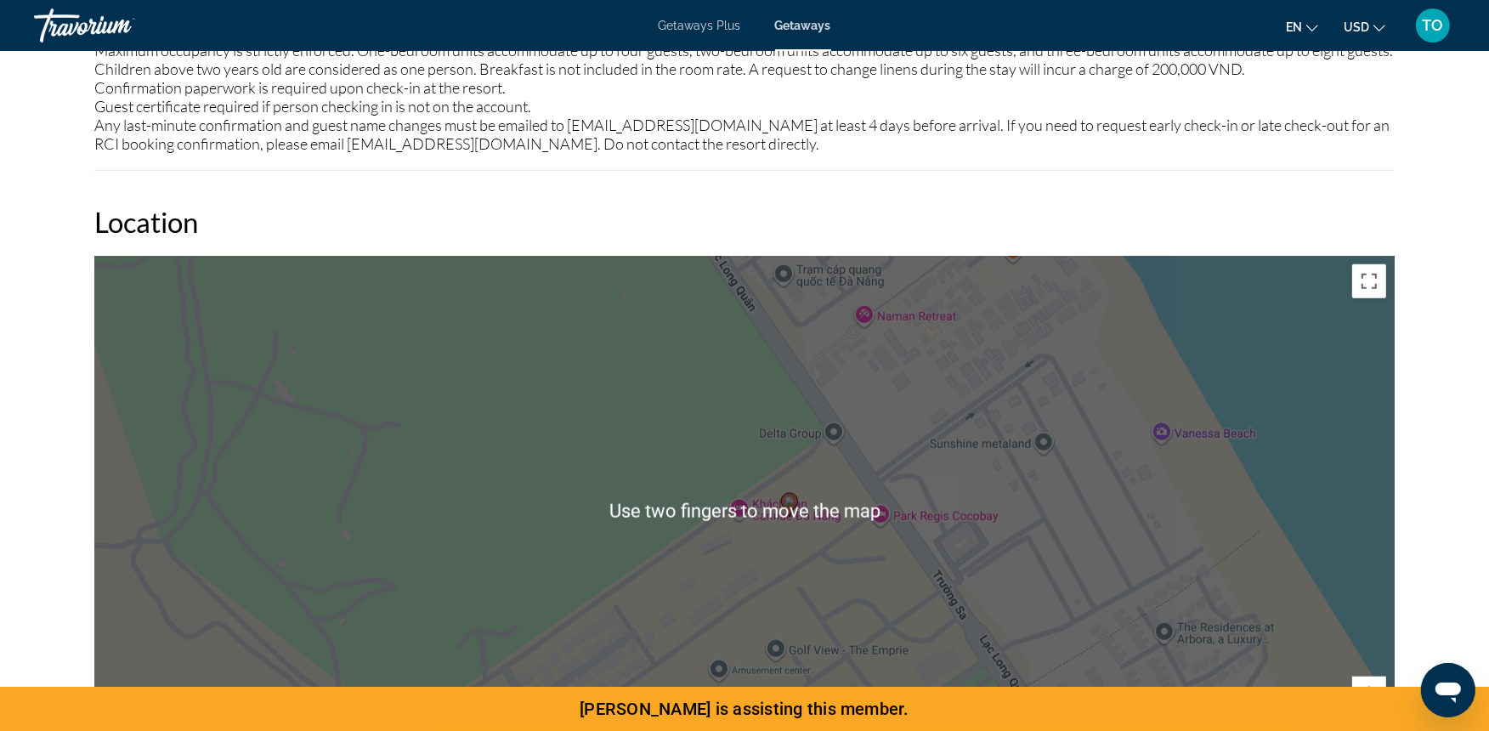
click at [1084, 404] on div "To activate drag with keyboard, press Alt + Enter. Once in keyboard drag state,…" at bounding box center [744, 511] width 1300 height 510
